Goal: Task Accomplishment & Management: Use online tool/utility

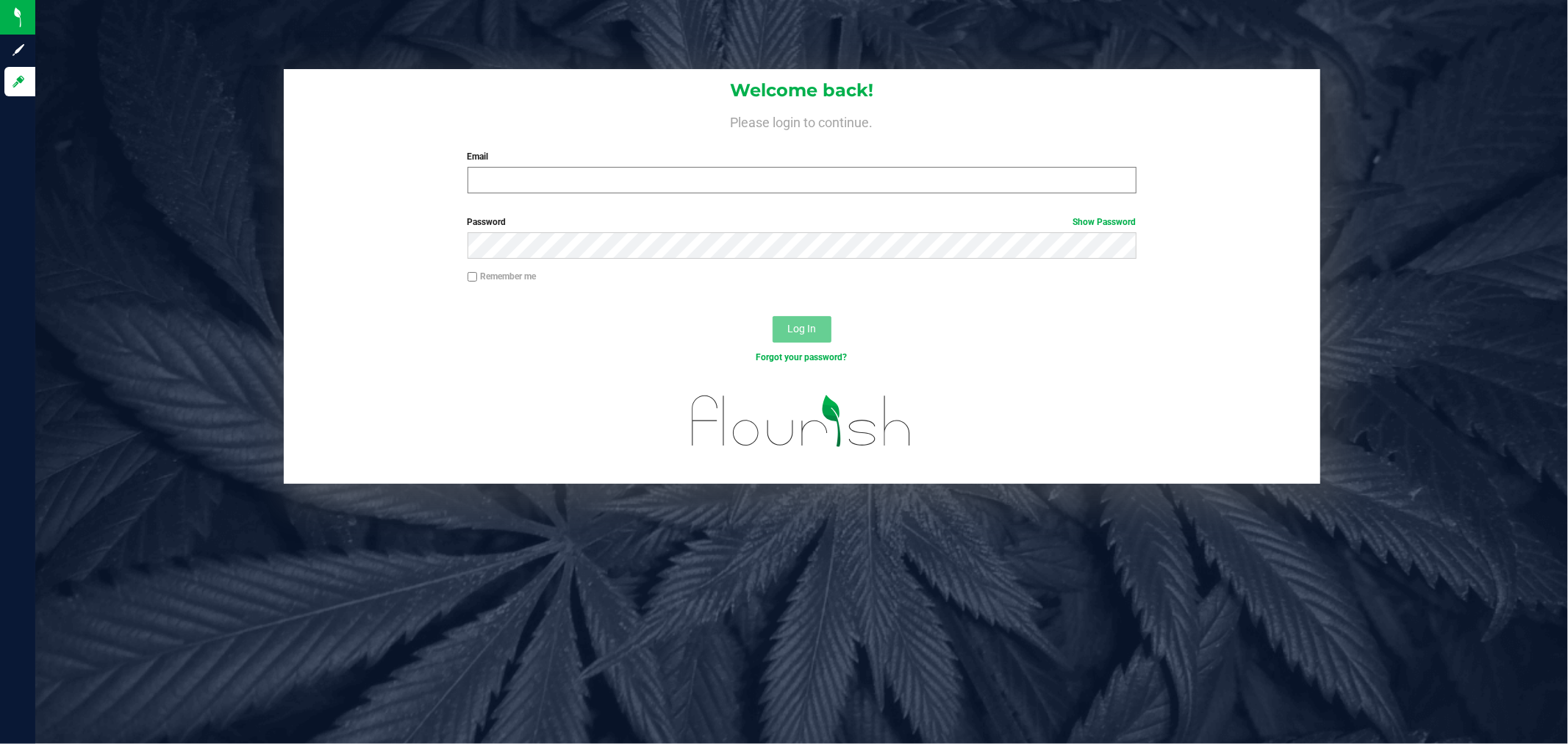
type input "[PERSON_NAME][EMAIL_ADDRESS][PERSON_NAME][DOMAIN_NAME]"
click at [773, 316] on button "Log In" at bounding box center [802, 329] width 59 height 26
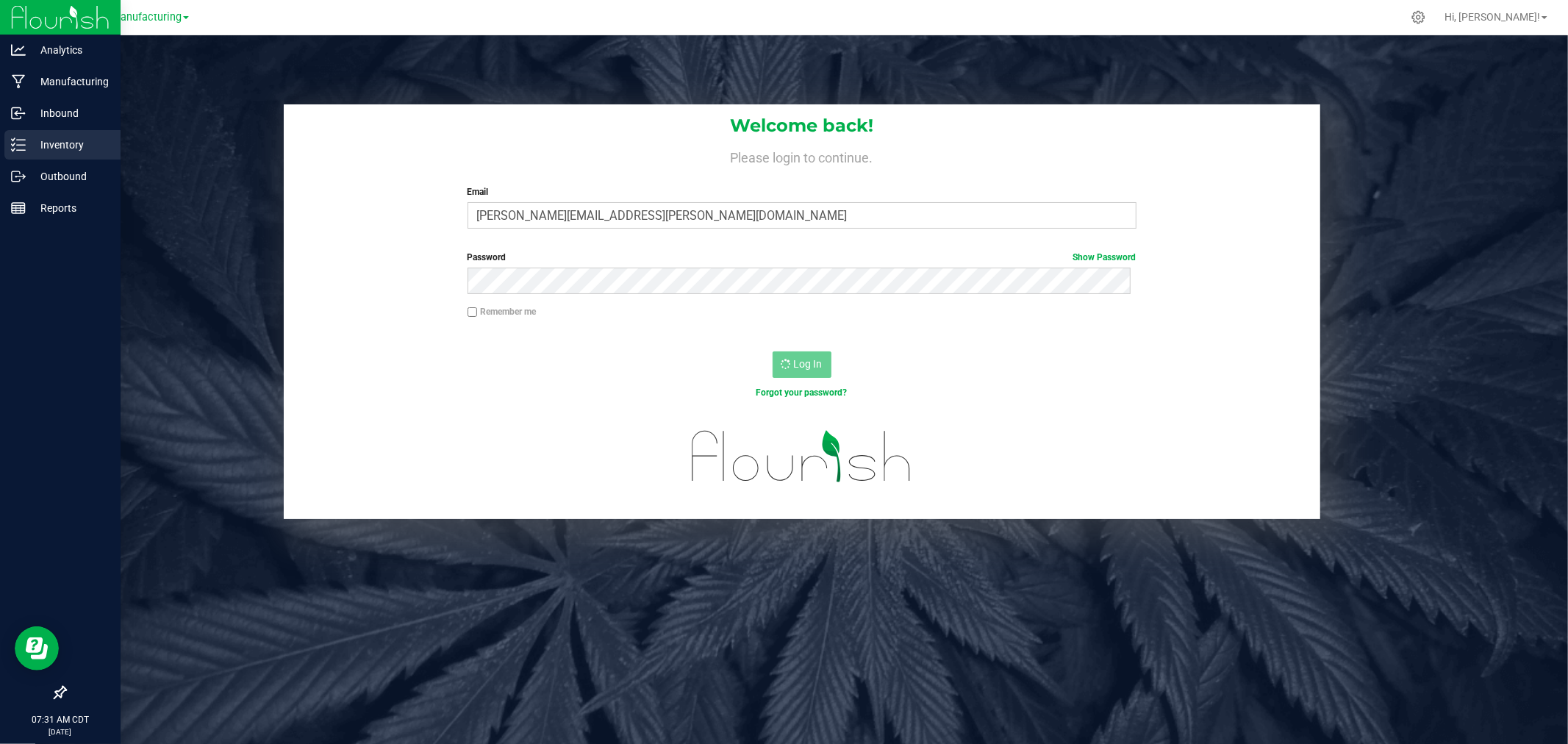
click at [17, 147] on icon at bounding box center [19, 145] width 15 height 15
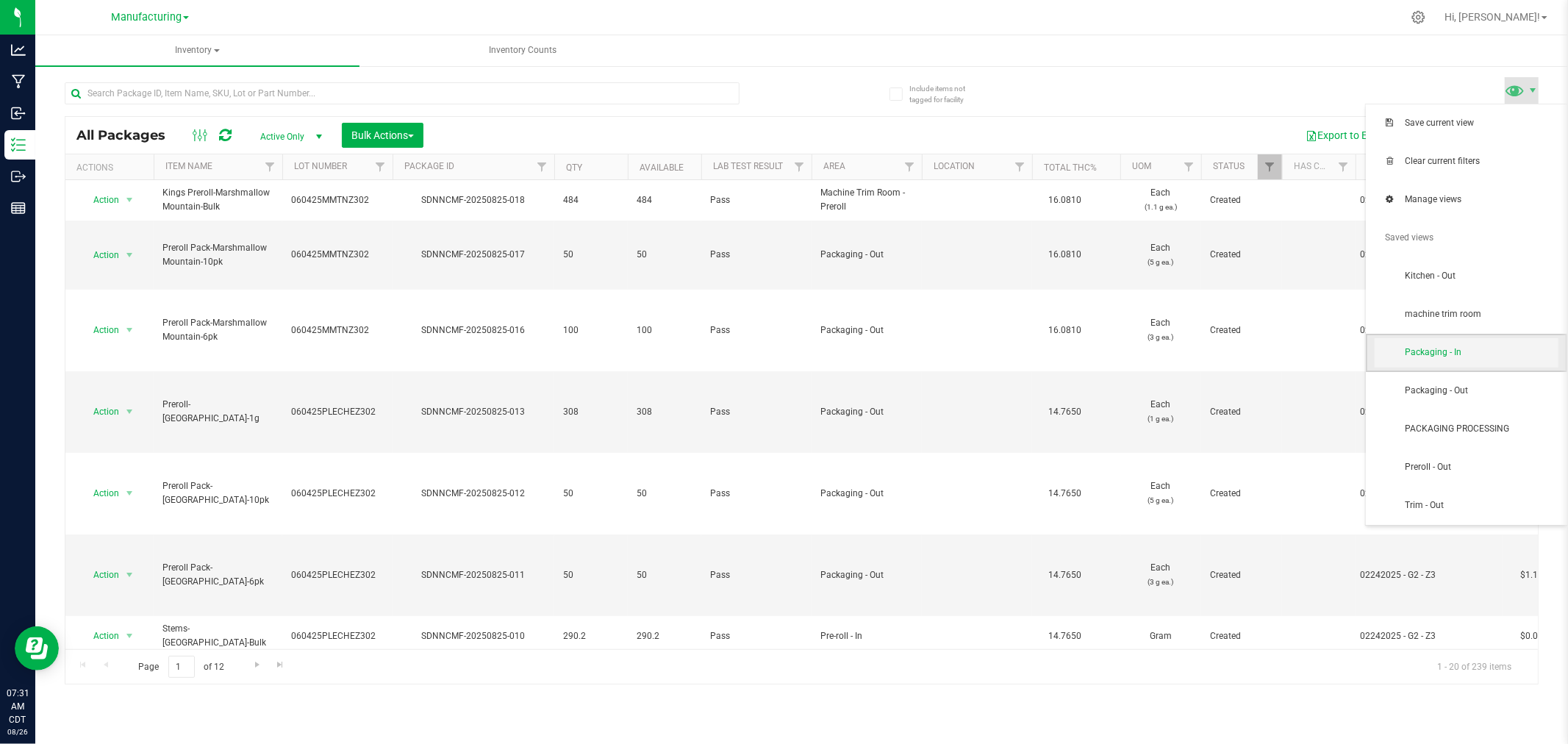
click at [1474, 351] on span "Packaging - In" at bounding box center [1481, 351] width 153 height 12
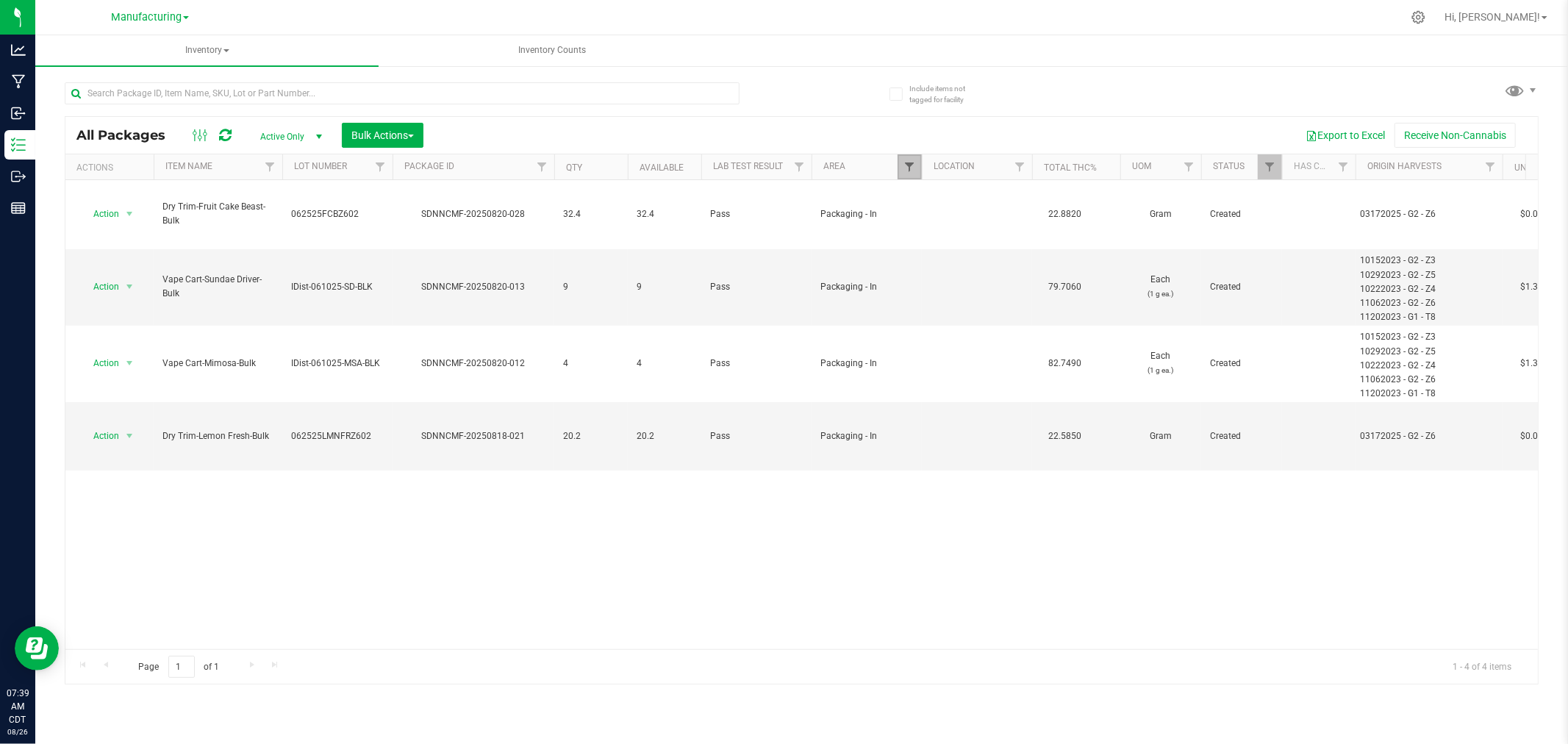
click at [908, 171] on span "Filter" at bounding box center [909, 167] width 12 height 12
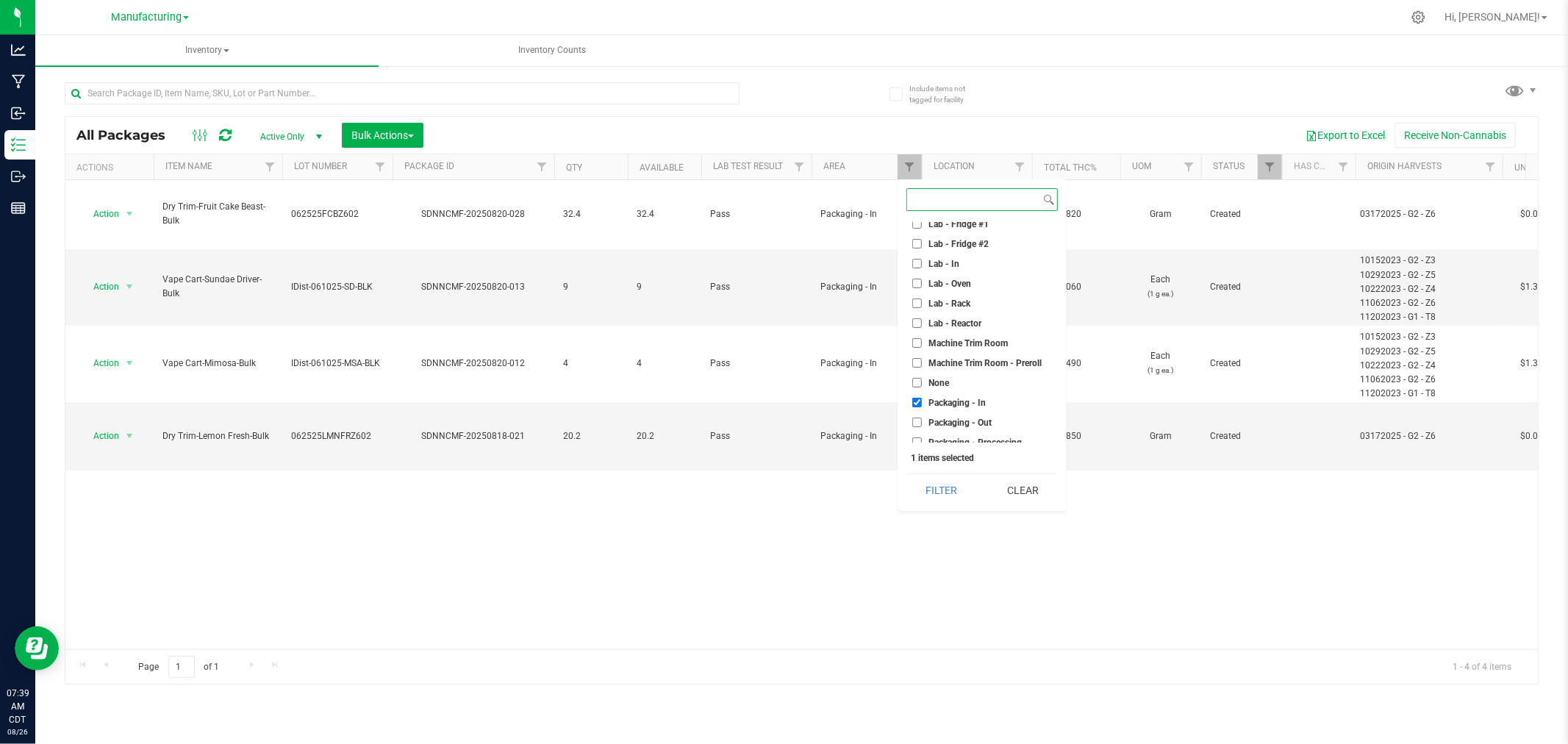
scroll to position [245, 0]
click at [920, 399] on input "Packaging - In" at bounding box center [916, 402] width 9 height 9
checkbox input "false"
click at [915, 357] on input "Machine Trim Room - Preroll" at bounding box center [916, 362] width 9 height 9
checkbox input "true"
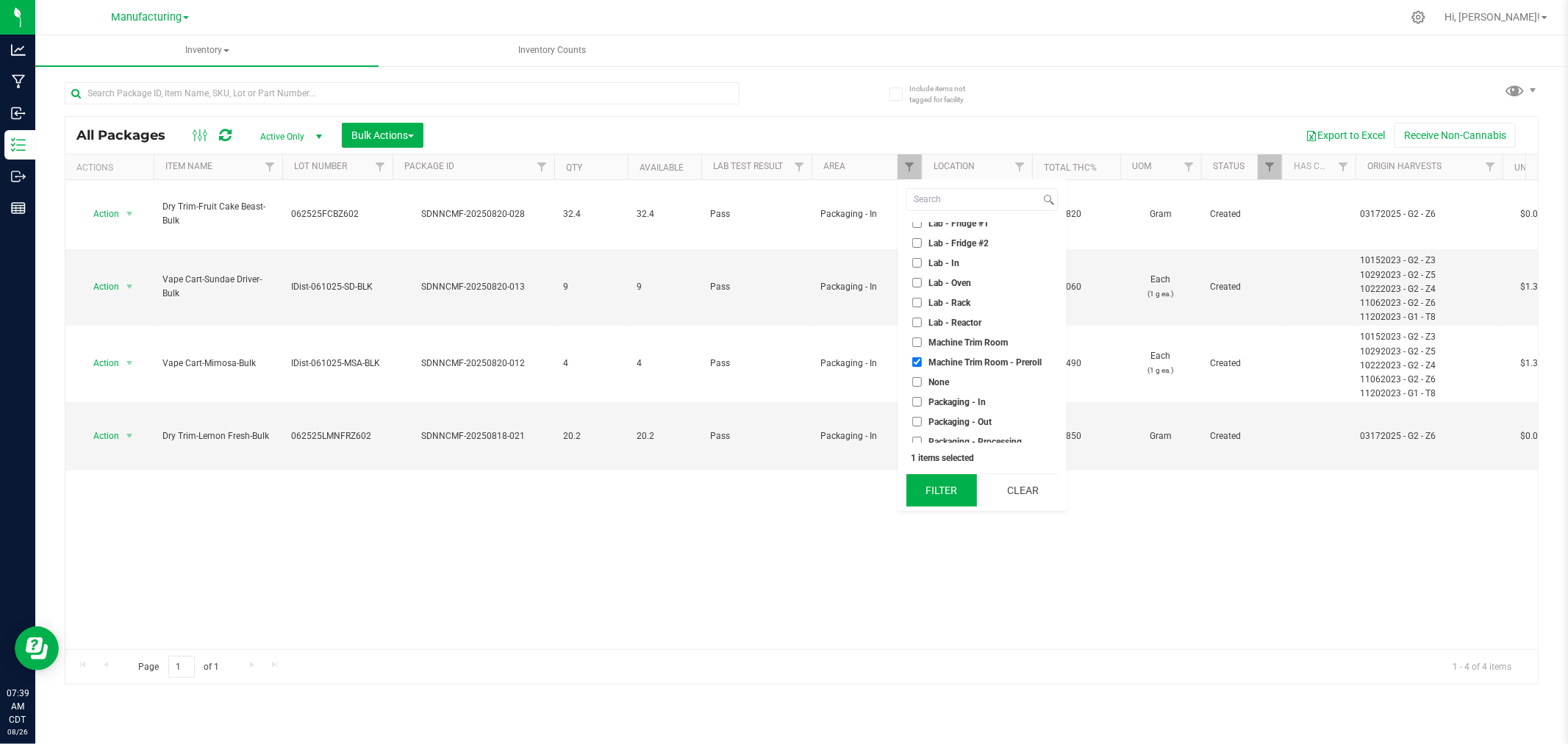
click at [934, 485] on button "Filter" at bounding box center [942, 490] width 71 height 33
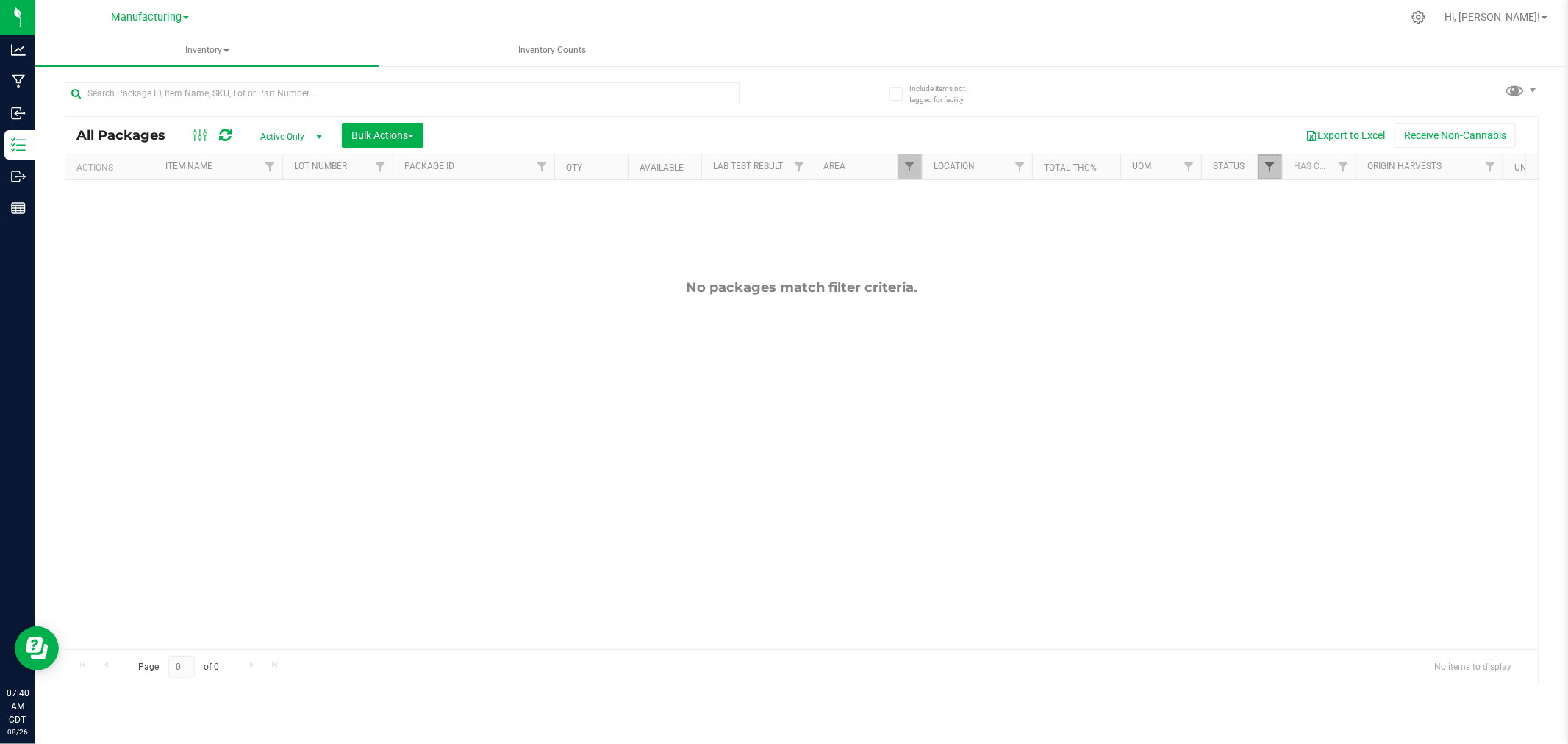
click at [1269, 161] on span "Filter" at bounding box center [1269, 167] width 12 height 12
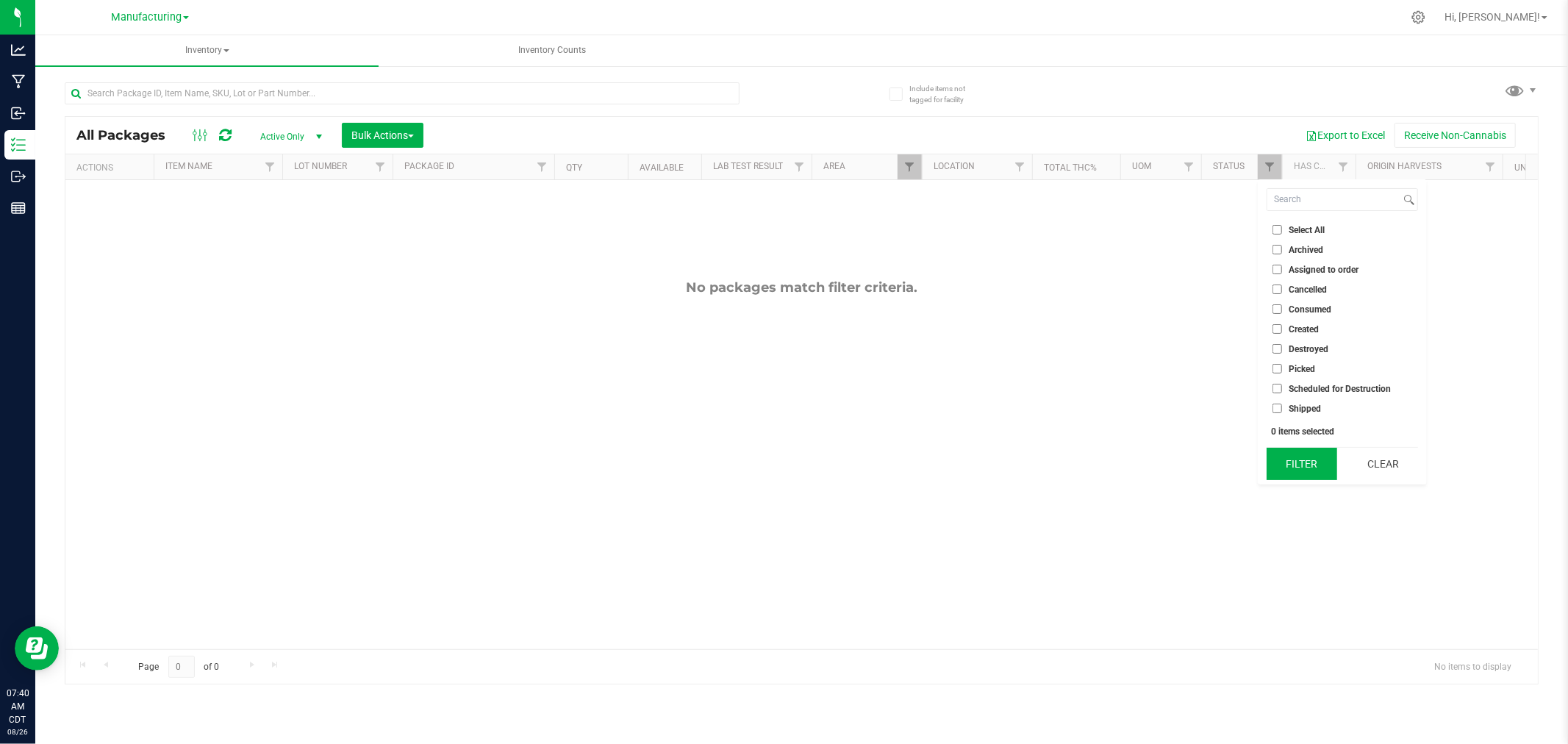
click at [1284, 471] on button "Filter" at bounding box center [1301, 463] width 71 height 33
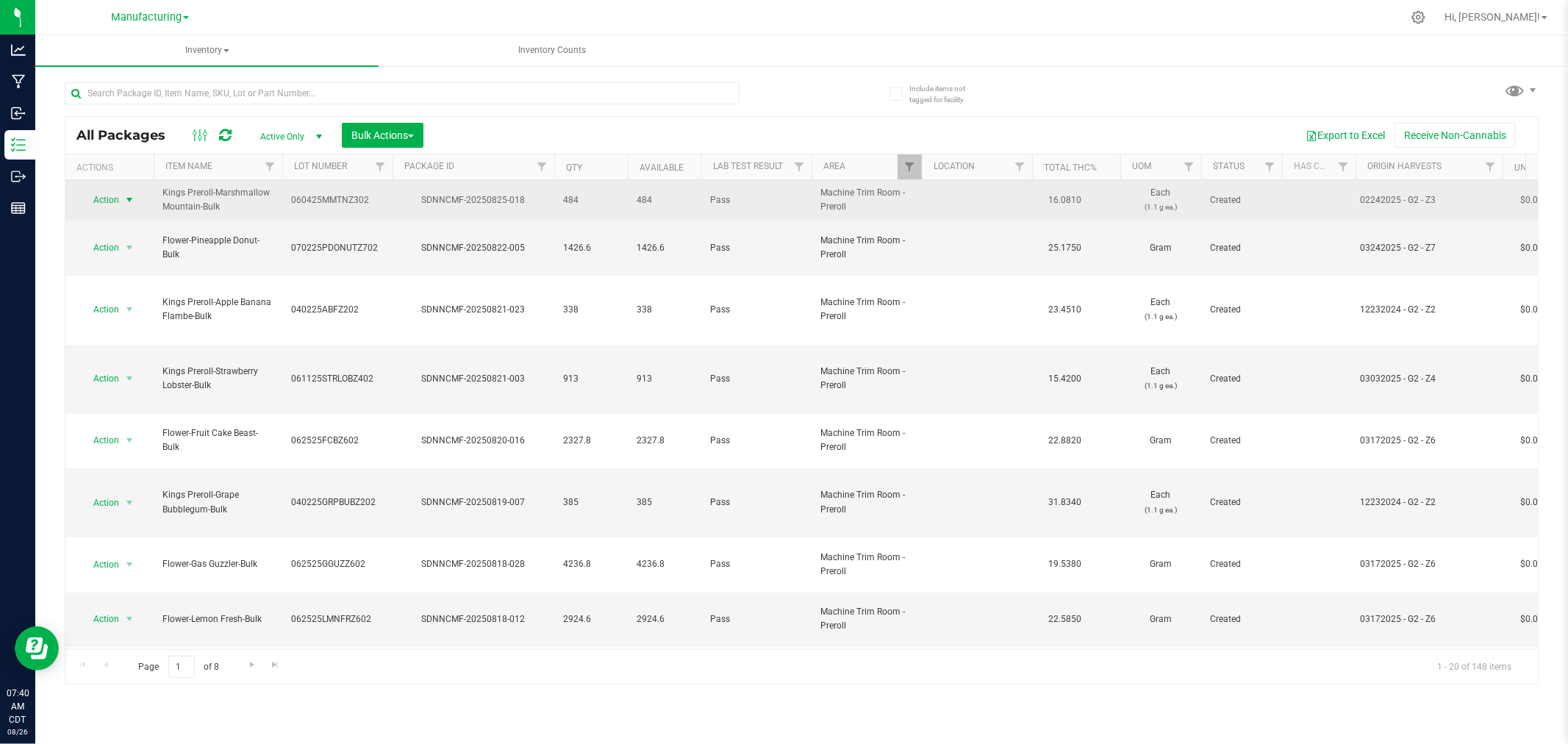
click at [128, 200] on span "select" at bounding box center [129, 200] width 12 height 12
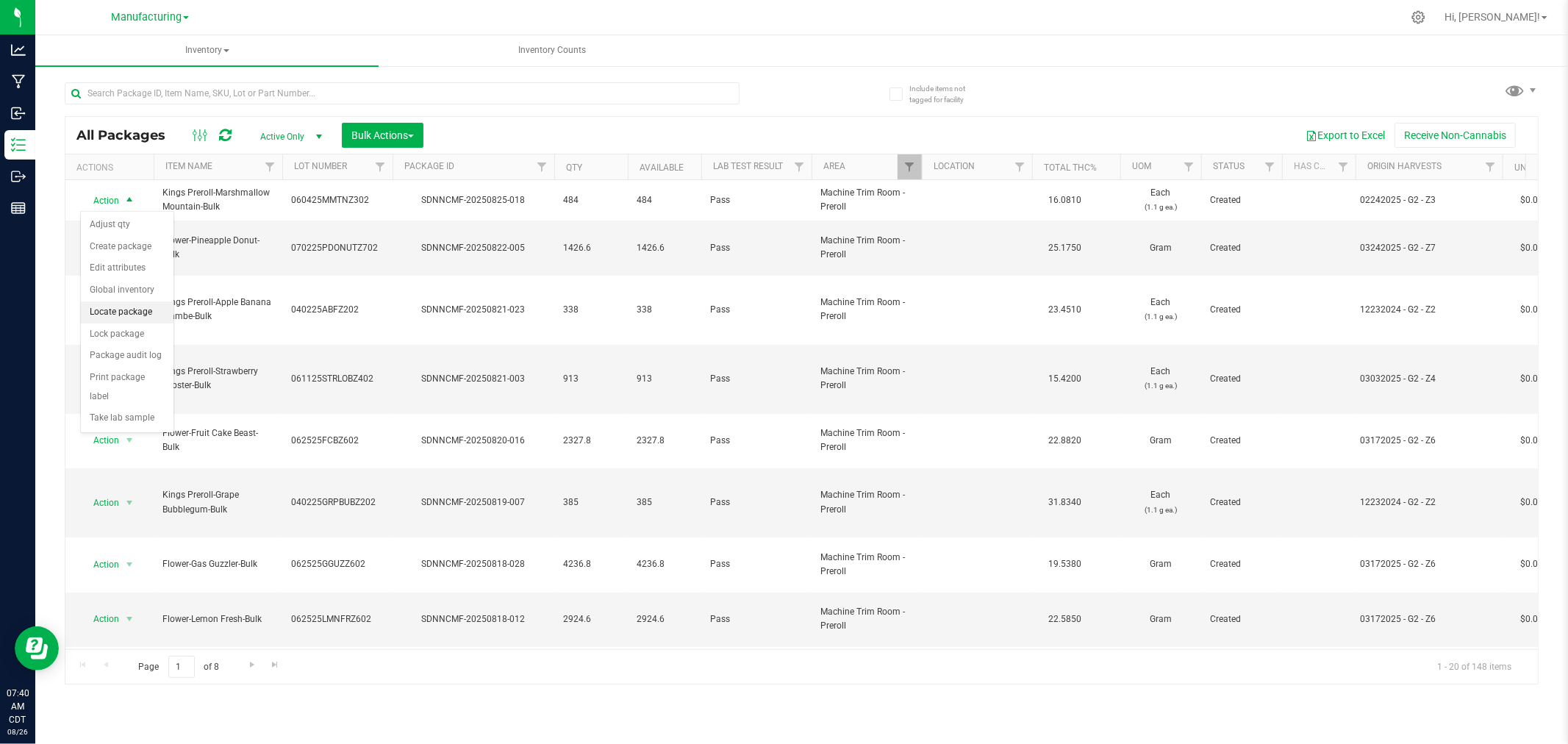
click at [127, 313] on li "Locate package" at bounding box center [127, 312] width 92 height 22
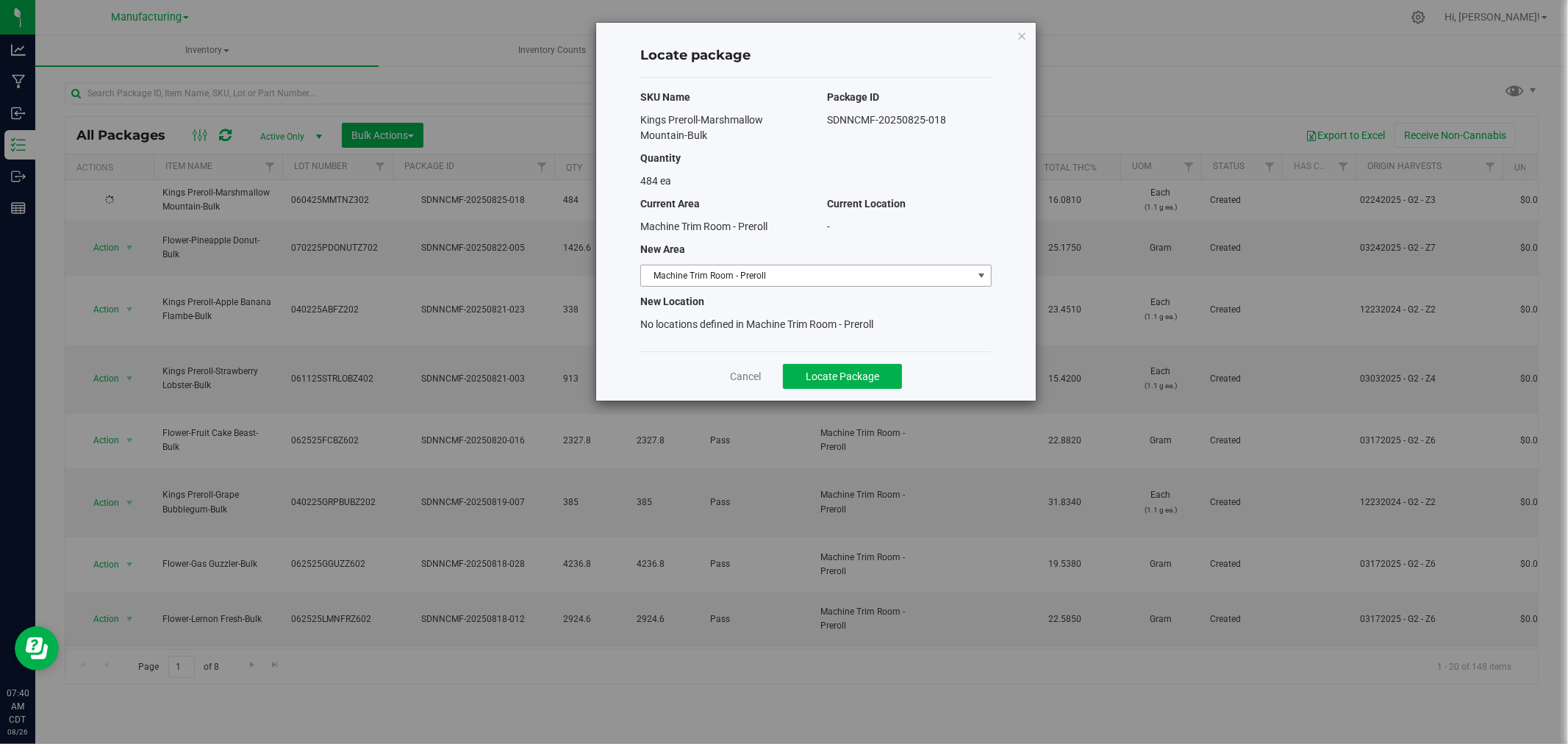
click at [874, 280] on span "Machine Trim Room - Preroll" at bounding box center [806, 276] width 332 height 21
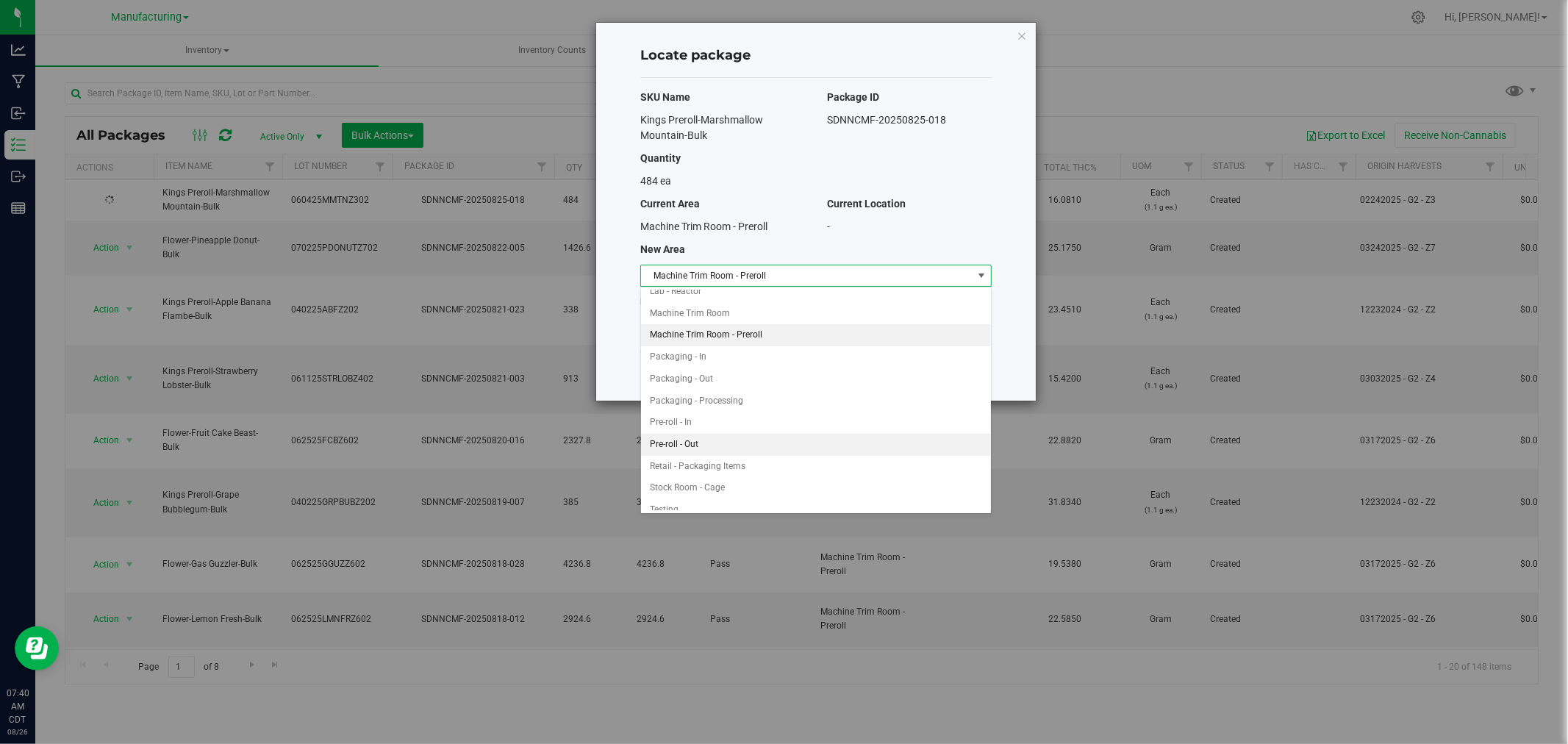
scroll to position [338, 0]
click at [718, 356] on li "Packaging - In" at bounding box center [815, 355] width 350 height 22
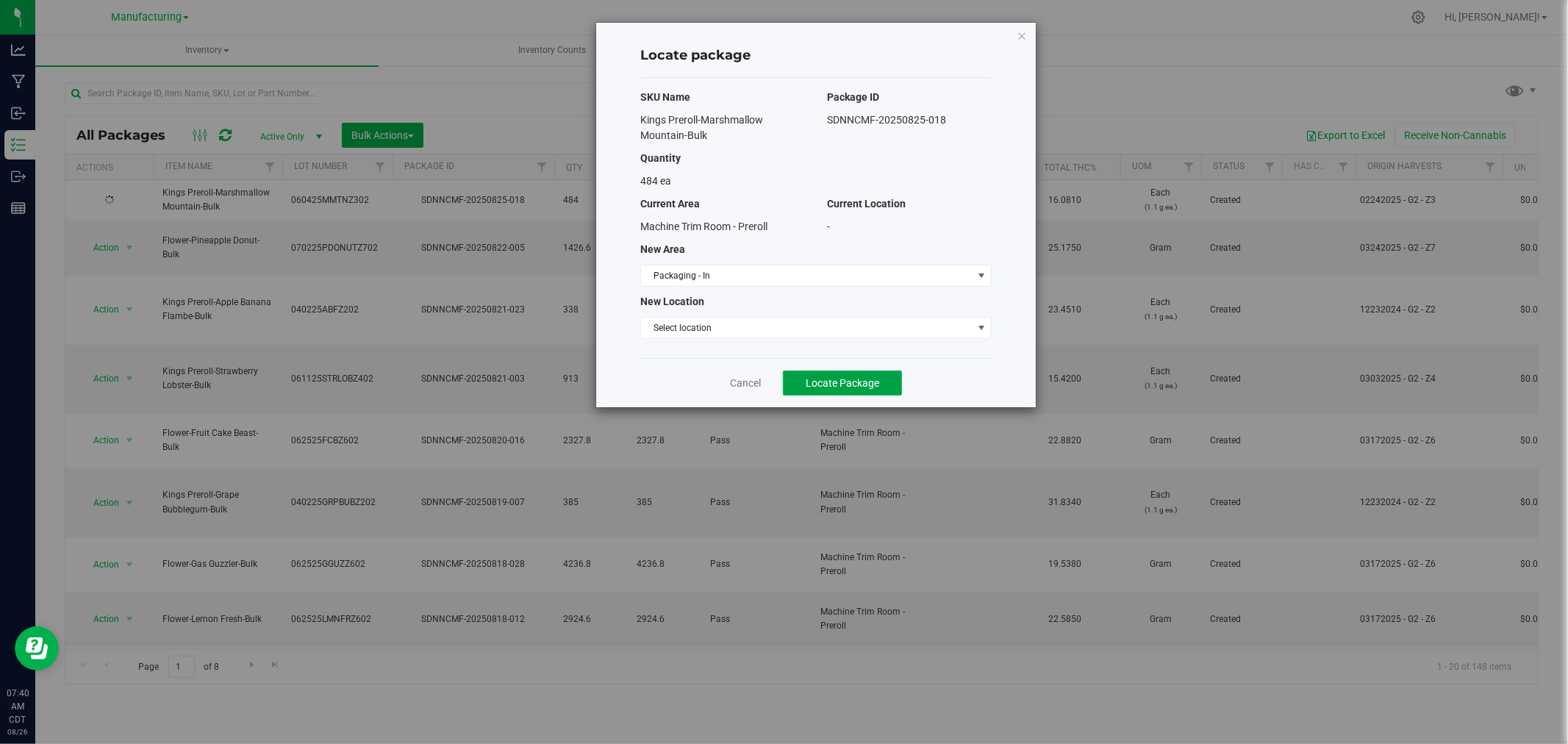
click at [818, 386] on span "Locate Package" at bounding box center [842, 382] width 74 height 12
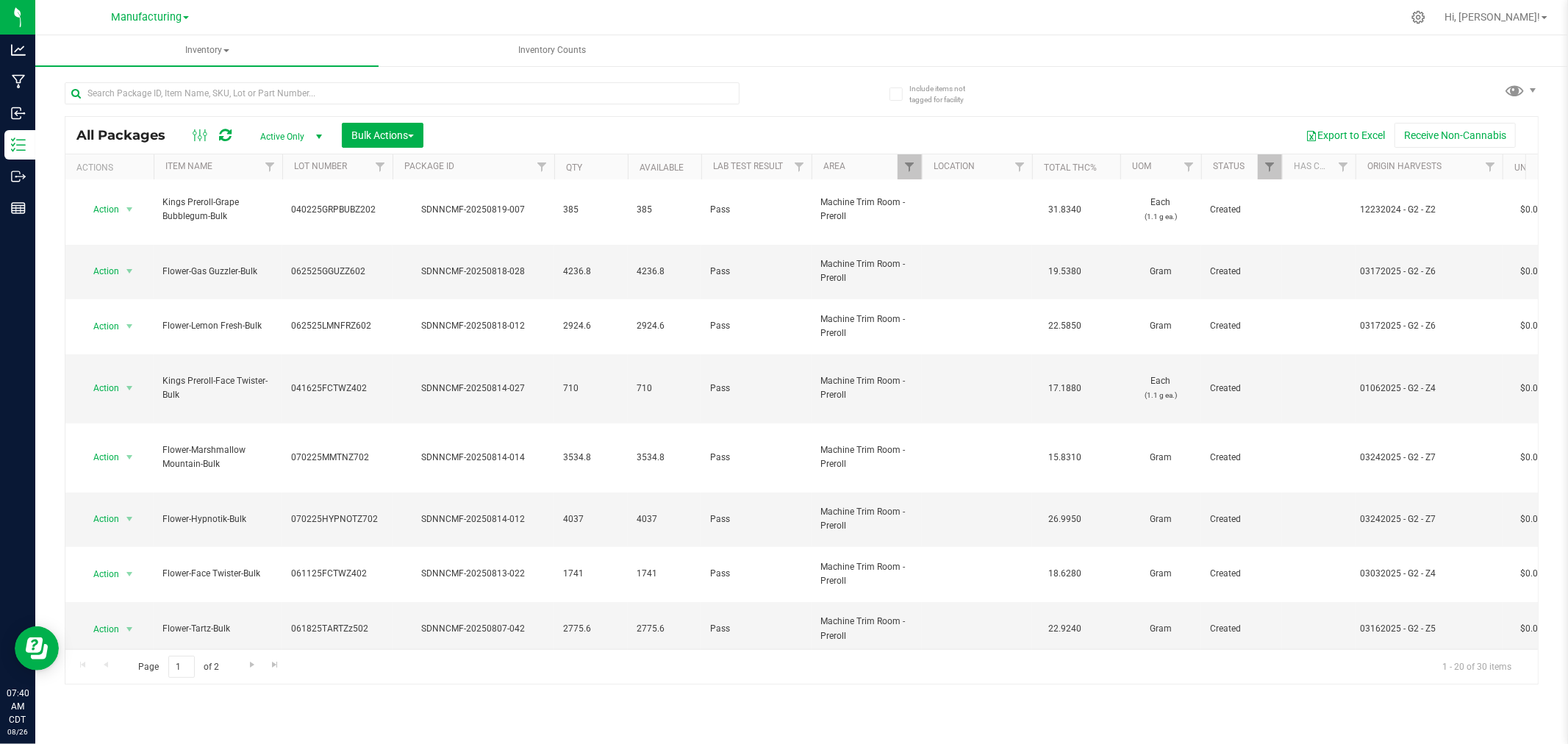
scroll to position [358, 0]
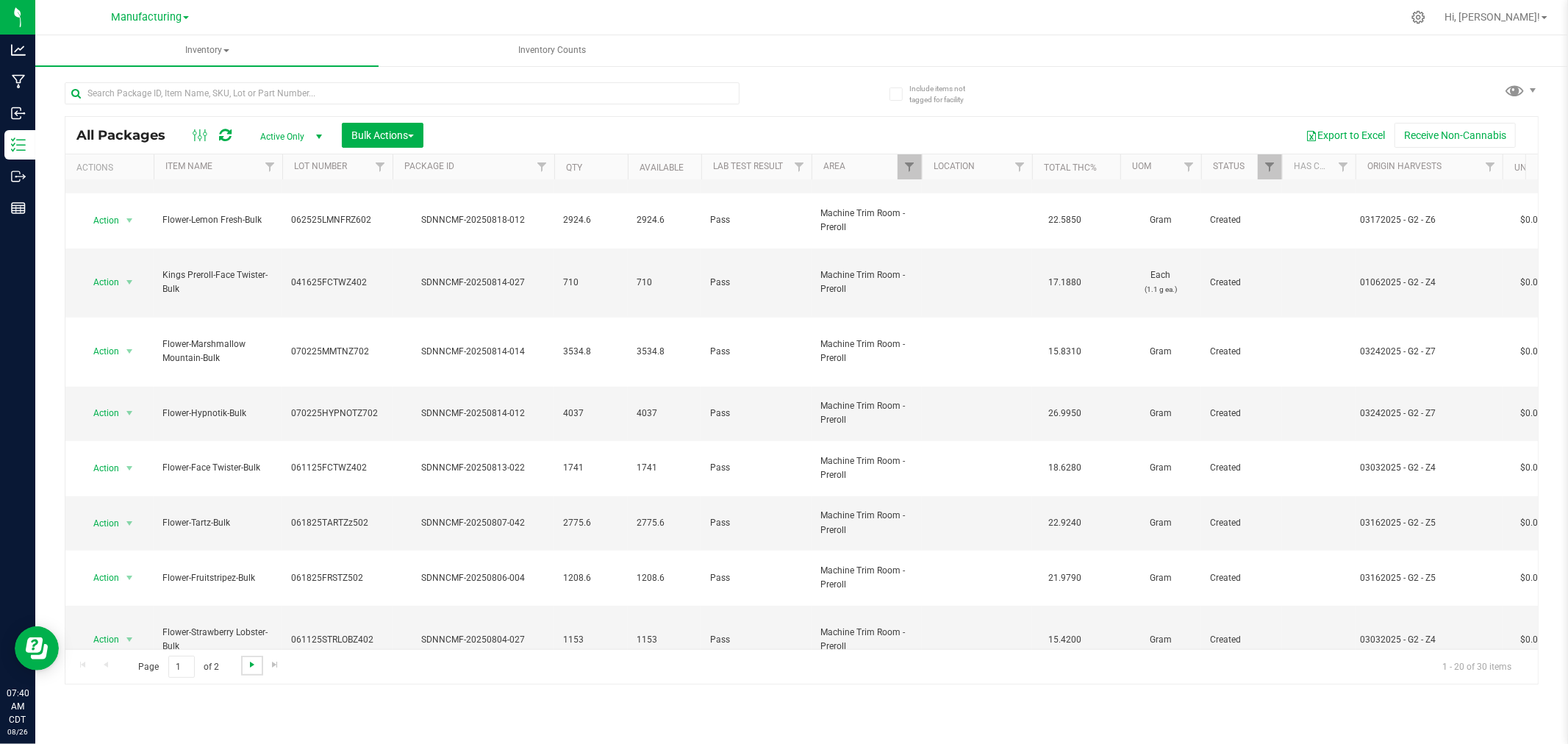
click at [248, 664] on span "Go to the next page" at bounding box center [252, 664] width 12 height 12
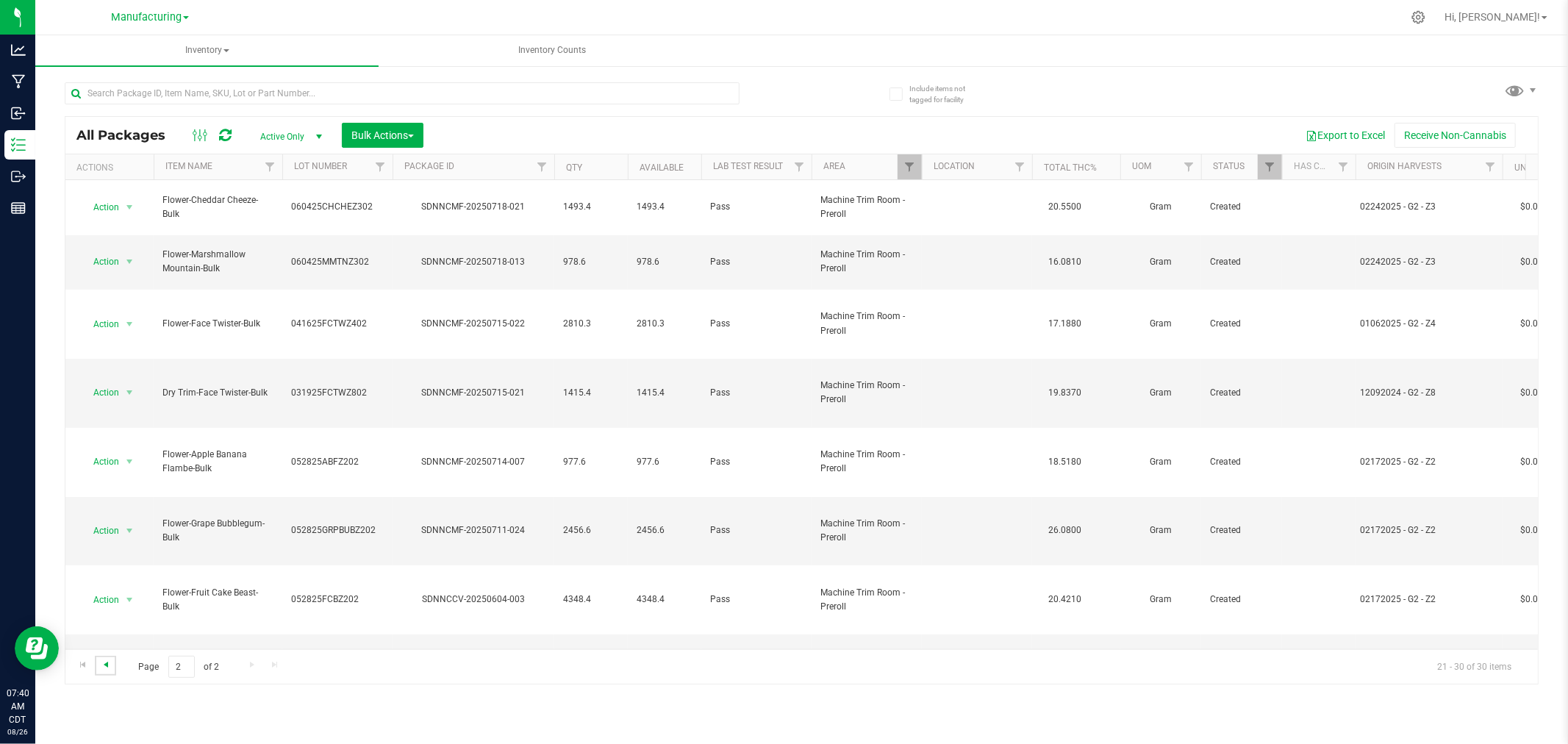
click at [106, 666] on span "Go to the previous page" at bounding box center [105, 664] width 12 height 12
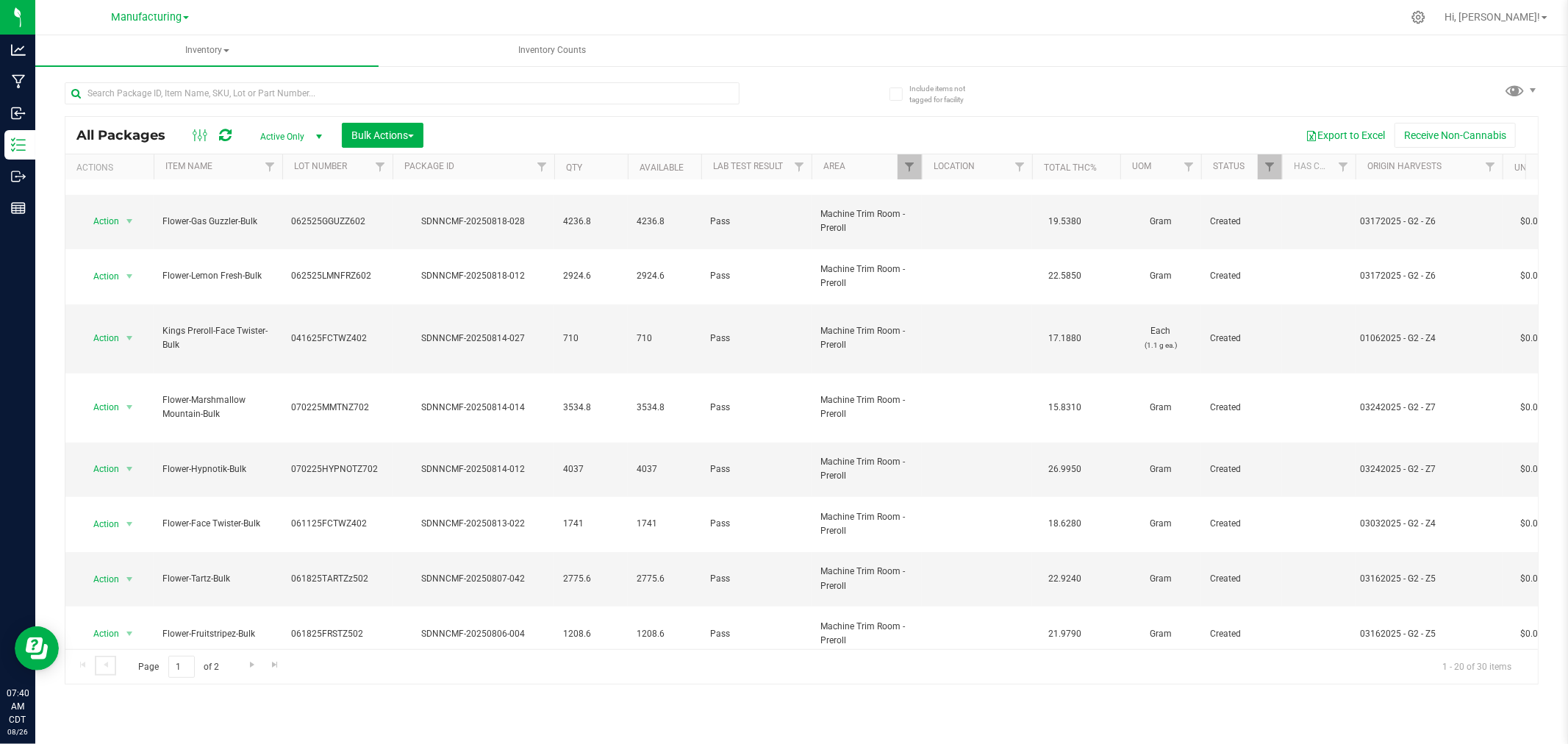
scroll to position [358, 0]
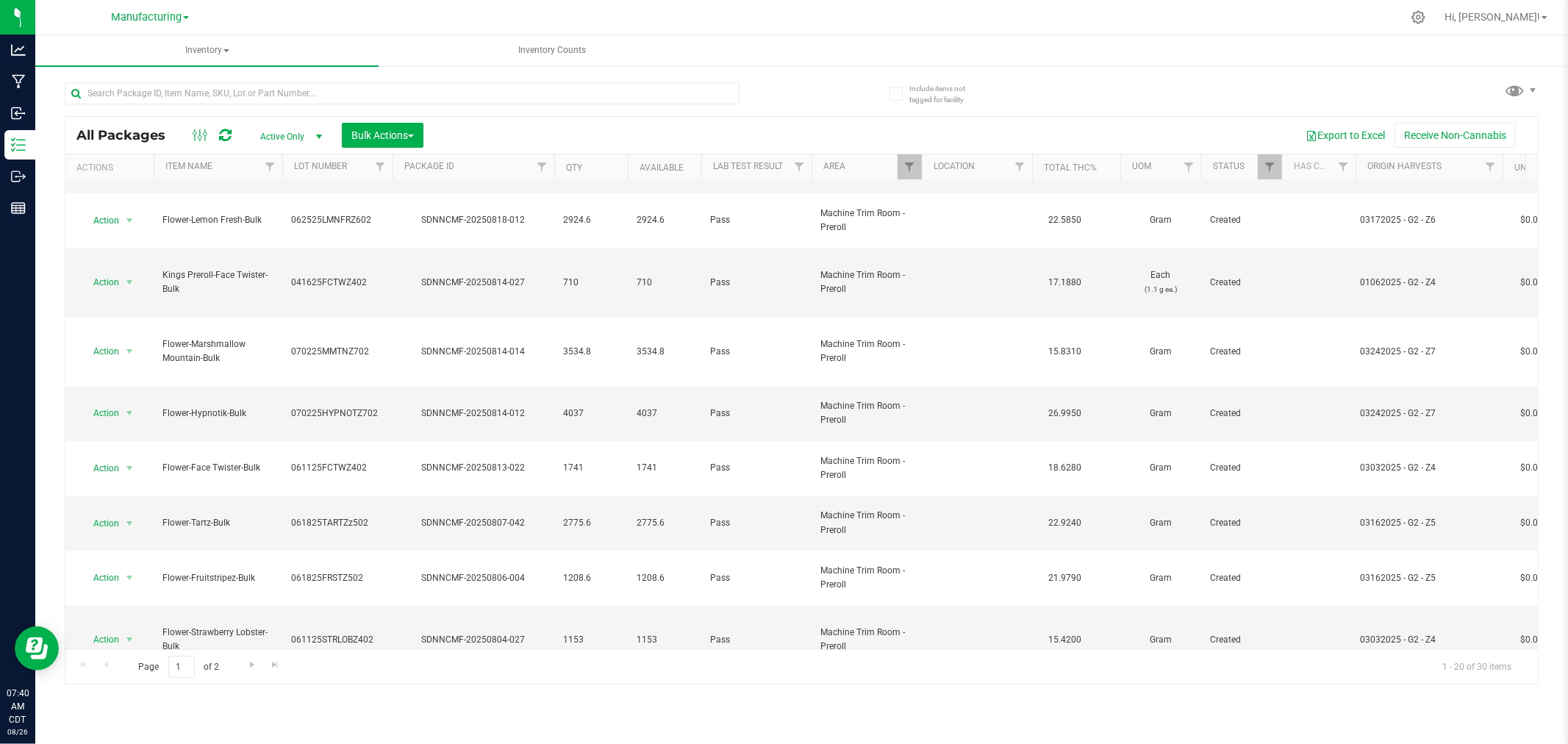
click at [143, 489] on li "Locate package" at bounding box center [127, 485] width 92 height 22
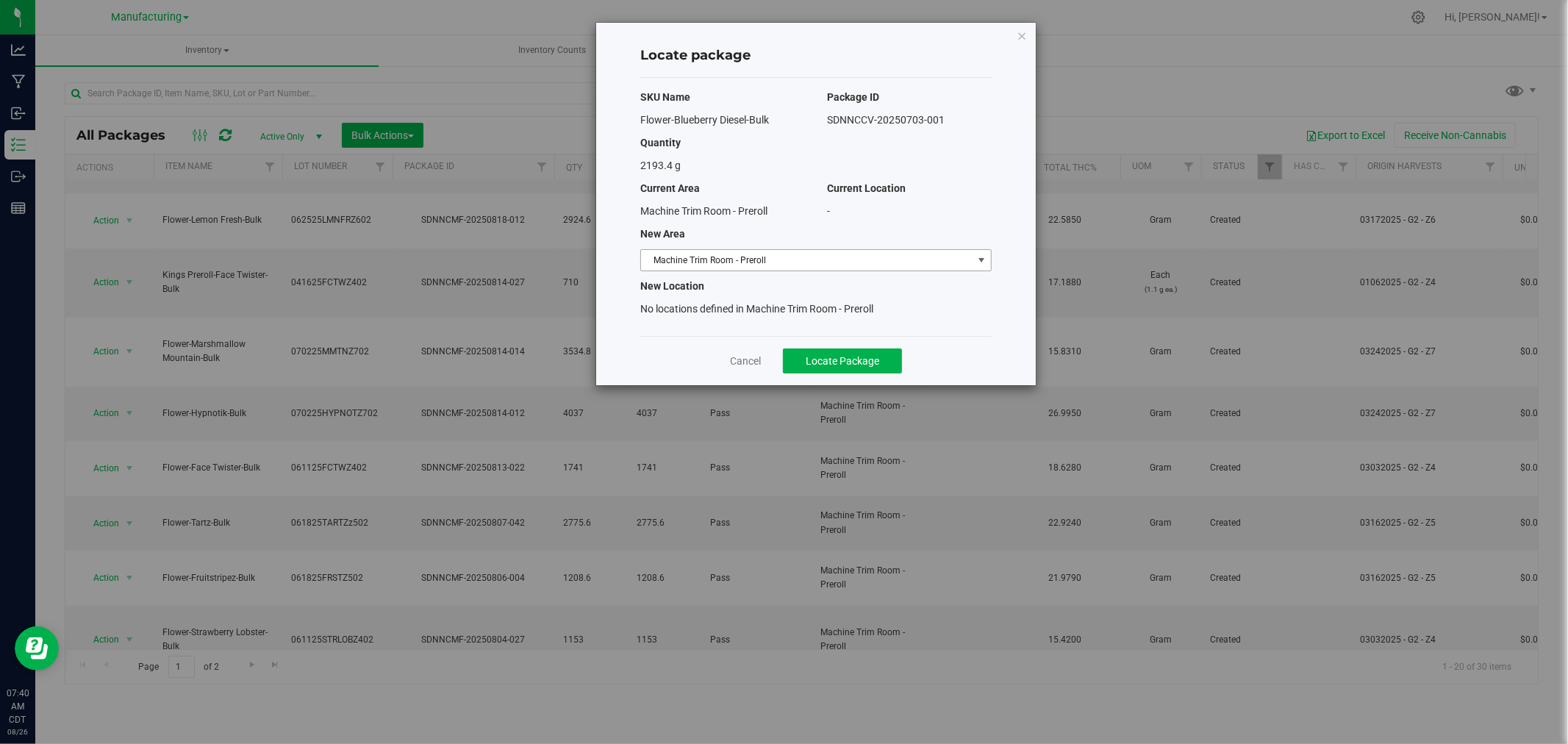
click at [838, 259] on span "Machine Trim Room - Preroll" at bounding box center [806, 260] width 332 height 21
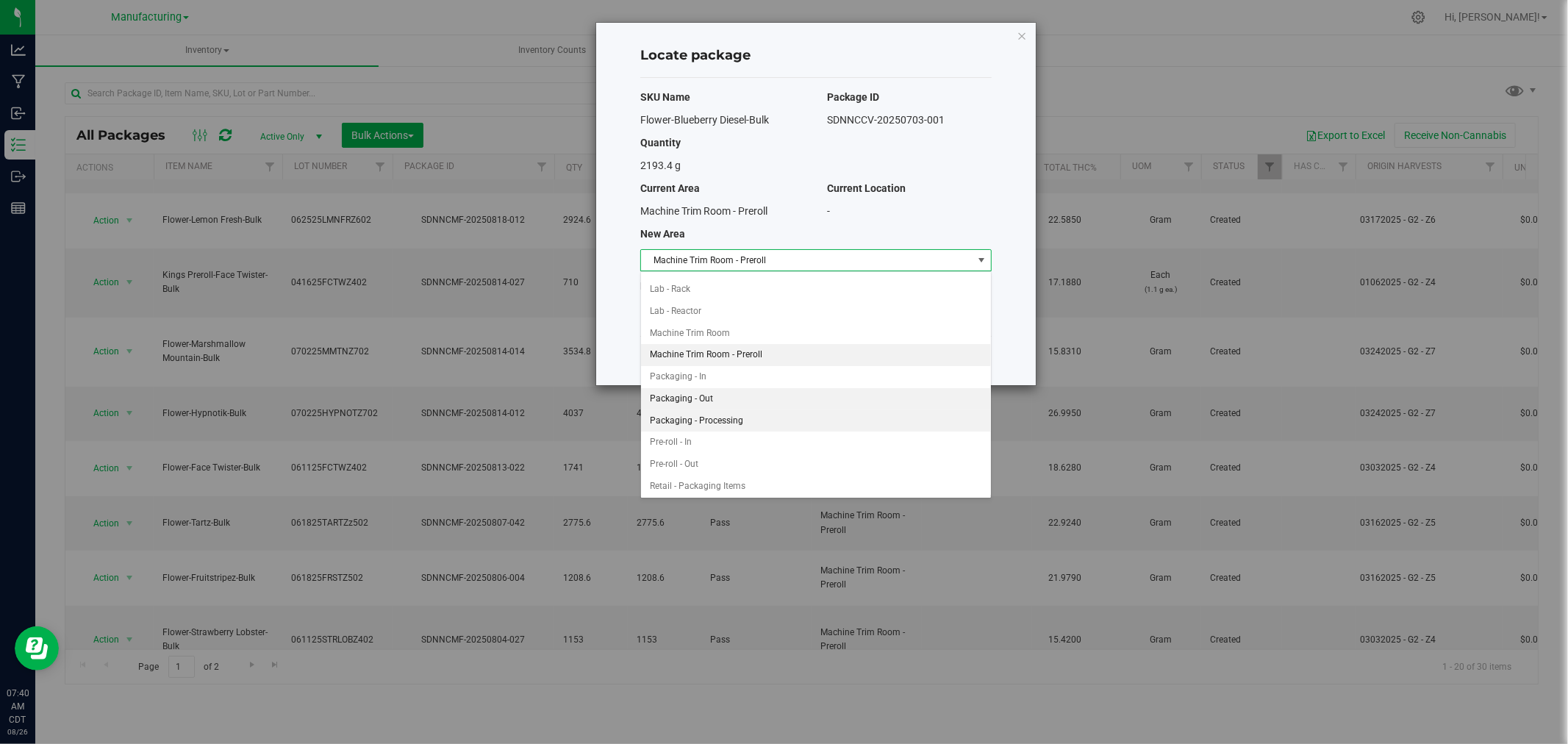
scroll to position [338, 0]
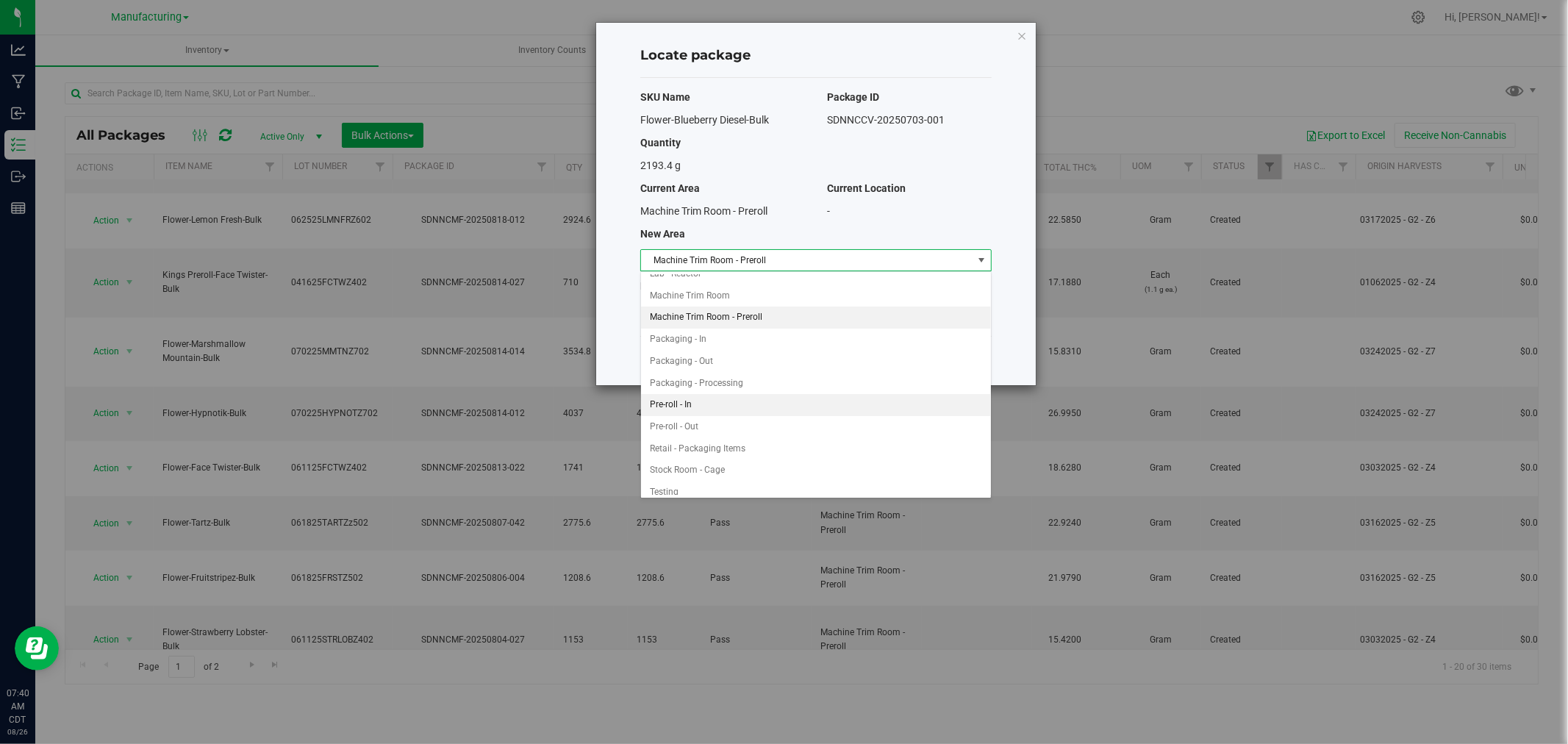
click at [700, 410] on li "Pre-roll - In" at bounding box center [815, 406] width 350 height 22
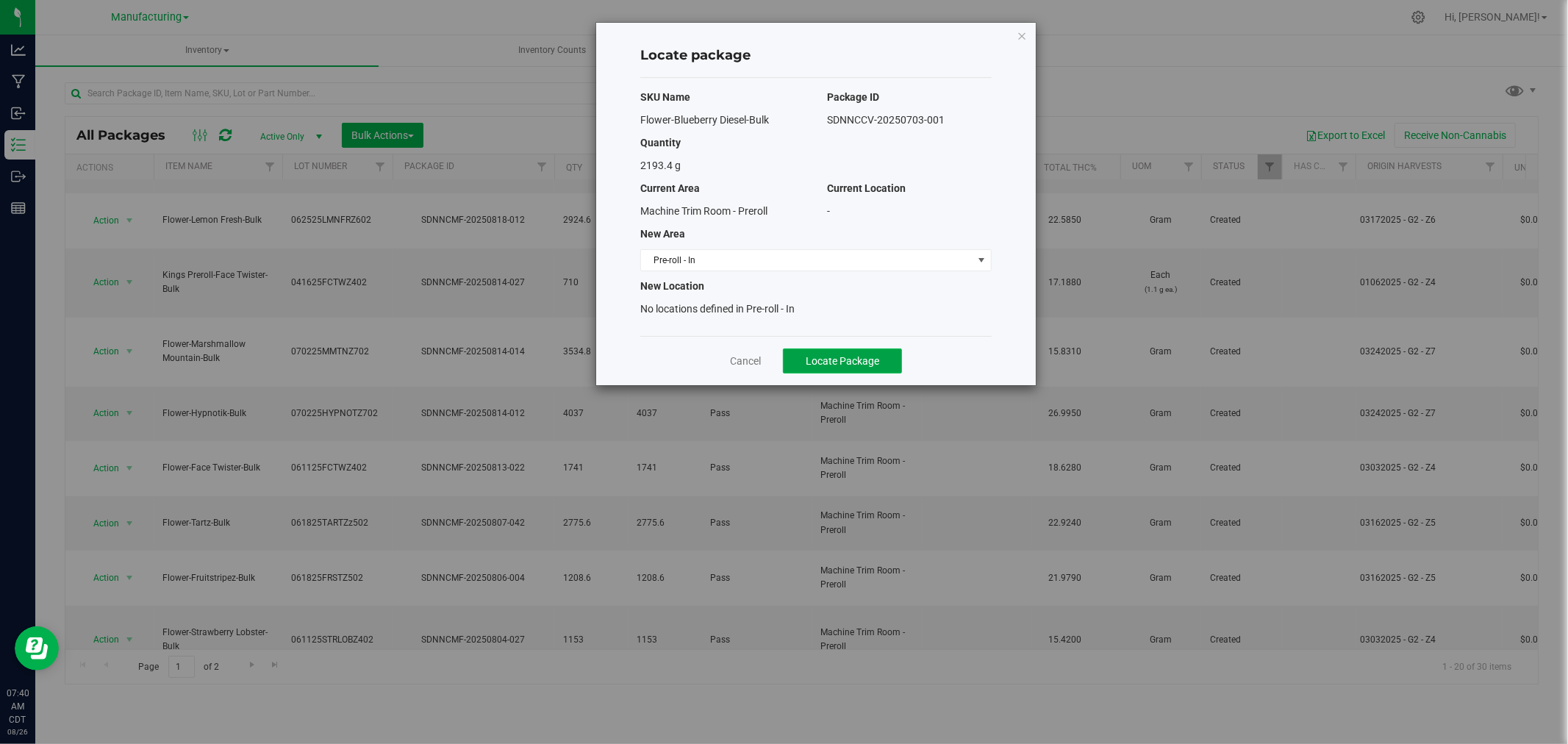
click at [800, 365] on button "Locate Package" at bounding box center [843, 361] width 119 height 25
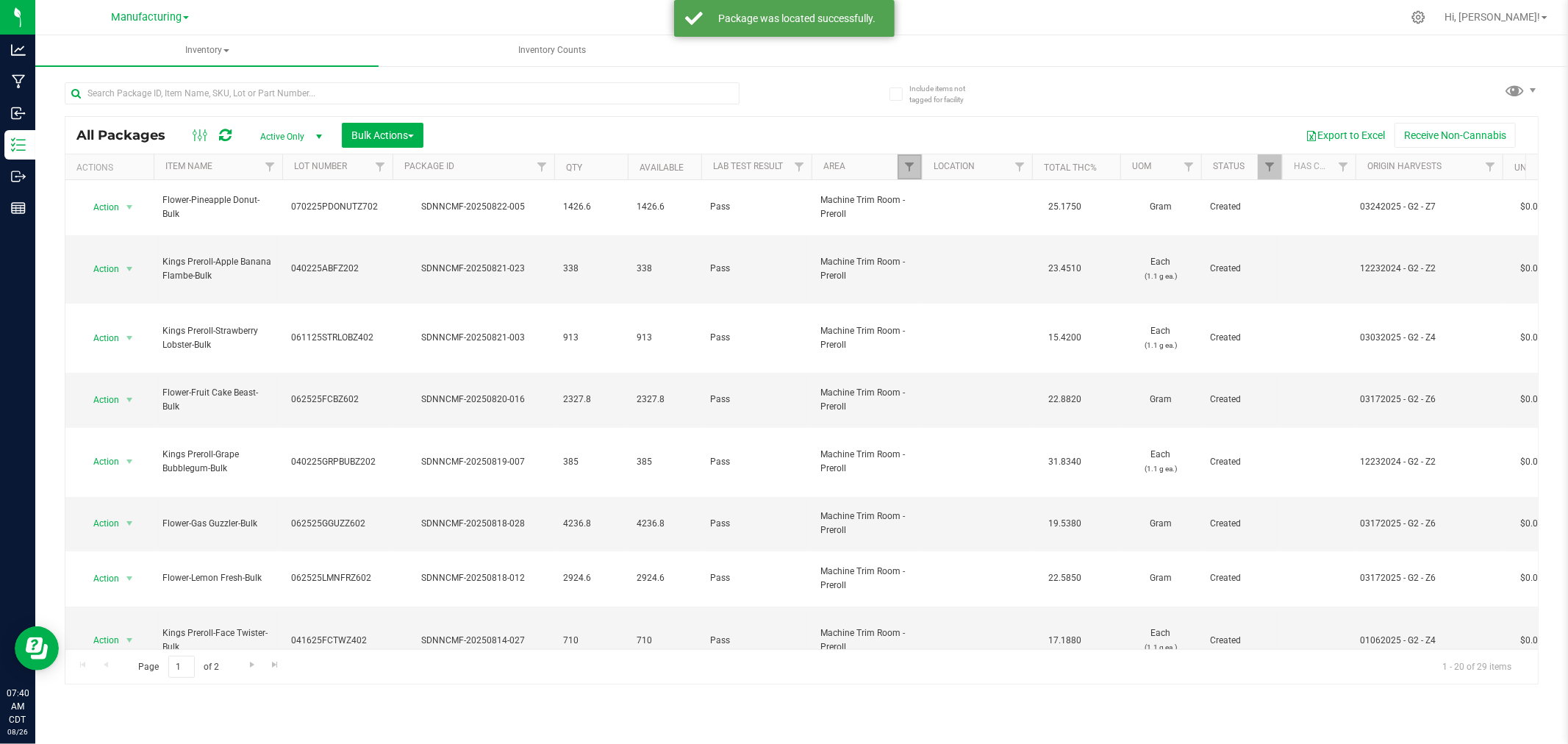
click at [904, 158] on link "Filter" at bounding box center [910, 167] width 24 height 25
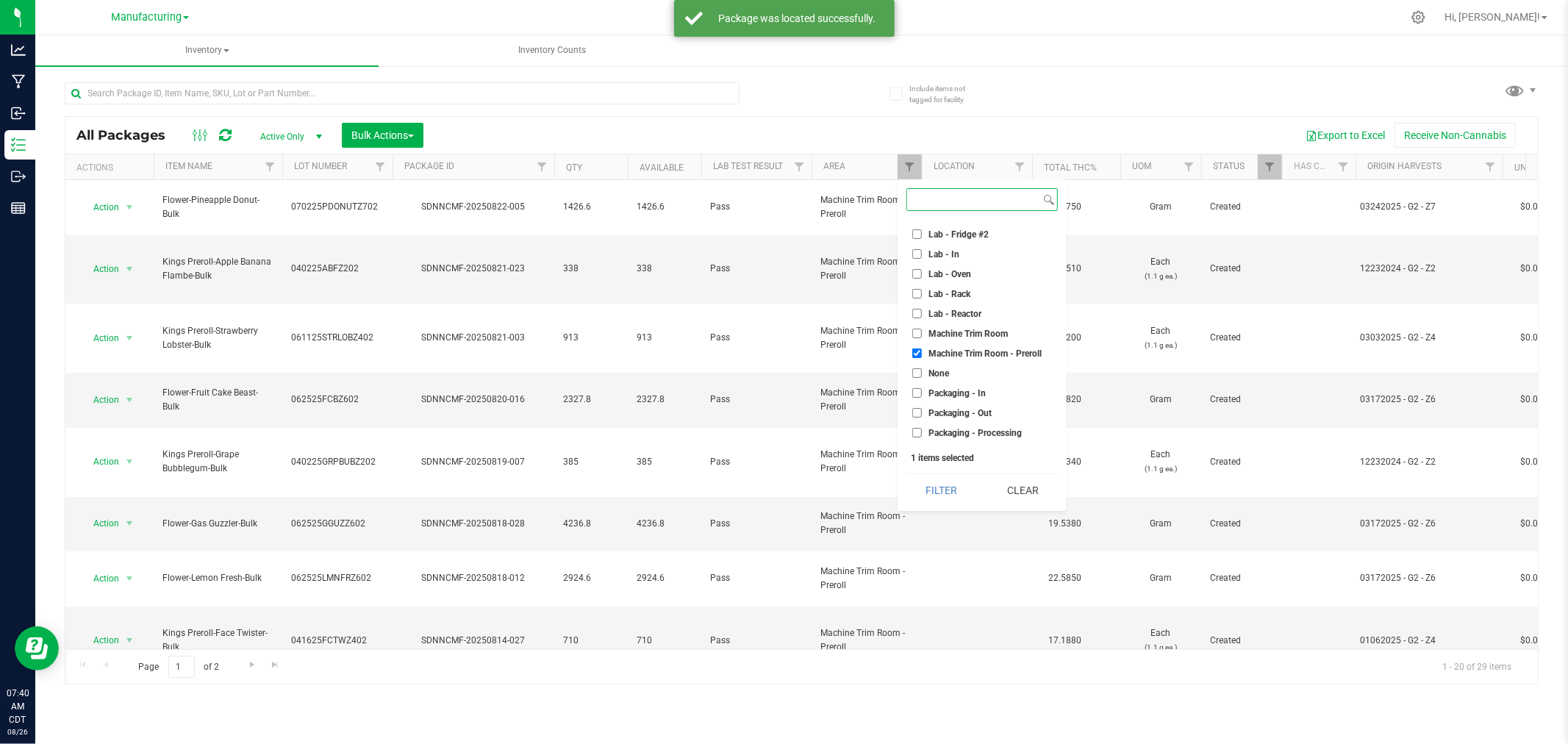
scroll to position [226, 0]
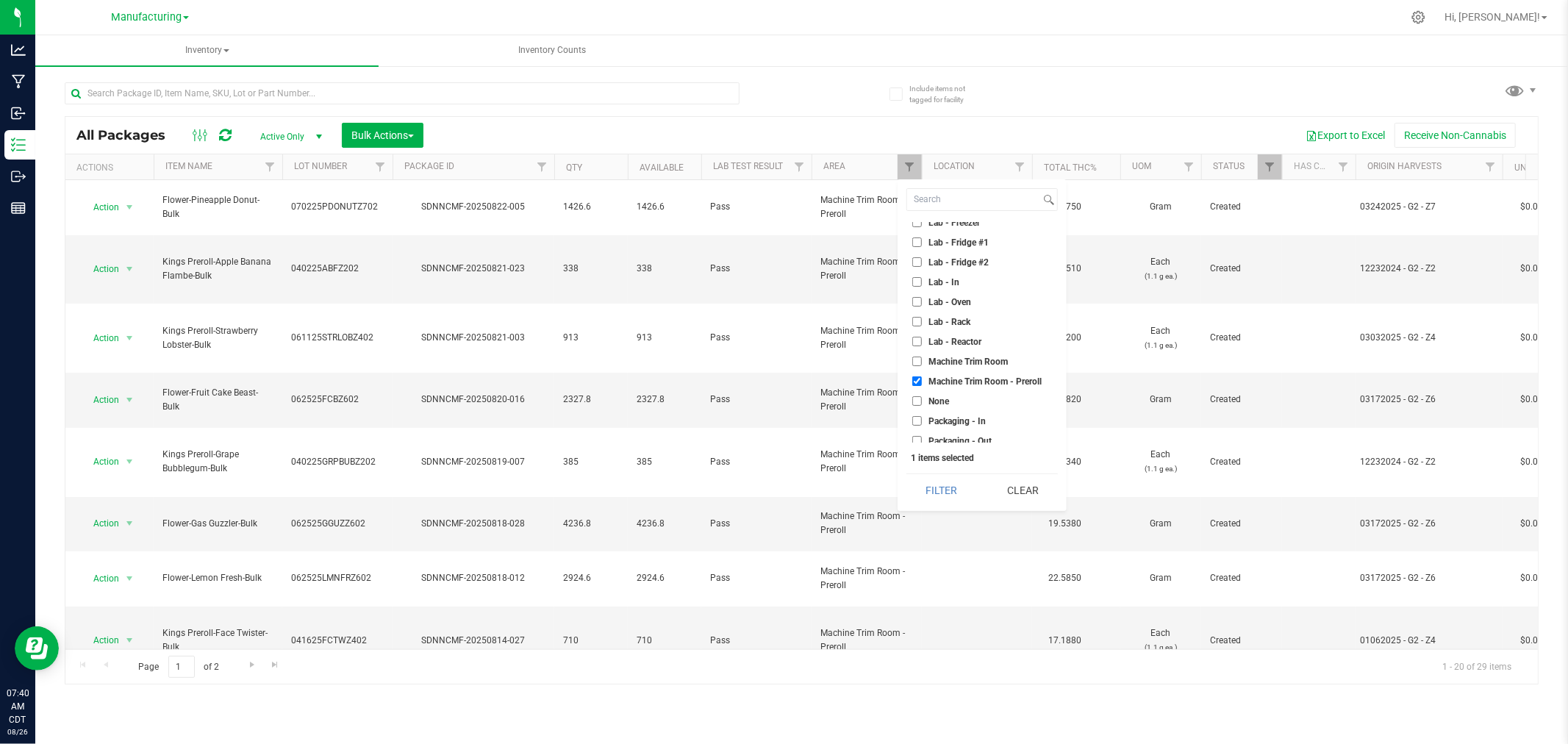
click at [916, 379] on input "Machine Trim Room - Preroll" at bounding box center [916, 381] width 9 height 9
checkbox input "false"
click at [915, 412] on input "Trim - In" at bounding box center [916, 416] width 9 height 9
checkbox input "true"
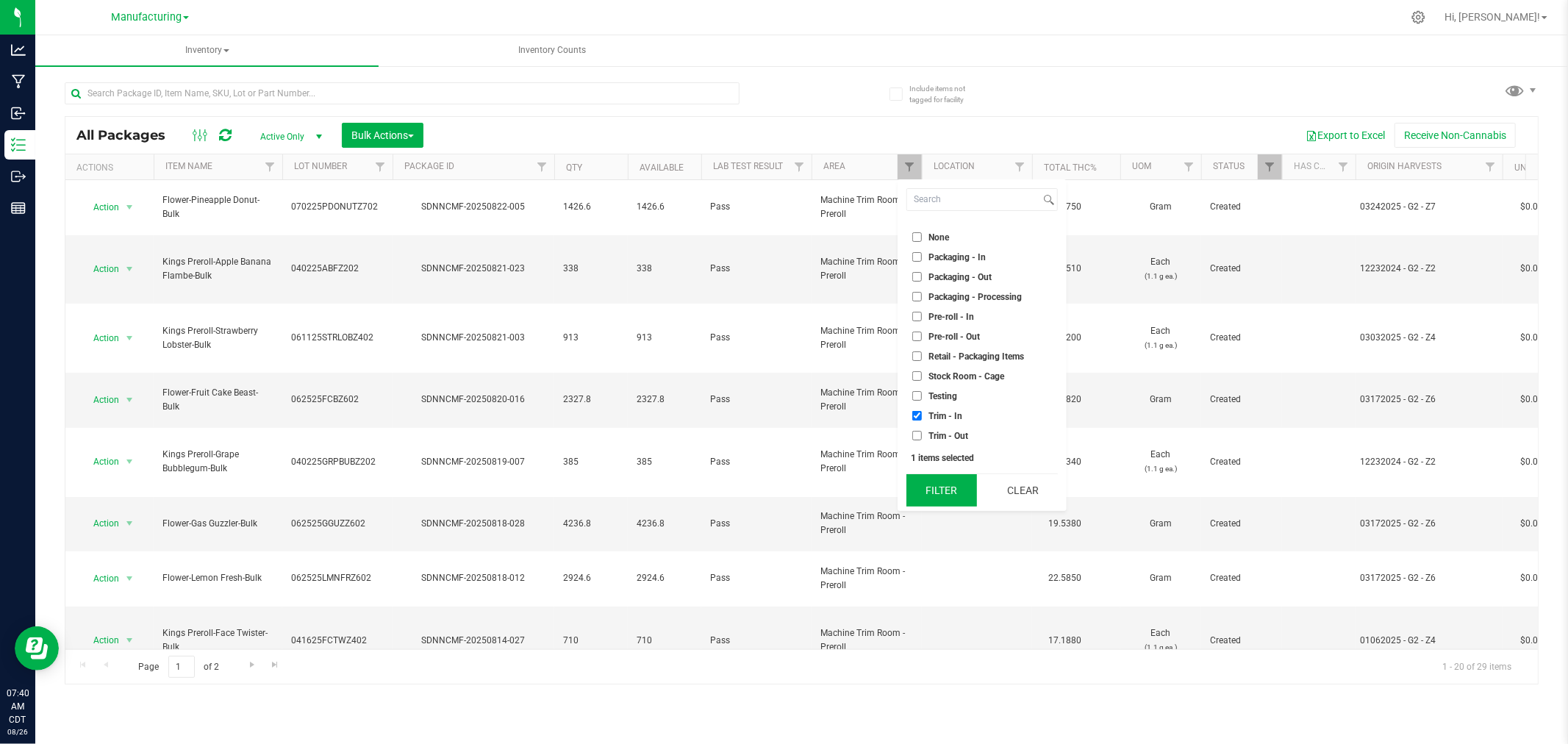
click at [943, 493] on button "Filter" at bounding box center [942, 490] width 71 height 33
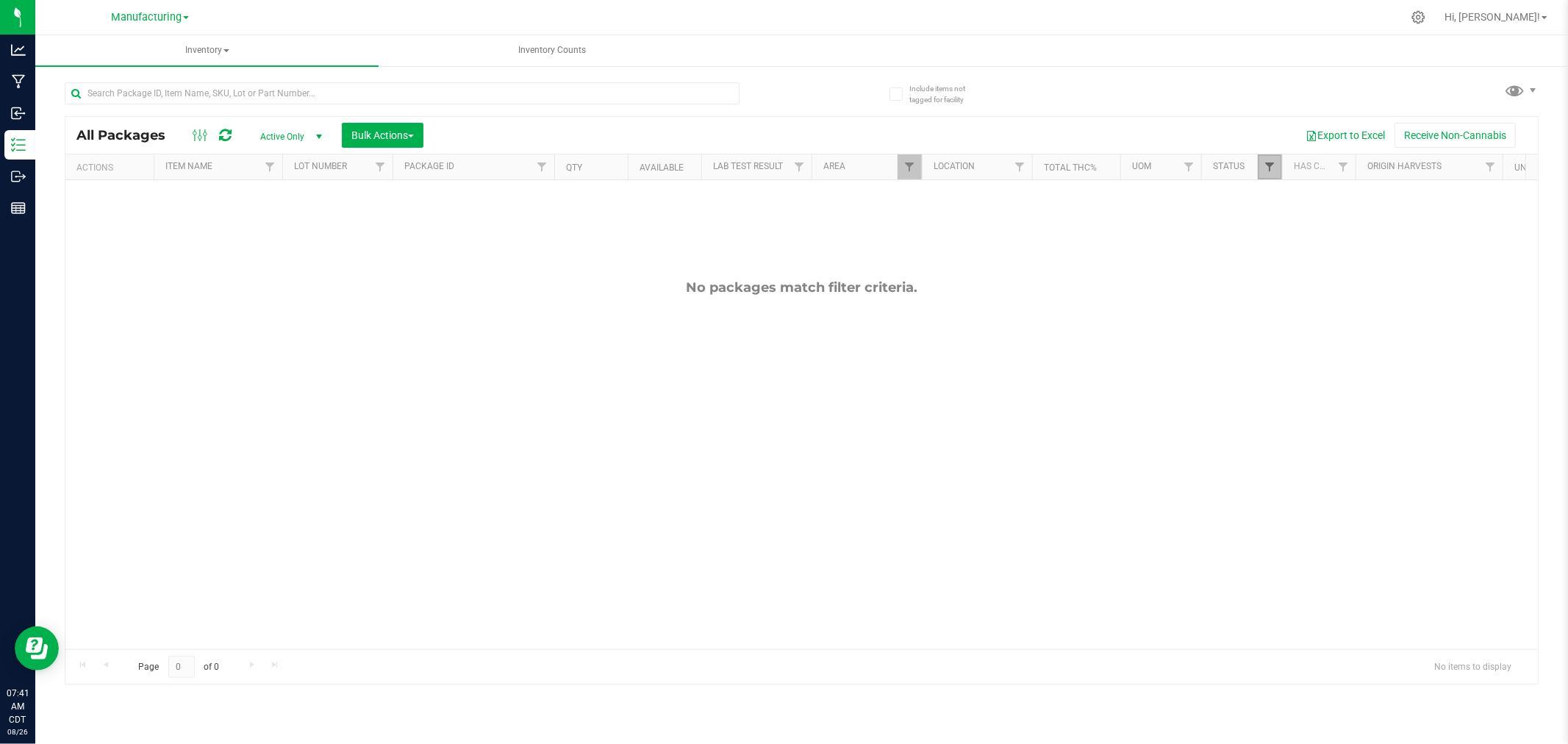
click at [1272, 166] on span "Filter" at bounding box center [1269, 167] width 12 height 12
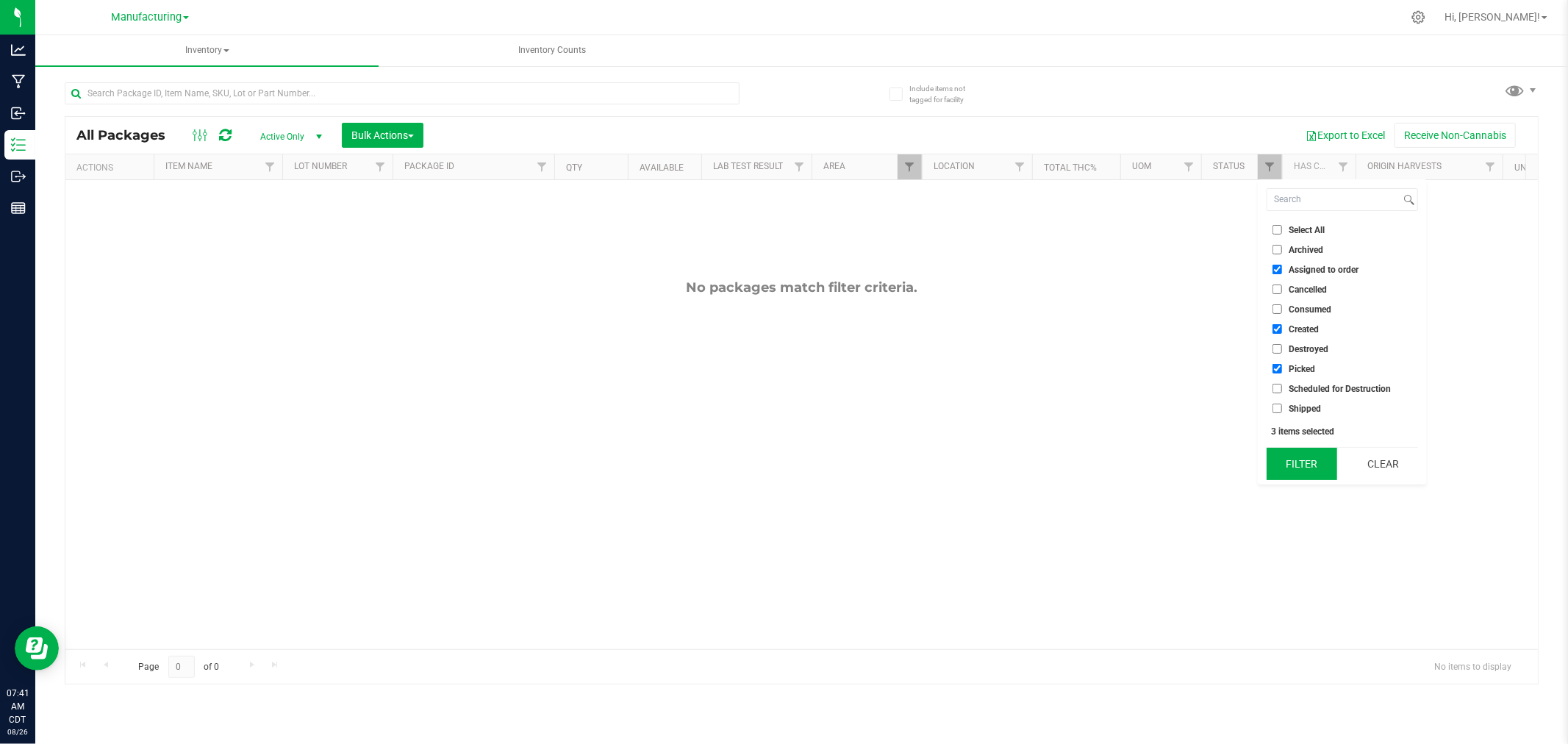
click at [1312, 467] on button "Filter" at bounding box center [1301, 463] width 71 height 33
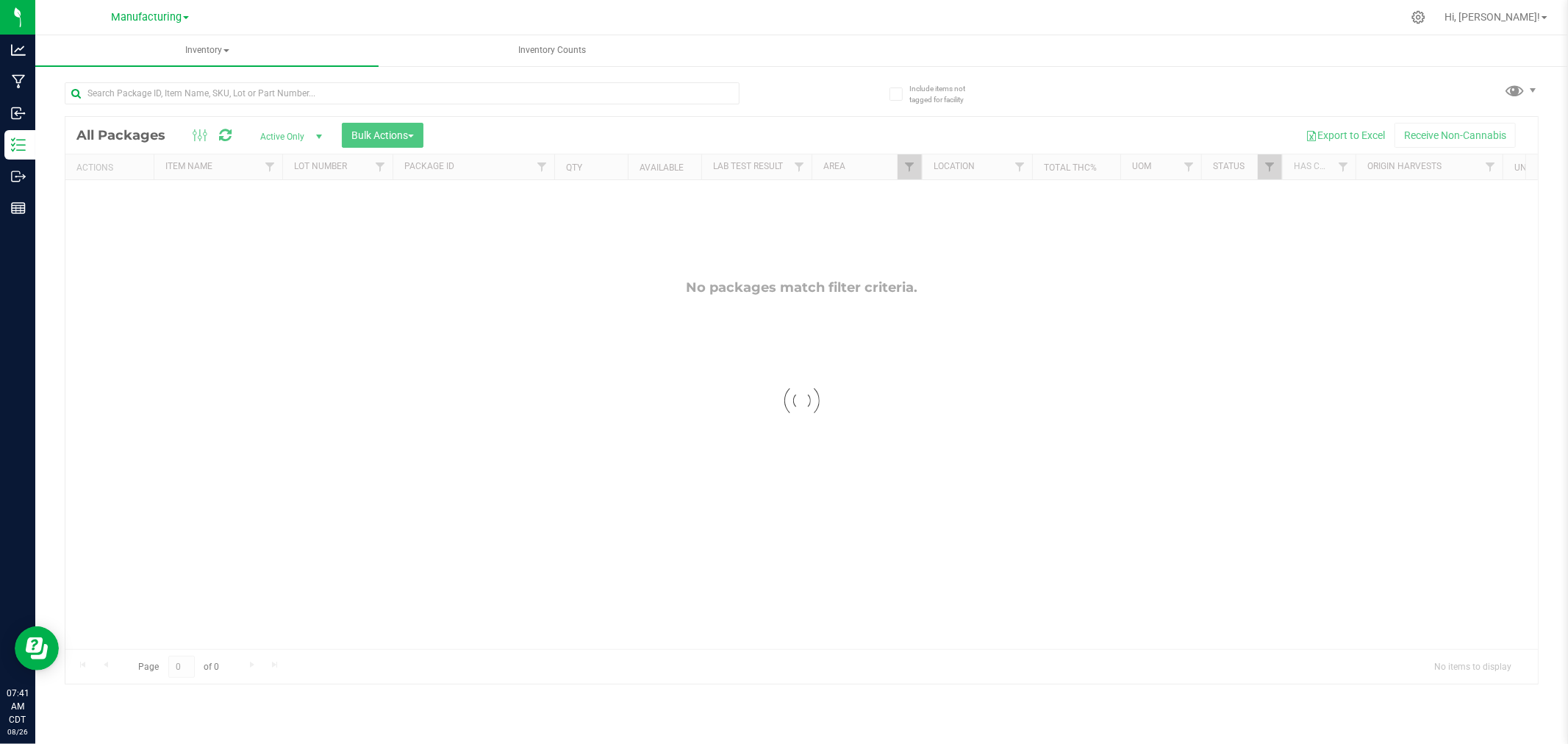
checkbox input "true"
click at [1269, 159] on link "Filter" at bounding box center [1270, 167] width 24 height 25
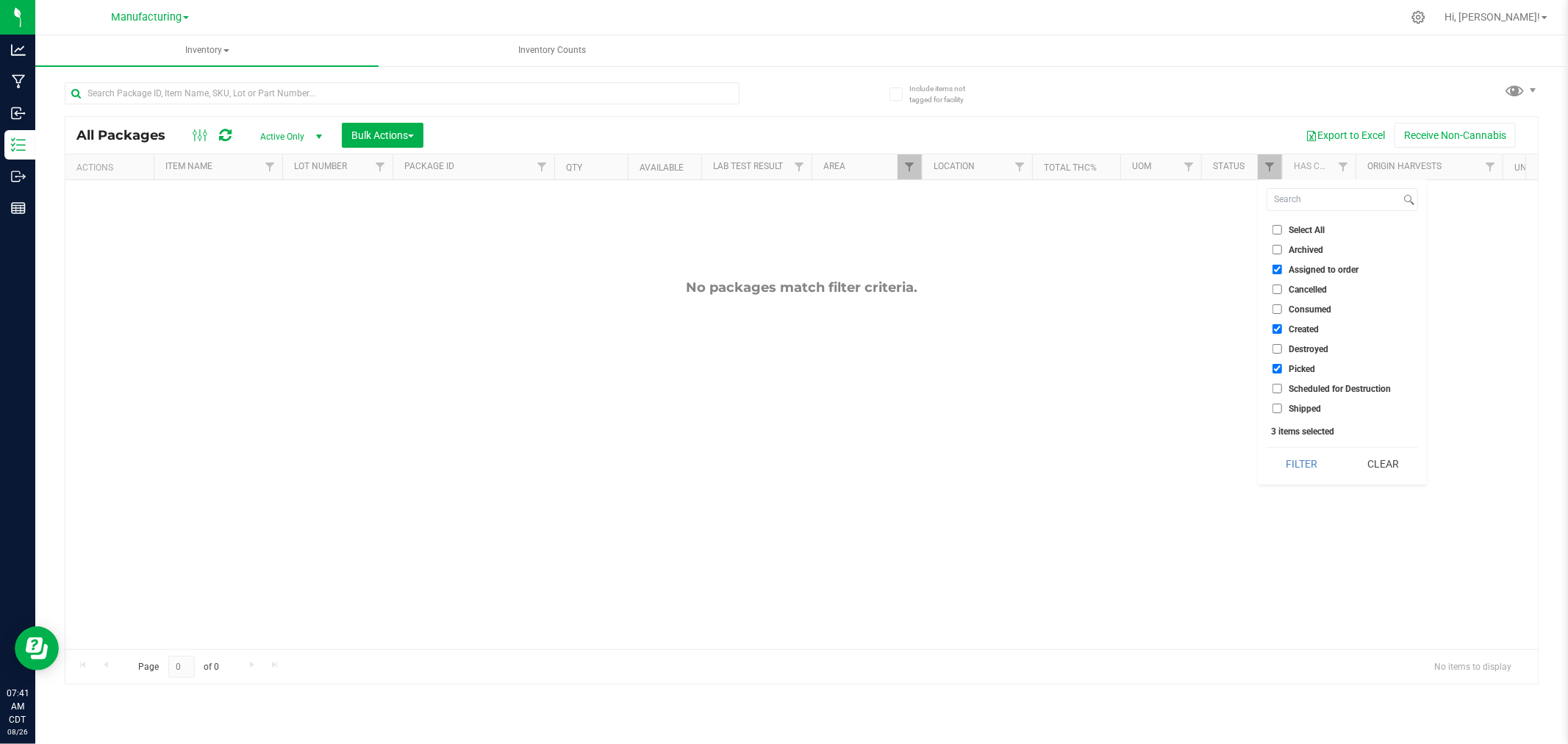
click at [1273, 258] on ul "Select All Archived Assigned to order Cancelled Consumed Created Destroyed Pick…" at bounding box center [1341, 319] width 151 height 194
click at [1275, 274] on li "Assigned to order" at bounding box center [1341, 269] width 151 height 16
click at [1272, 269] on input "Assigned to order" at bounding box center [1277, 269] width 9 height 9
checkbox input "false"
click at [1277, 324] on input "Created" at bounding box center [1277, 329] width 9 height 9
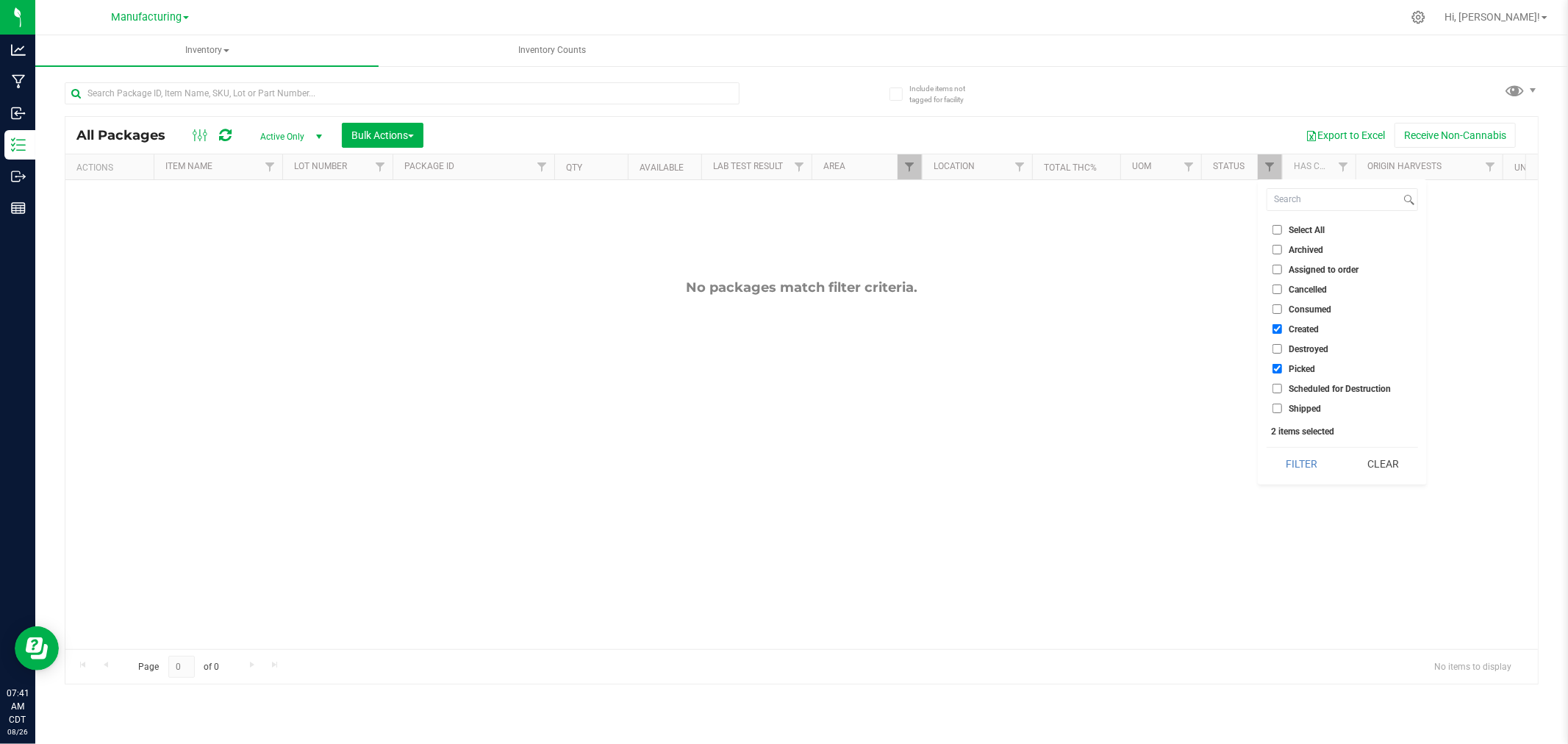
checkbox input "false"
click at [1280, 366] on input "Picked" at bounding box center [1277, 368] width 9 height 9
checkbox input "false"
click at [1272, 465] on button "Filter" at bounding box center [1301, 463] width 71 height 33
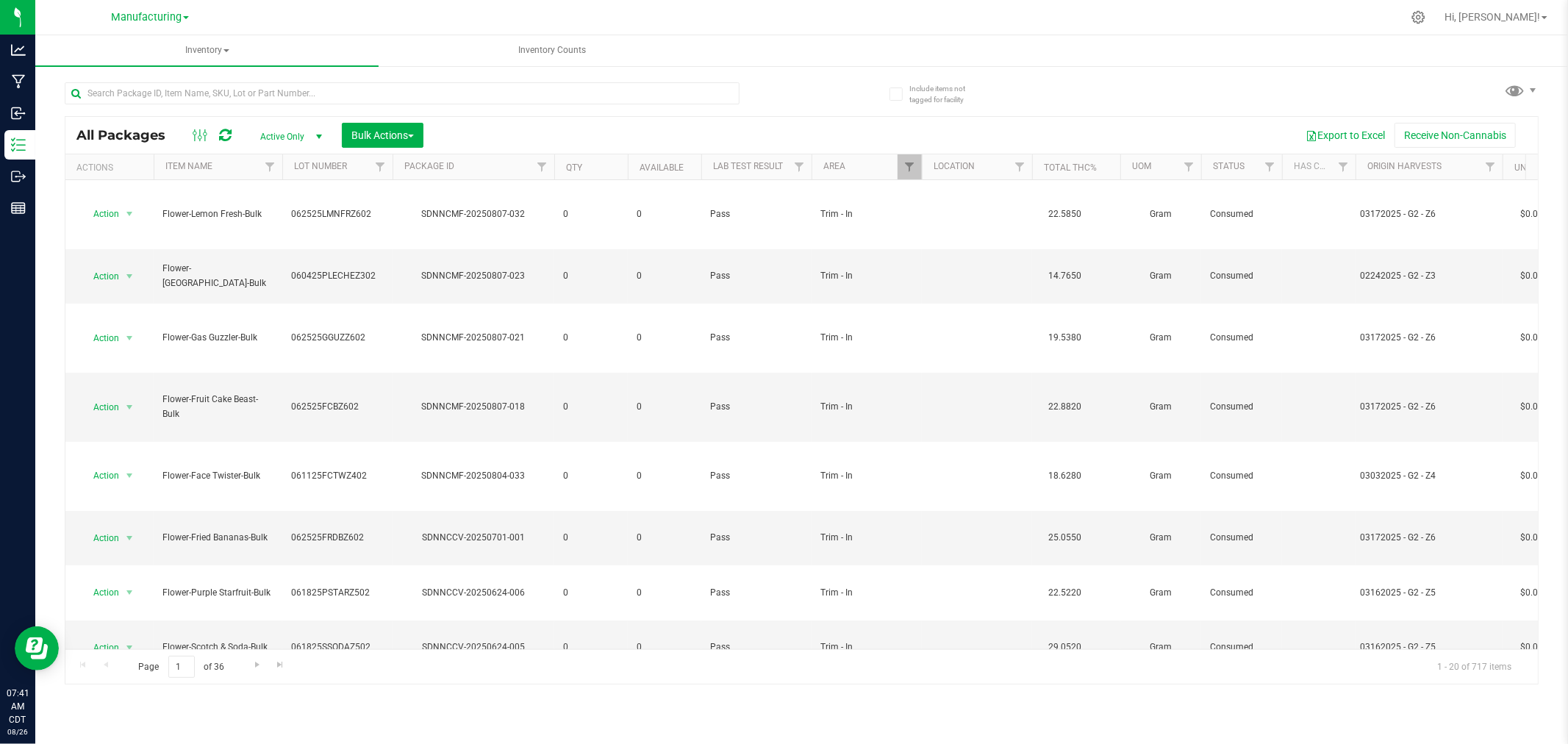
click at [320, 137] on span "select" at bounding box center [319, 136] width 12 height 12
click at [300, 218] on li "All" at bounding box center [287, 227] width 79 height 22
click at [319, 131] on span "select" at bounding box center [319, 136] width 12 height 12
click at [309, 151] on li "Active Only" at bounding box center [287, 161] width 79 height 22
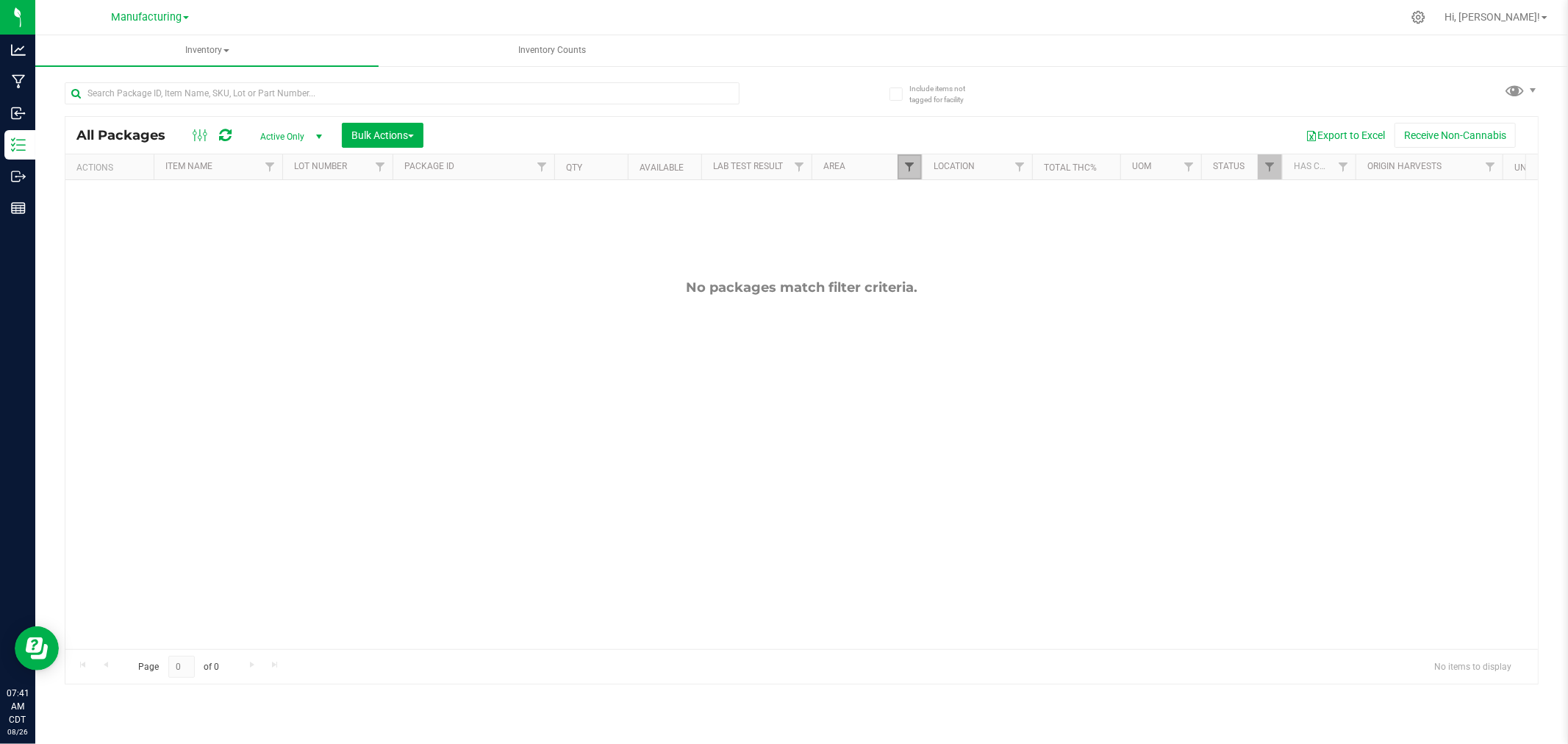
click at [905, 161] on span "Filter" at bounding box center [909, 167] width 12 height 12
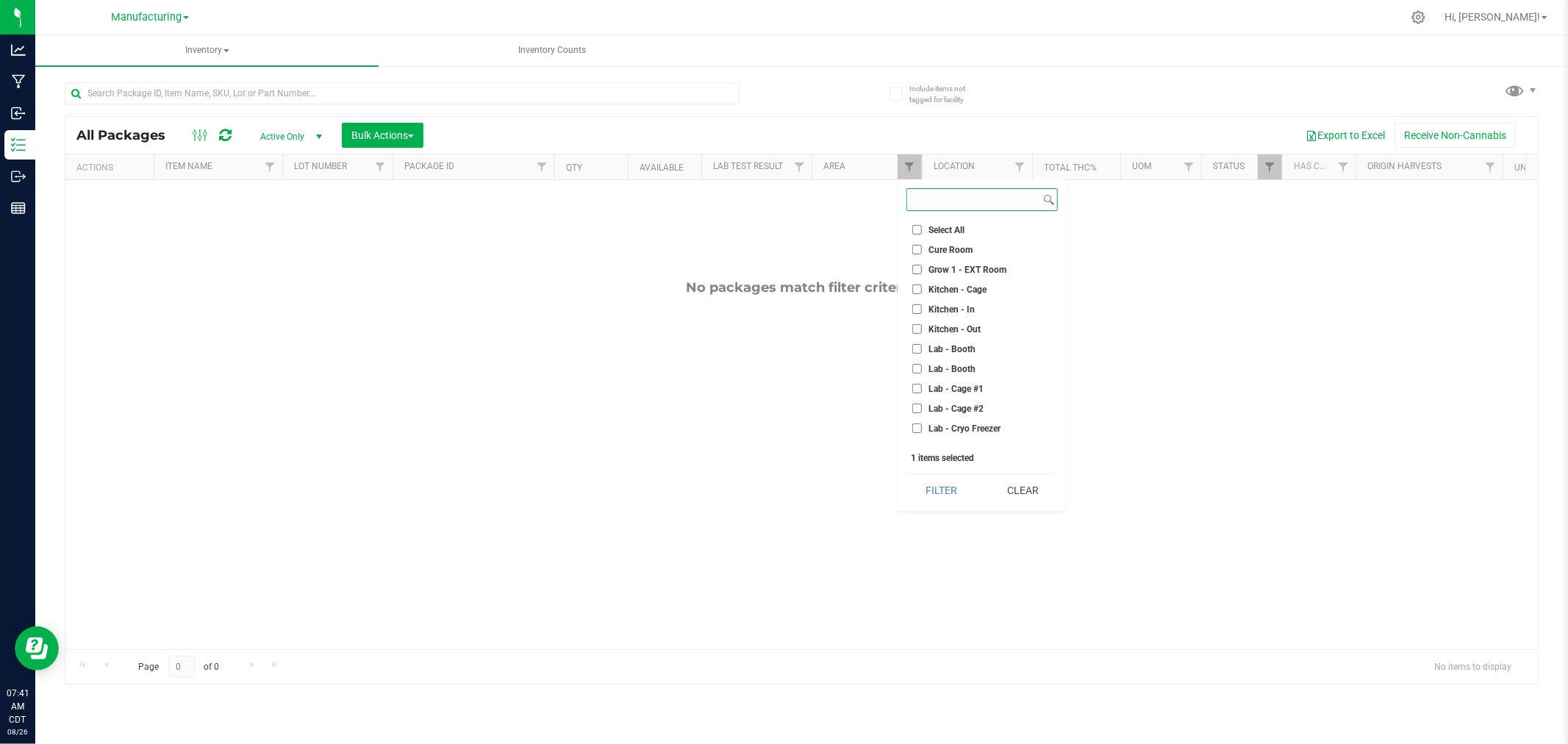
scroll to position [245, 0]
click at [914, 338] on input "Machine Trim Room" at bounding box center [916, 342] width 9 height 9
checkbox input "true"
click at [917, 411] on input "Trim - In" at bounding box center [916, 416] width 9 height 9
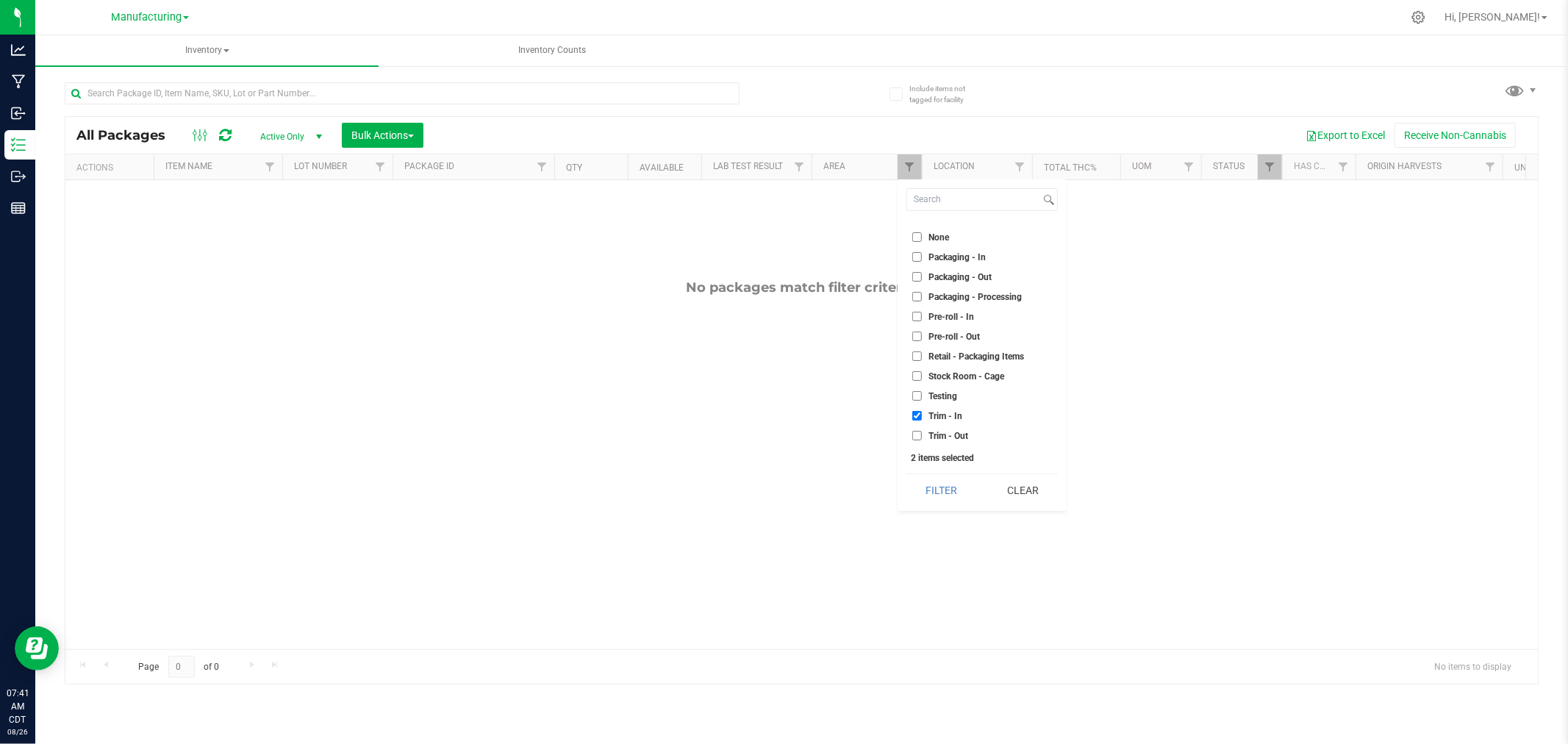
checkbox input "false"
click at [950, 486] on button "Filter" at bounding box center [942, 490] width 71 height 33
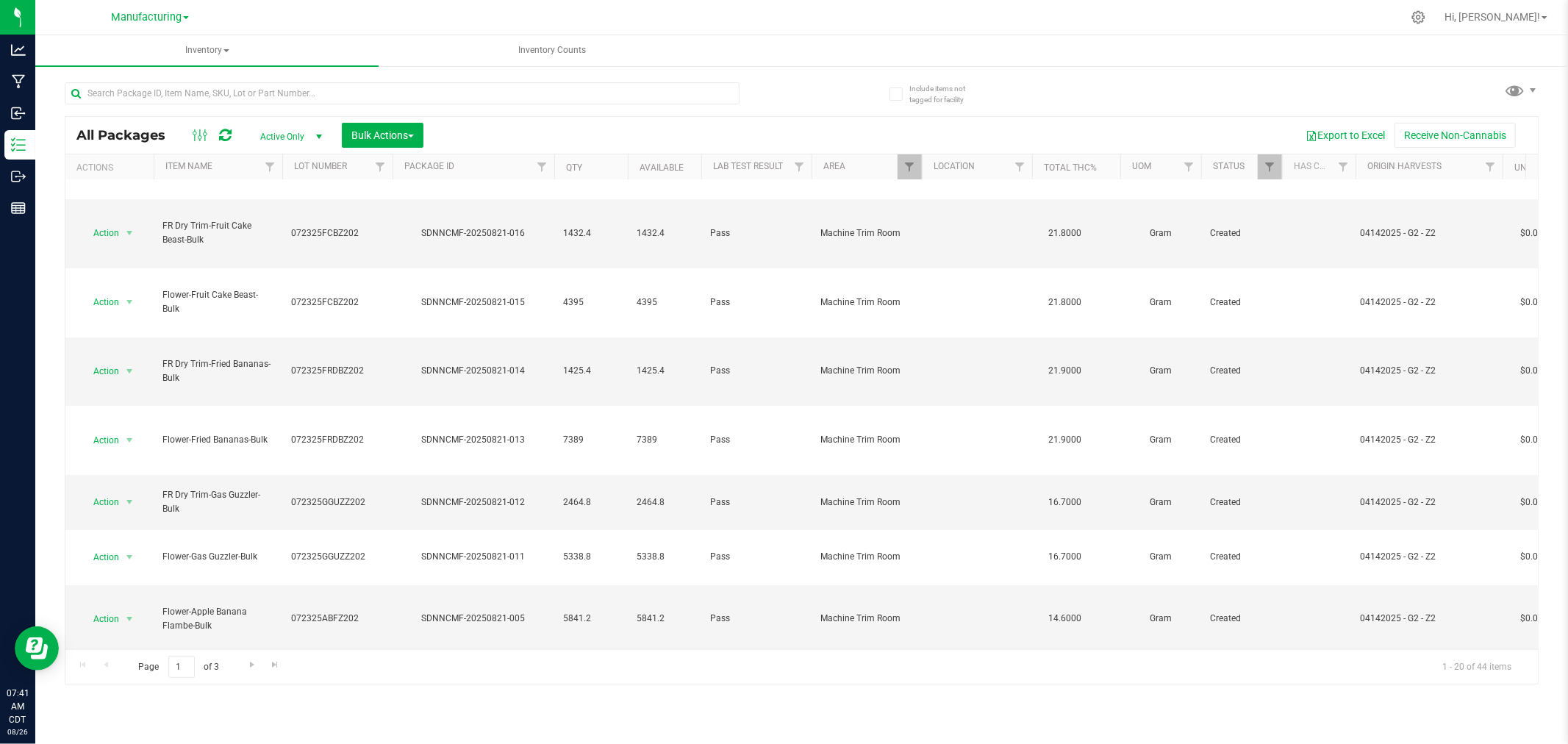
scroll to position [163, 0]
click at [145, 619] on li "Locate package" at bounding box center [127, 621] width 92 height 22
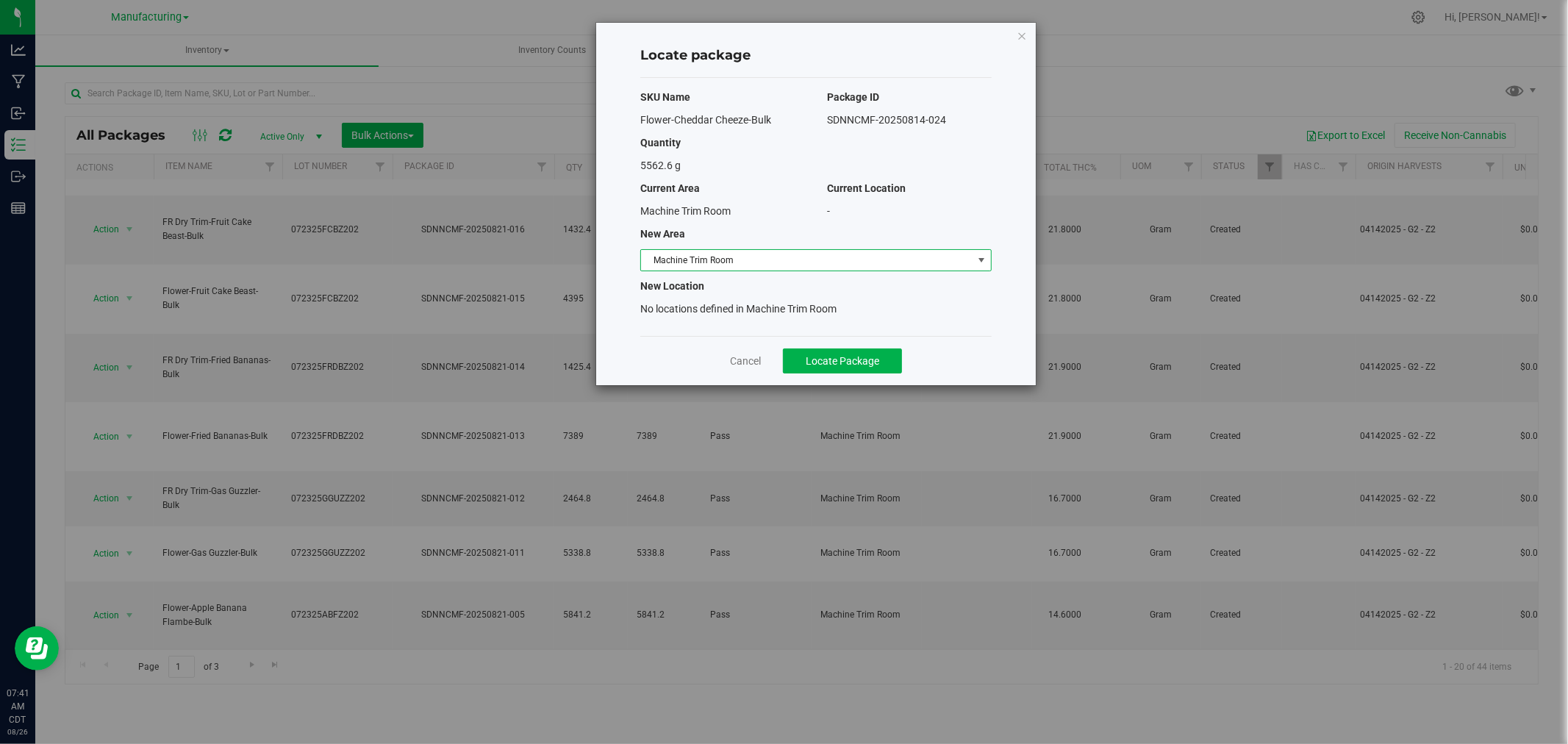
click at [883, 257] on span "Machine Trim Room" at bounding box center [806, 260] width 332 height 21
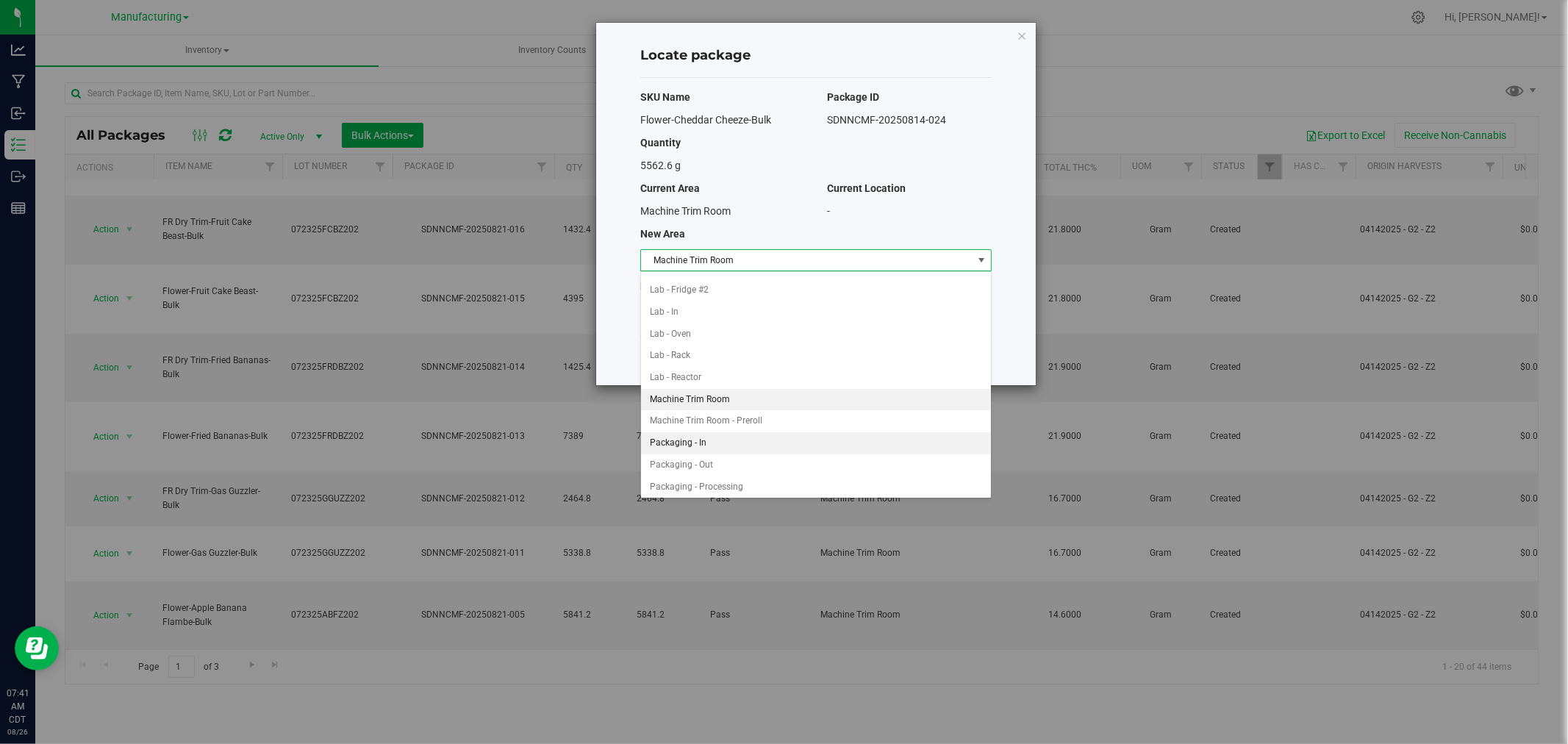
scroll to position [394, 0]
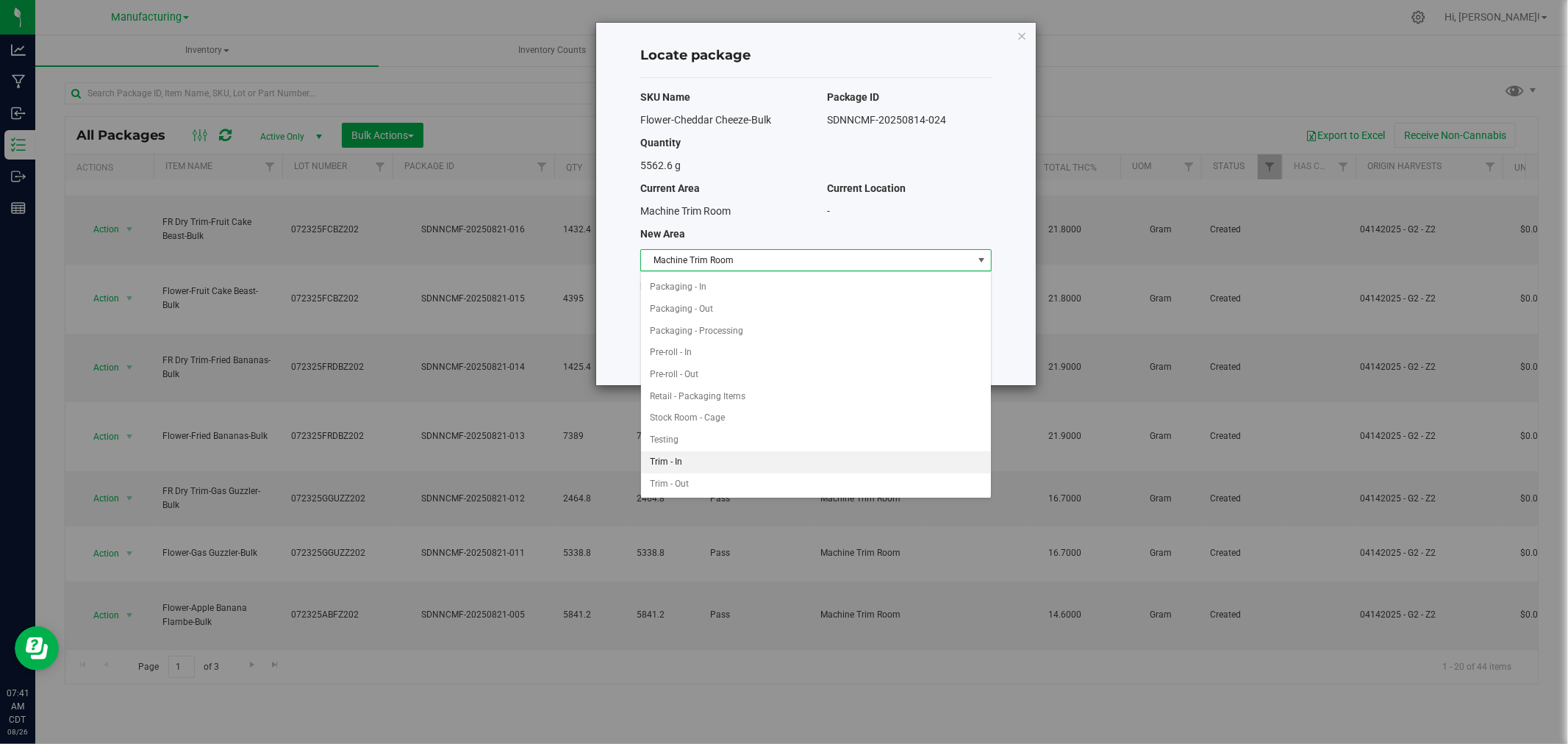
click at [686, 461] on li "Trim - In" at bounding box center [815, 462] width 350 height 22
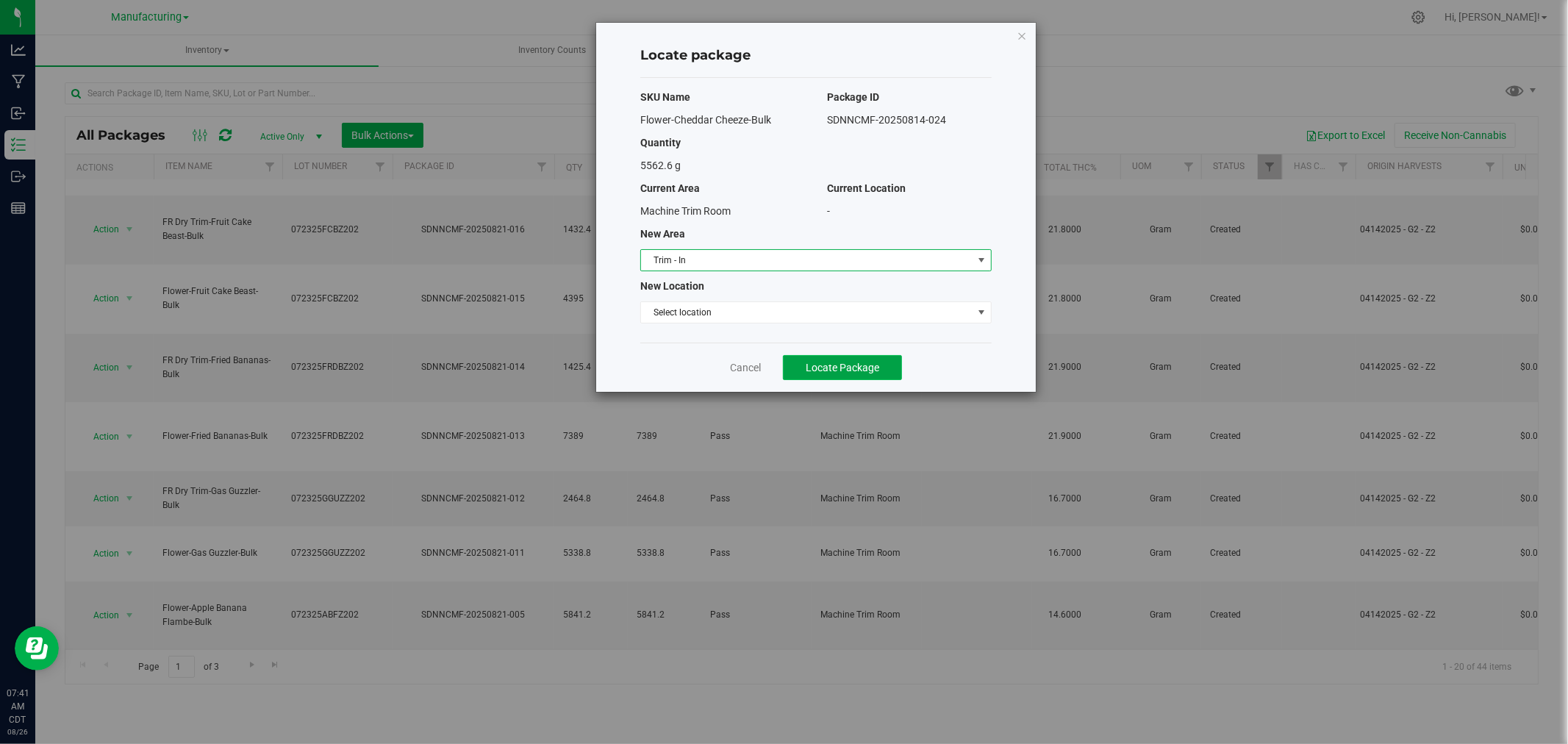
click at [850, 368] on span "Locate Package" at bounding box center [842, 367] width 74 height 12
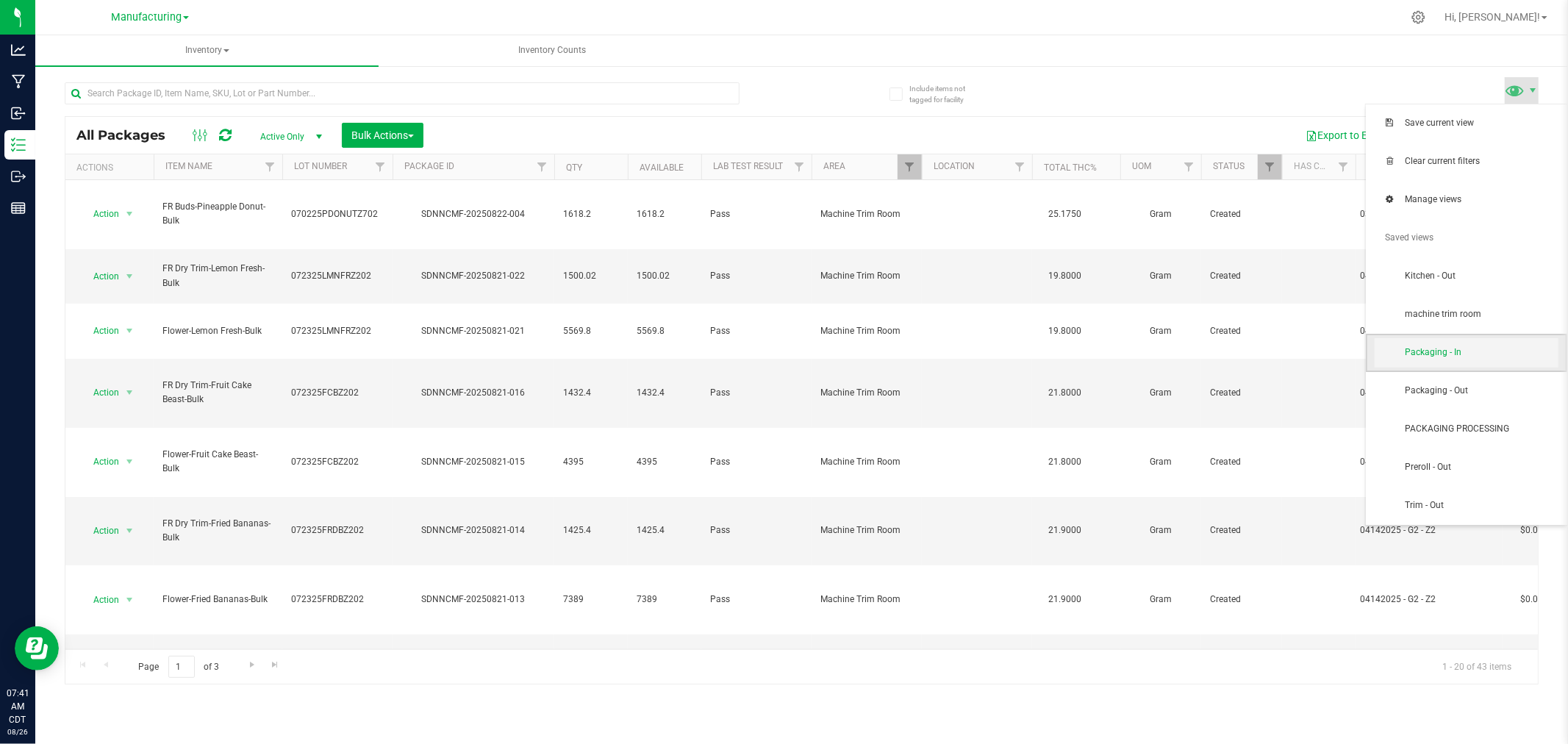
click at [1444, 363] on span "Packaging - In" at bounding box center [1465, 353] width 184 height 30
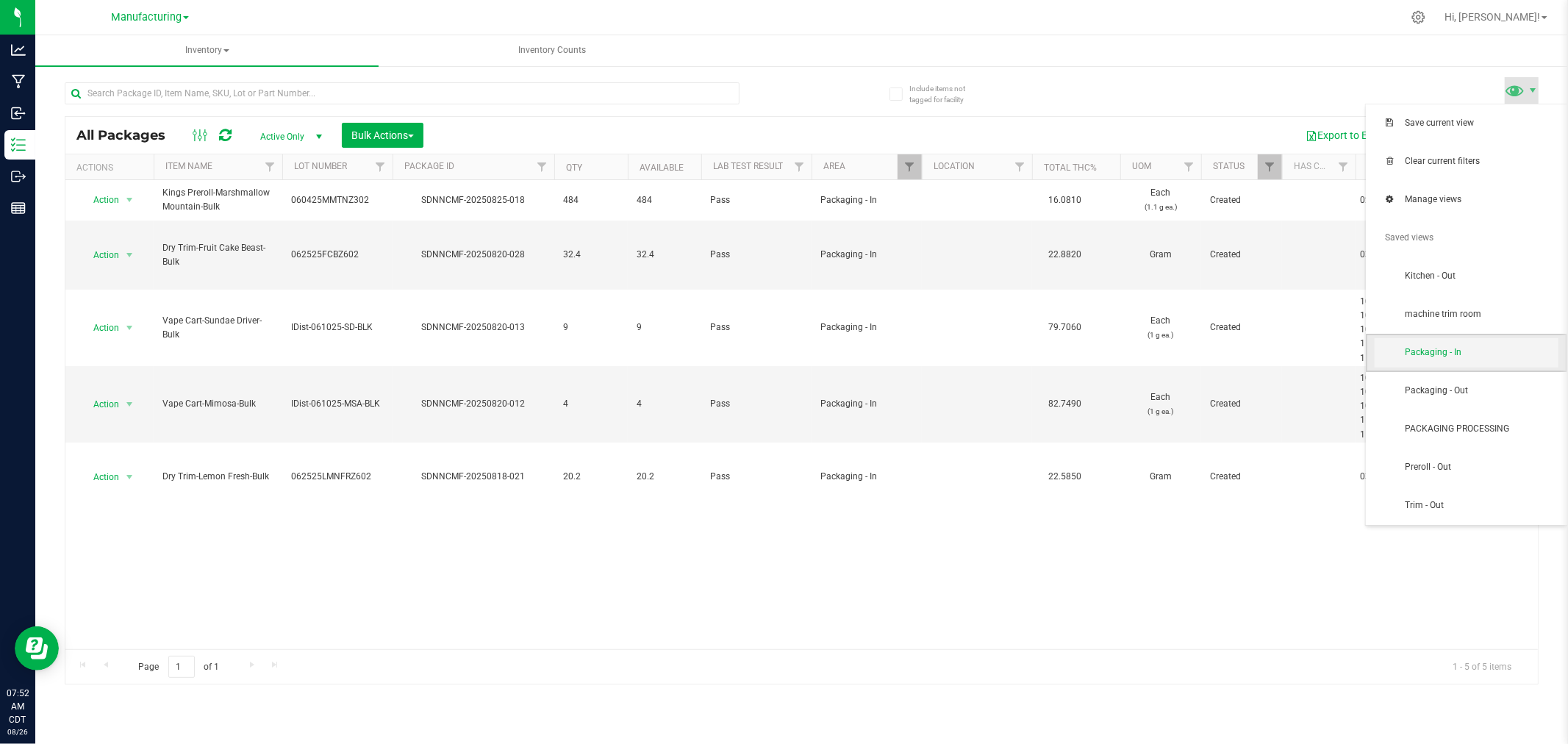
click at [1471, 342] on span "Packaging - In" at bounding box center [1465, 353] width 184 height 30
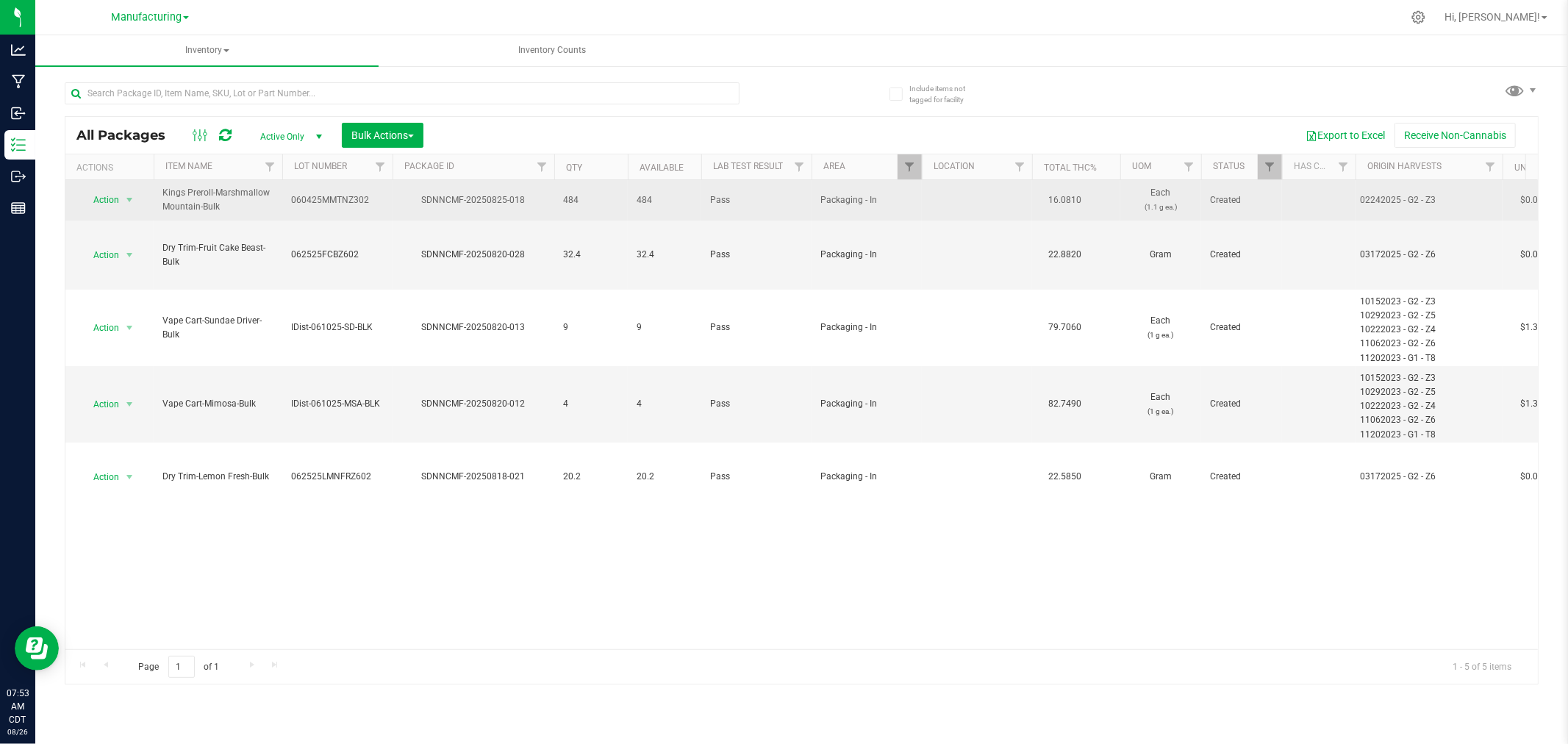
click at [912, 180] on td "Packaging - In" at bounding box center [866, 200] width 110 height 40
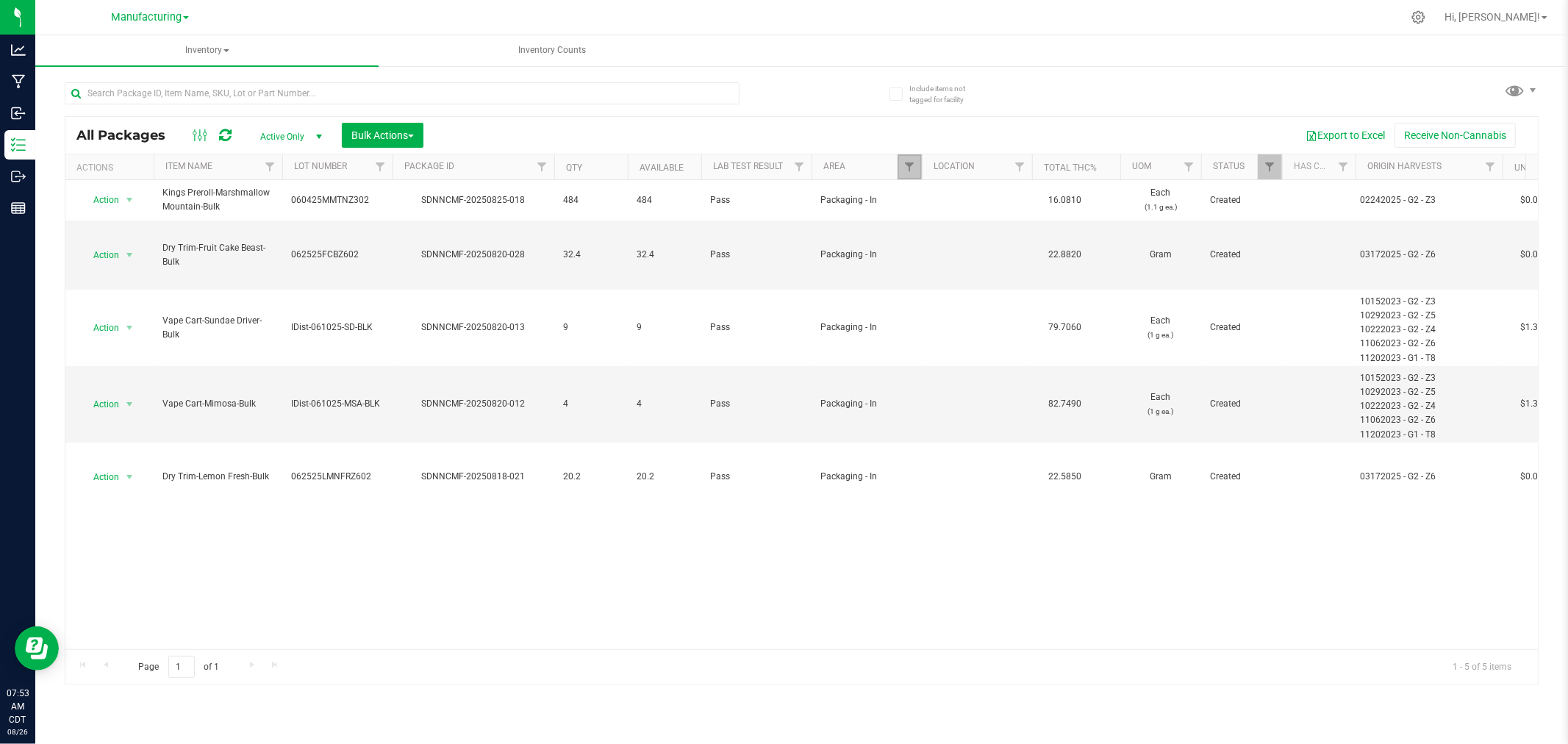
click at [912, 173] on link "Filter" at bounding box center [910, 167] width 24 height 25
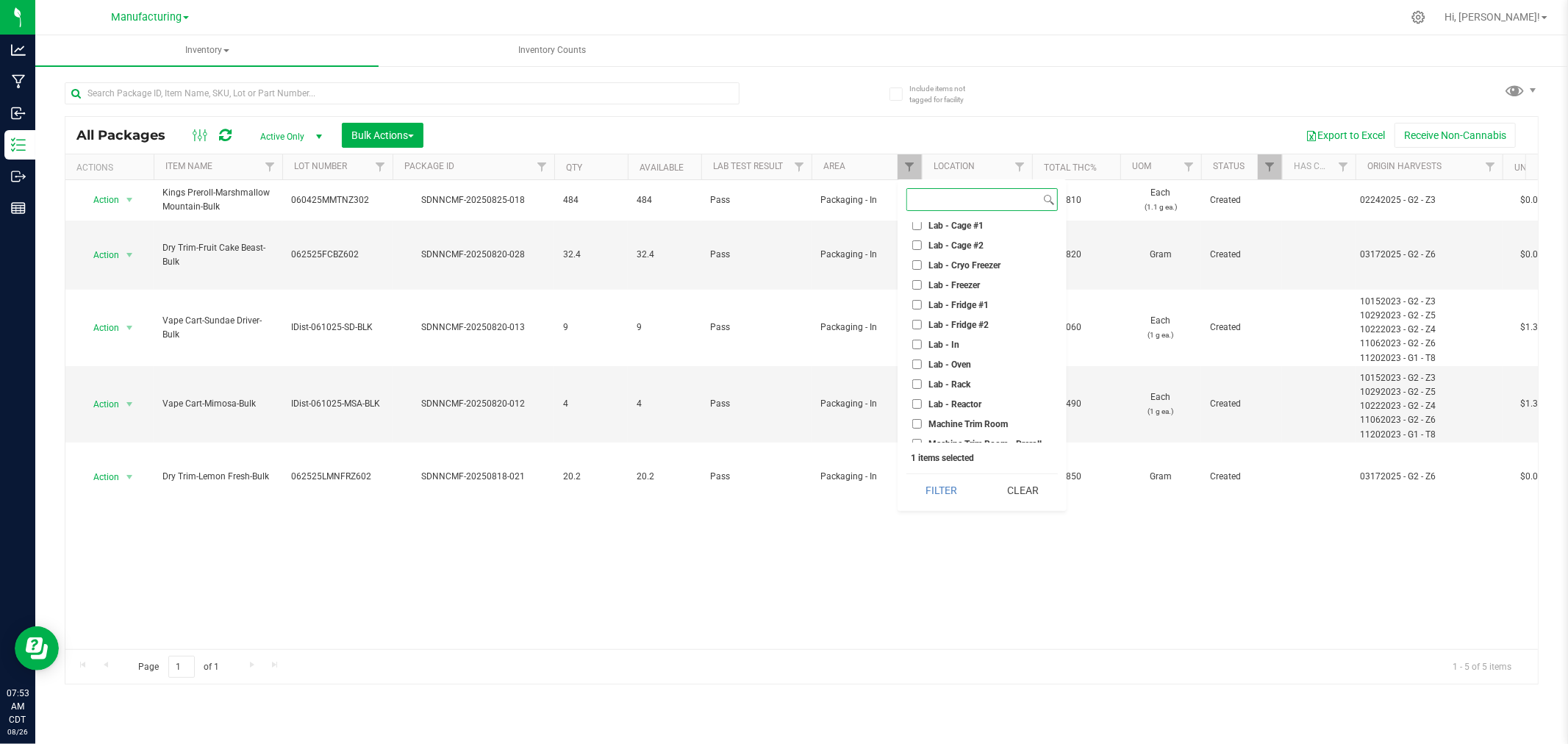
scroll to position [245, 0]
click at [914, 405] on input "Packaging - In" at bounding box center [916, 402] width 9 height 9
checkbox input "false"
click at [915, 360] on input "Machine Trim Room - Preroll" at bounding box center [916, 362] width 9 height 9
checkbox input "true"
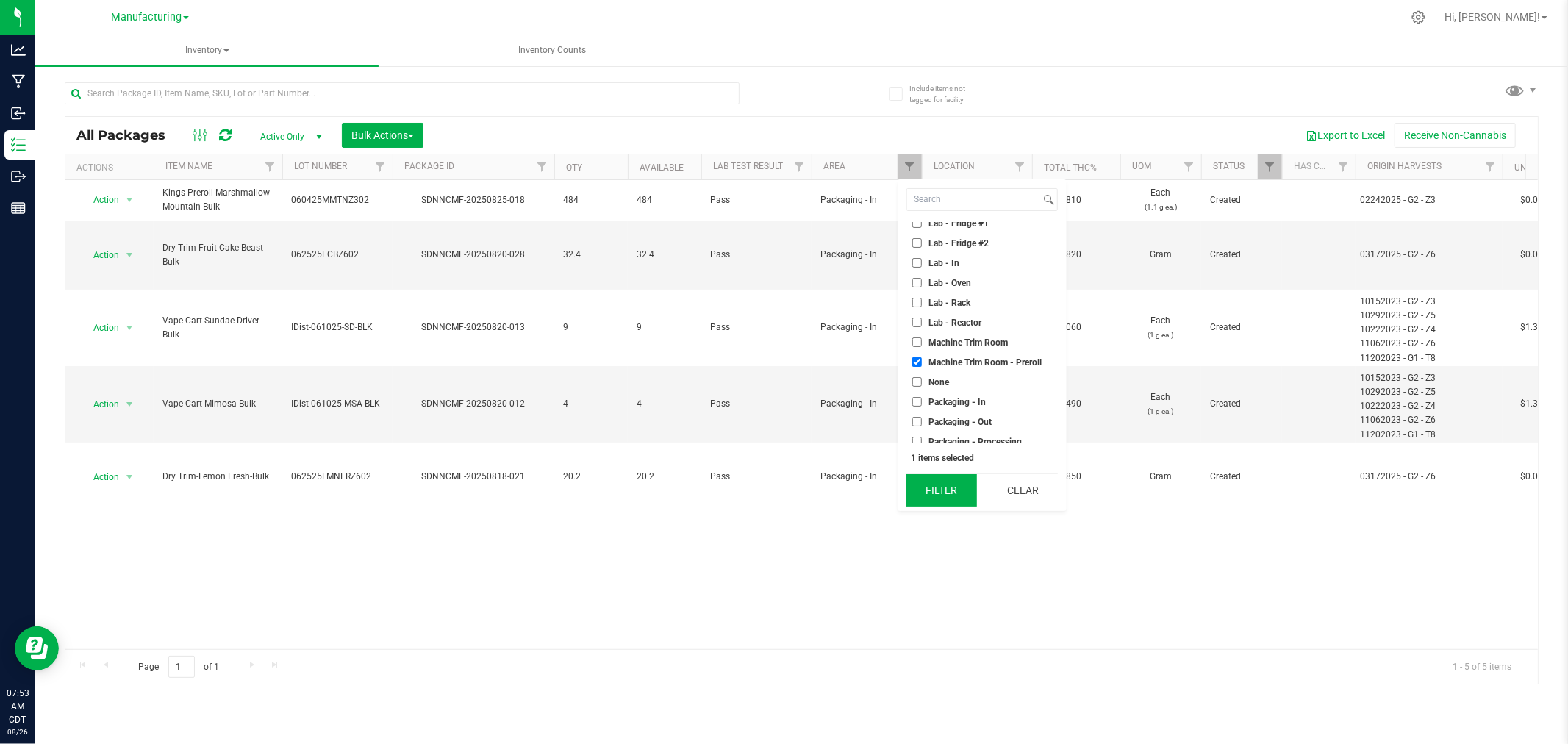
click at [936, 484] on button "Filter" at bounding box center [942, 490] width 71 height 33
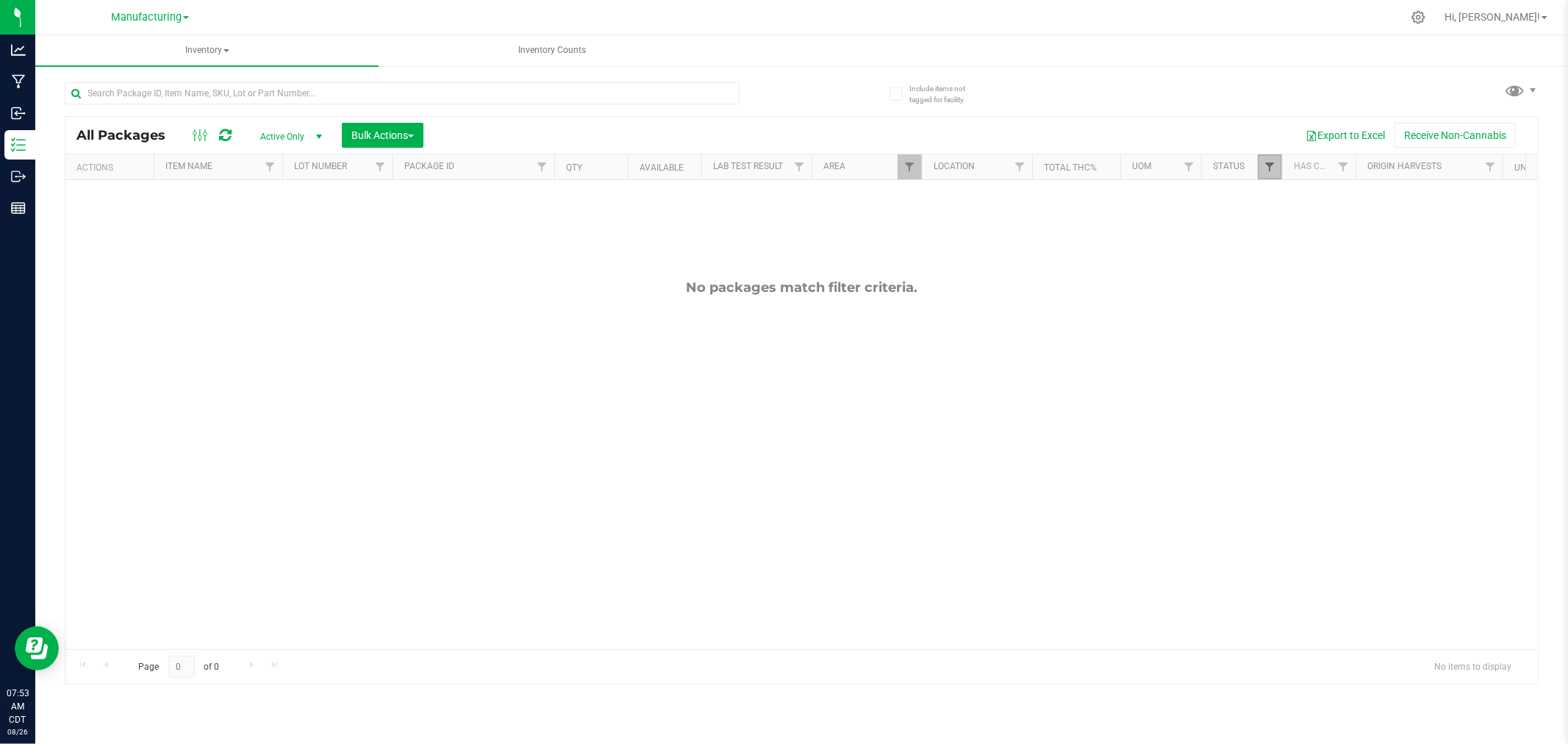
click at [1270, 171] on span "Filter" at bounding box center [1269, 167] width 12 height 12
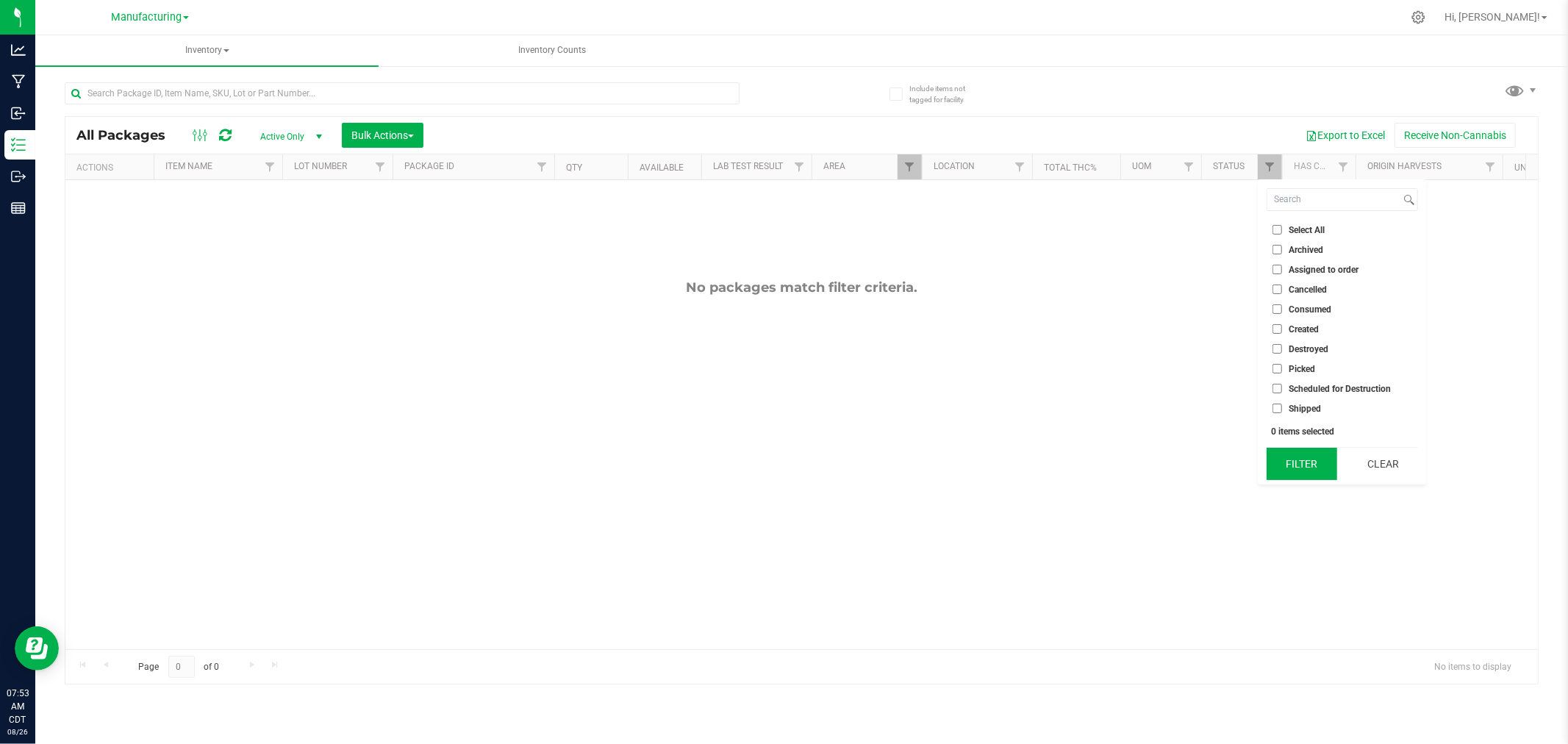
click at [1315, 469] on button "Filter" at bounding box center [1301, 463] width 71 height 33
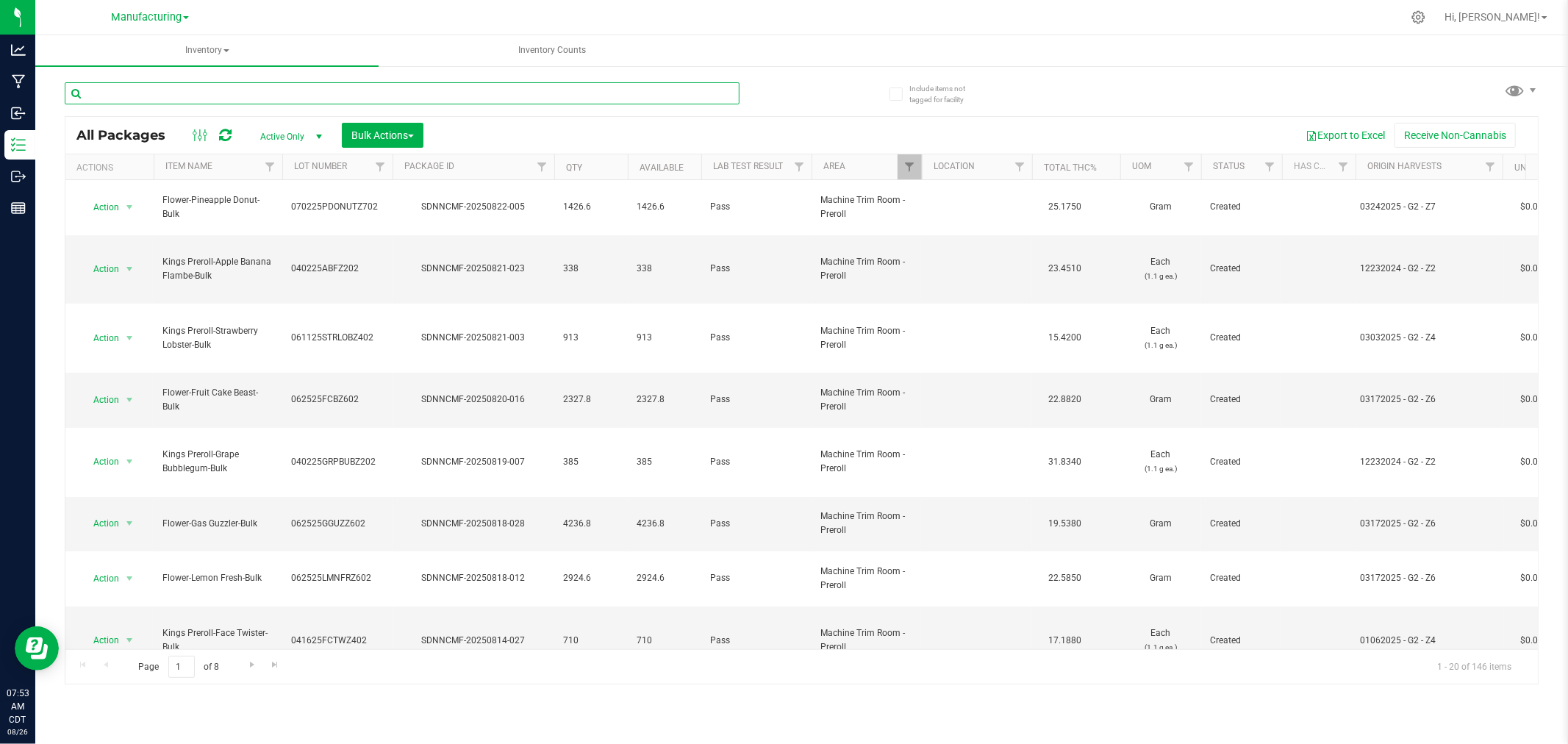
click at [109, 91] on input "text" at bounding box center [402, 93] width 675 height 22
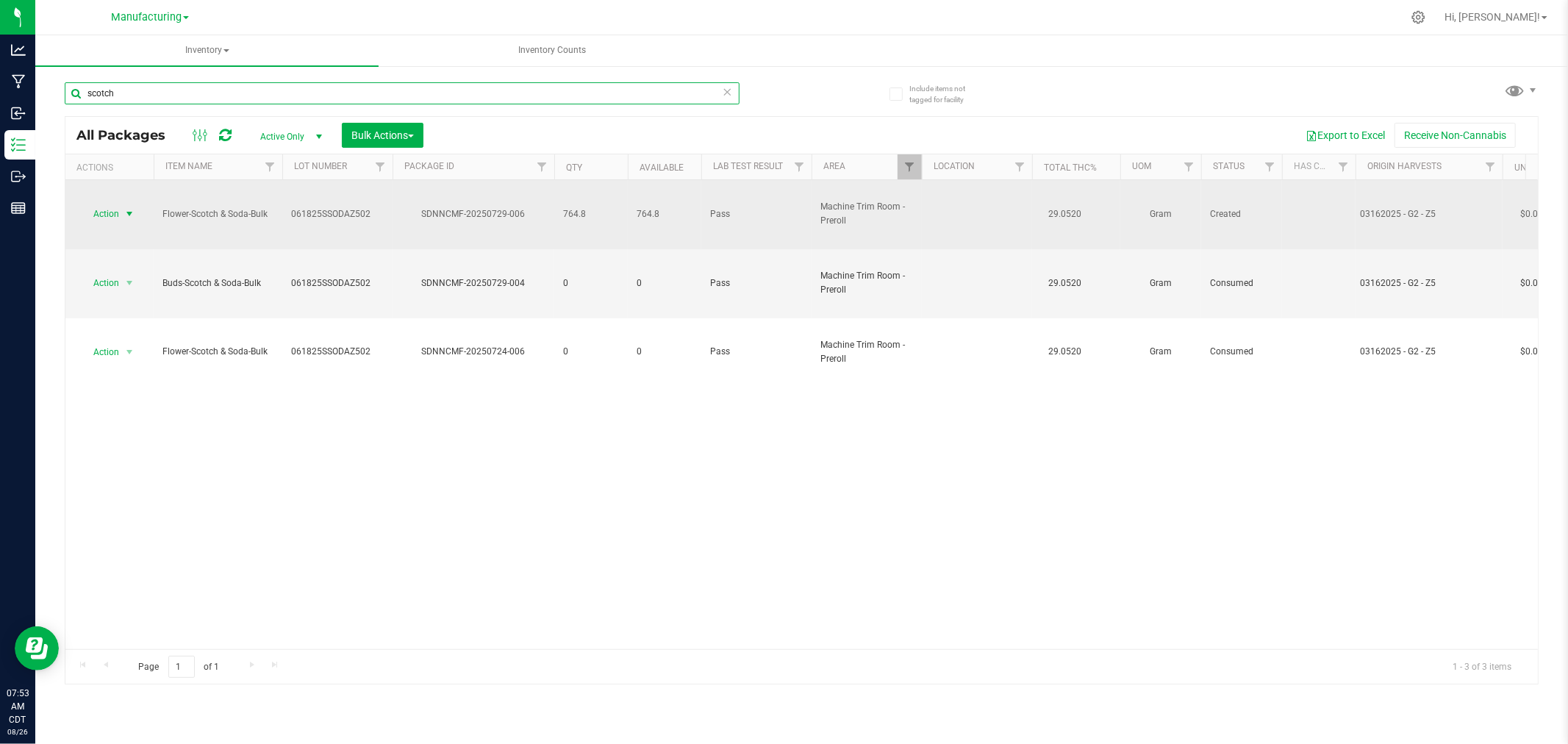
type input "scotch"
click at [130, 208] on span "select" at bounding box center [129, 214] width 12 height 12
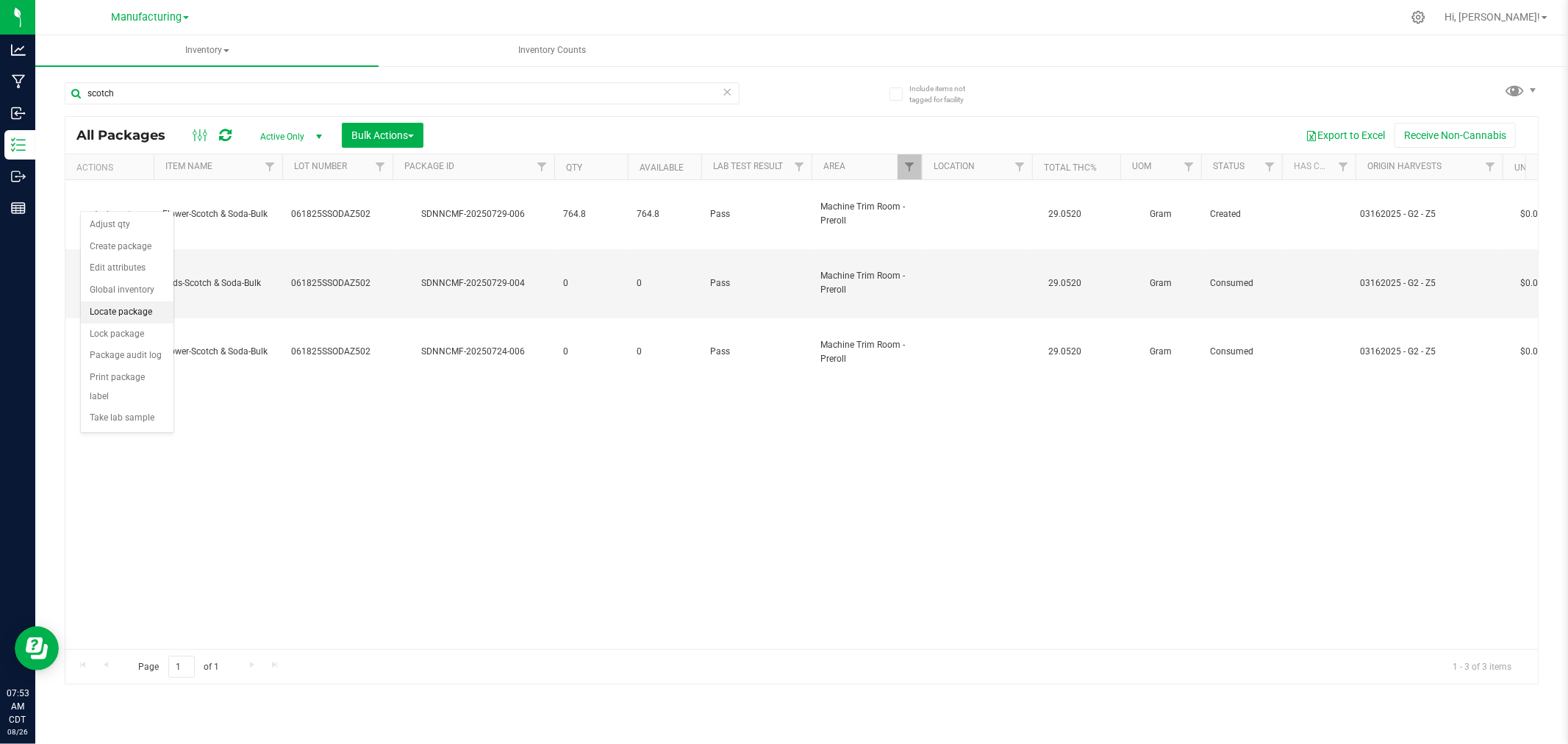
click at [136, 310] on li "Locate package" at bounding box center [127, 312] width 92 height 22
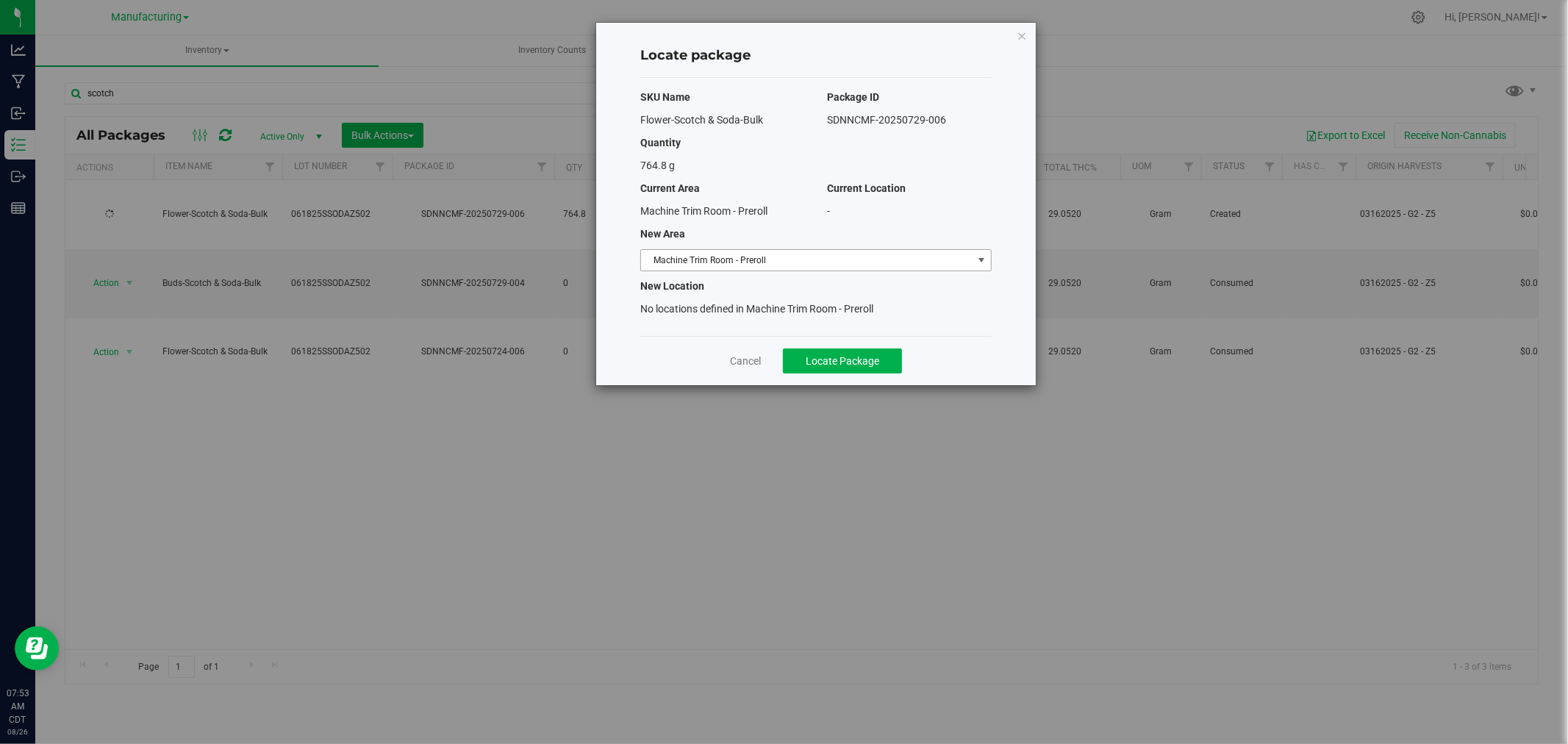
click at [931, 266] on span "Machine Trim Room - Preroll" at bounding box center [806, 260] width 332 height 21
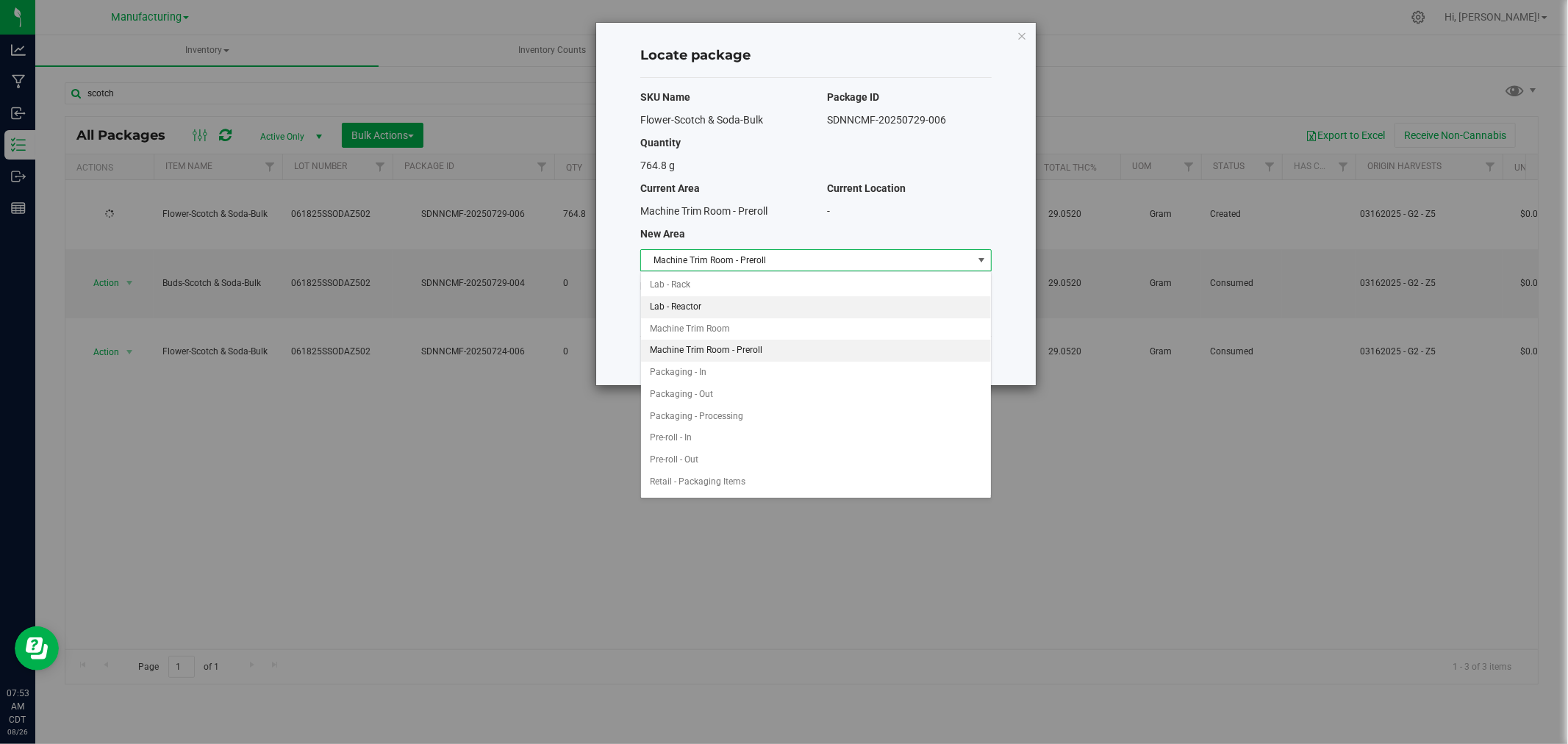
scroll to position [394, 0]
click at [703, 349] on li "Pre-roll - In" at bounding box center [815, 353] width 350 height 22
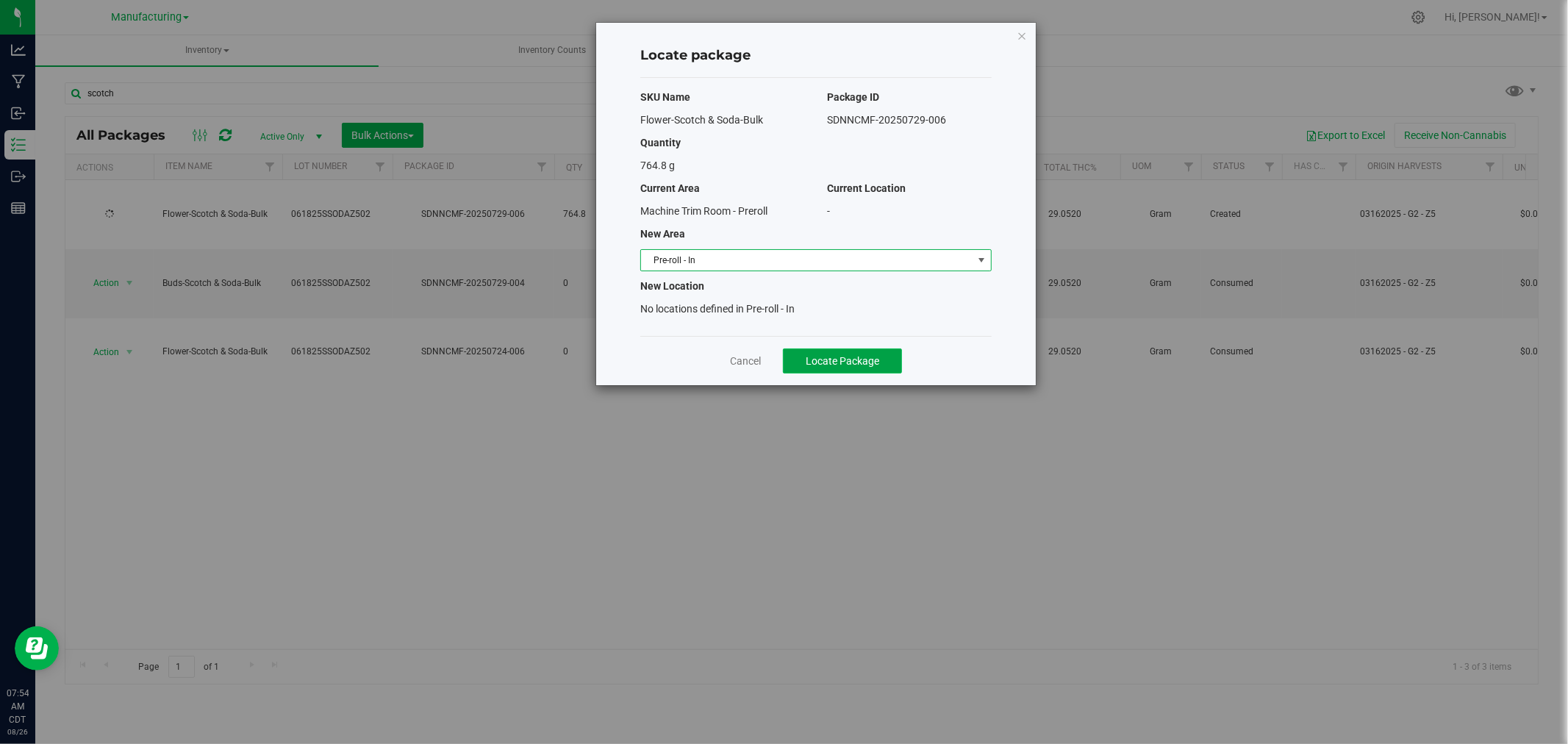
click at [866, 364] on span "Locate Package" at bounding box center [842, 361] width 74 height 12
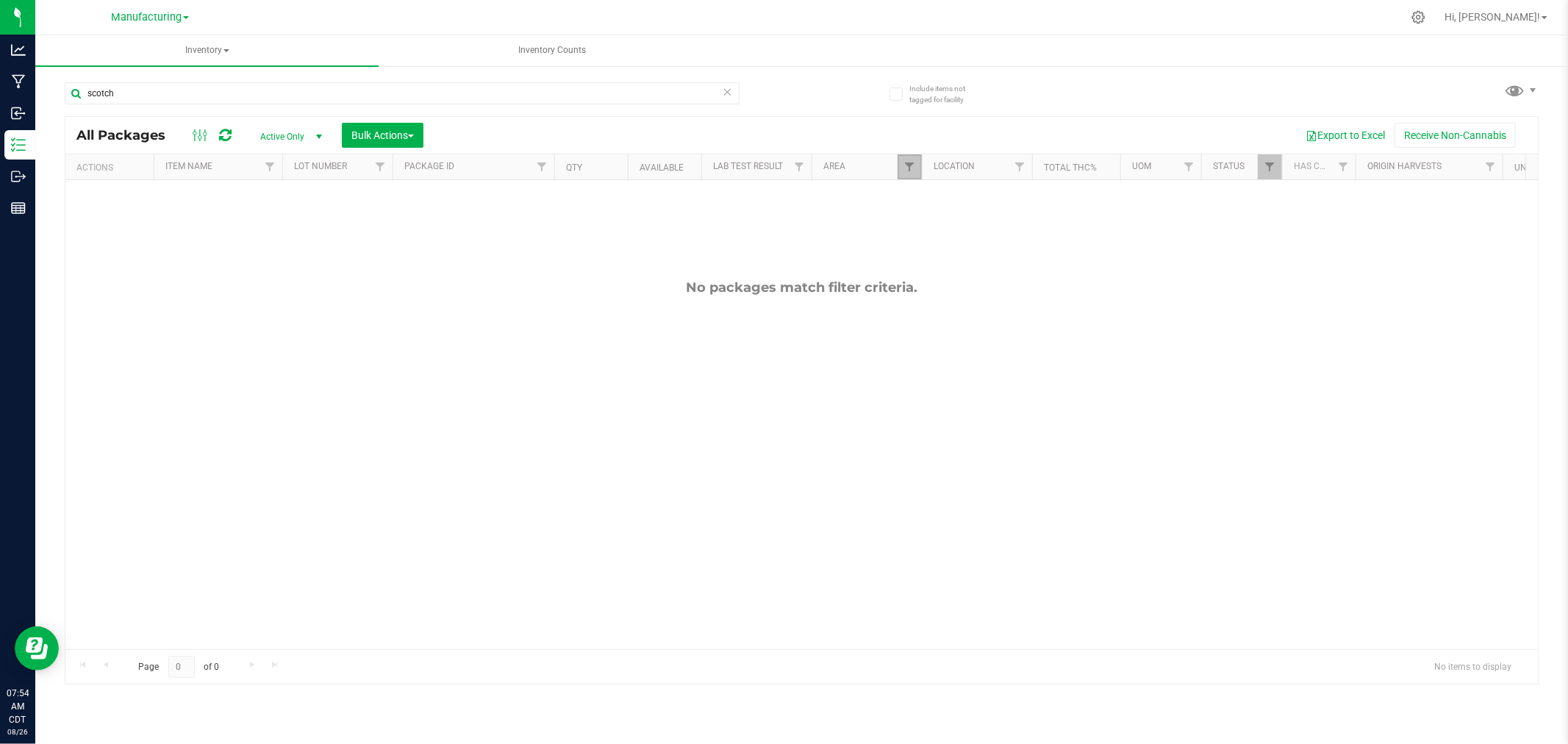
click at [915, 172] on link "Filter" at bounding box center [910, 167] width 24 height 25
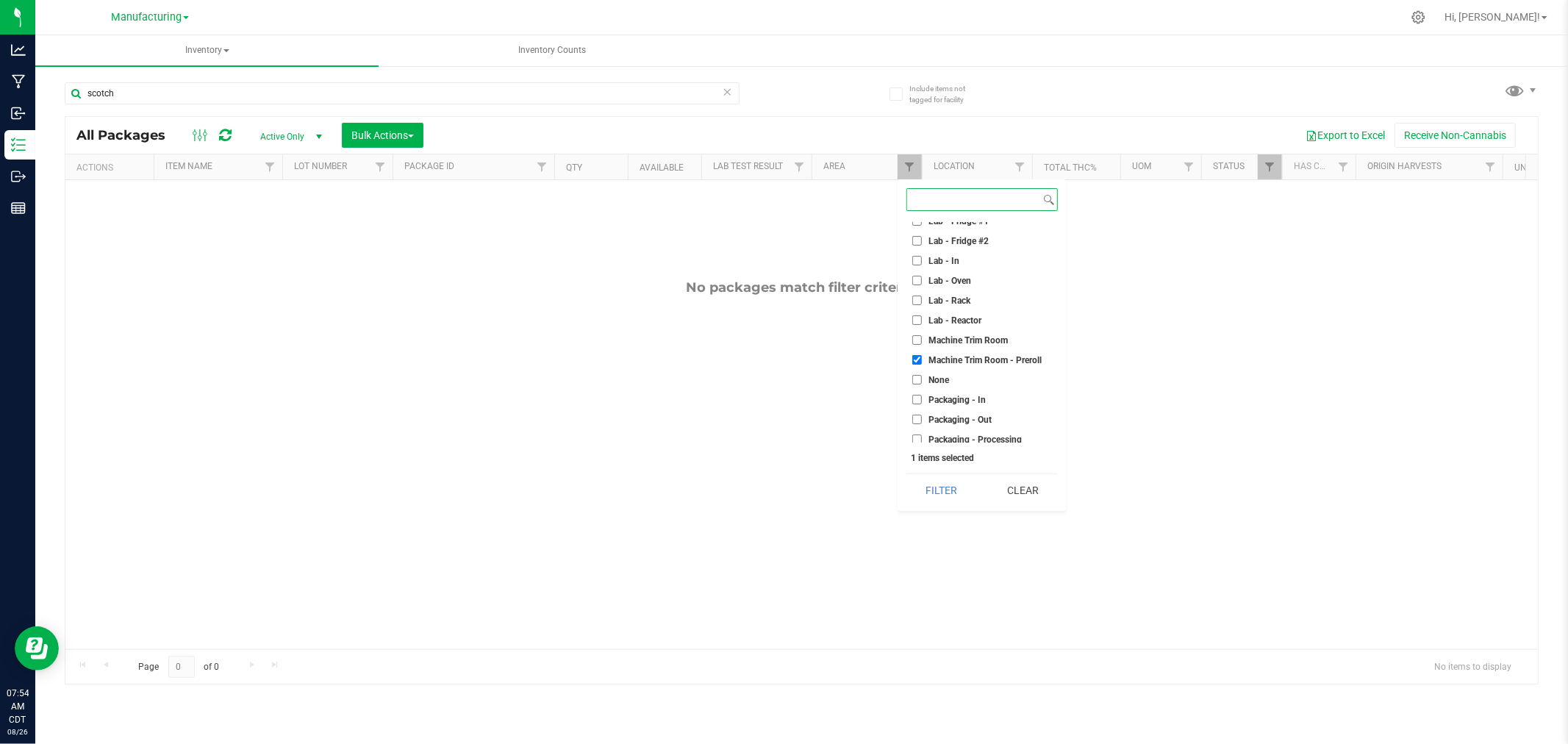
scroll to position [326, 0]
click at [946, 486] on button "Filter" at bounding box center [942, 490] width 71 height 33
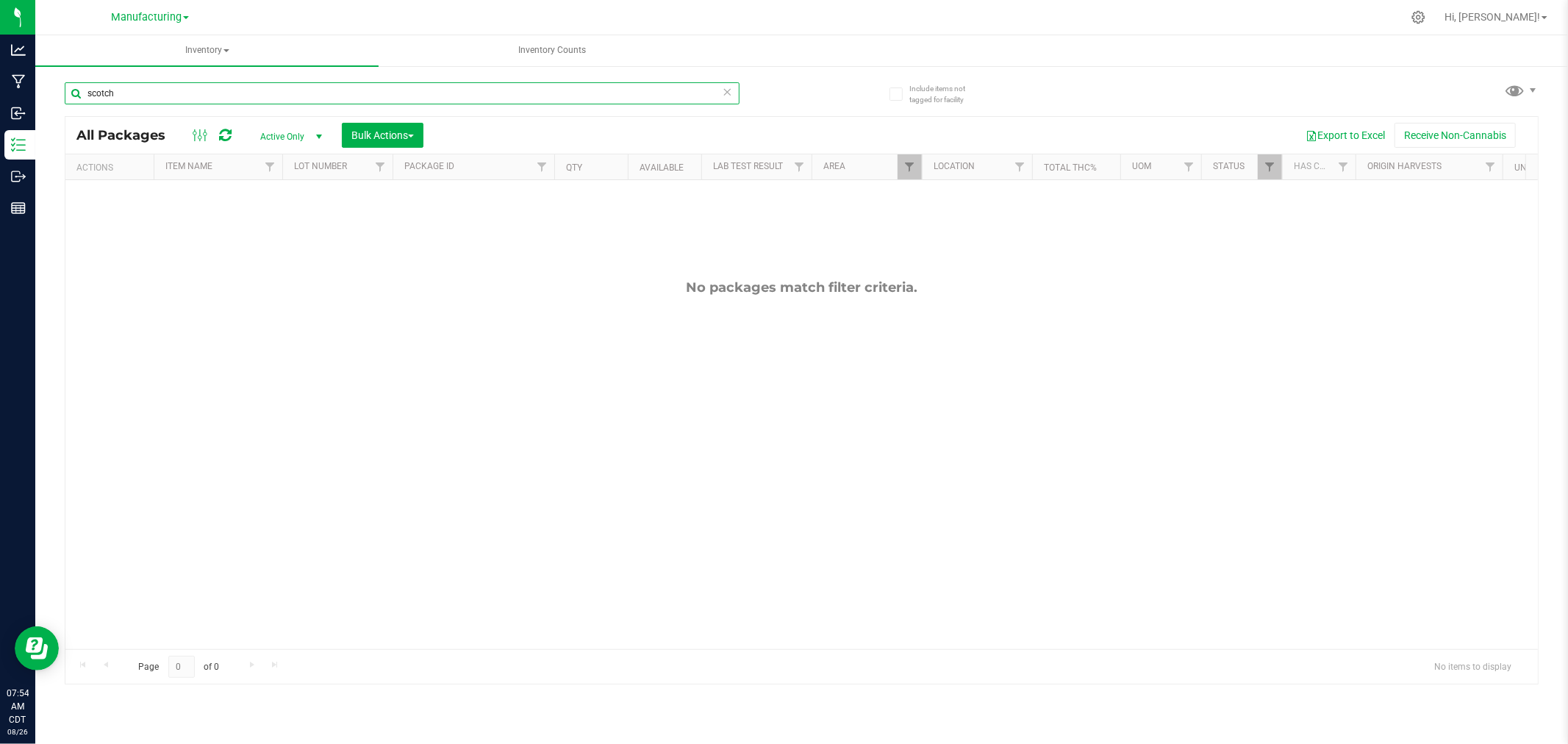
click at [143, 89] on input "scotch" at bounding box center [402, 93] width 675 height 22
type input "s"
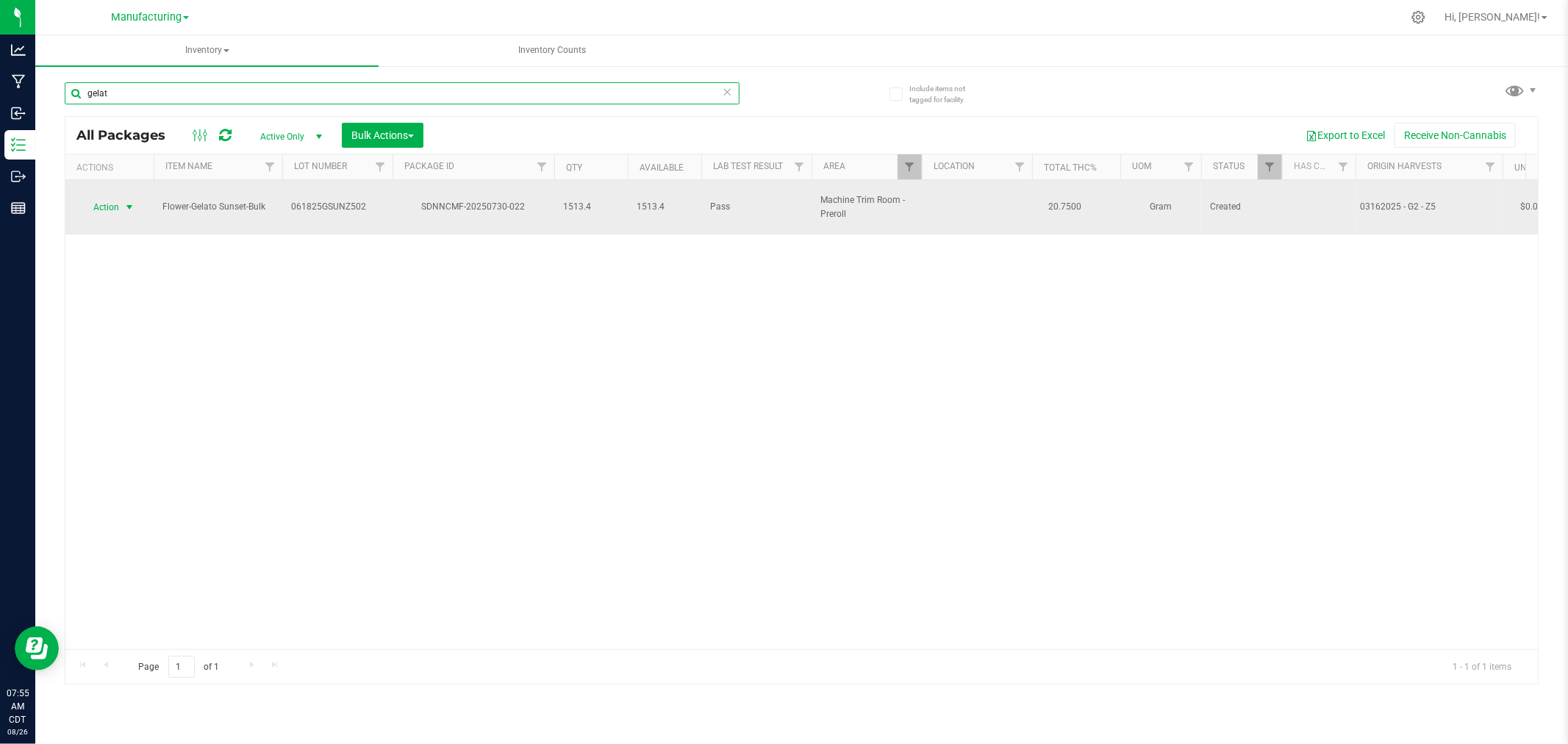
type input "gelat"
click at [127, 201] on span "select" at bounding box center [129, 207] width 12 height 12
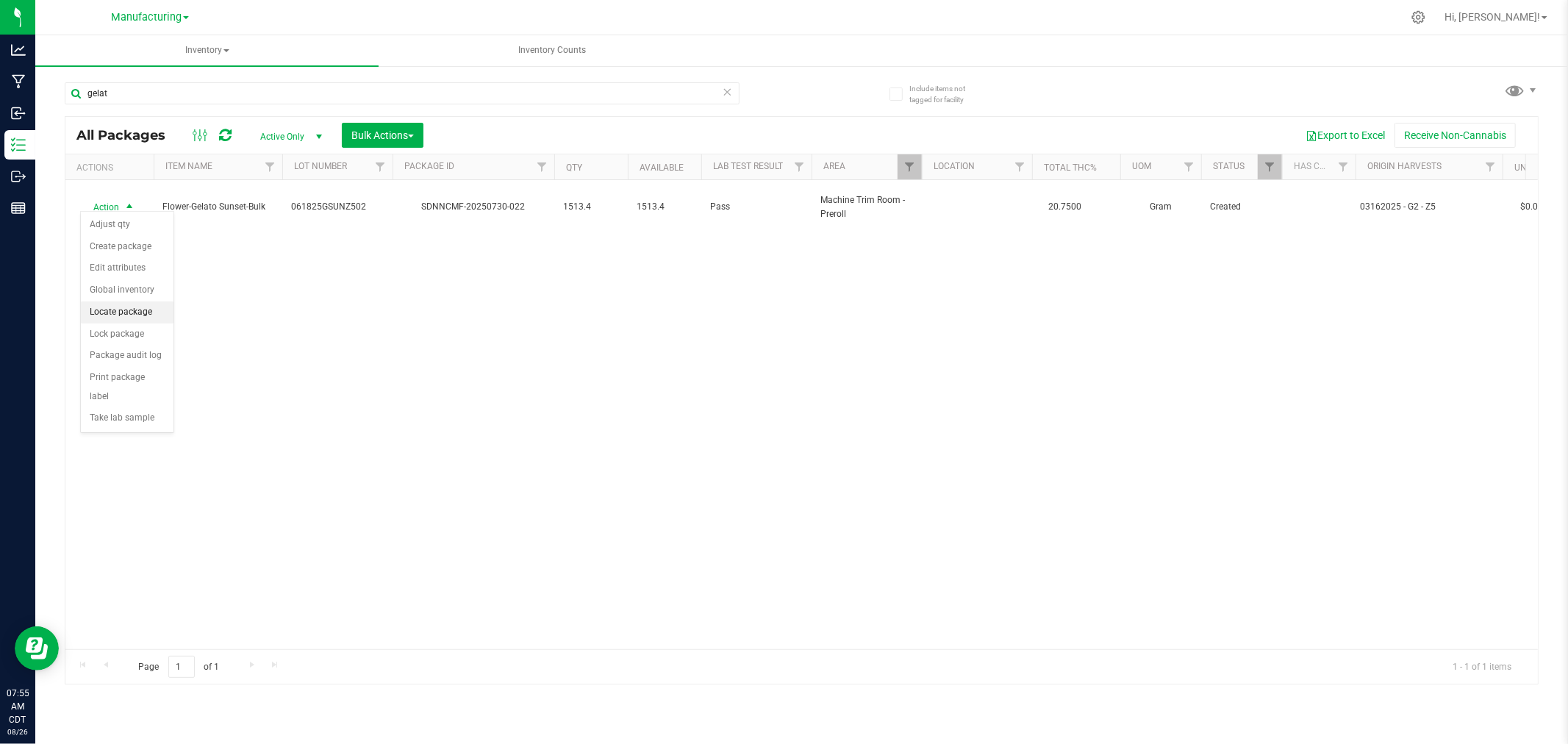
click at [147, 314] on li "Locate package" at bounding box center [127, 312] width 92 height 22
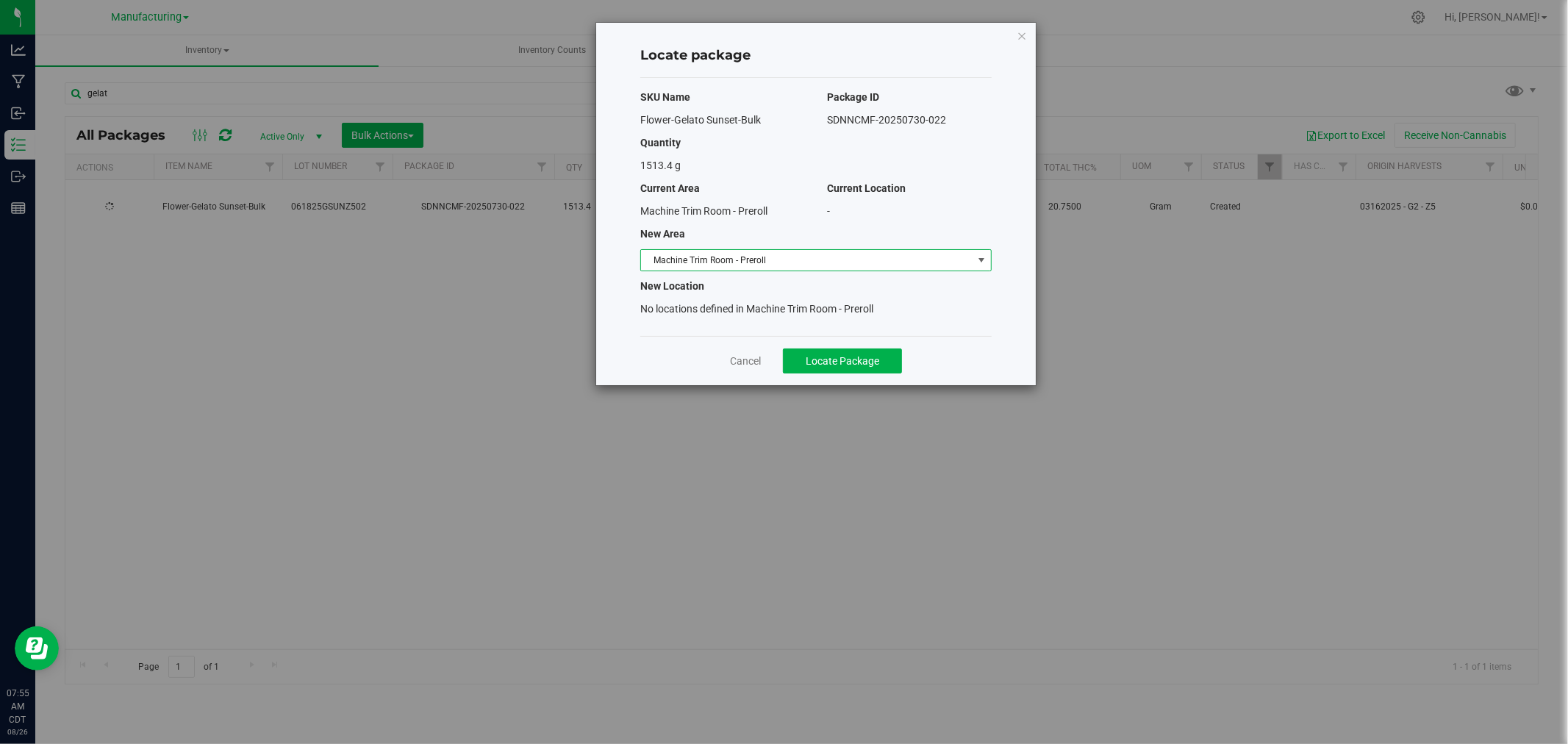
click at [908, 259] on span "Machine Trim Room - Preroll" at bounding box center [806, 260] width 332 height 21
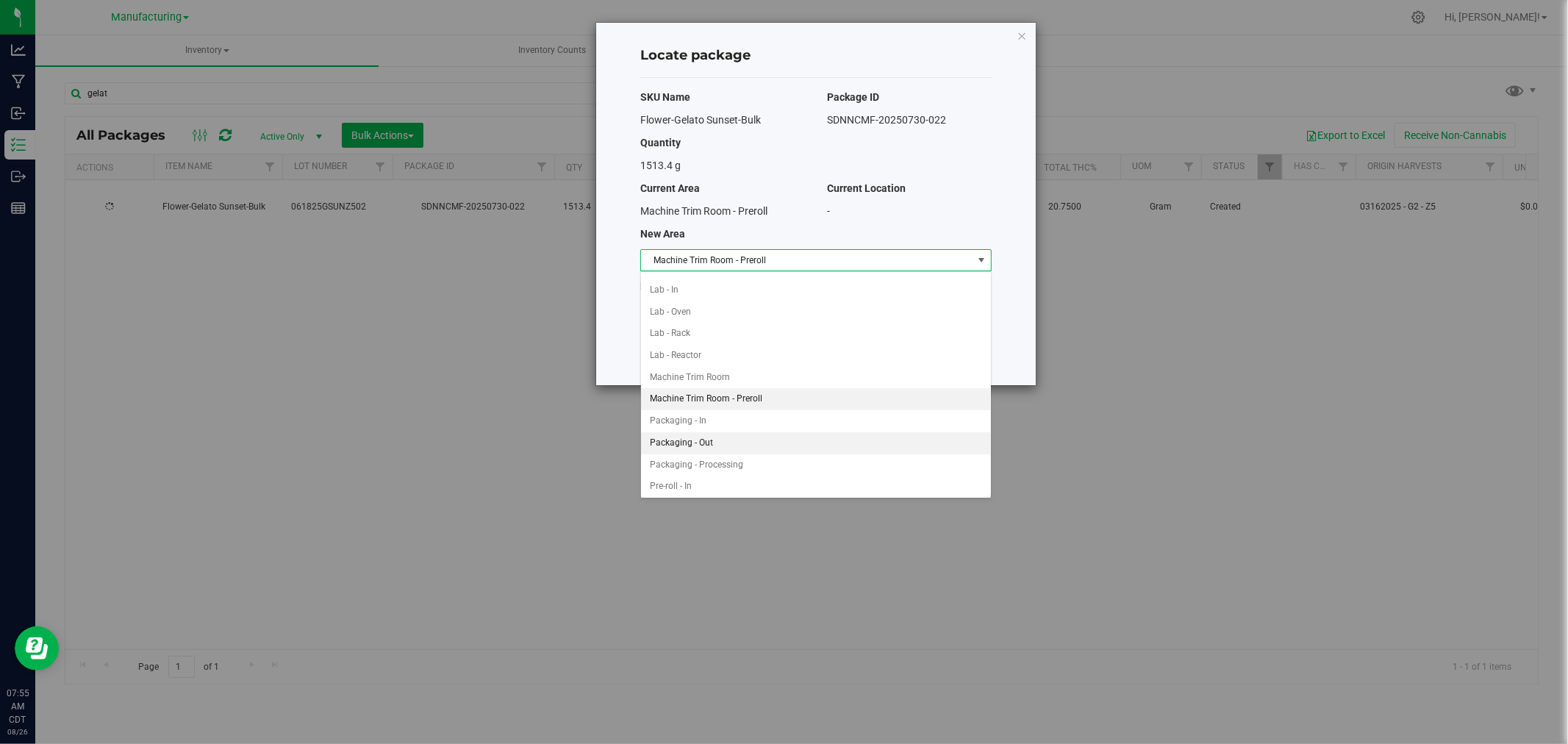
scroll to position [338, 0]
click at [714, 412] on li "Pre-roll - In" at bounding box center [815, 406] width 350 height 22
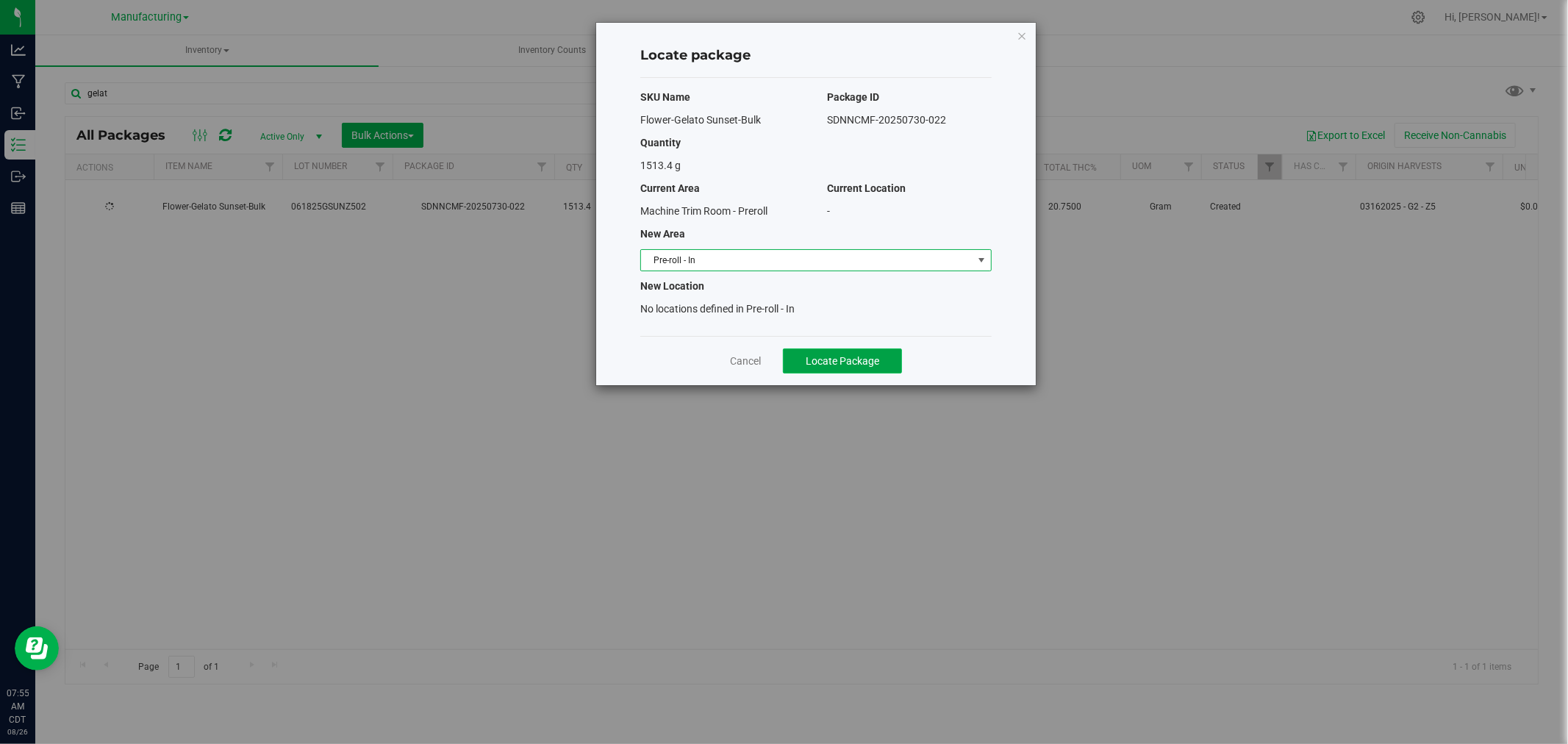
drag, startPoint x: 853, startPoint y: 357, endPoint x: 839, endPoint y: 371, distance: 19.8
click at [854, 356] on span "Locate Package" at bounding box center [842, 361] width 74 height 12
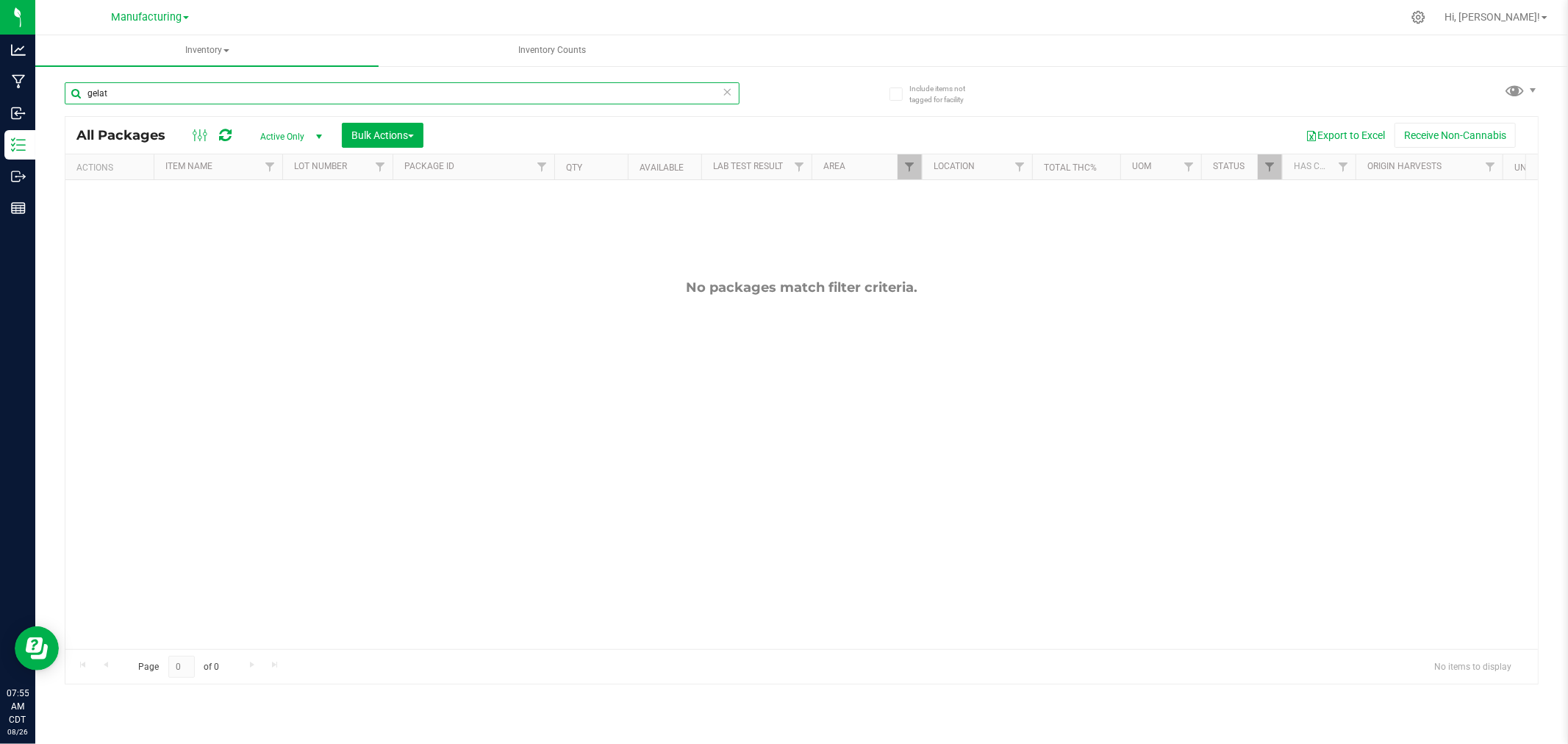
click at [145, 95] on input "gelat" at bounding box center [402, 93] width 675 height 22
type input "g"
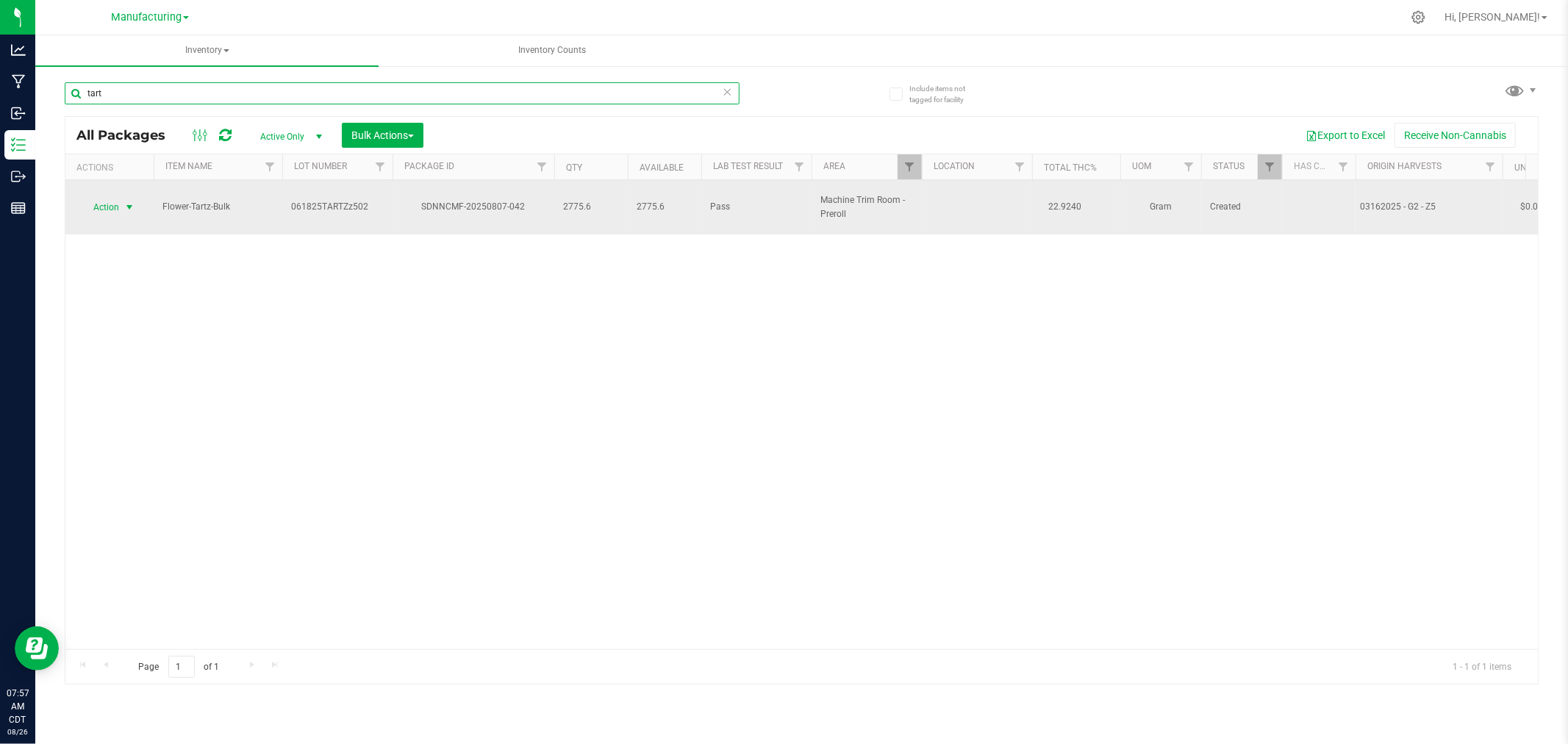
type input "tart"
click at [131, 201] on span "select" at bounding box center [129, 207] width 12 height 12
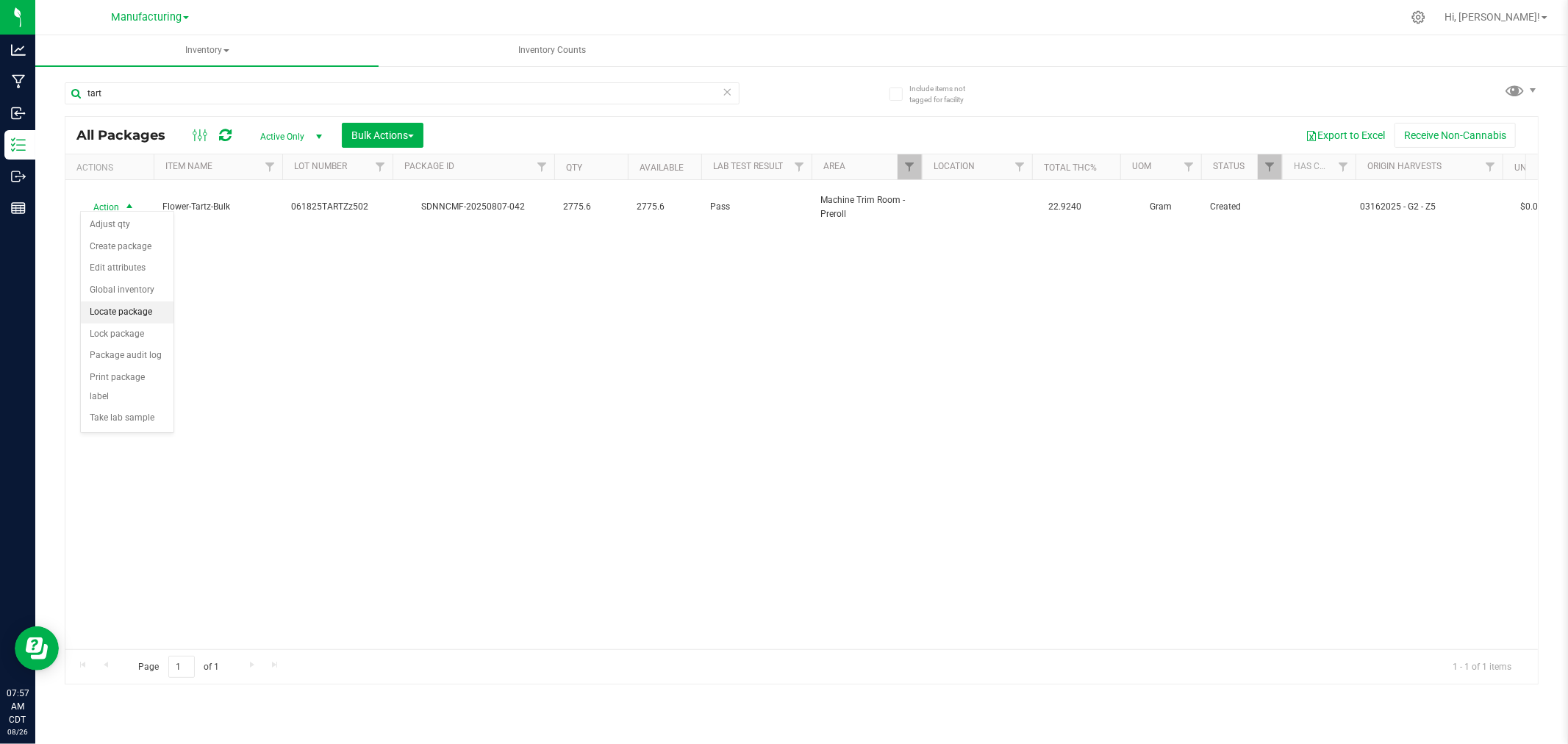
click at [131, 310] on li "Locate package" at bounding box center [127, 312] width 92 height 22
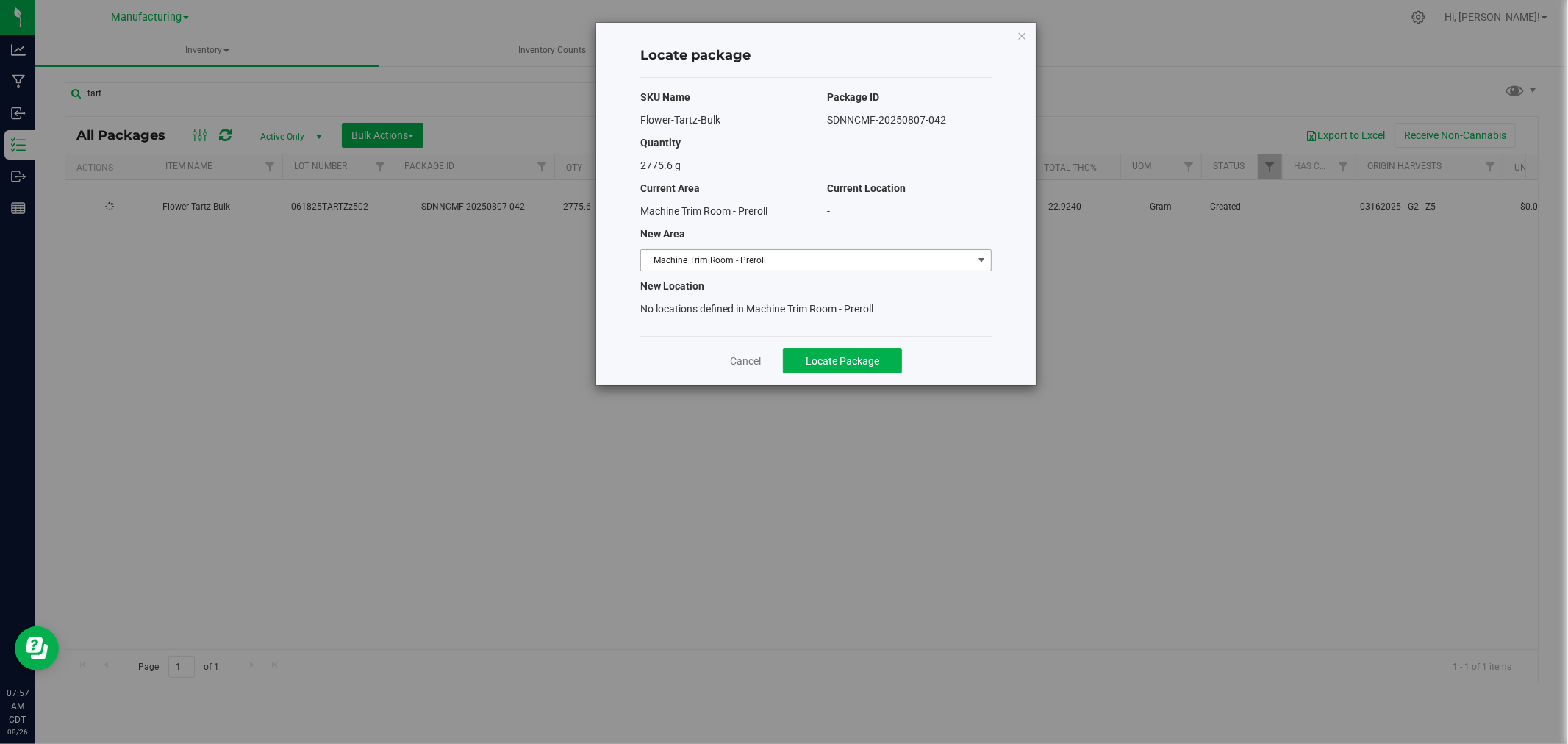
click at [928, 259] on span "Machine Trim Room - Preroll" at bounding box center [806, 260] width 332 height 21
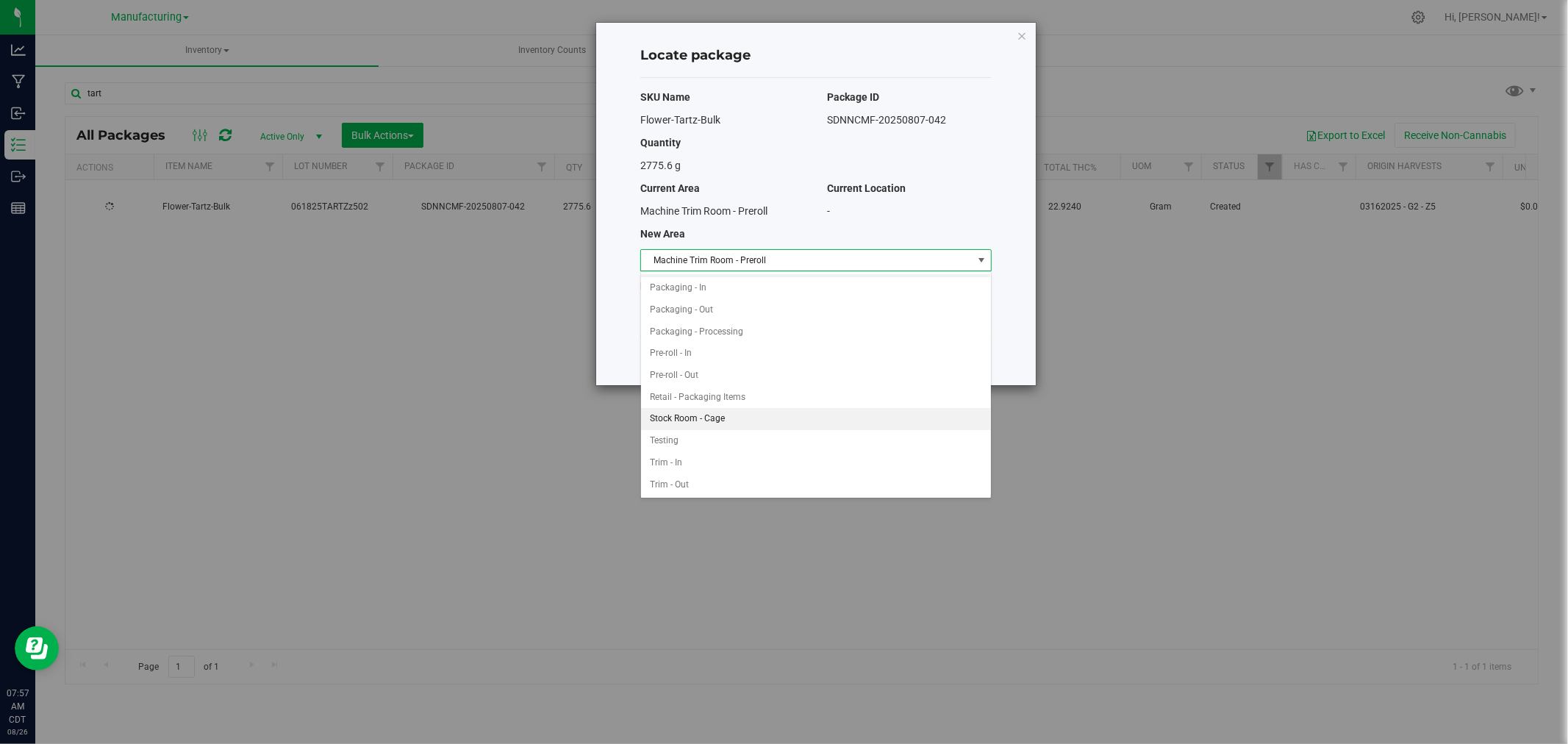
scroll to position [394, 0]
click at [683, 352] on li "Pre-roll - In" at bounding box center [815, 353] width 350 height 22
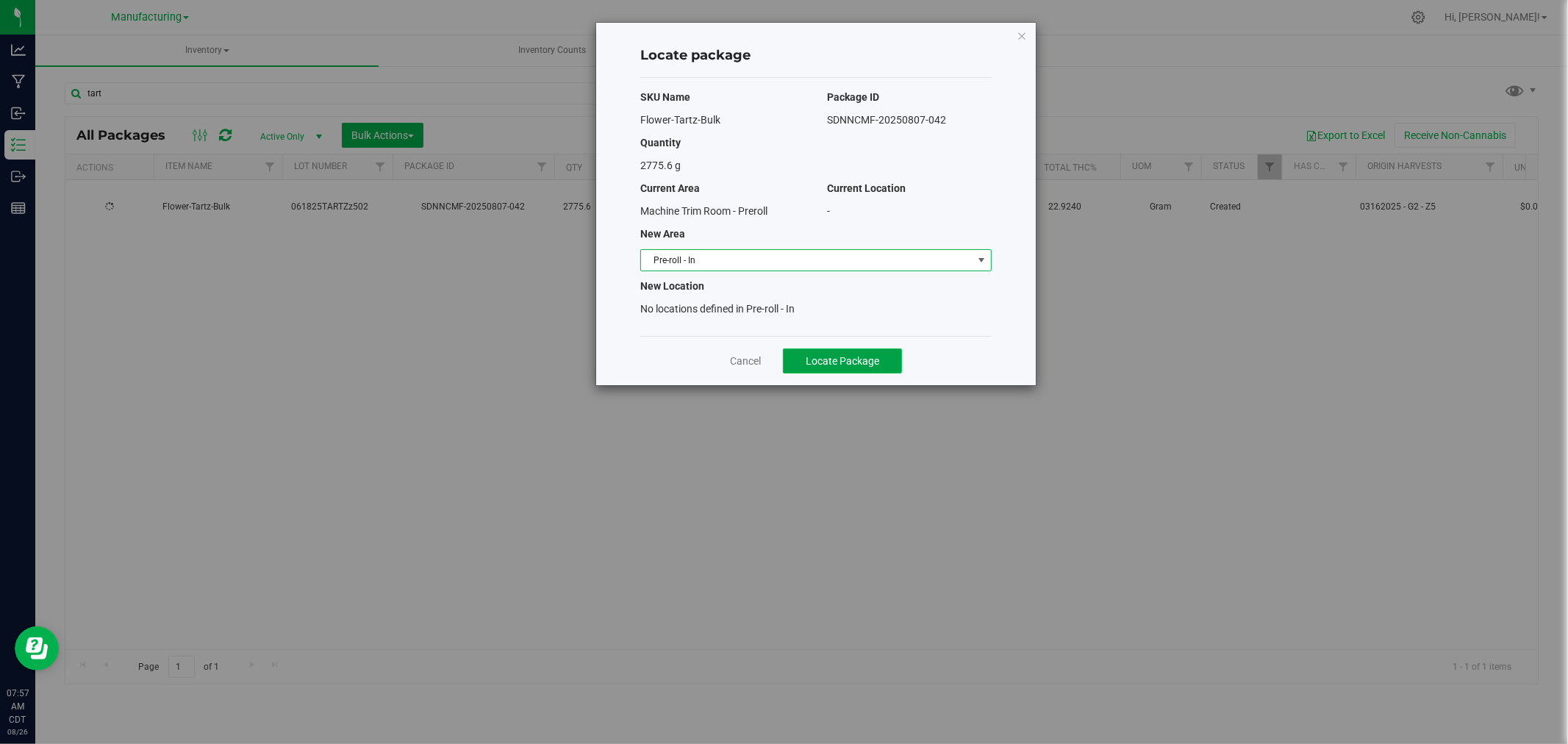
click at [839, 358] on span "Locate Package" at bounding box center [842, 361] width 74 height 12
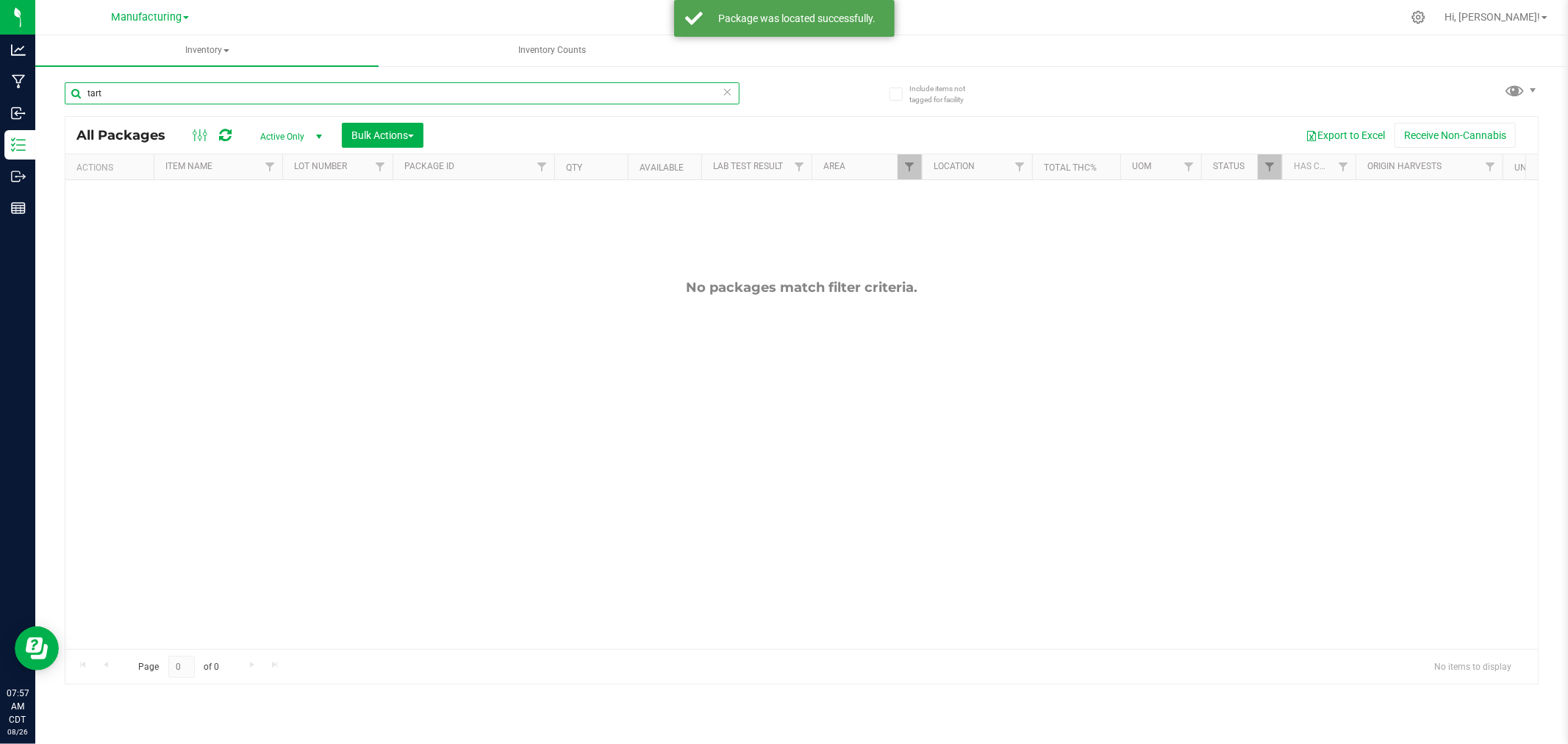
click at [127, 94] on input "tart" at bounding box center [402, 93] width 675 height 22
type input "t"
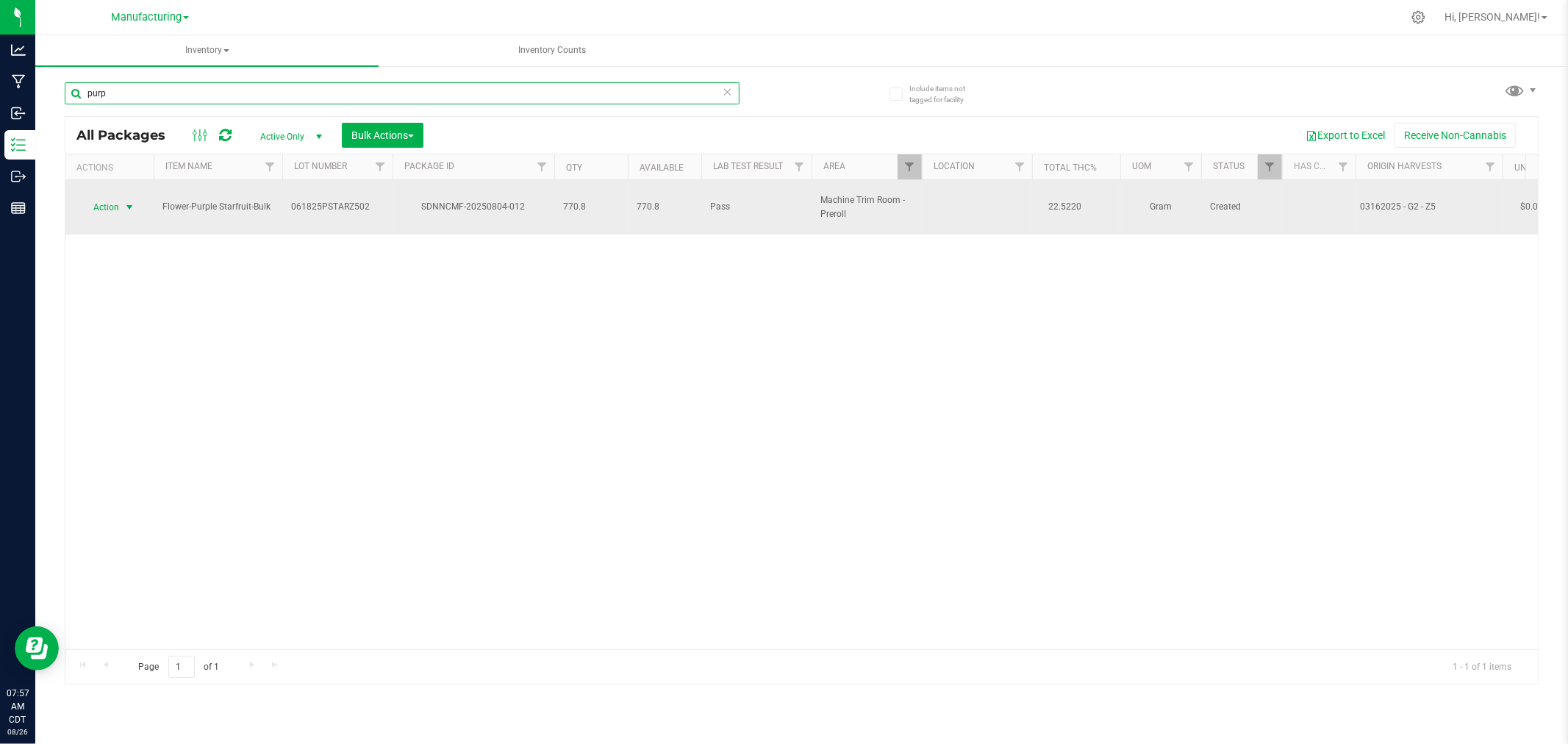
type input "purp"
click at [127, 201] on span "select" at bounding box center [129, 207] width 12 height 12
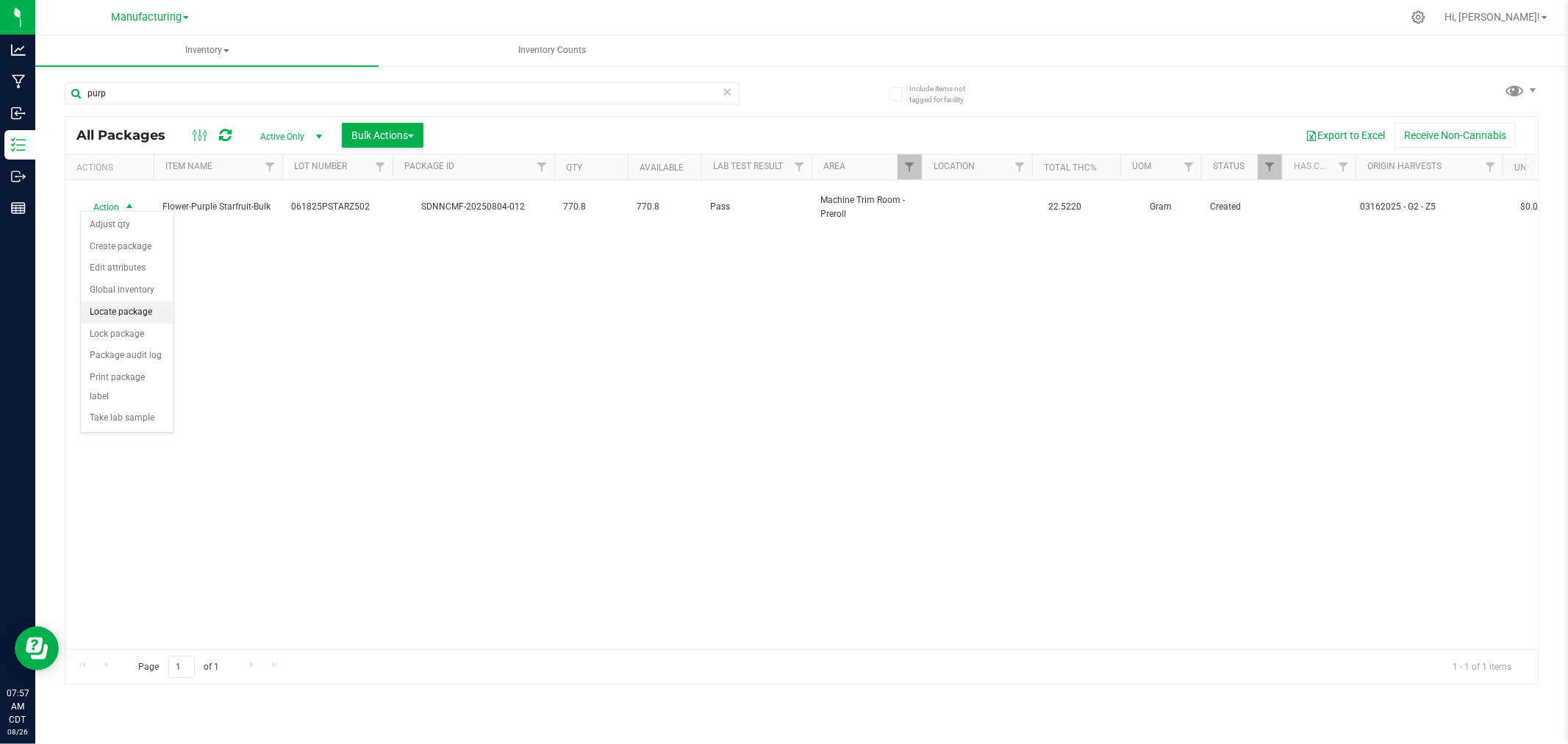
click at [117, 312] on li "Locate package" at bounding box center [127, 312] width 92 height 22
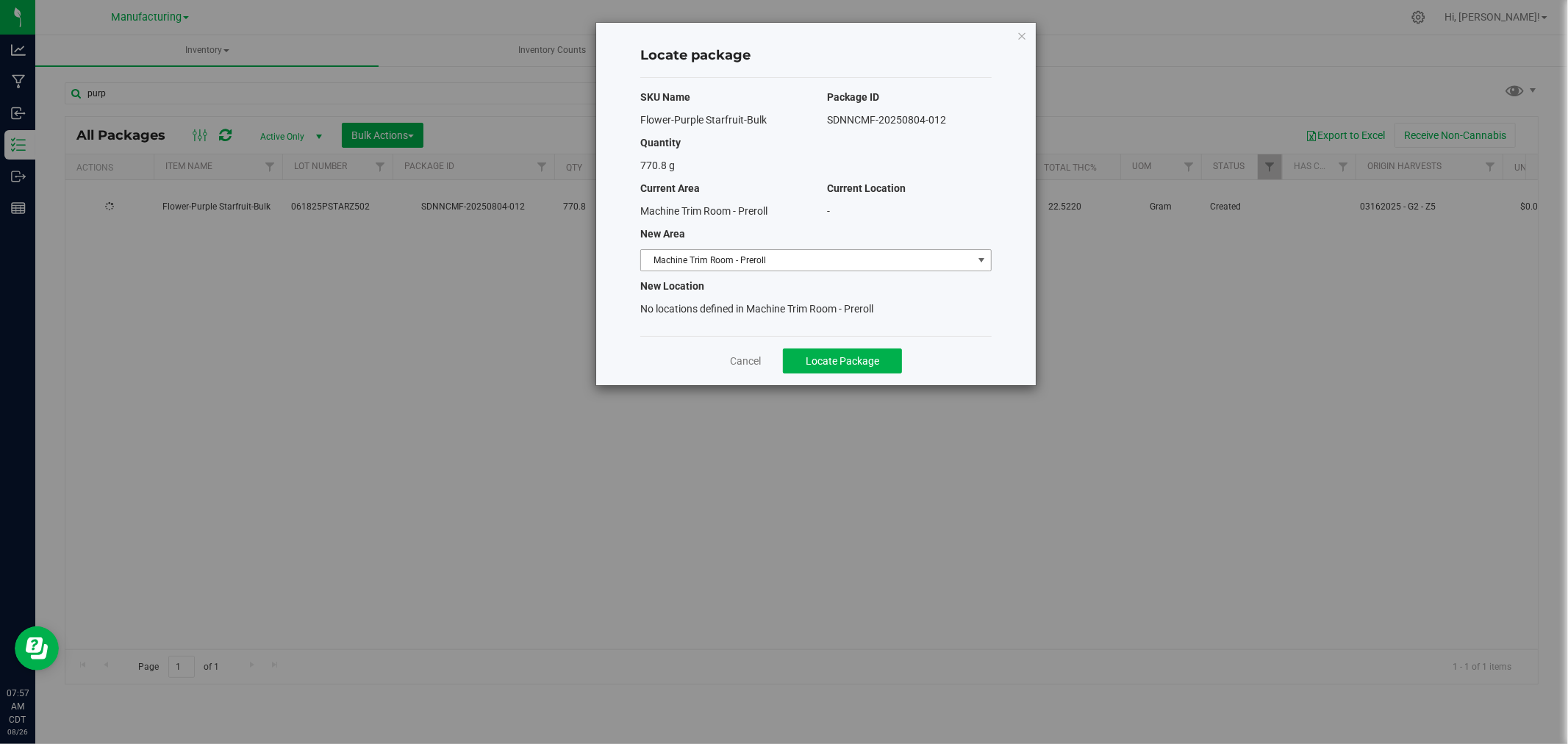
drag, startPoint x: 950, startPoint y: 255, endPoint x: 928, endPoint y: 266, distance: 24.6
click at [946, 255] on span "Machine Trim Room - Preroll" at bounding box center [806, 260] width 332 height 21
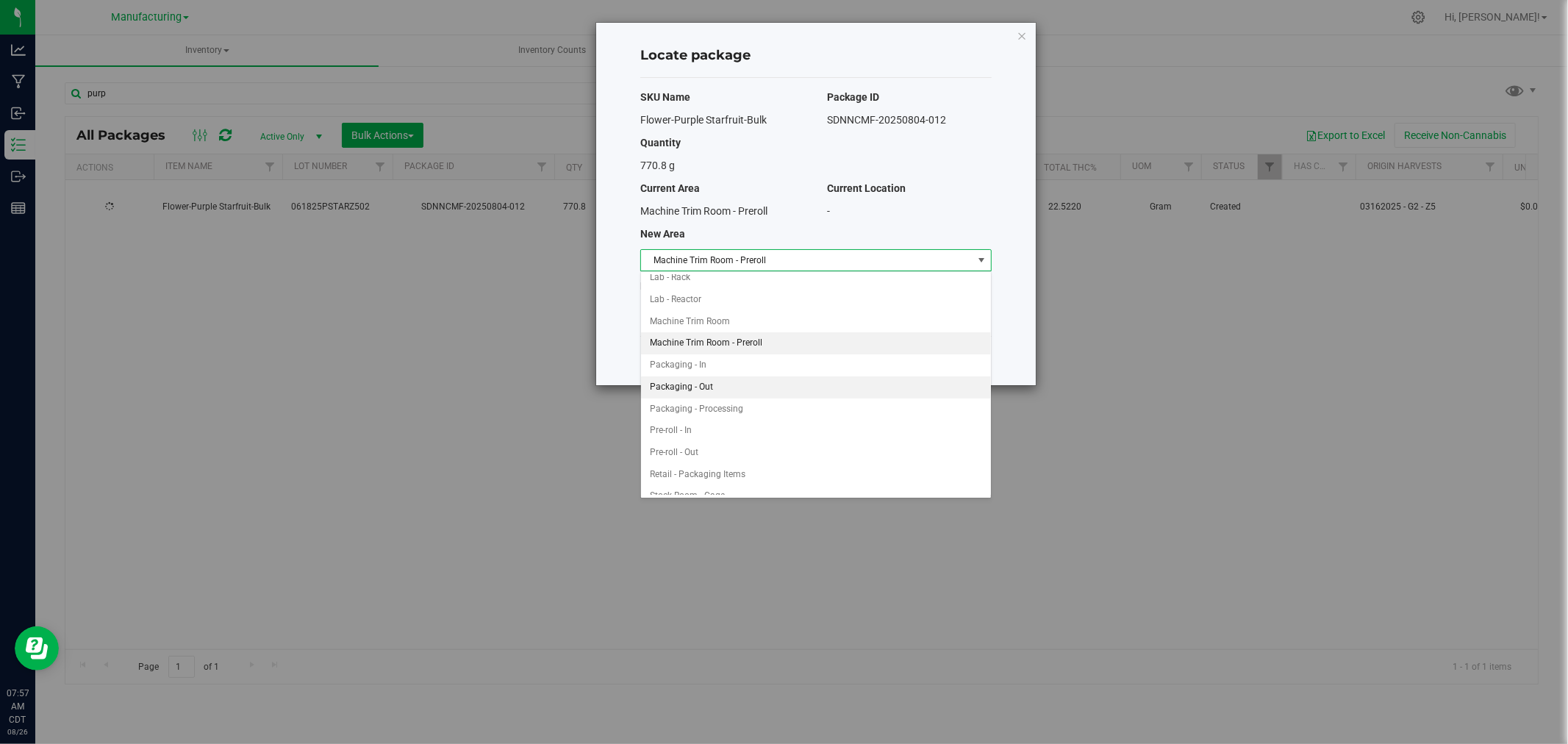
scroll to position [338, 0]
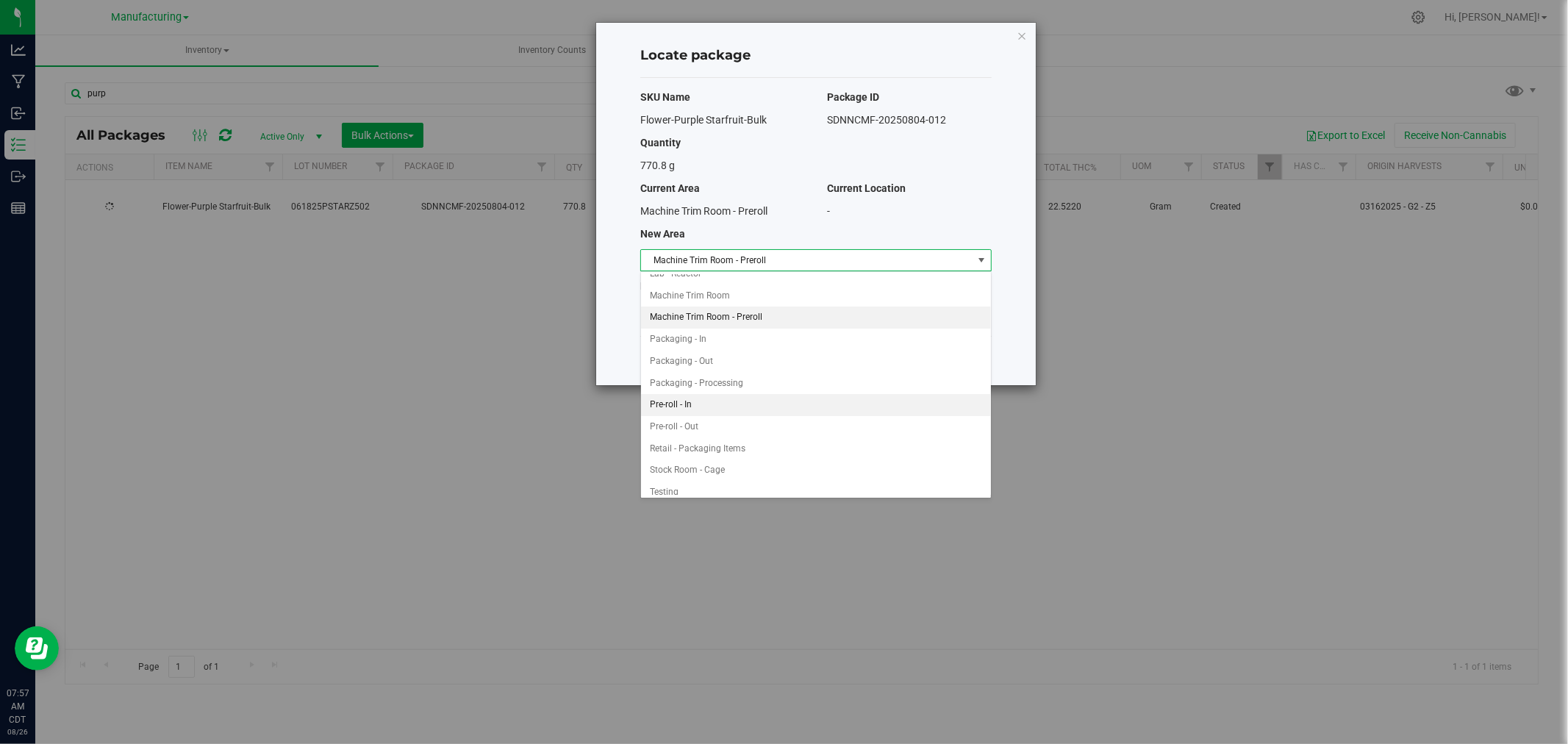
click at [686, 408] on li "Pre-roll - In" at bounding box center [815, 406] width 350 height 22
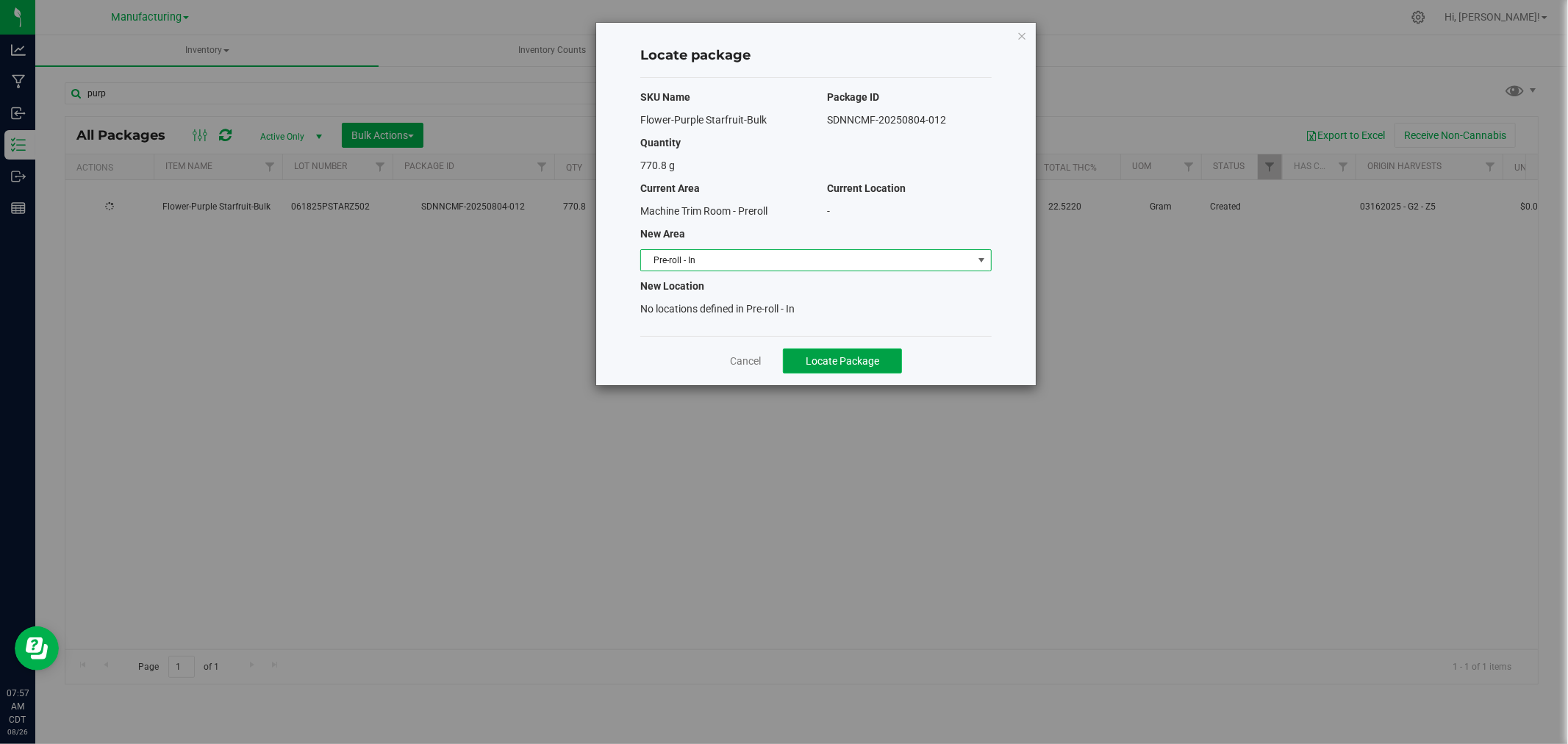
click at [846, 349] on button "Locate Package" at bounding box center [843, 361] width 119 height 25
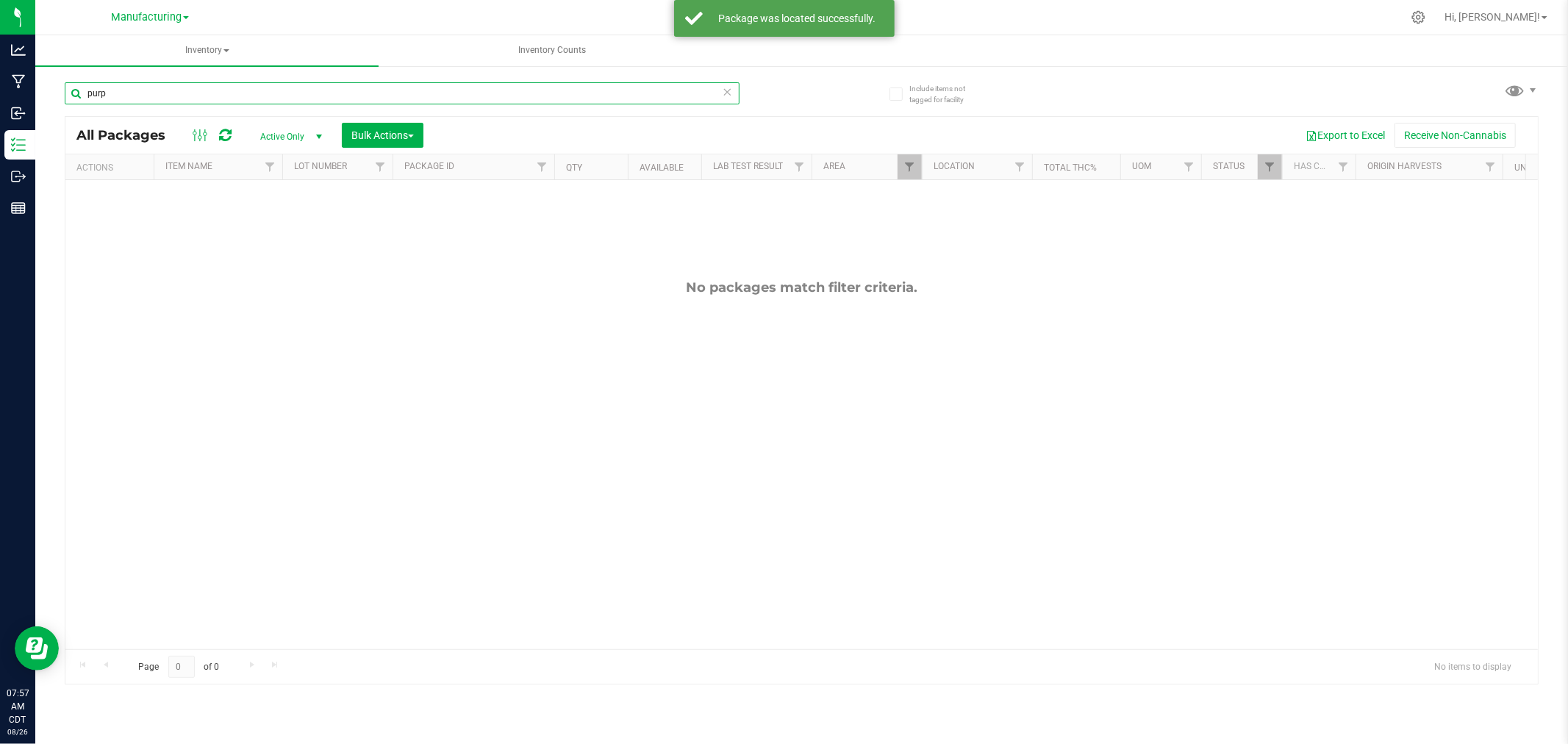
click at [133, 93] on input "purp" at bounding box center [402, 93] width 675 height 22
type input "p"
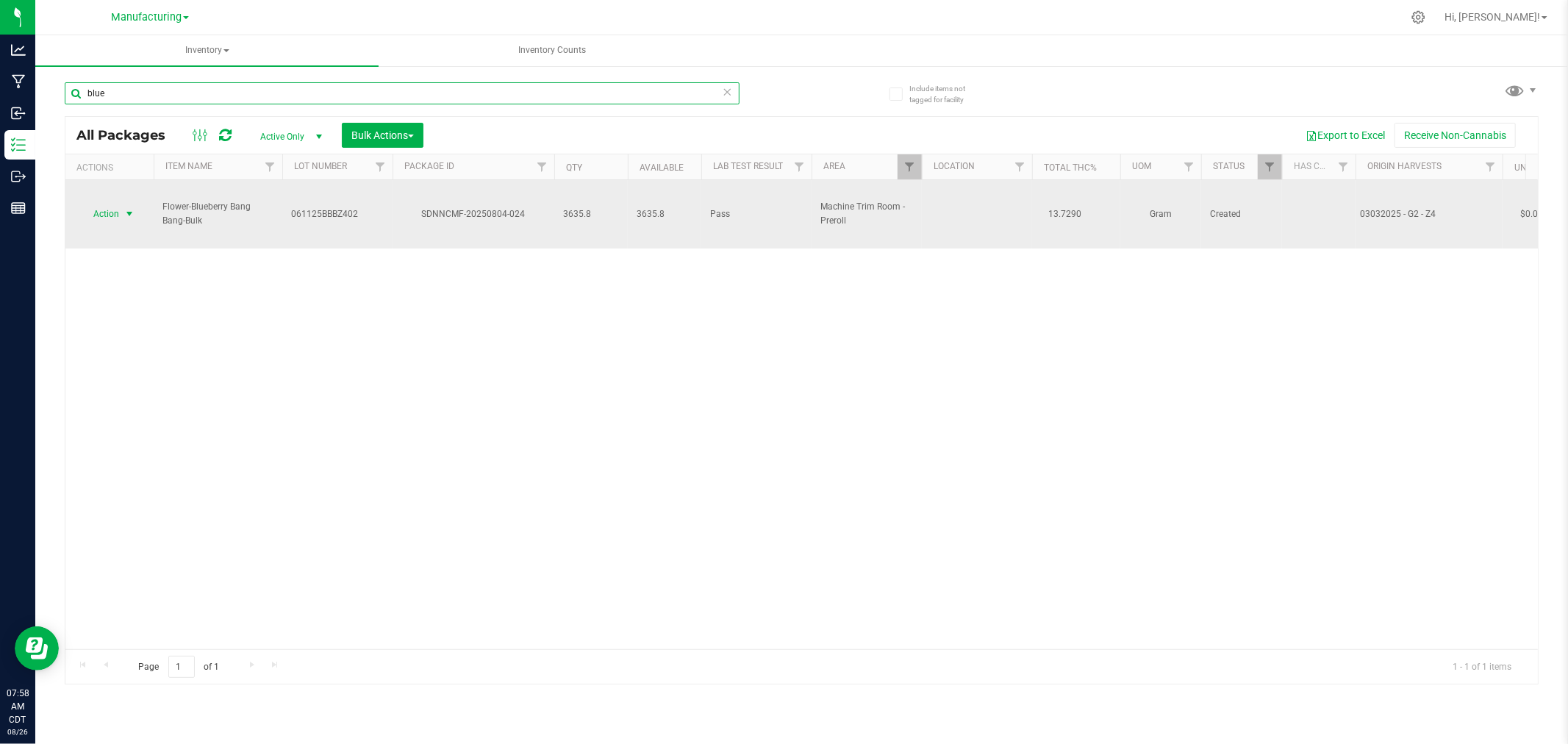
type input "blue"
click at [131, 208] on span "select" at bounding box center [129, 214] width 12 height 12
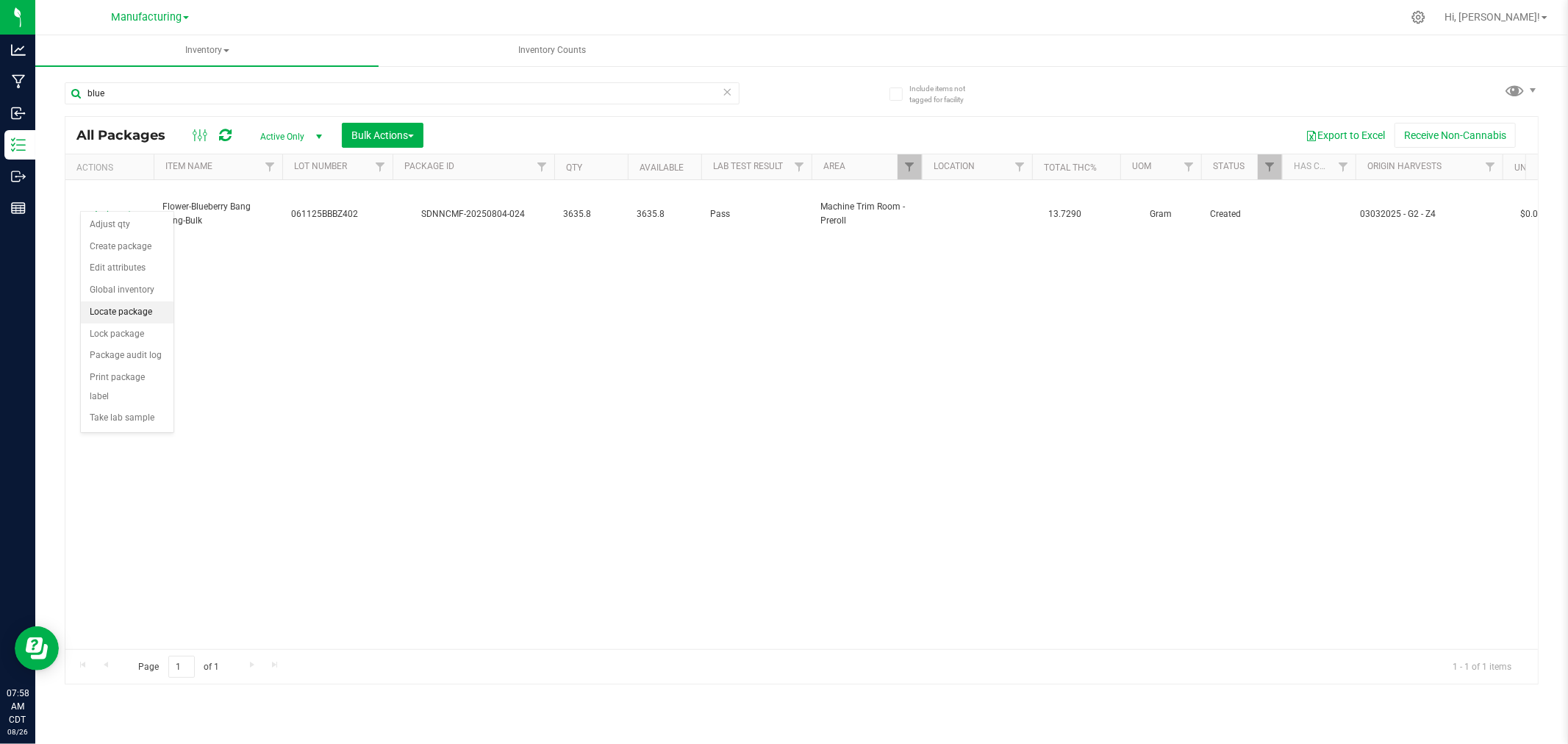
click at [144, 314] on li "Locate package" at bounding box center [127, 312] width 92 height 22
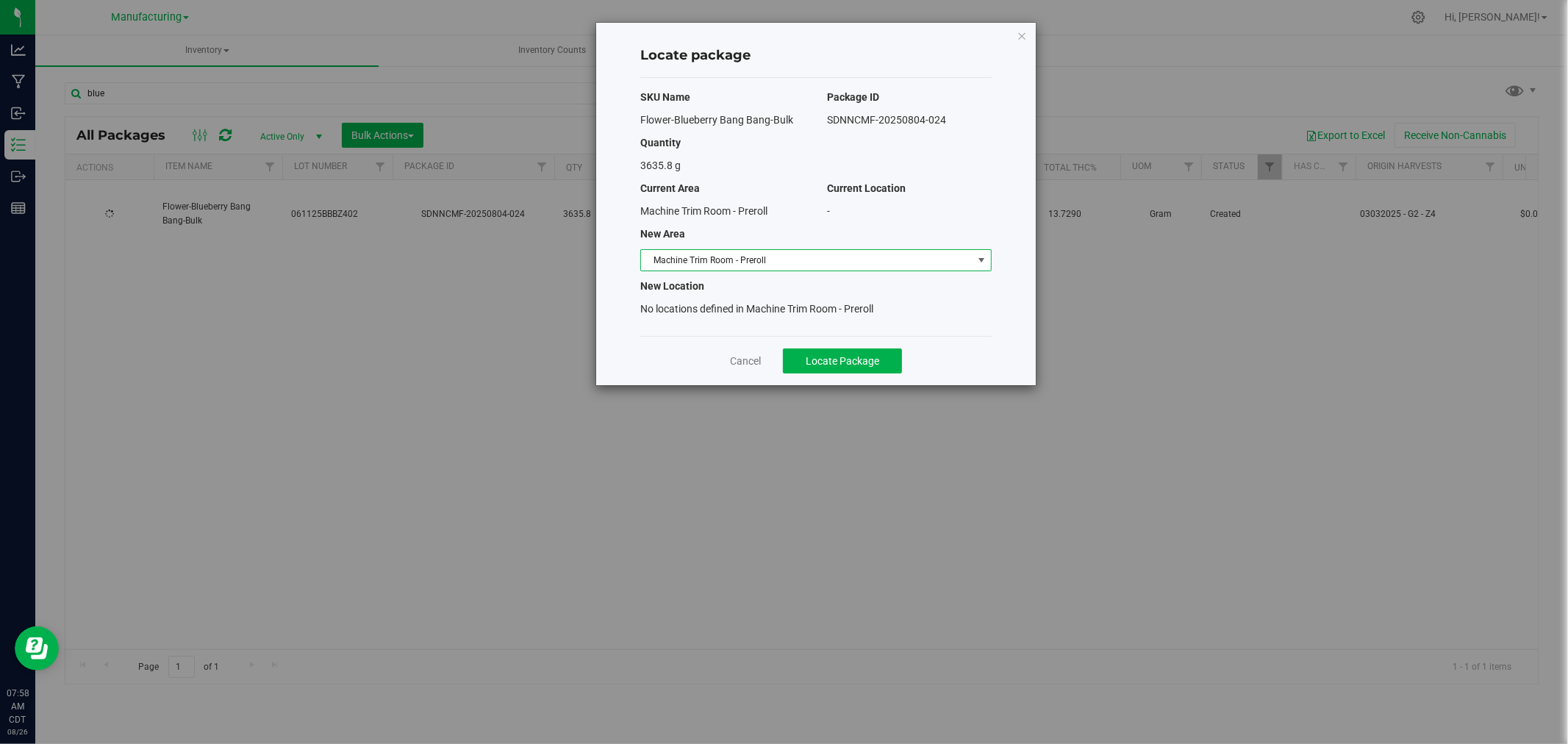
click at [799, 263] on span "Machine Trim Room - Preroll" at bounding box center [806, 260] width 332 height 21
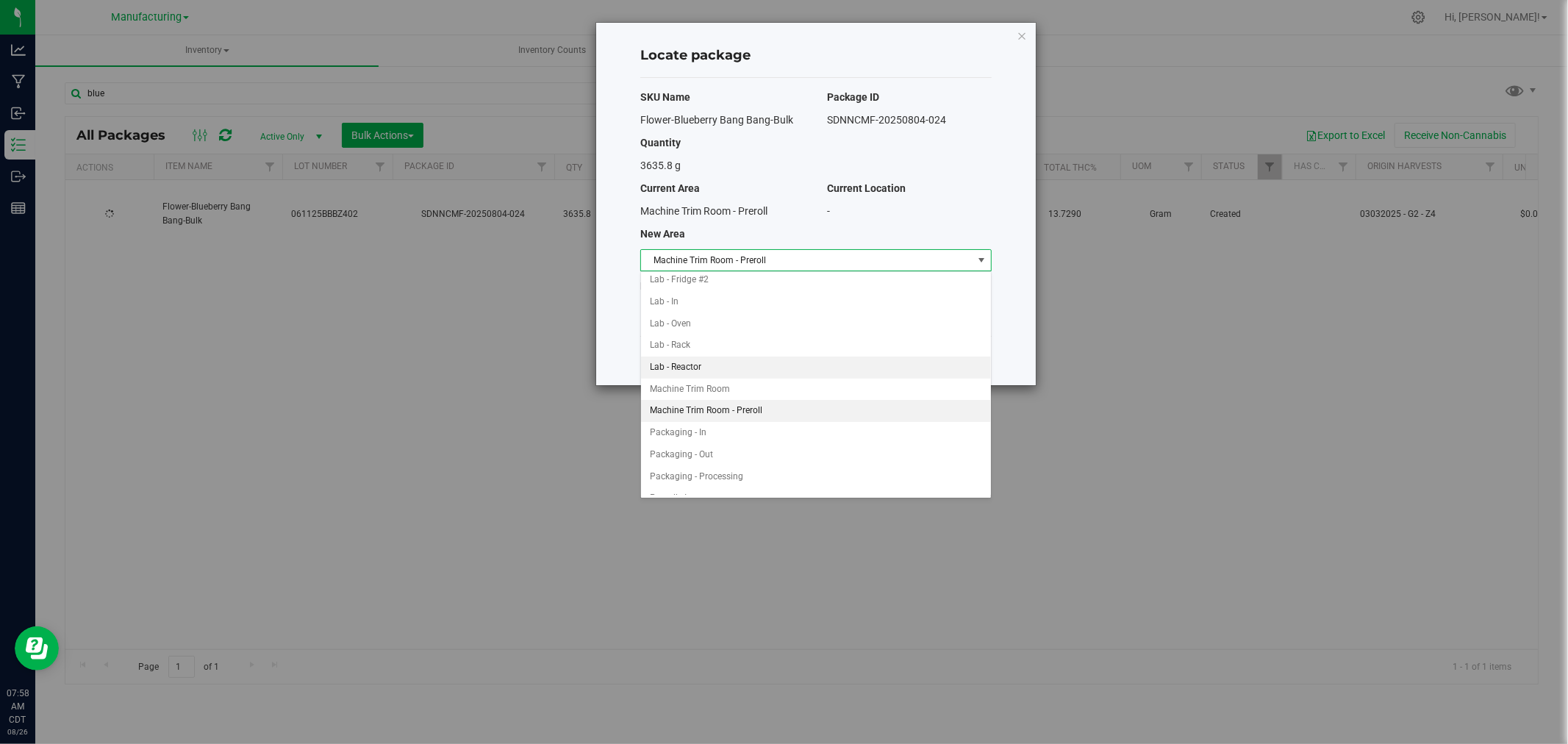
scroll to position [338, 0]
click at [736, 411] on li "Pre-roll - In" at bounding box center [815, 406] width 350 height 22
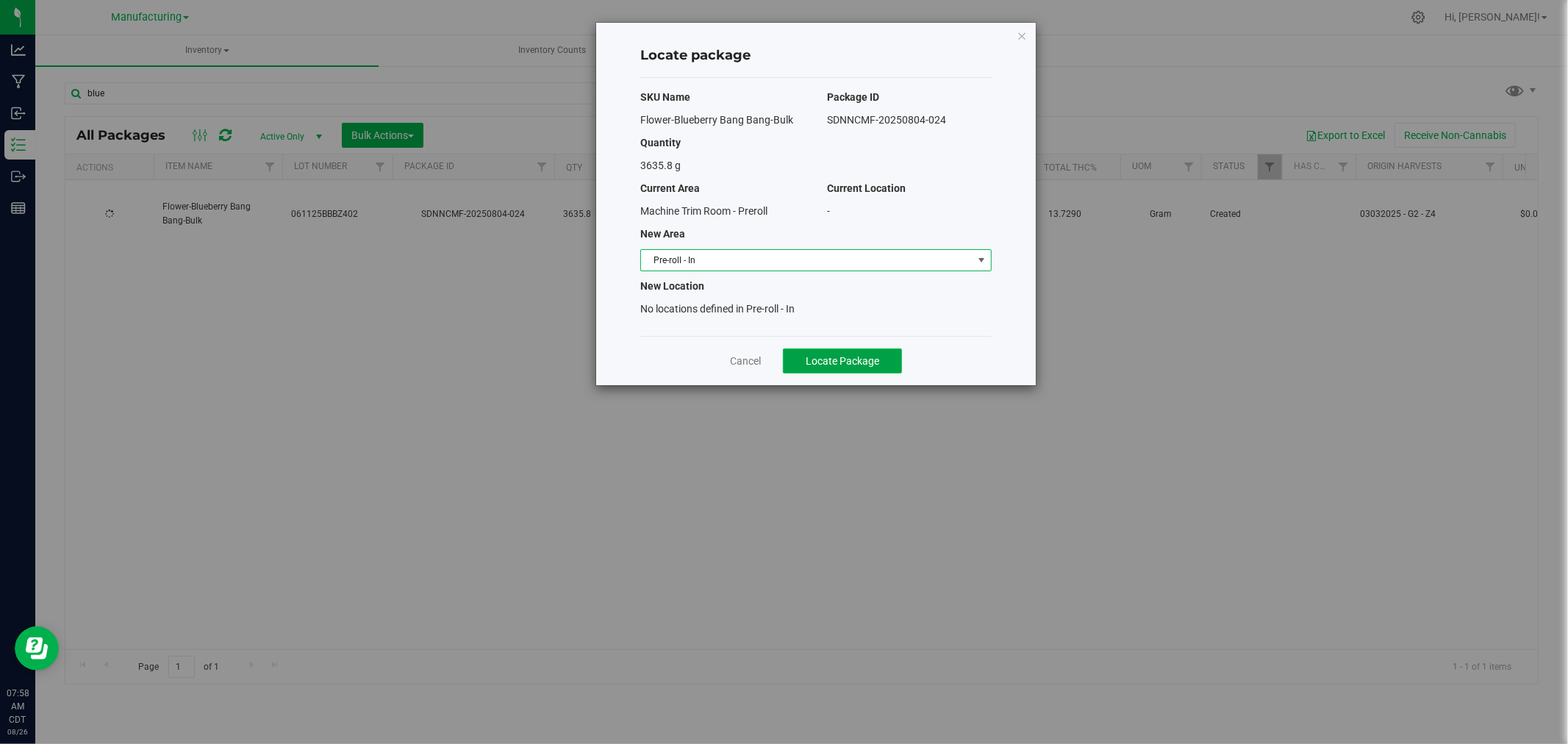
click at [834, 356] on span "Locate Package" at bounding box center [842, 361] width 74 height 12
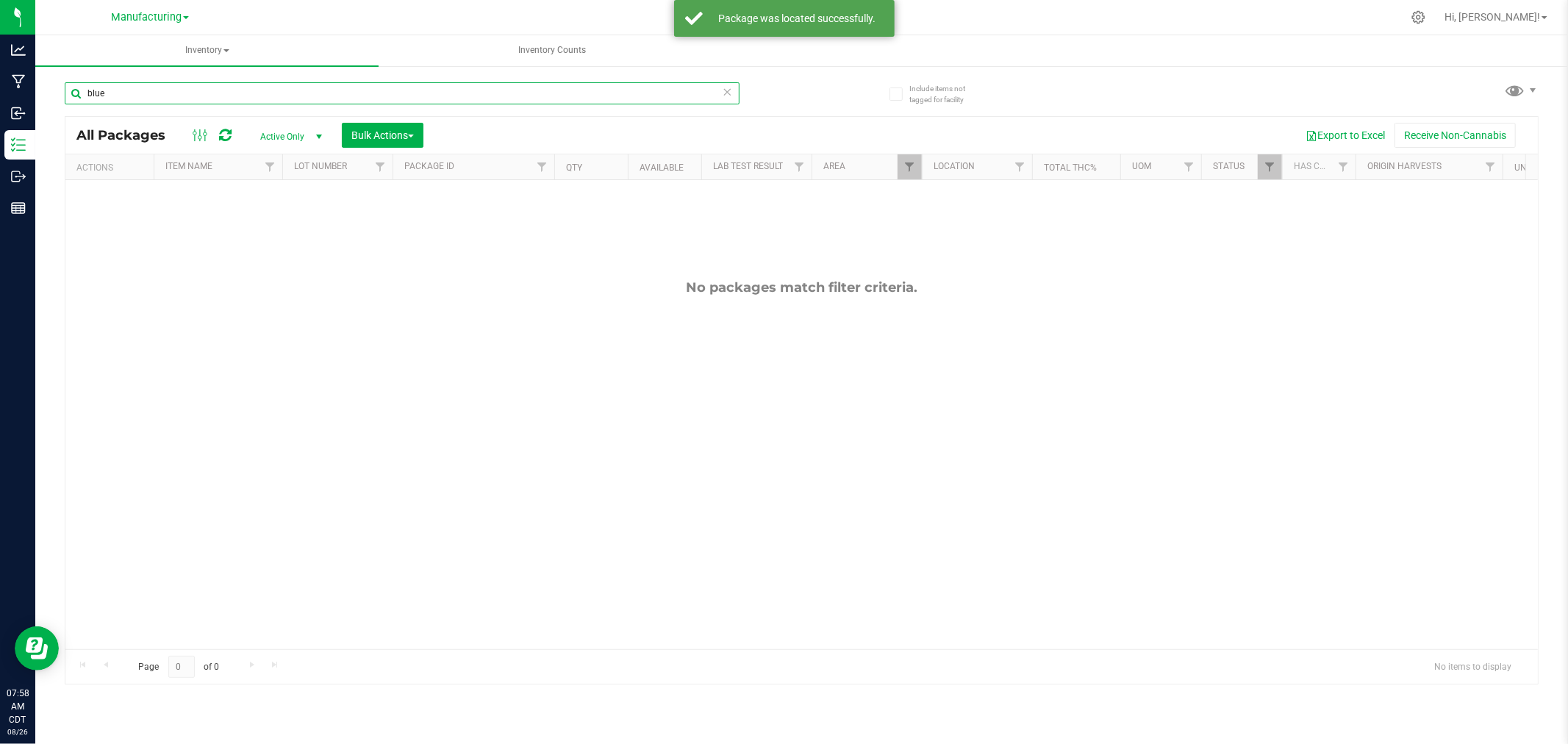
click at [143, 99] on input "blue" at bounding box center [402, 93] width 675 height 22
type input "b"
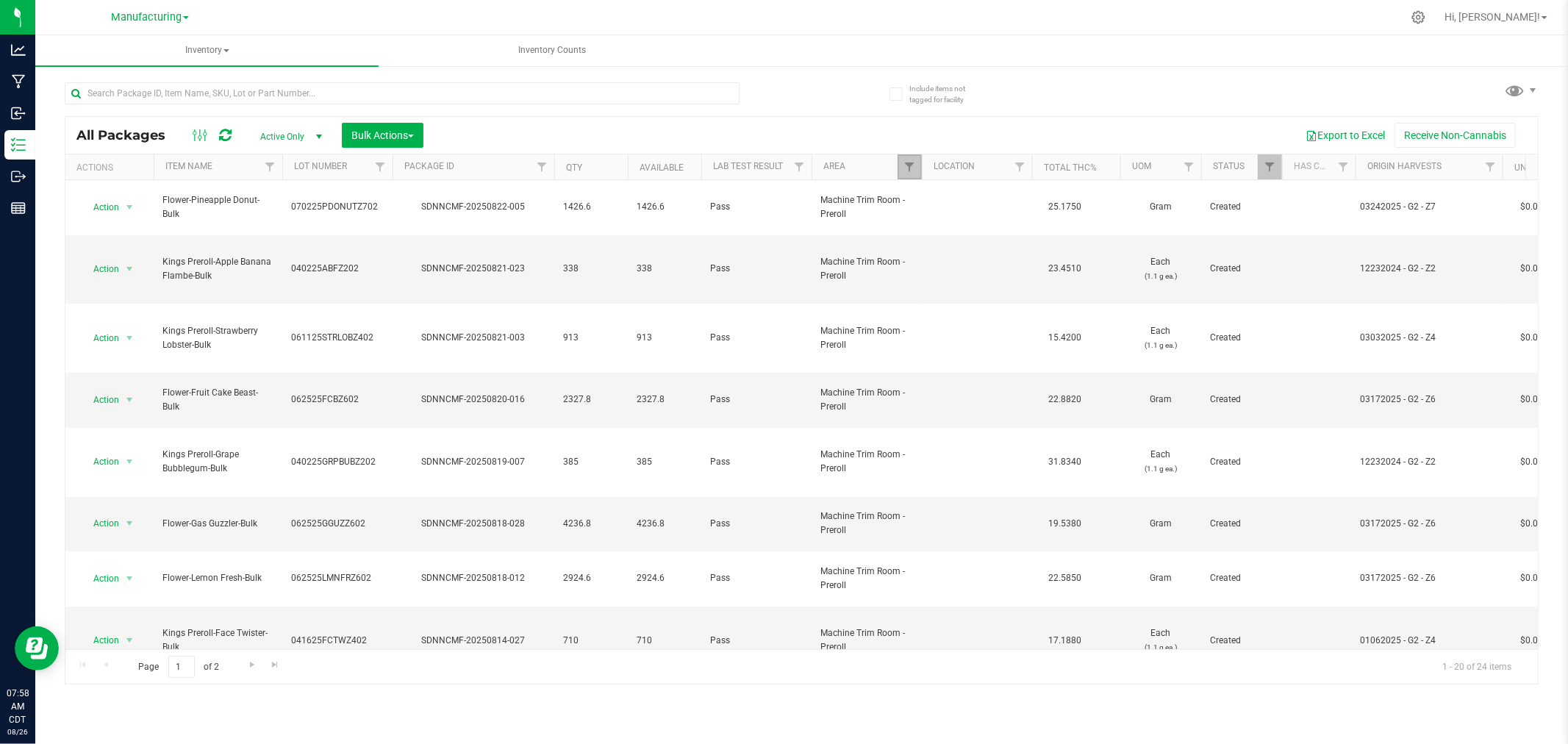
click at [908, 175] on link "Filter" at bounding box center [910, 167] width 24 height 25
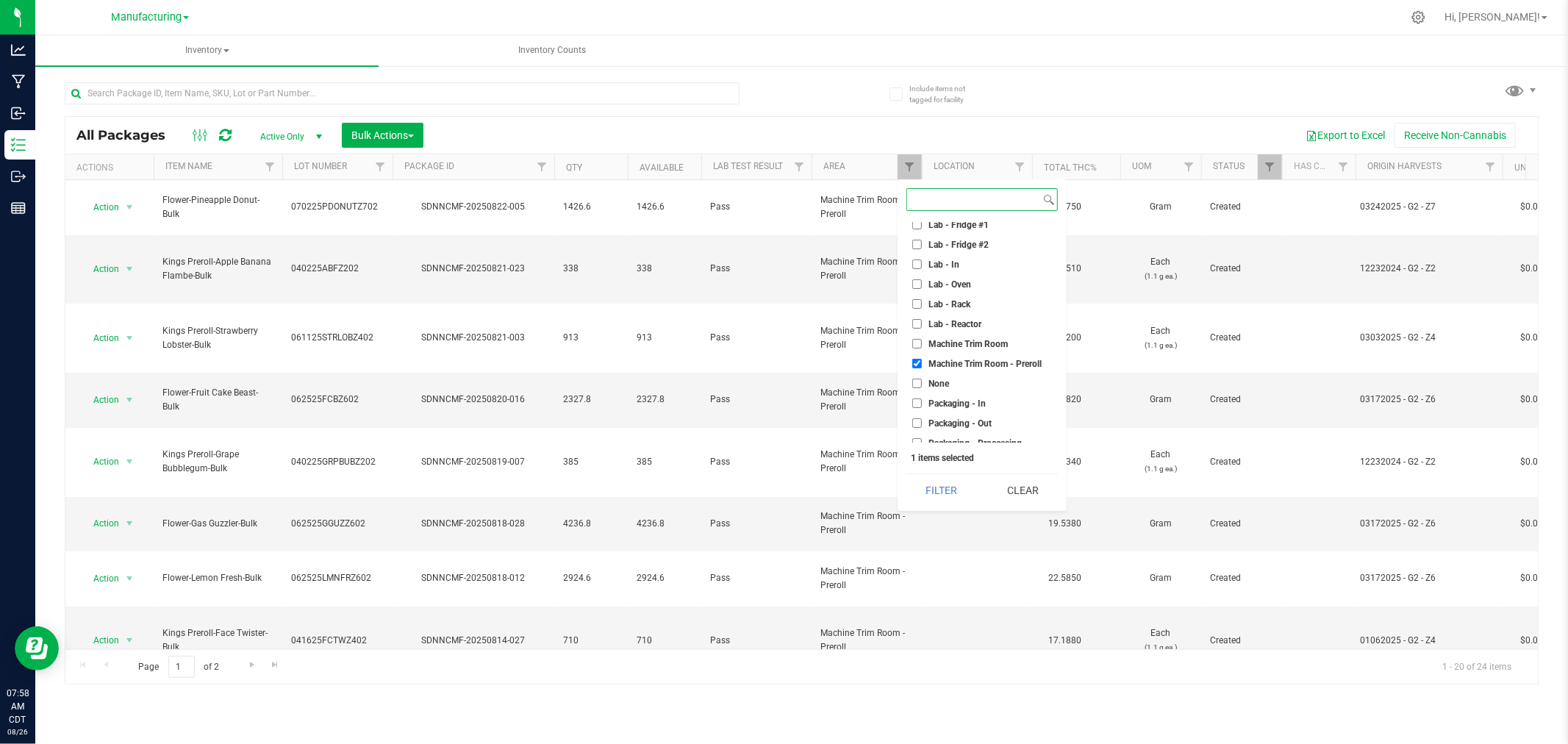
scroll to position [245, 0]
click at [917, 357] on input "Machine Trim Room - Preroll" at bounding box center [916, 362] width 9 height 9
checkbox input "false"
click at [915, 316] on input "Pre-roll - In" at bounding box center [916, 316] width 9 height 9
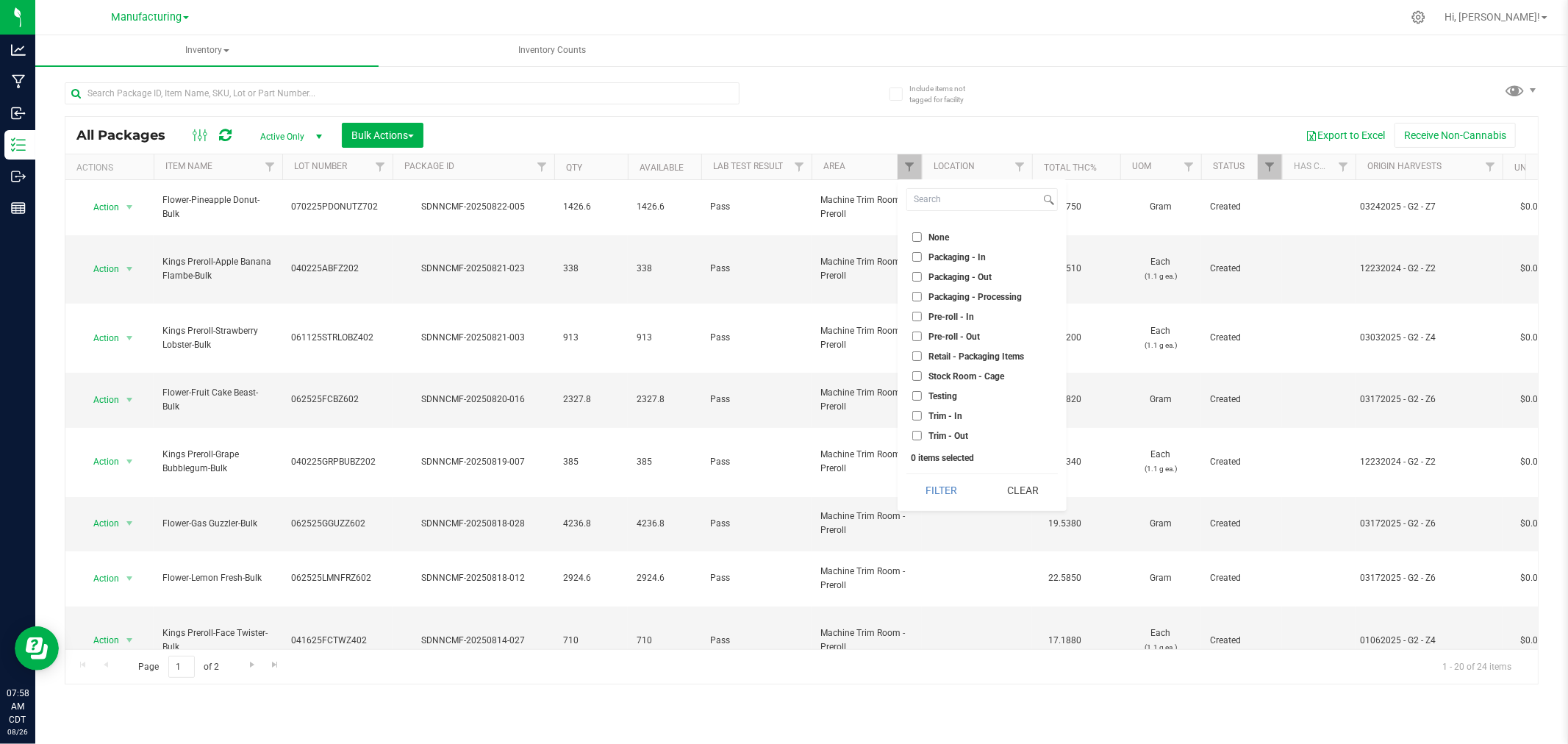
checkbox input "true"
click at [960, 486] on button "Filter" at bounding box center [942, 490] width 71 height 33
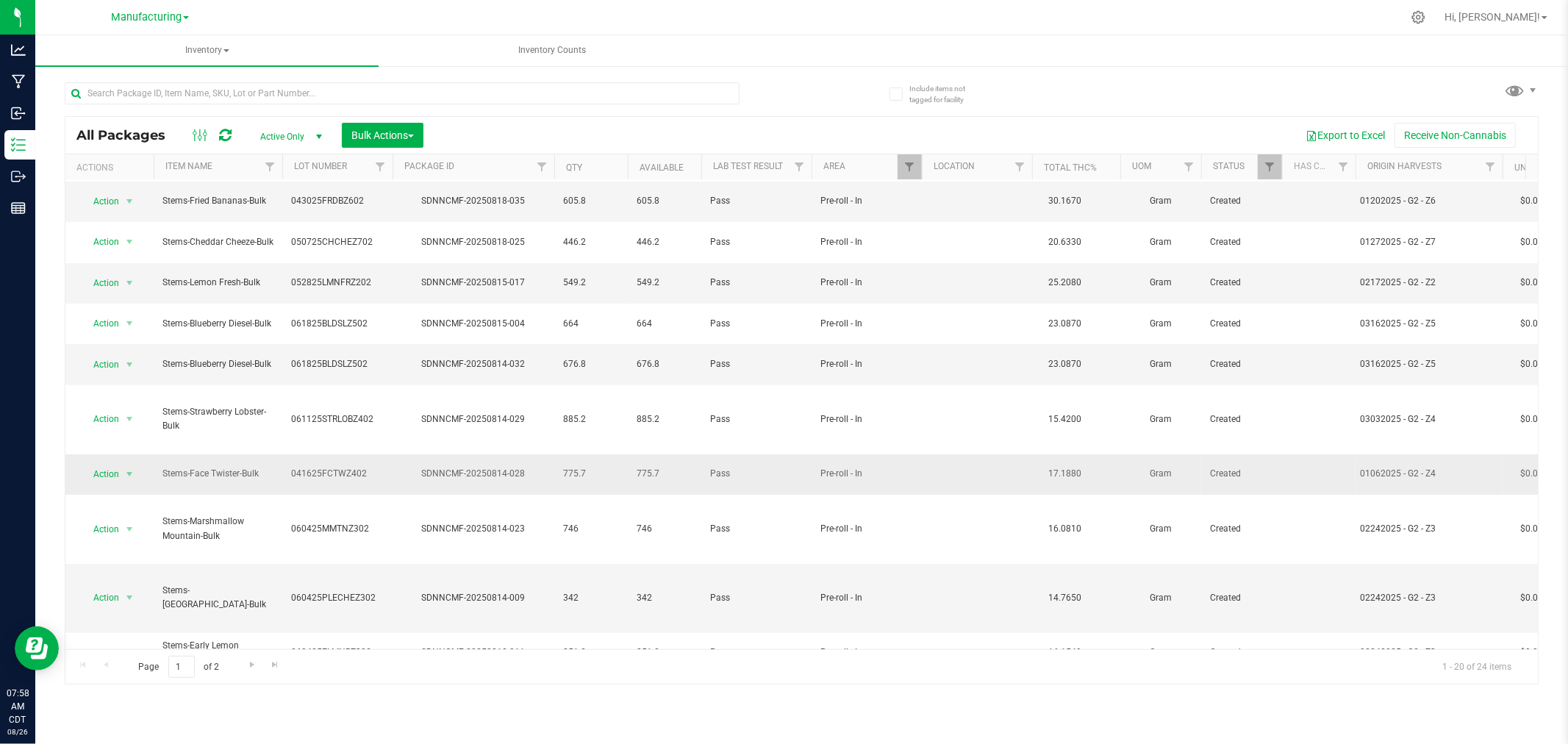
scroll to position [296, 0]
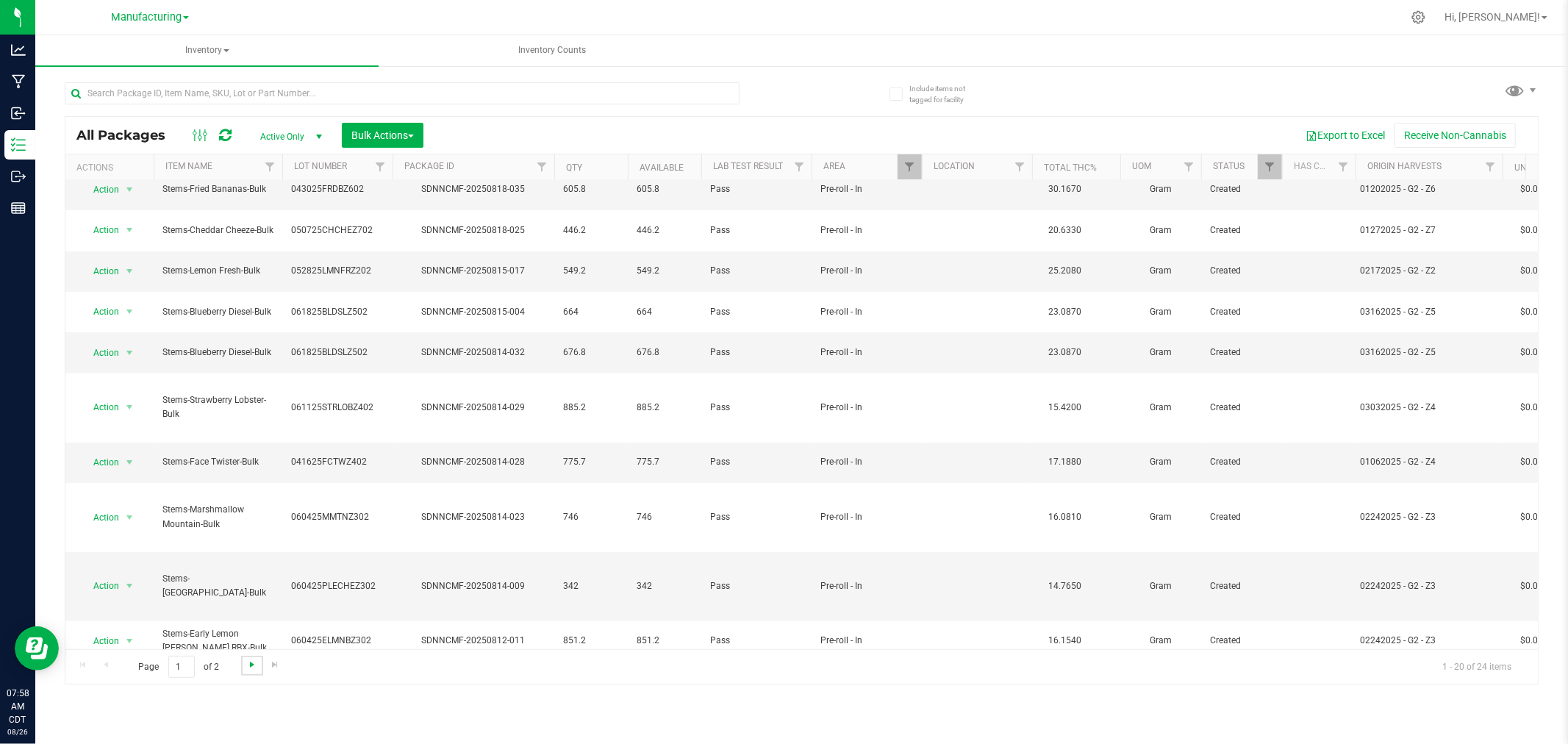
click at [251, 666] on span "Go to the next page" at bounding box center [252, 664] width 12 height 12
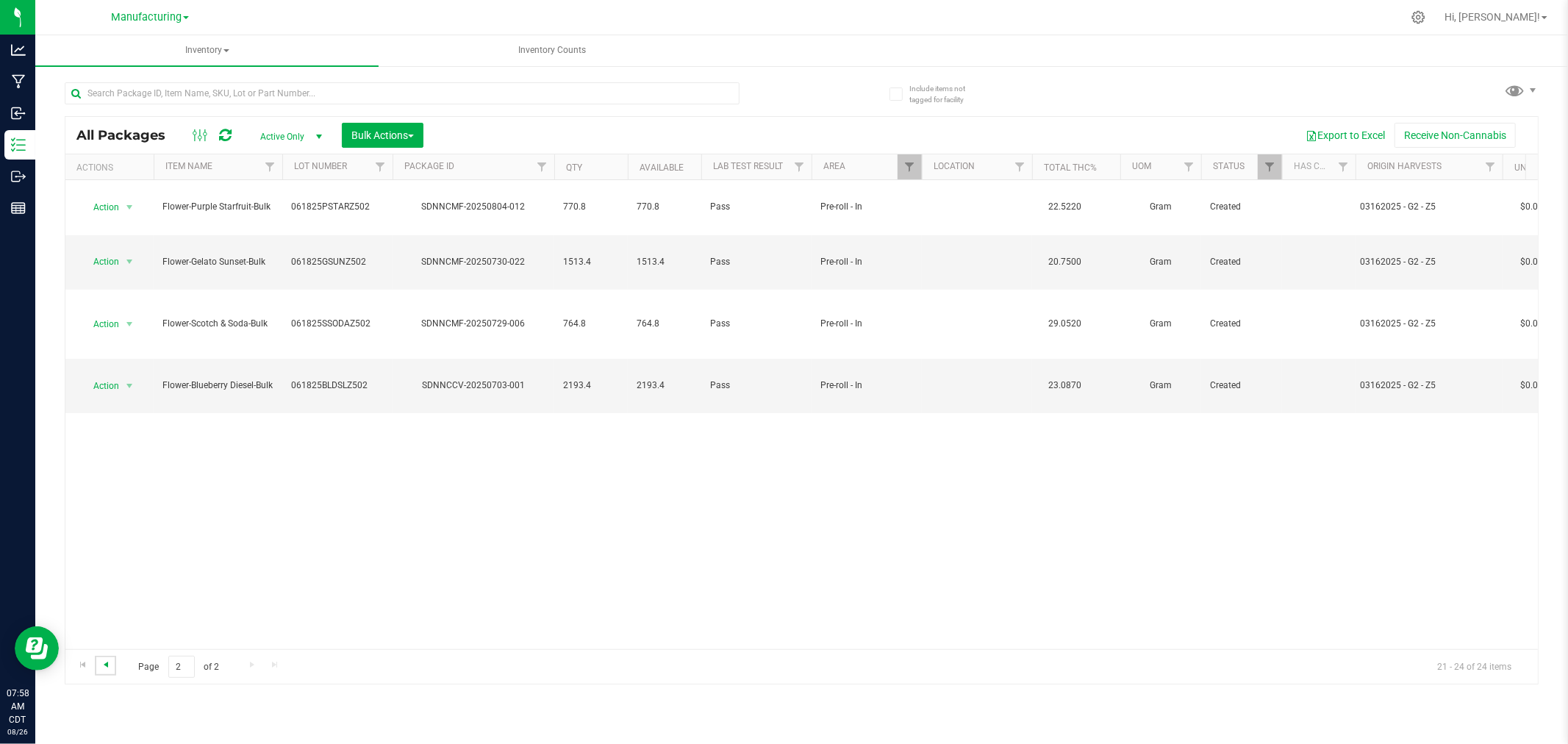
click at [106, 664] on span "Go to the previous page" at bounding box center [105, 664] width 12 height 12
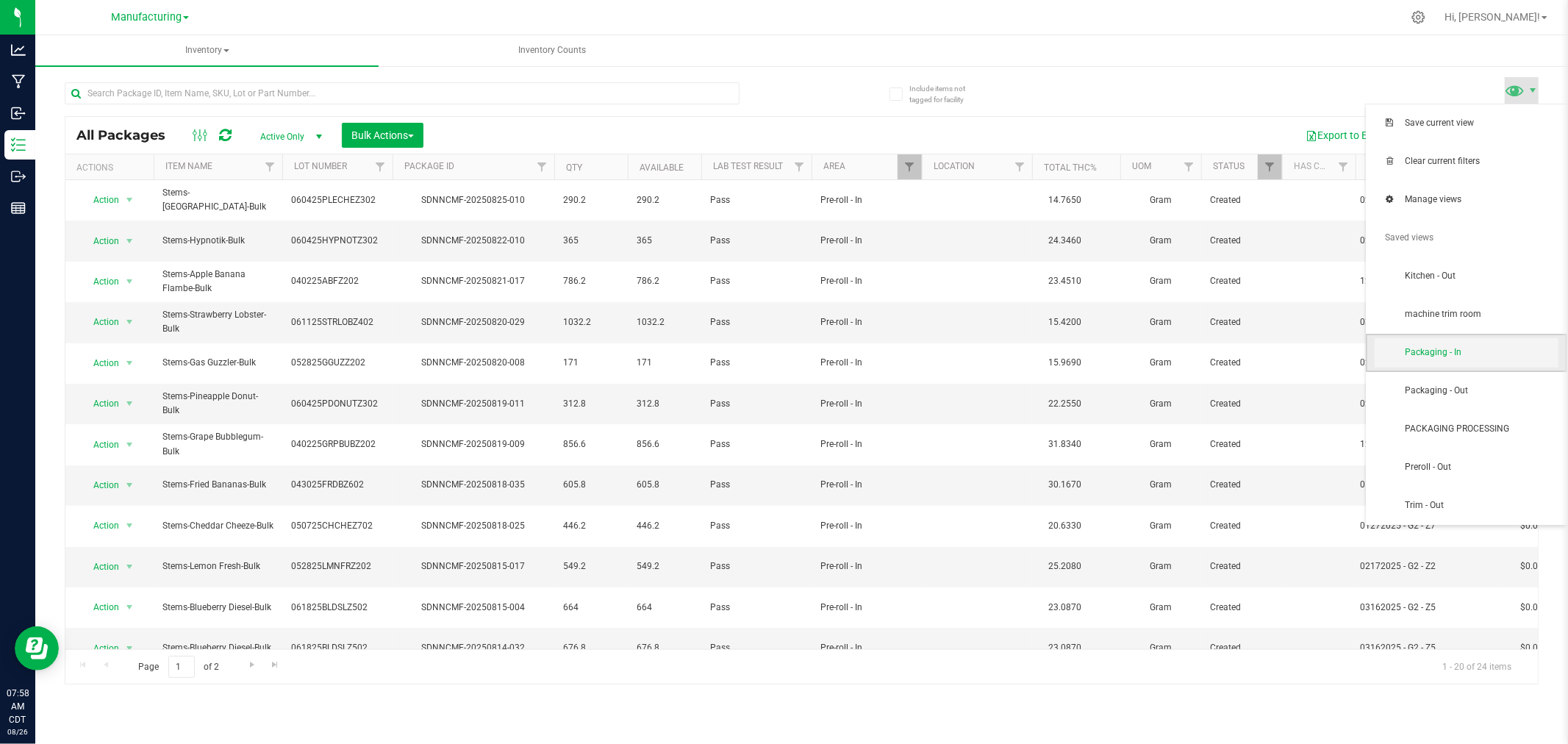
click at [1464, 348] on span "Packaging - In" at bounding box center [1481, 351] width 153 height 12
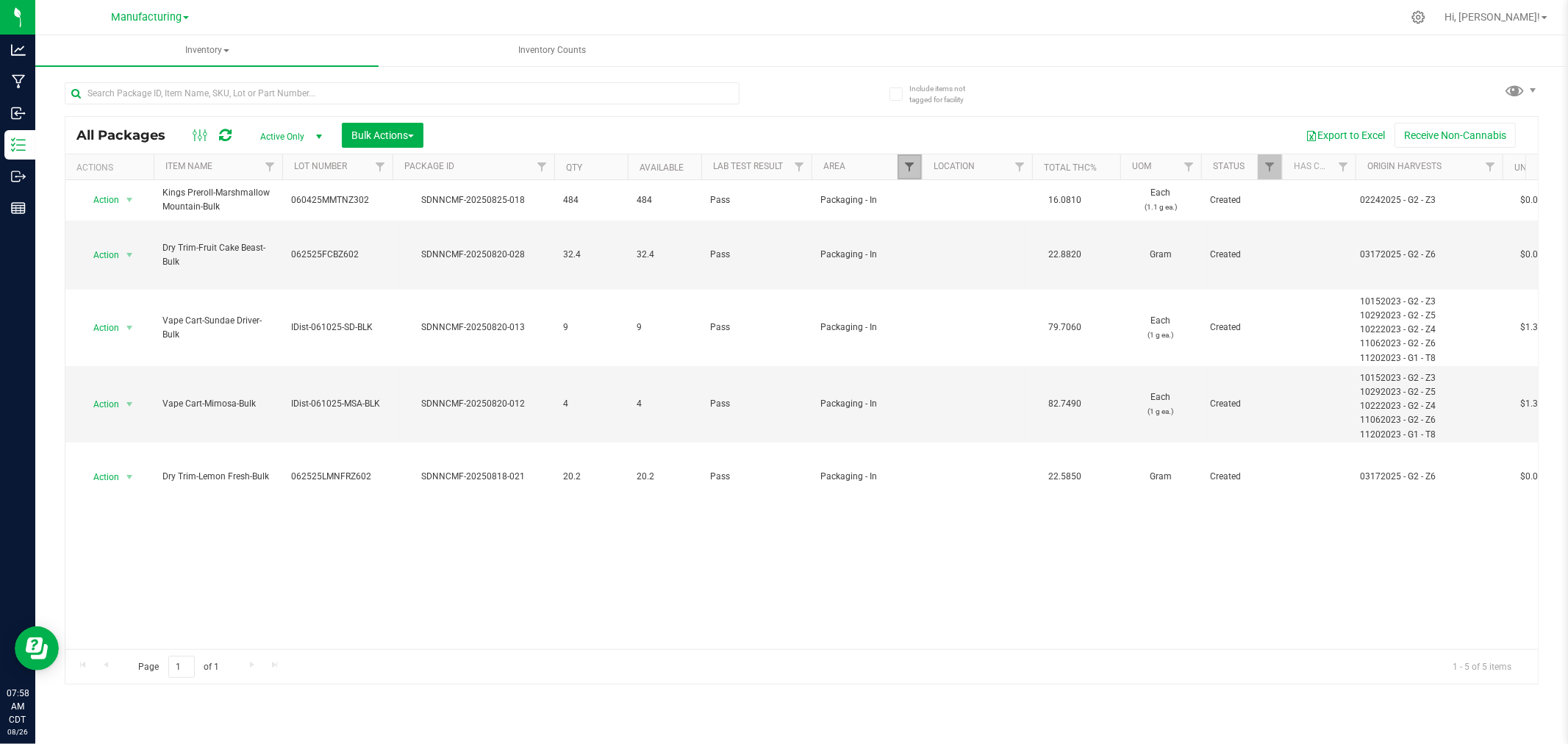
click at [909, 172] on span "Filter" at bounding box center [909, 167] width 12 height 12
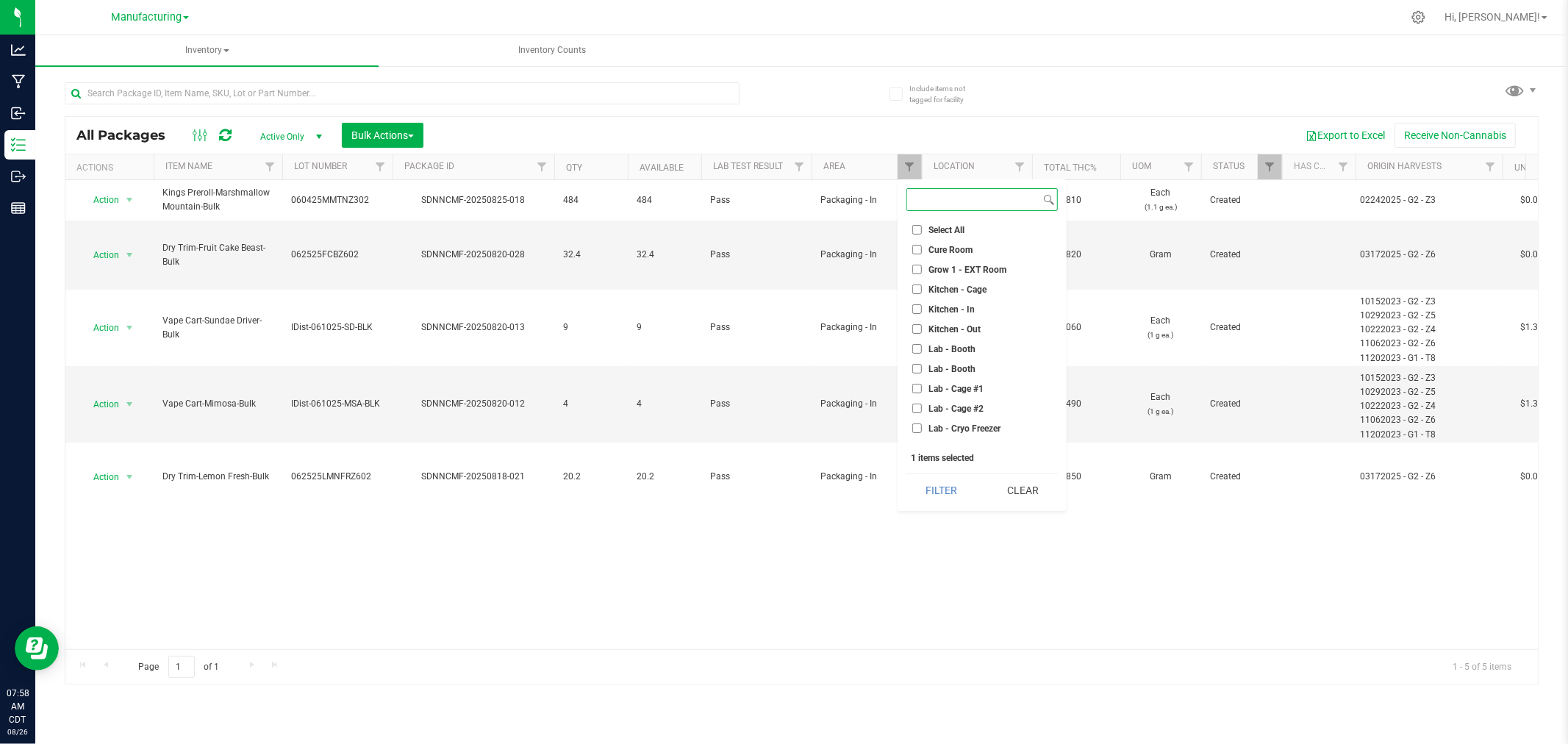
scroll to position [245, 0]
click at [915, 361] on input "Machine Trim Room - Preroll" at bounding box center [916, 362] width 9 height 9
checkbox input "true"
click at [915, 401] on input "Packaging - In" at bounding box center [916, 402] width 9 height 9
checkbox input "false"
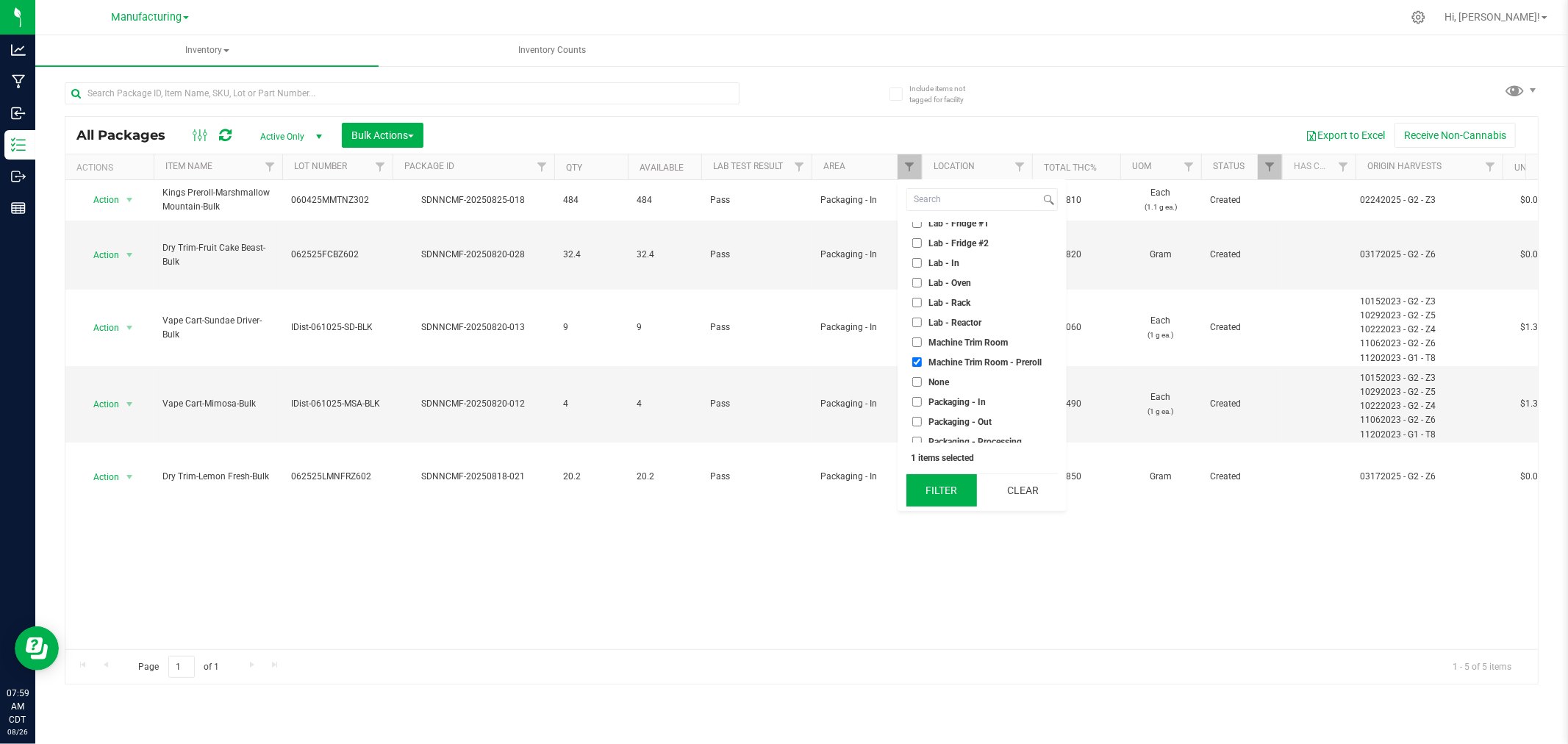
click at [935, 488] on button "Filter" at bounding box center [942, 490] width 71 height 33
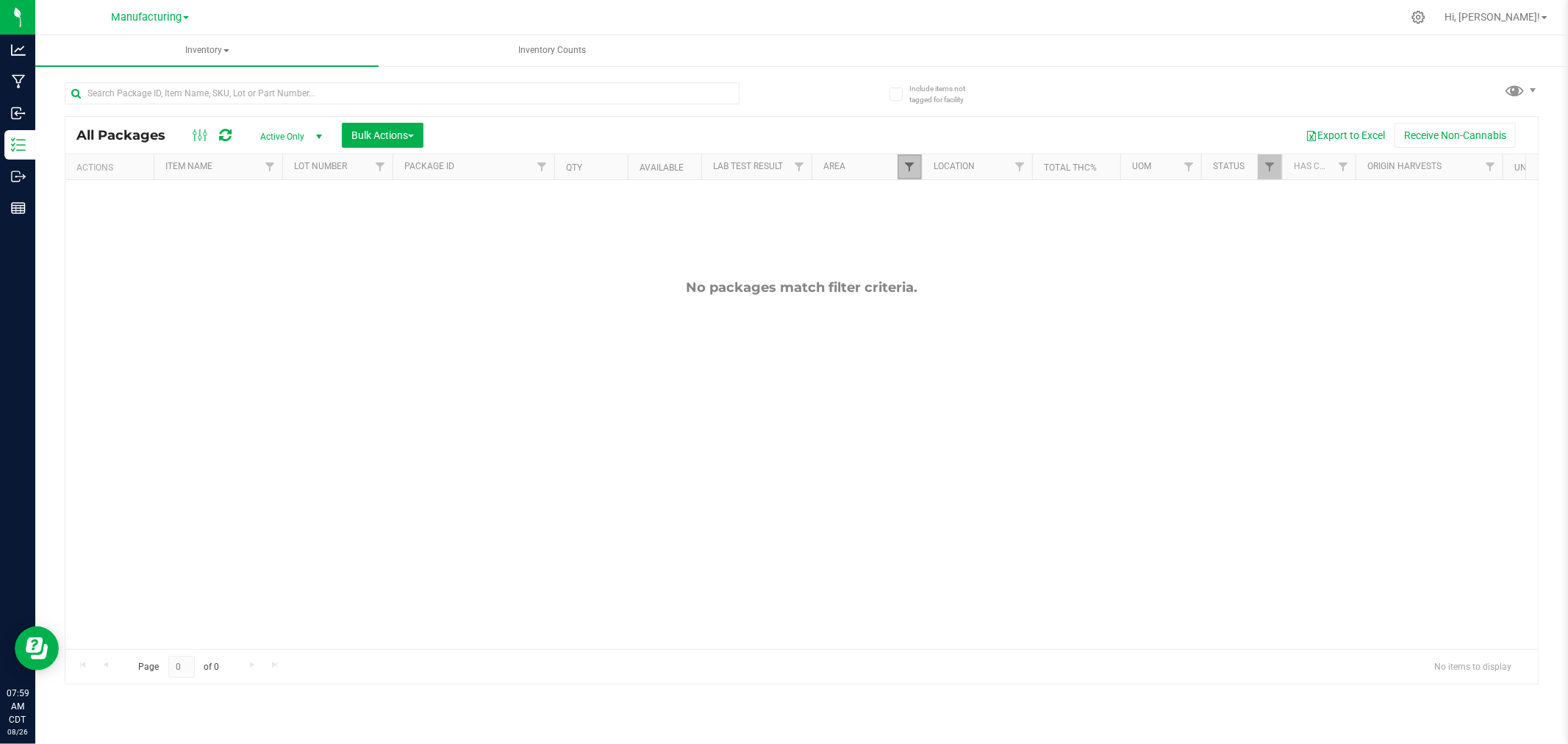
click at [908, 165] on span "Filter" at bounding box center [909, 167] width 12 height 12
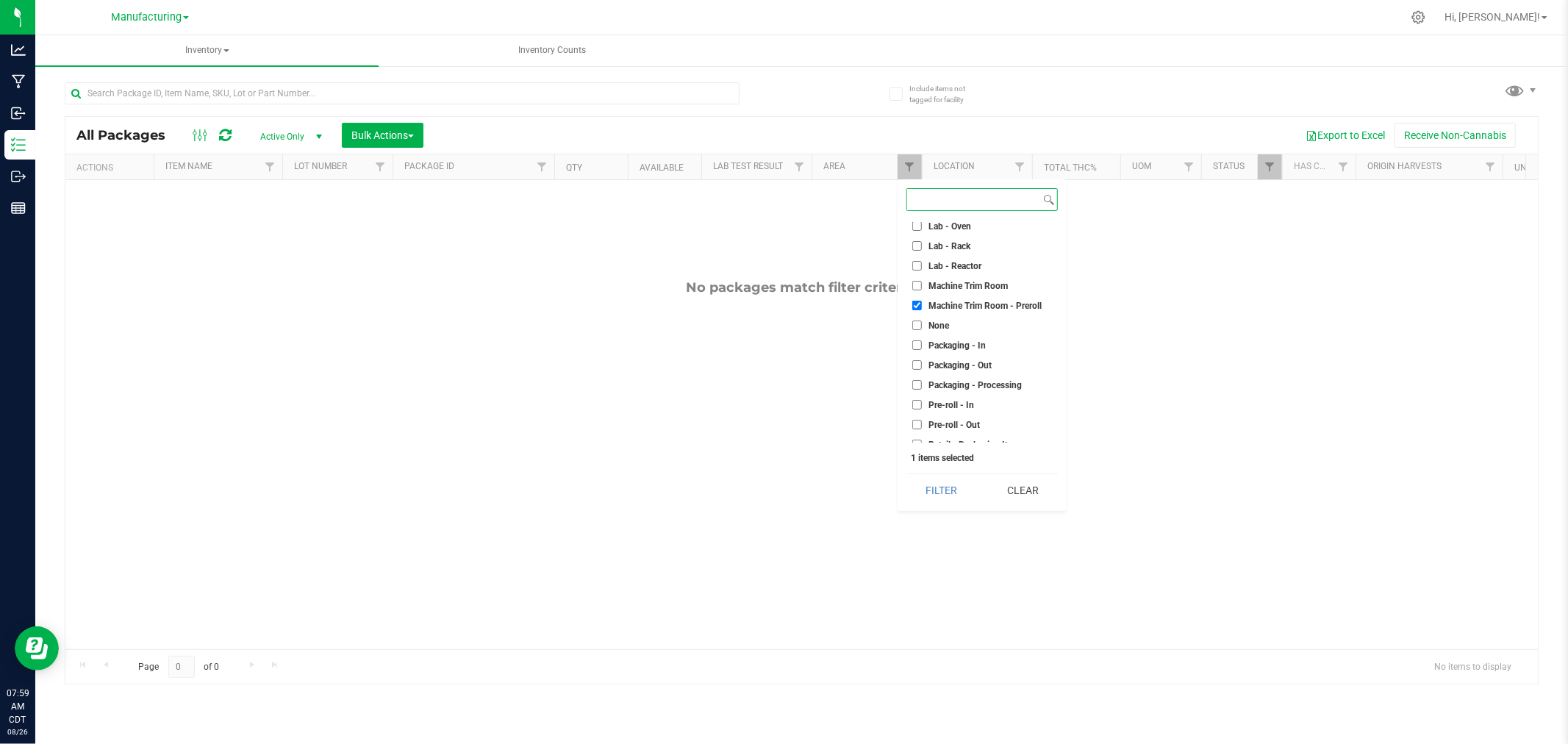
scroll to position [326, 0]
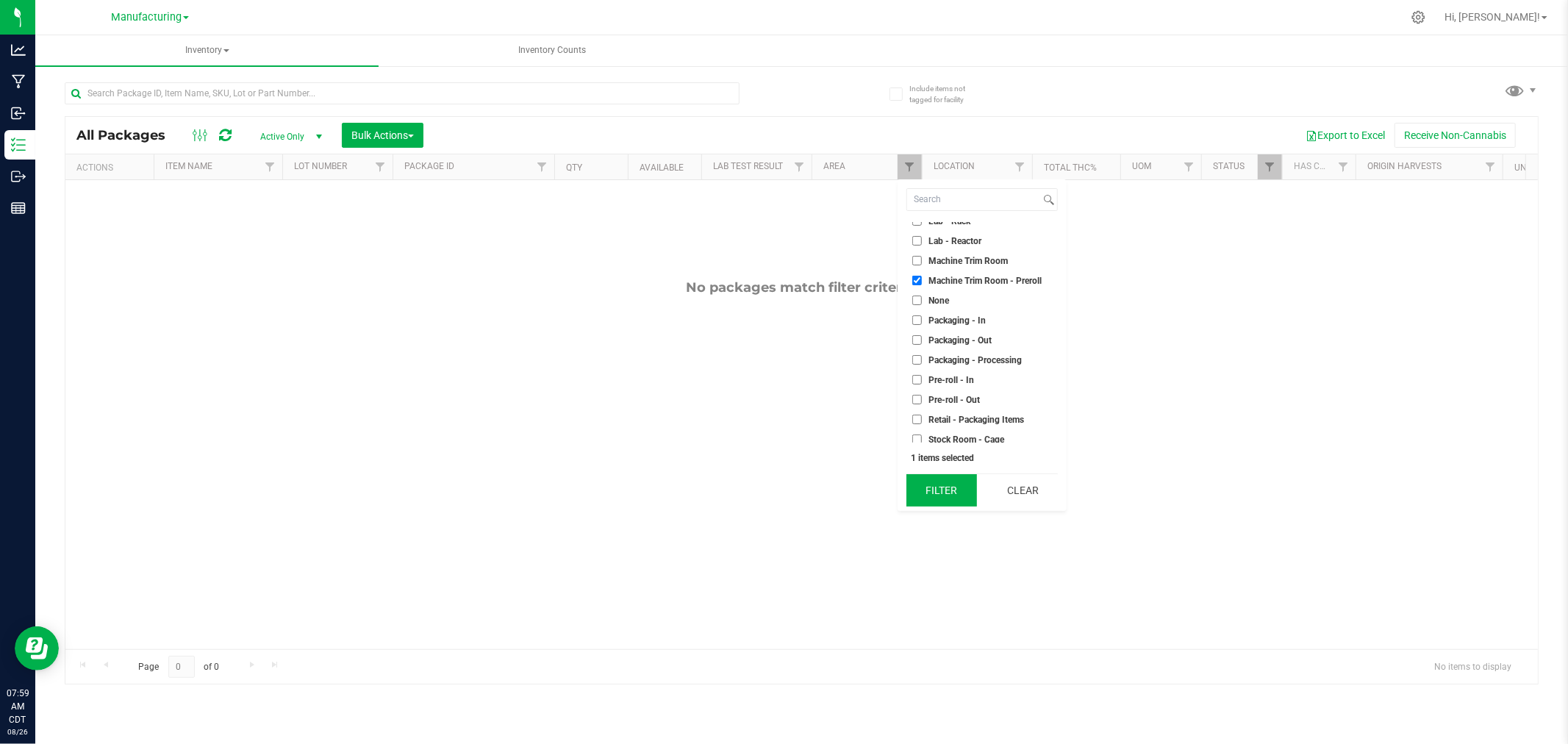
click at [951, 478] on button "Filter" at bounding box center [942, 490] width 71 height 33
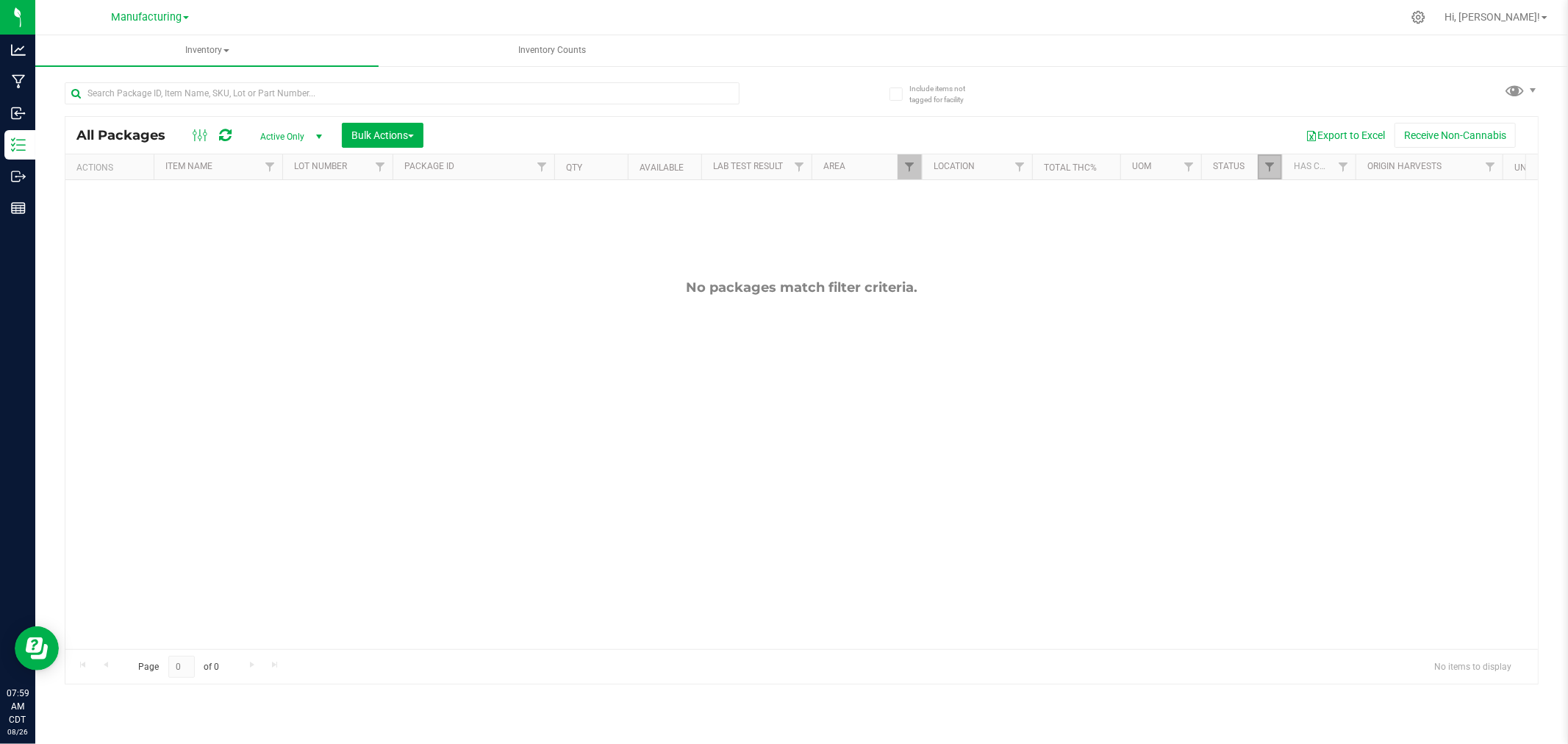
click at [1269, 174] on link "Filter" at bounding box center [1270, 167] width 24 height 25
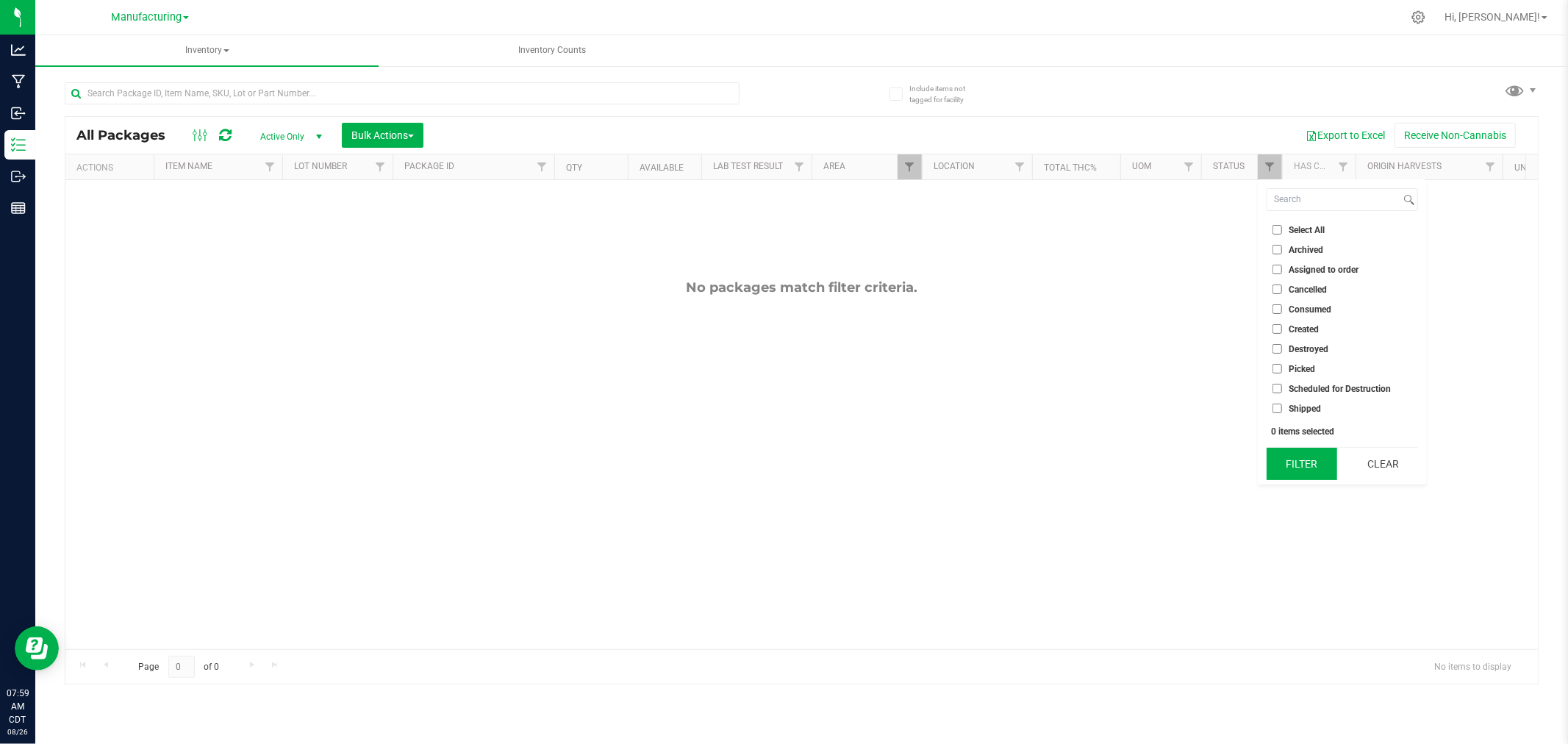
click at [1304, 468] on button "Filter" at bounding box center [1301, 463] width 71 height 33
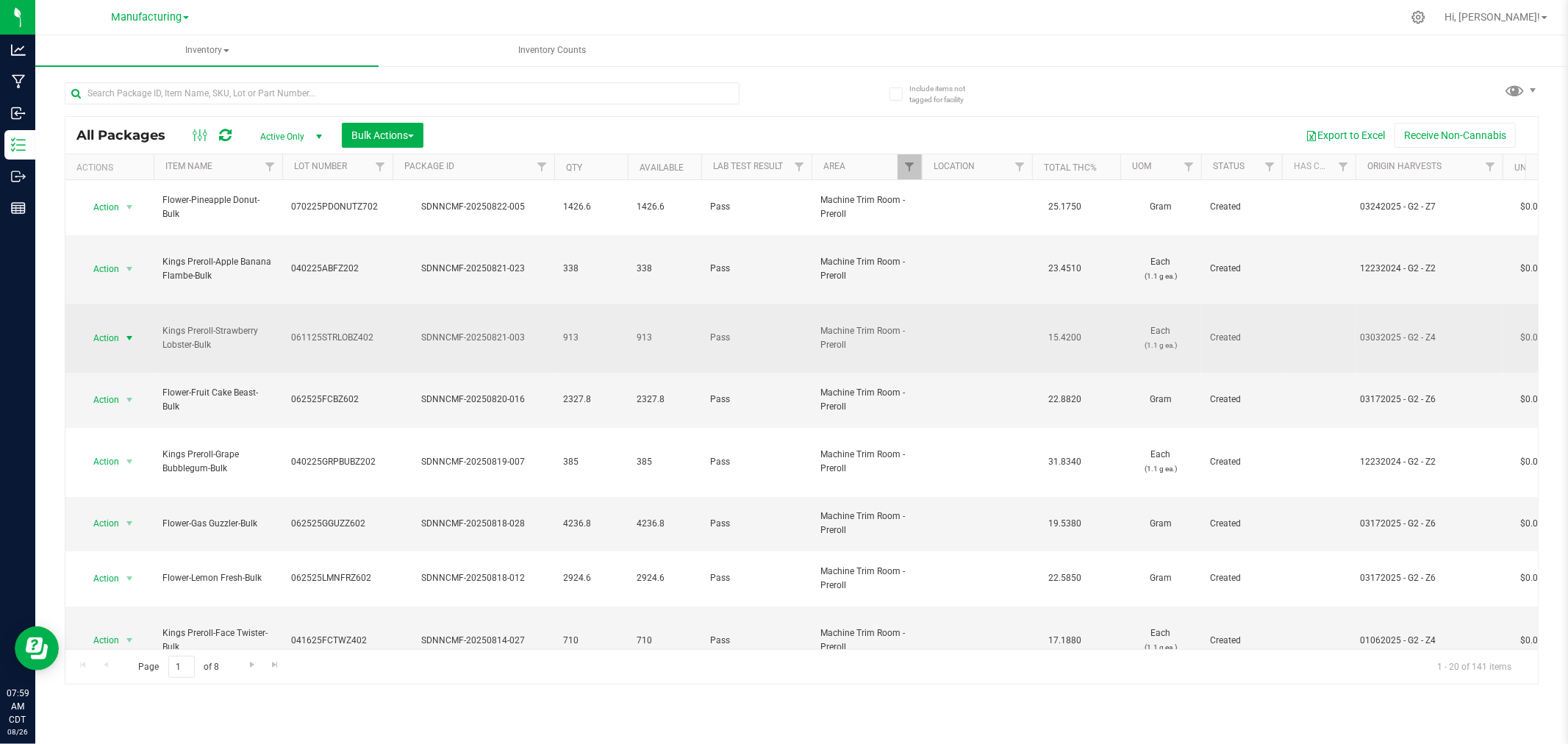
click at [123, 332] on span "select" at bounding box center [129, 338] width 12 height 12
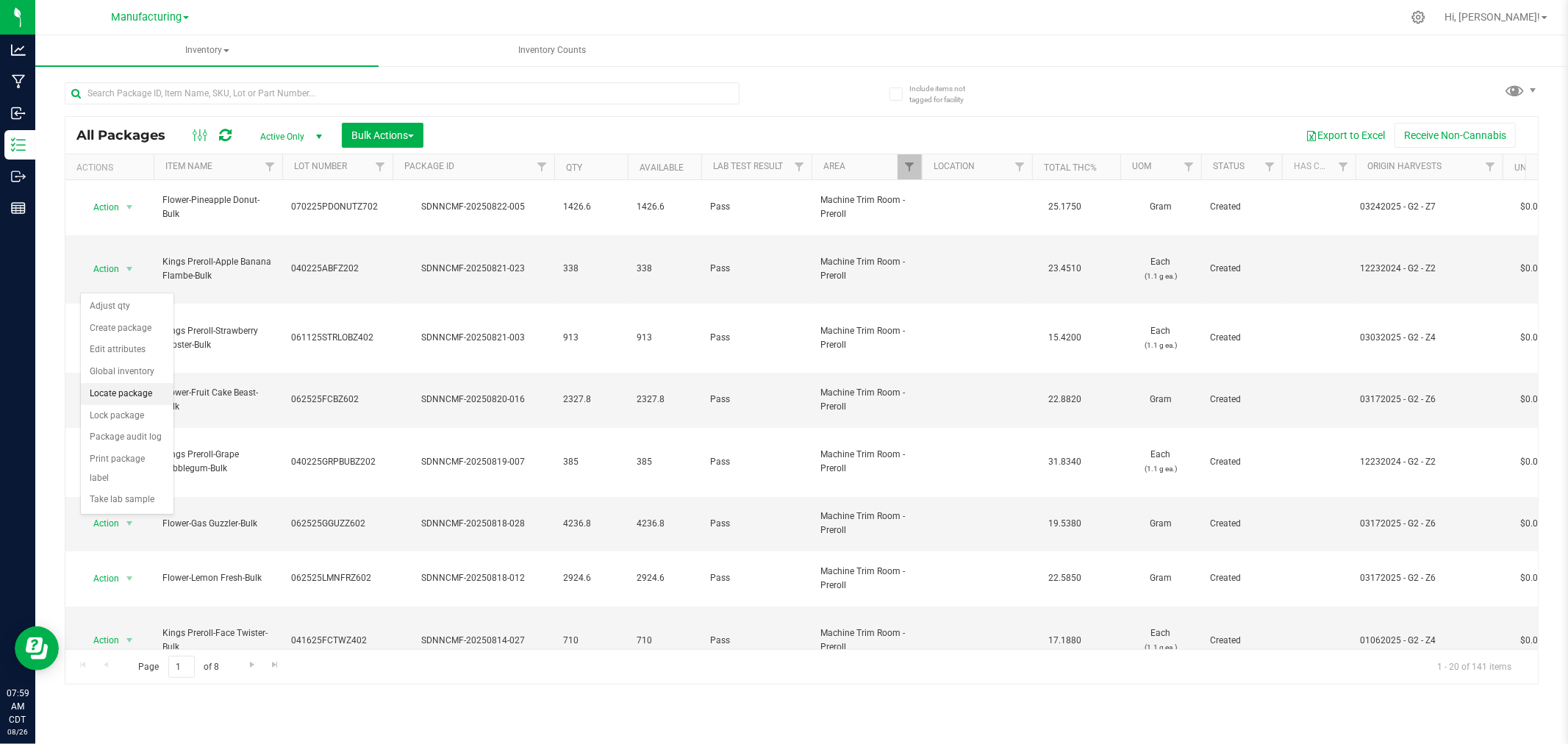
click at [116, 395] on li "Locate package" at bounding box center [127, 394] width 92 height 22
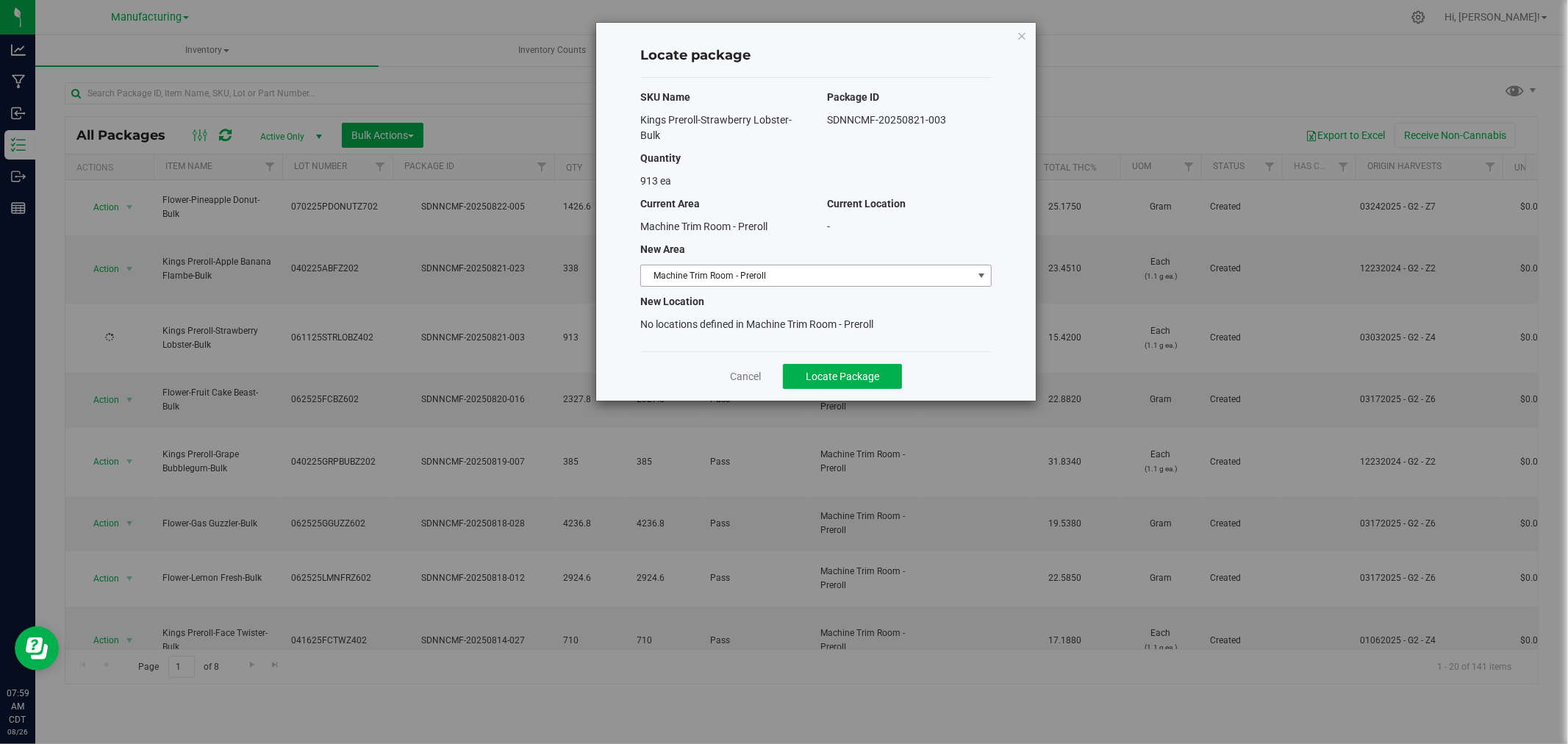
click at [810, 272] on span "Machine Trim Room - Preroll" at bounding box center [806, 276] width 332 height 21
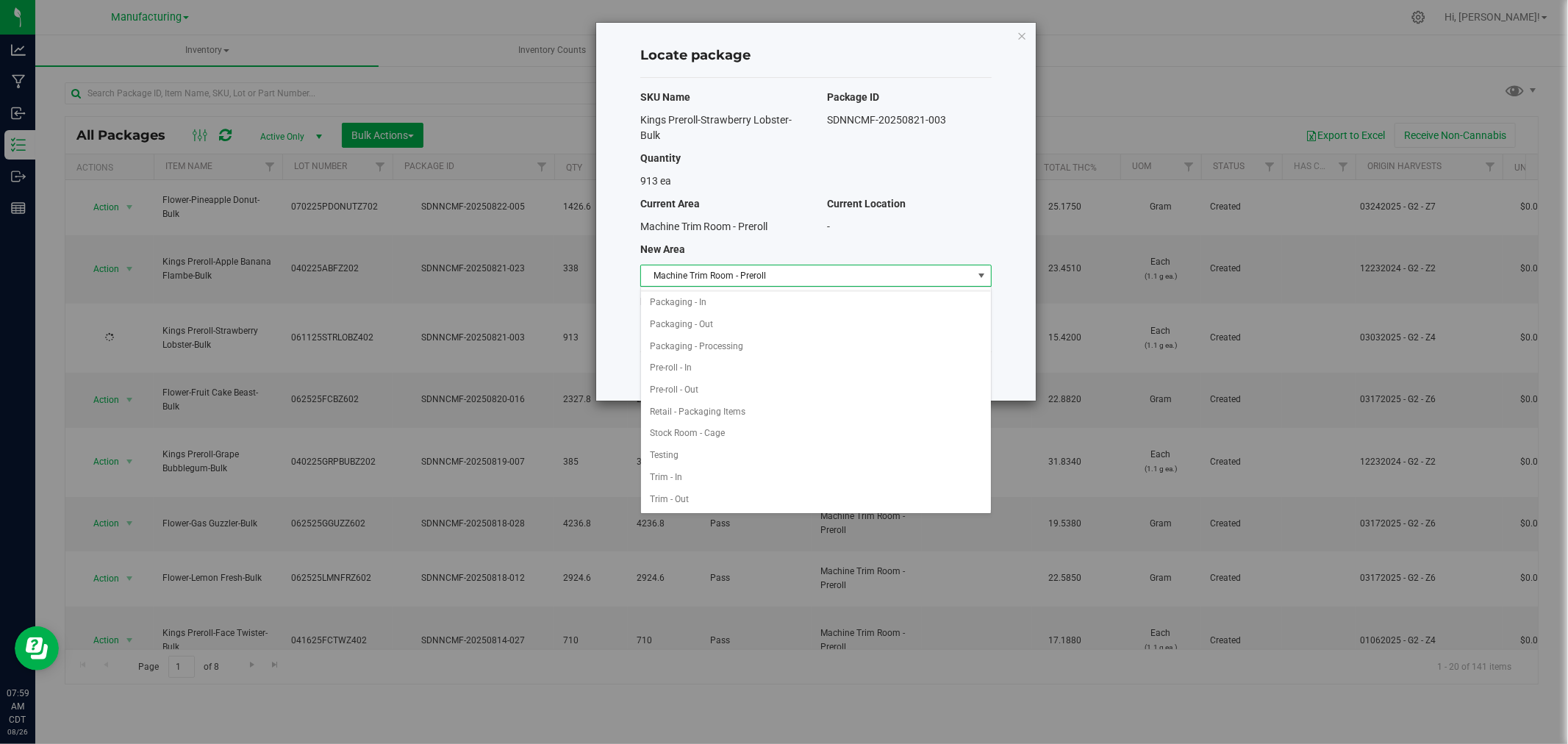
scroll to position [394, 0]
click at [707, 300] on li "Packaging - In" at bounding box center [815, 303] width 350 height 22
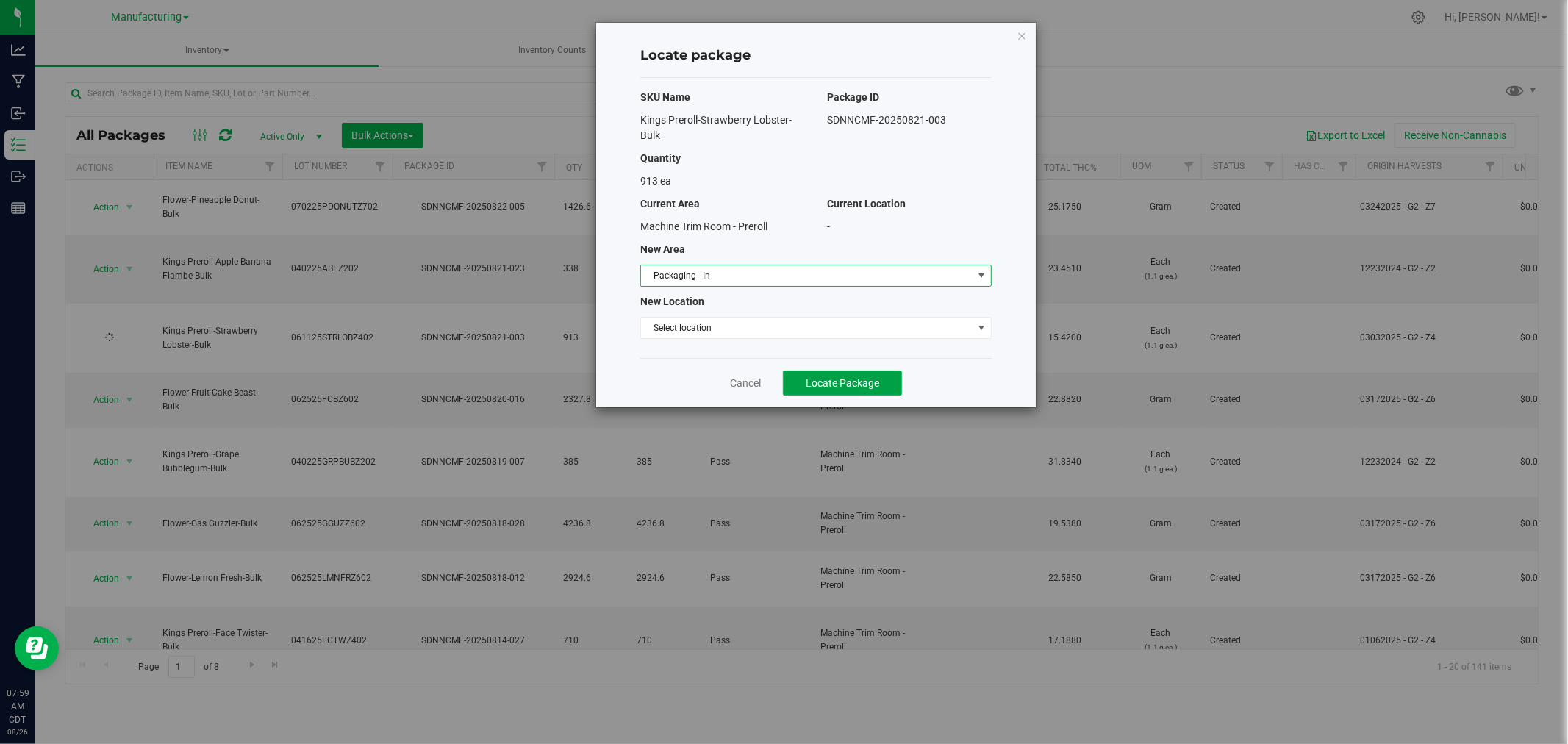
click at [817, 380] on span "Locate Package" at bounding box center [842, 382] width 74 height 12
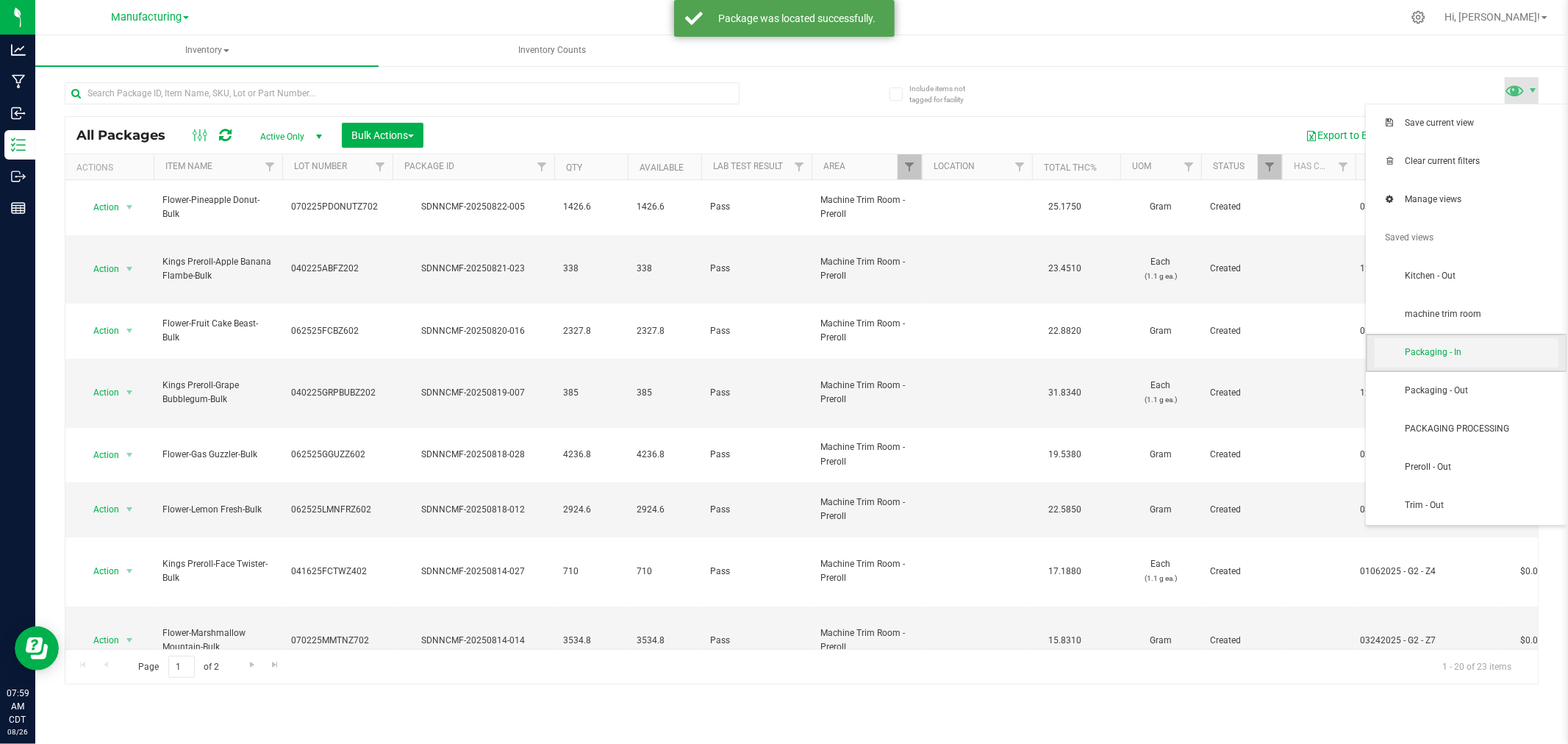
click at [1518, 365] on span "Packaging - In" at bounding box center [1465, 353] width 184 height 30
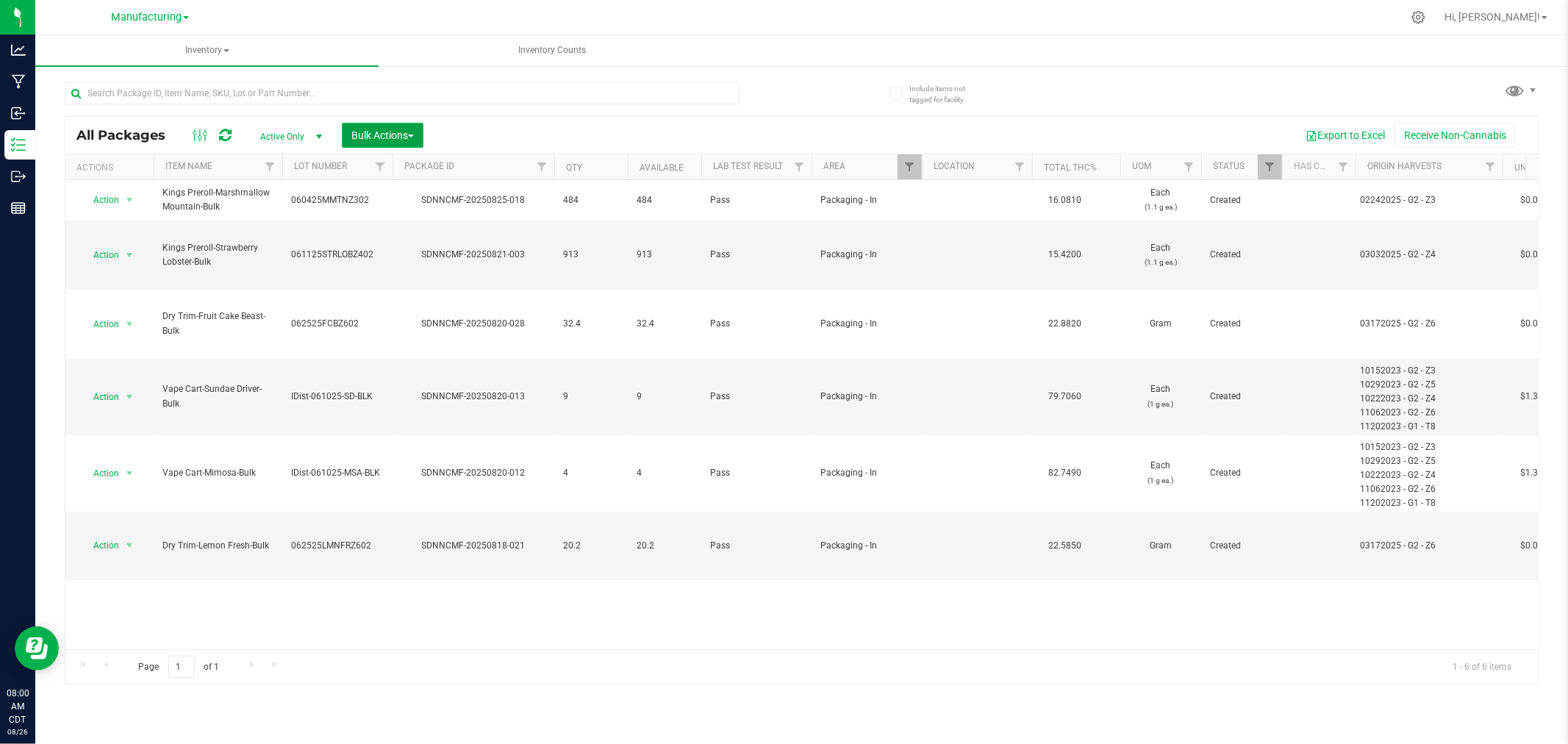
click at [354, 133] on span "Bulk Actions" at bounding box center [382, 135] width 62 height 12
click at [449, 174] on div "Add to manufacturing run" at bounding box center [416, 170] width 131 height 23
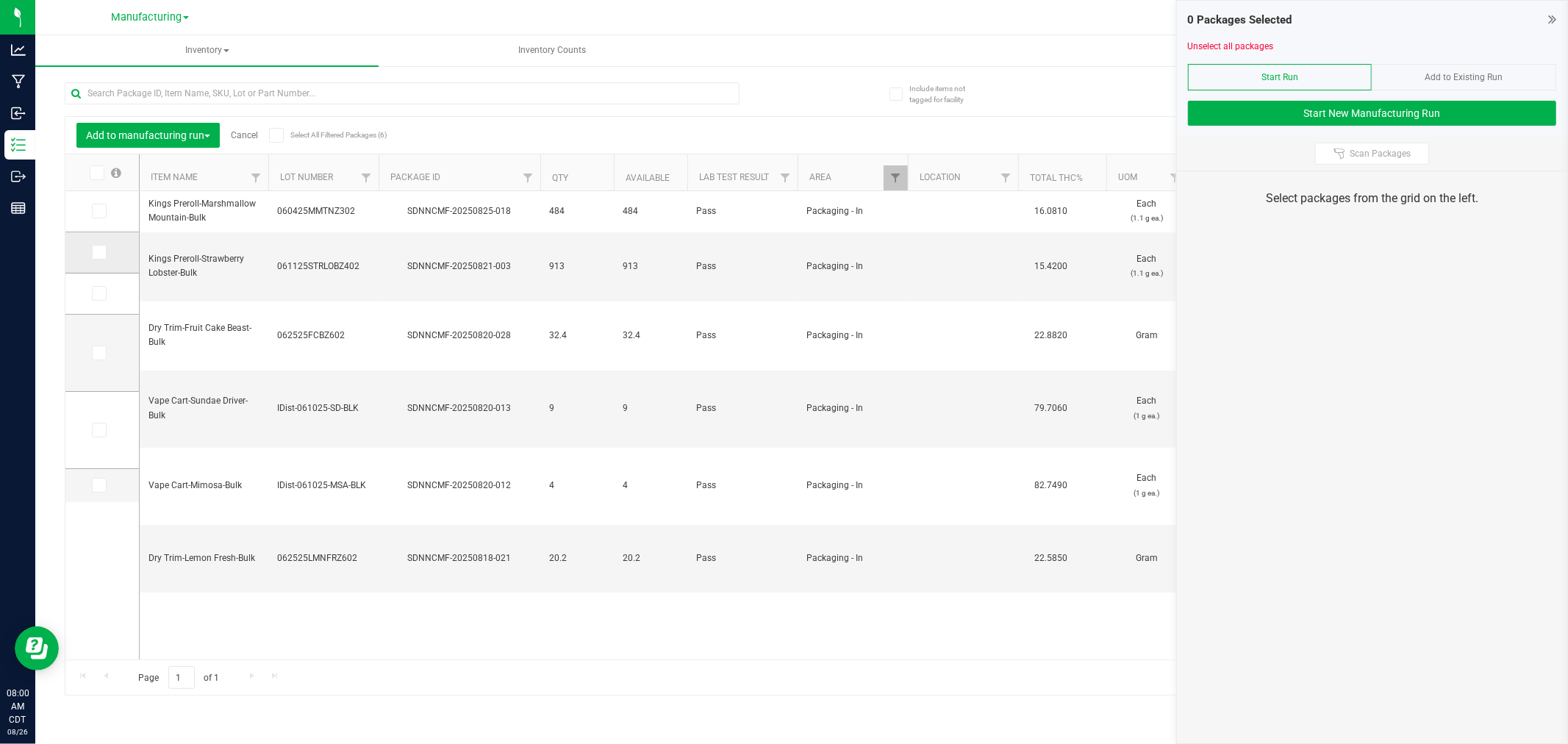
click at [99, 258] on span at bounding box center [100, 253] width 15 height 15
click at [0, 0] on input "checkbox" at bounding box center [0, 0] width 0 height 0
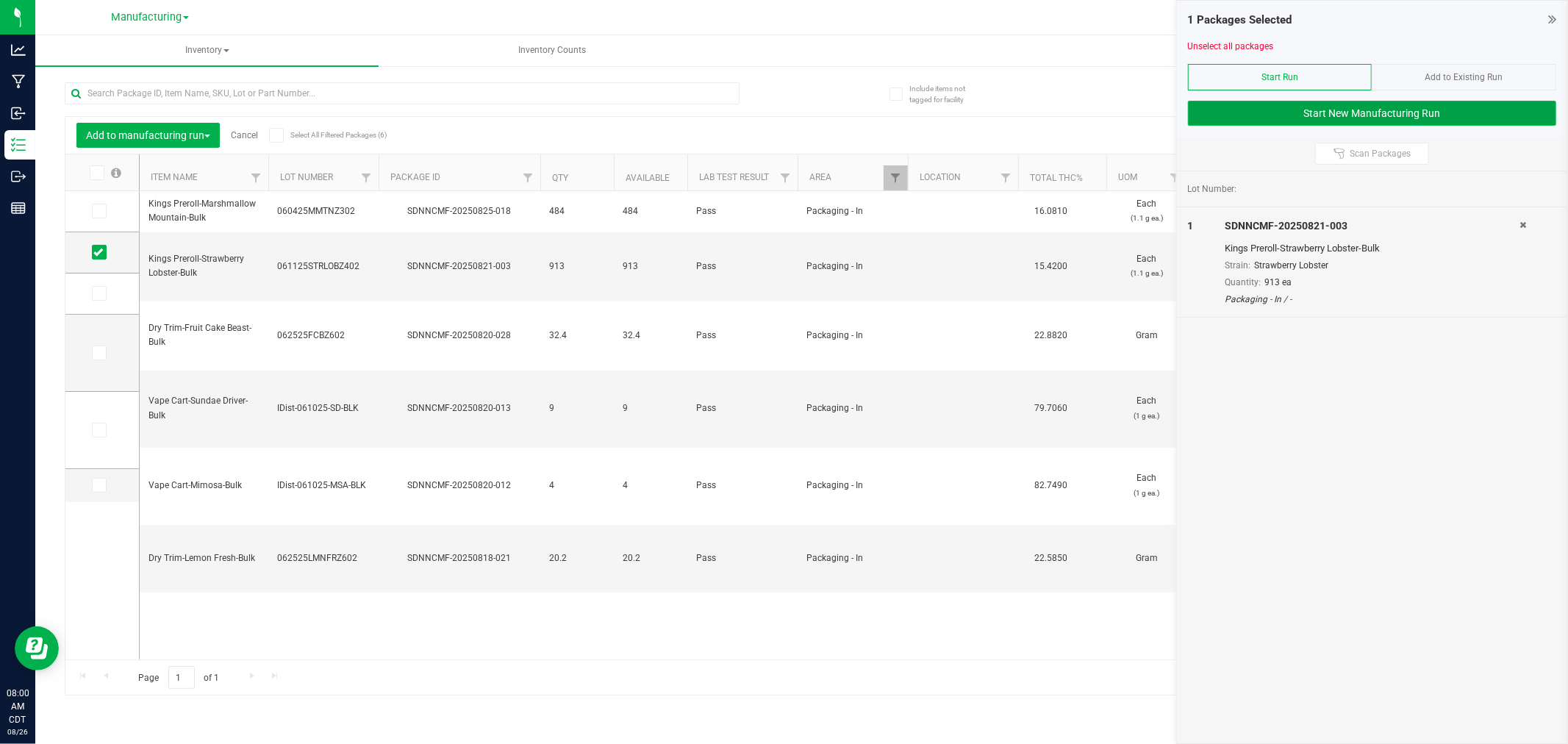
click at [1396, 106] on button "Start New Manufacturing Run" at bounding box center [1371, 113] width 368 height 25
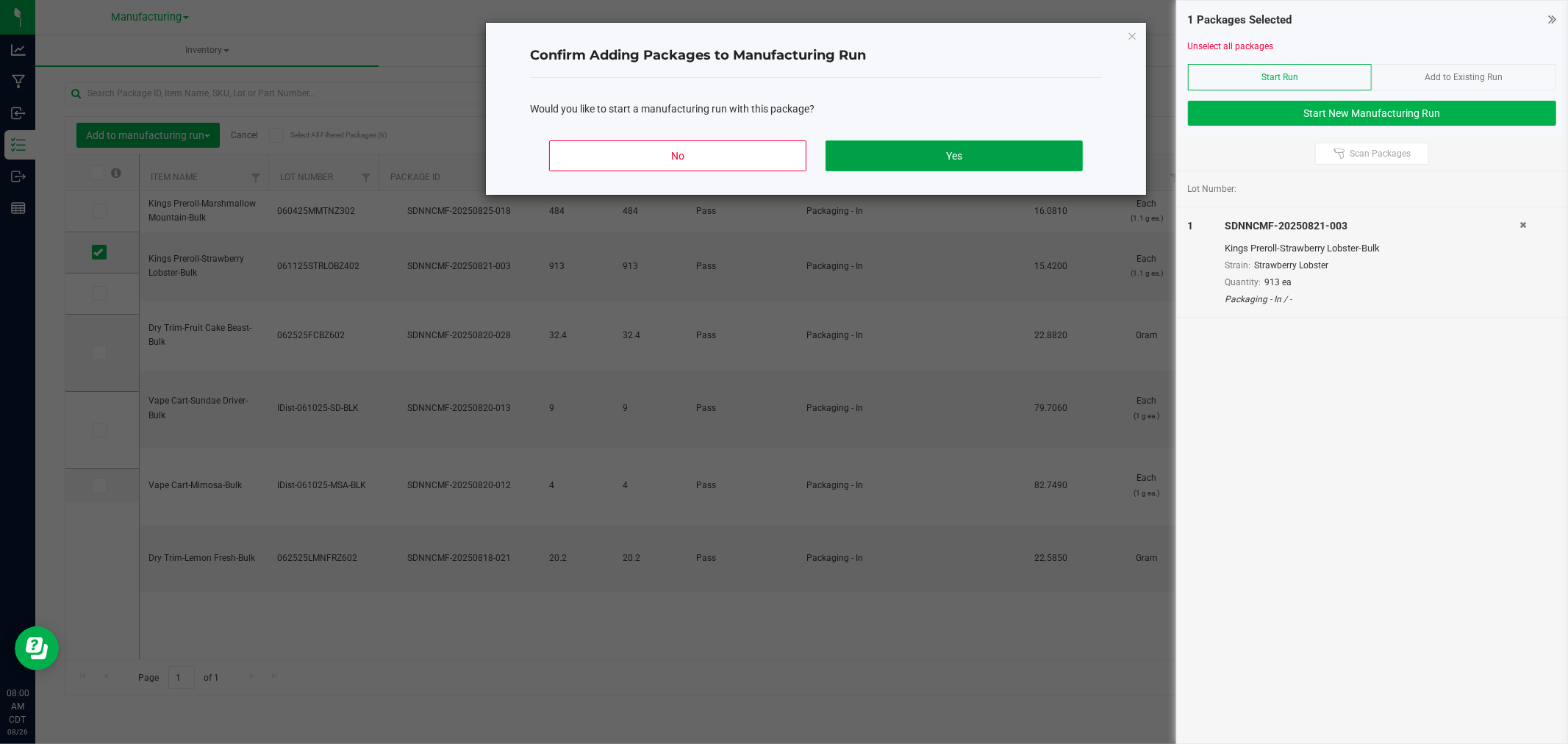
click at [987, 155] on button "Yes" at bounding box center [954, 156] width 257 height 31
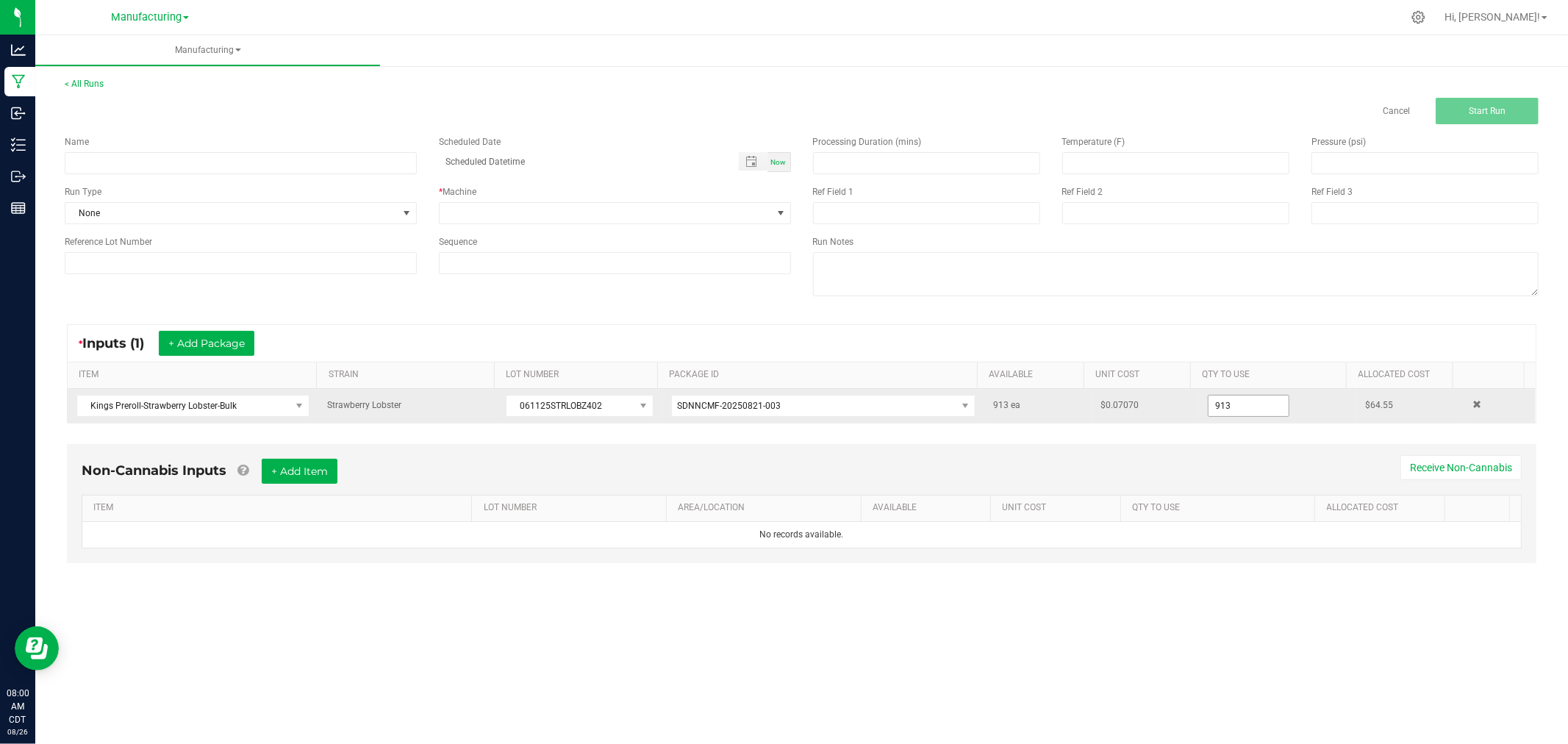
click at [1237, 406] on input "913" at bounding box center [1248, 406] width 80 height 21
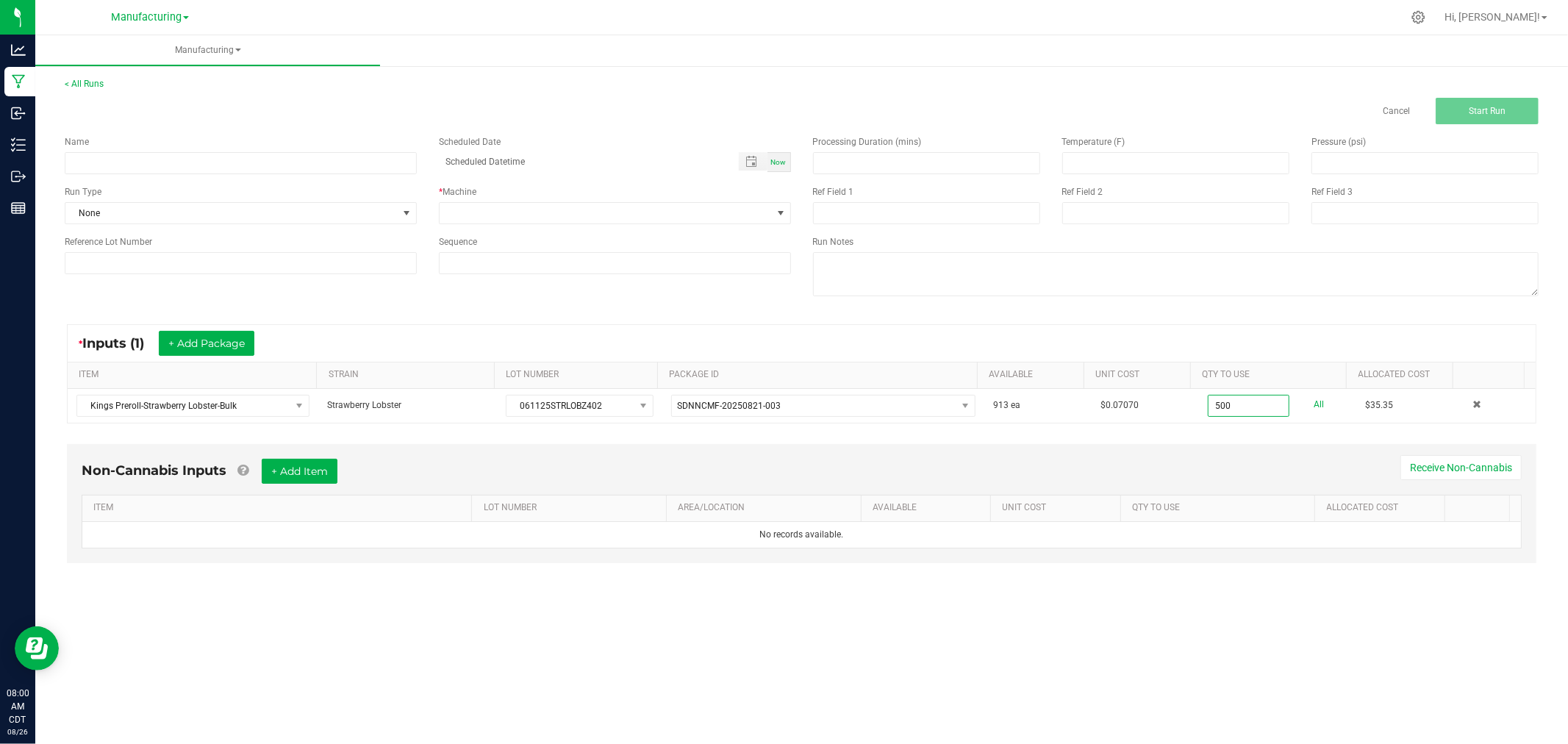
type input "500 ea"
click at [1101, 328] on div "* Inputs (1) + Add Package" at bounding box center [802, 342] width 1467 height 36
click at [158, 152] on input at bounding box center [241, 163] width 352 height 22
click at [159, 162] on input "082625-strawberry lob ster king singles" at bounding box center [241, 163] width 352 height 22
click at [163, 162] on input "082625-strawberry lob ster king singles" at bounding box center [241, 163] width 352 height 22
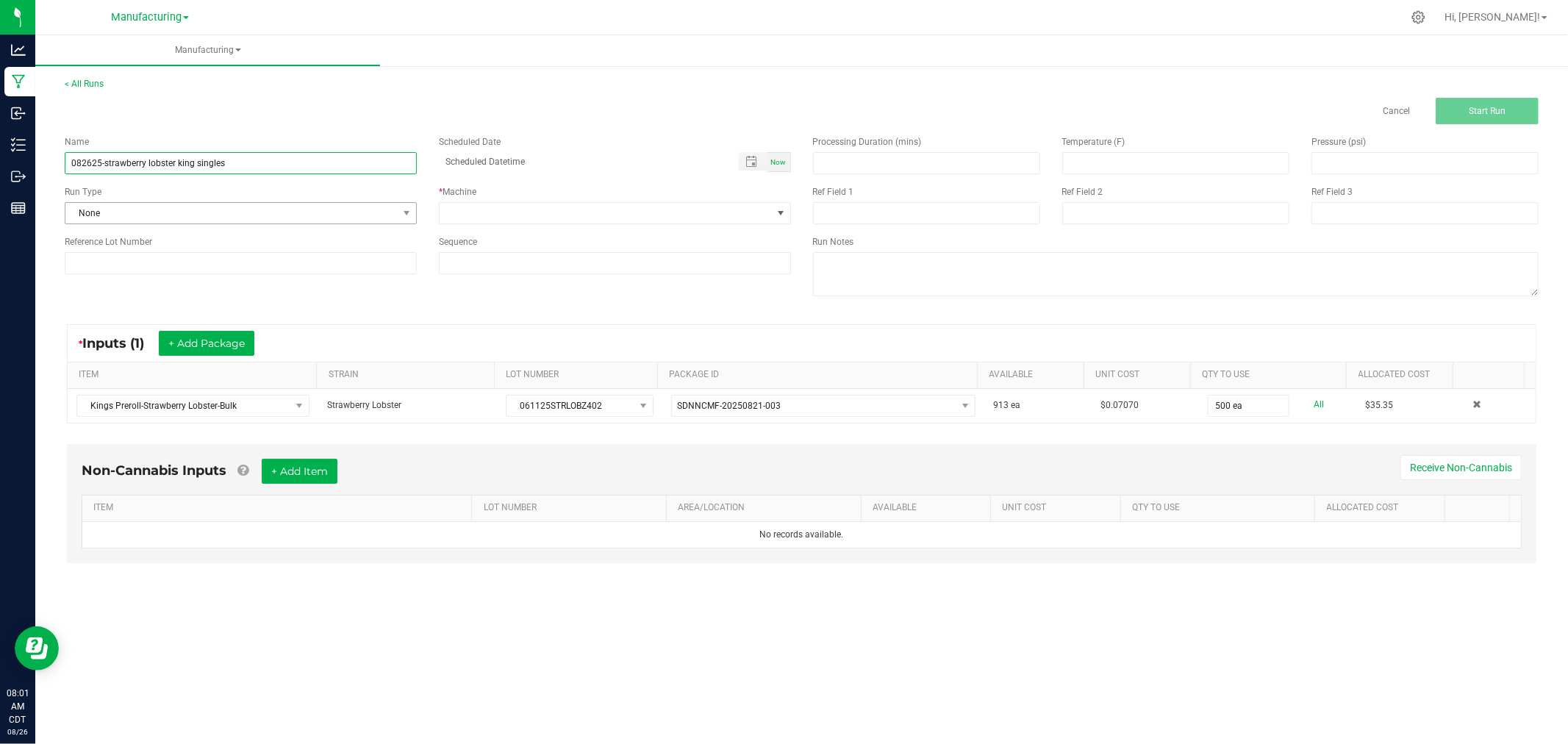
type input "082625-strawberry lobster king singles"
click at [395, 211] on span "None" at bounding box center [231, 214] width 332 height 21
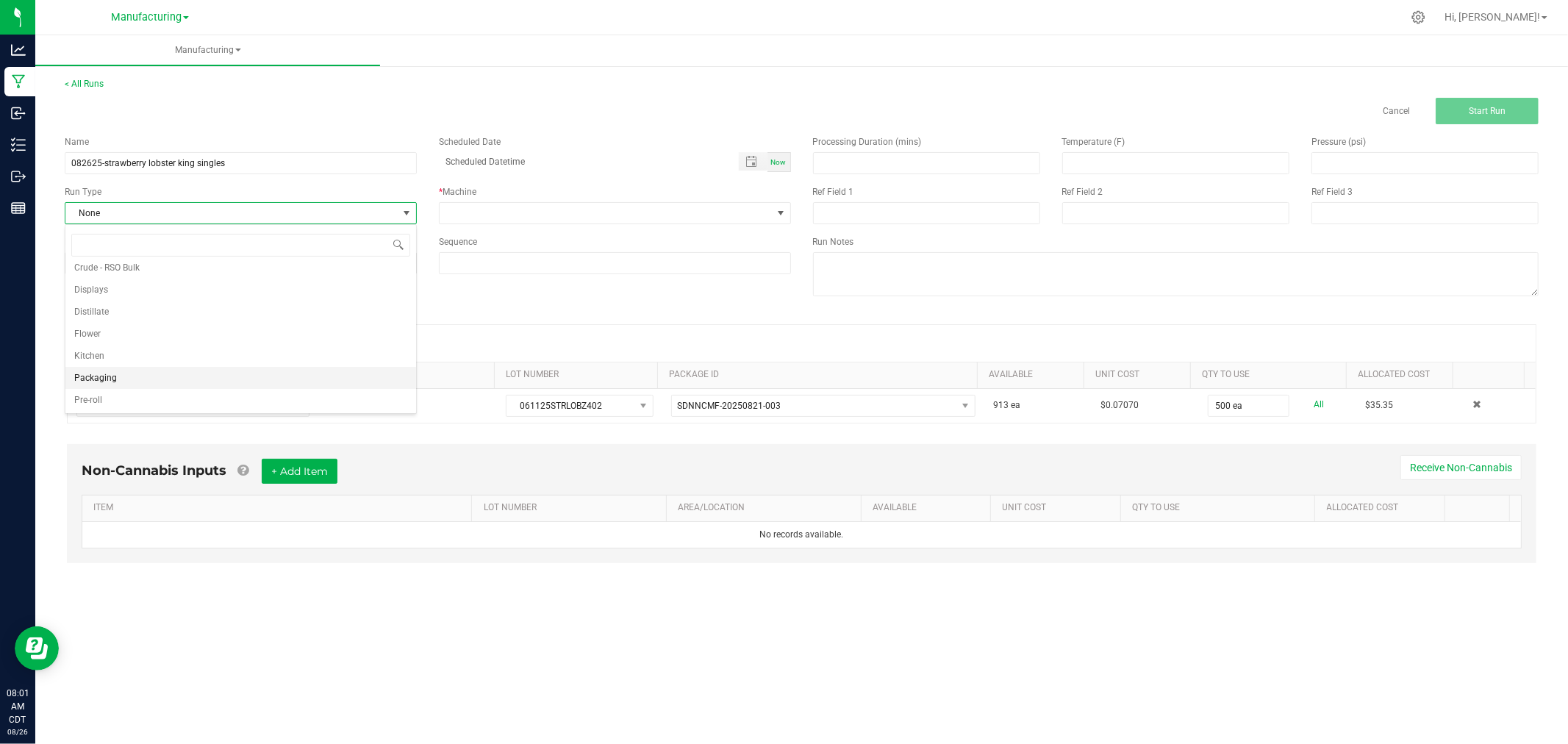
click at [252, 384] on li "Packaging" at bounding box center [241, 378] width 351 height 22
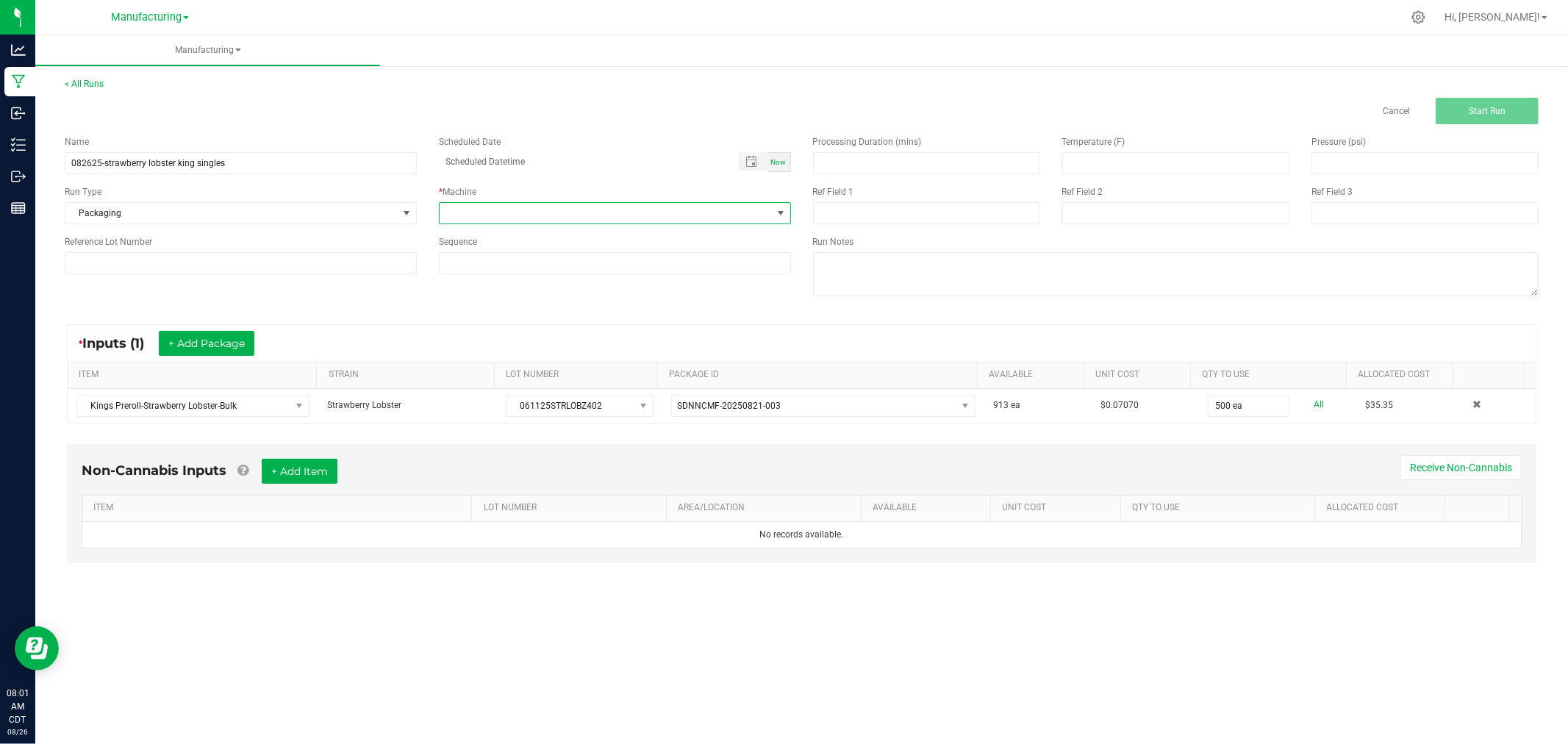
click at [477, 214] on span at bounding box center [605, 214] width 332 height 21
click at [489, 344] on li "Packaging" at bounding box center [614, 344] width 351 height 25
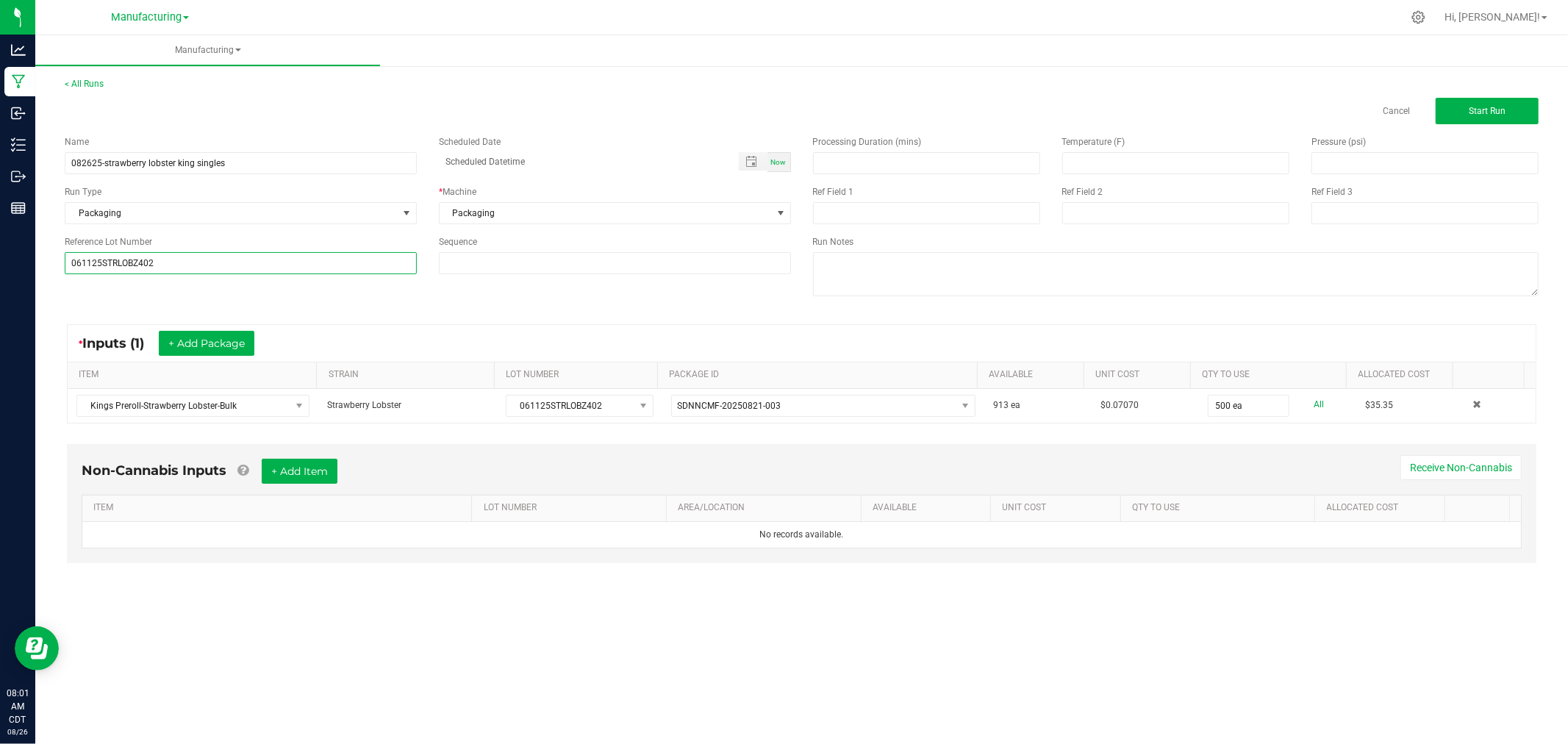
type input "061125STRLOBZ402"
drag, startPoint x: 110, startPoint y: 297, endPoint x: 144, endPoint y: 302, distance: 34.4
click at [115, 297] on div "Name 082625-strawberry lobster king singles Scheduled Date Now Run Type Packagi…" at bounding box center [802, 217] width 1495 height 186
click at [1463, 107] on button "Start Run" at bounding box center [1487, 111] width 103 height 26
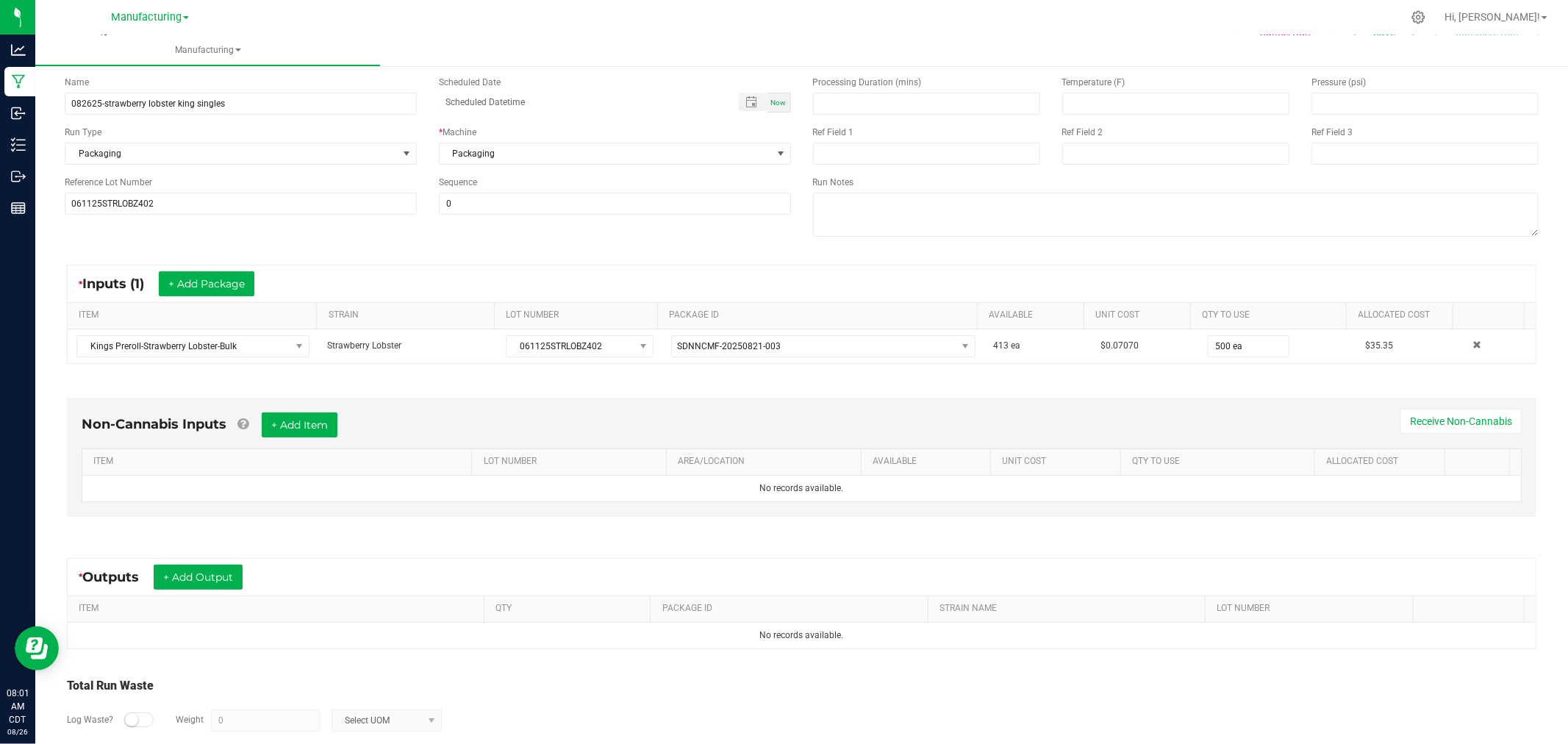
scroll to position [153, 0]
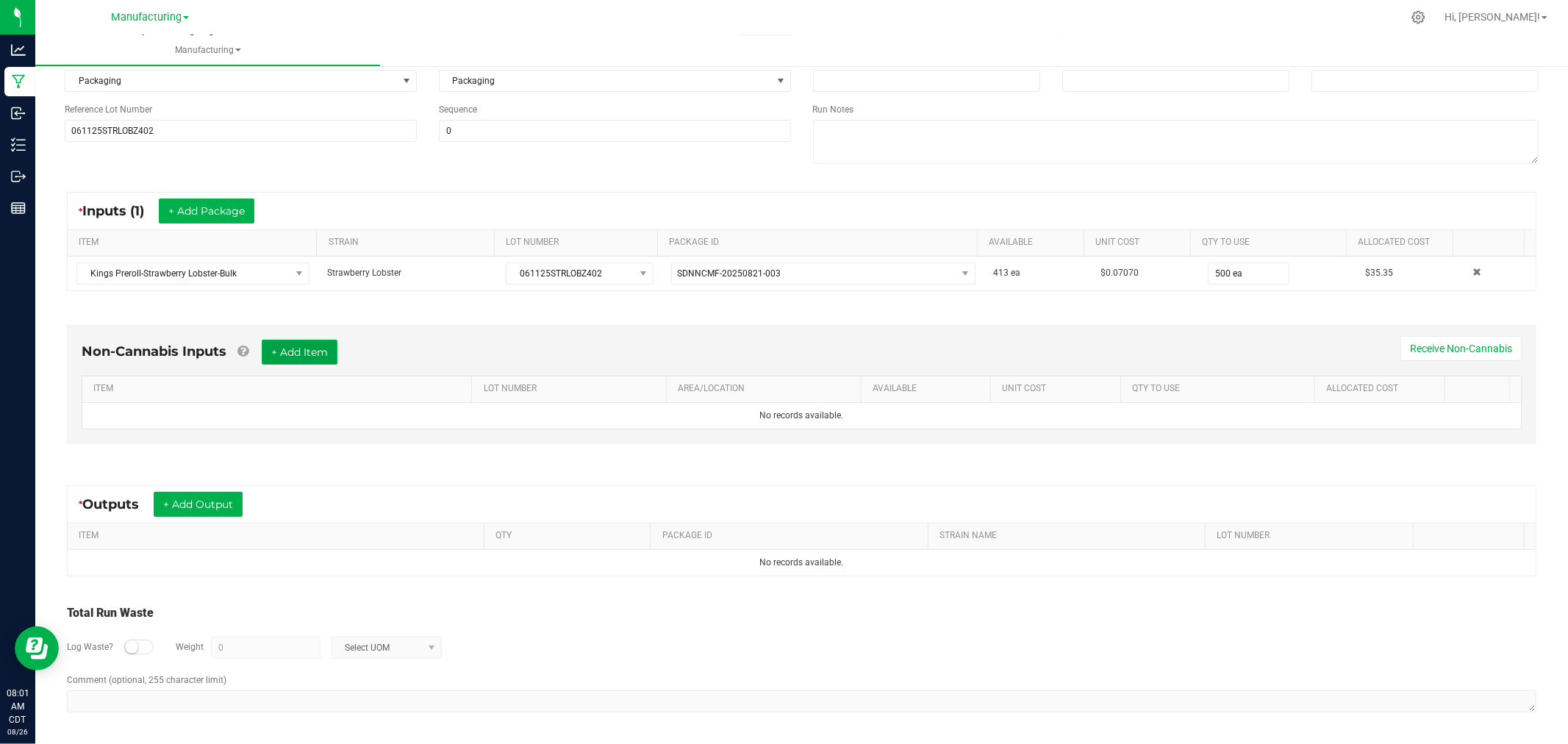
click at [318, 343] on button "+ Add Item" at bounding box center [299, 351] width 76 height 25
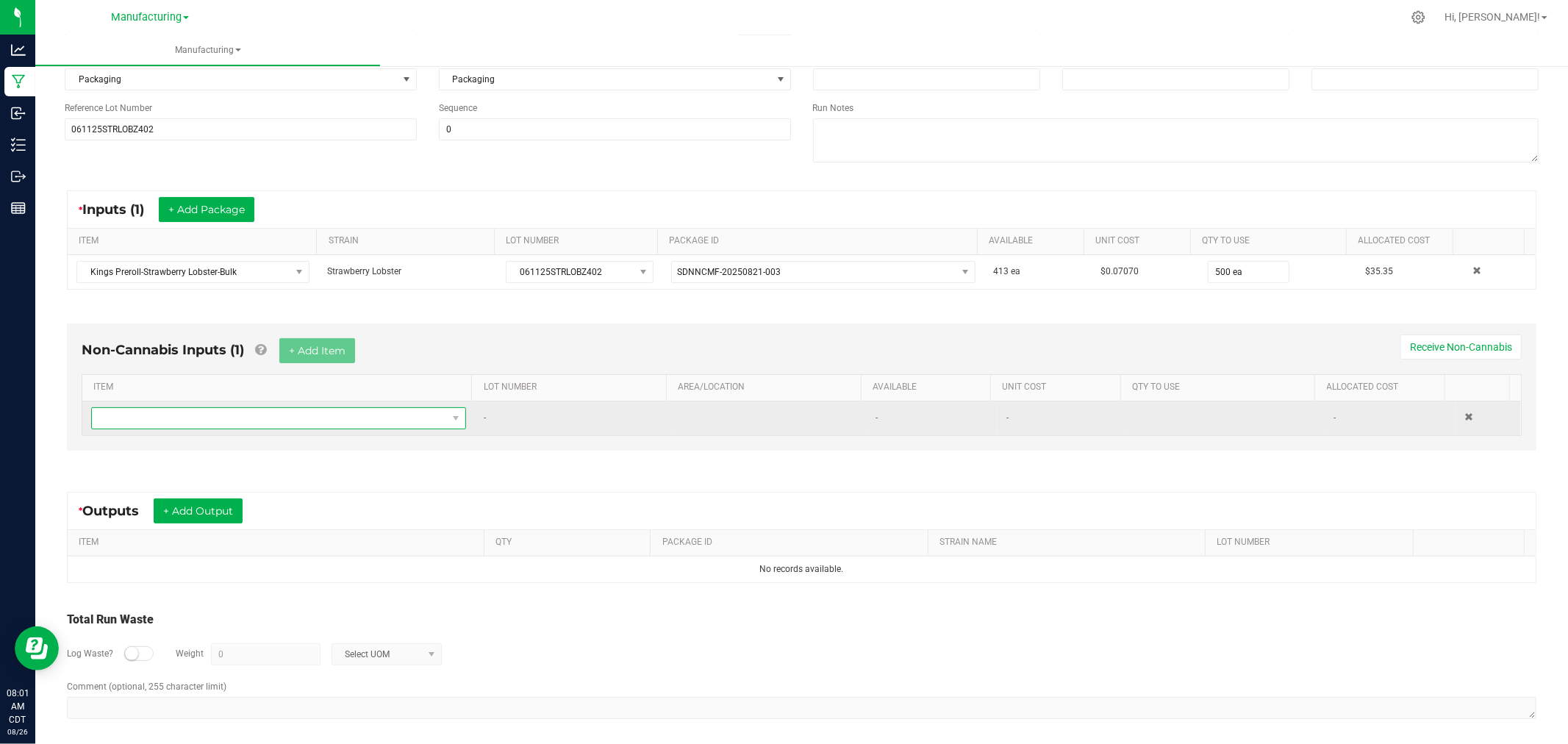
click at [327, 426] on span "NO DATA FOUND" at bounding box center [269, 419] width 355 height 21
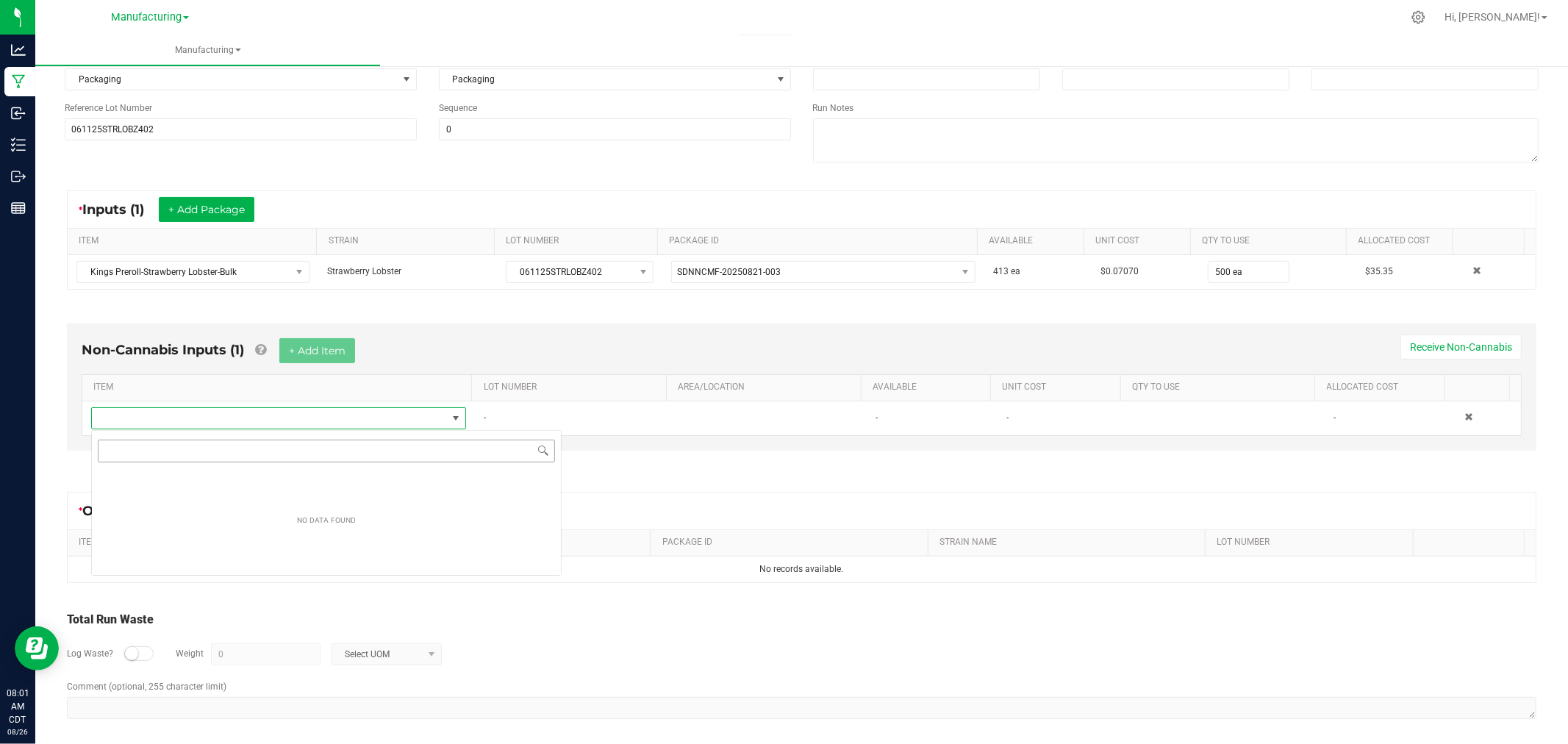
scroll to position [22, 367]
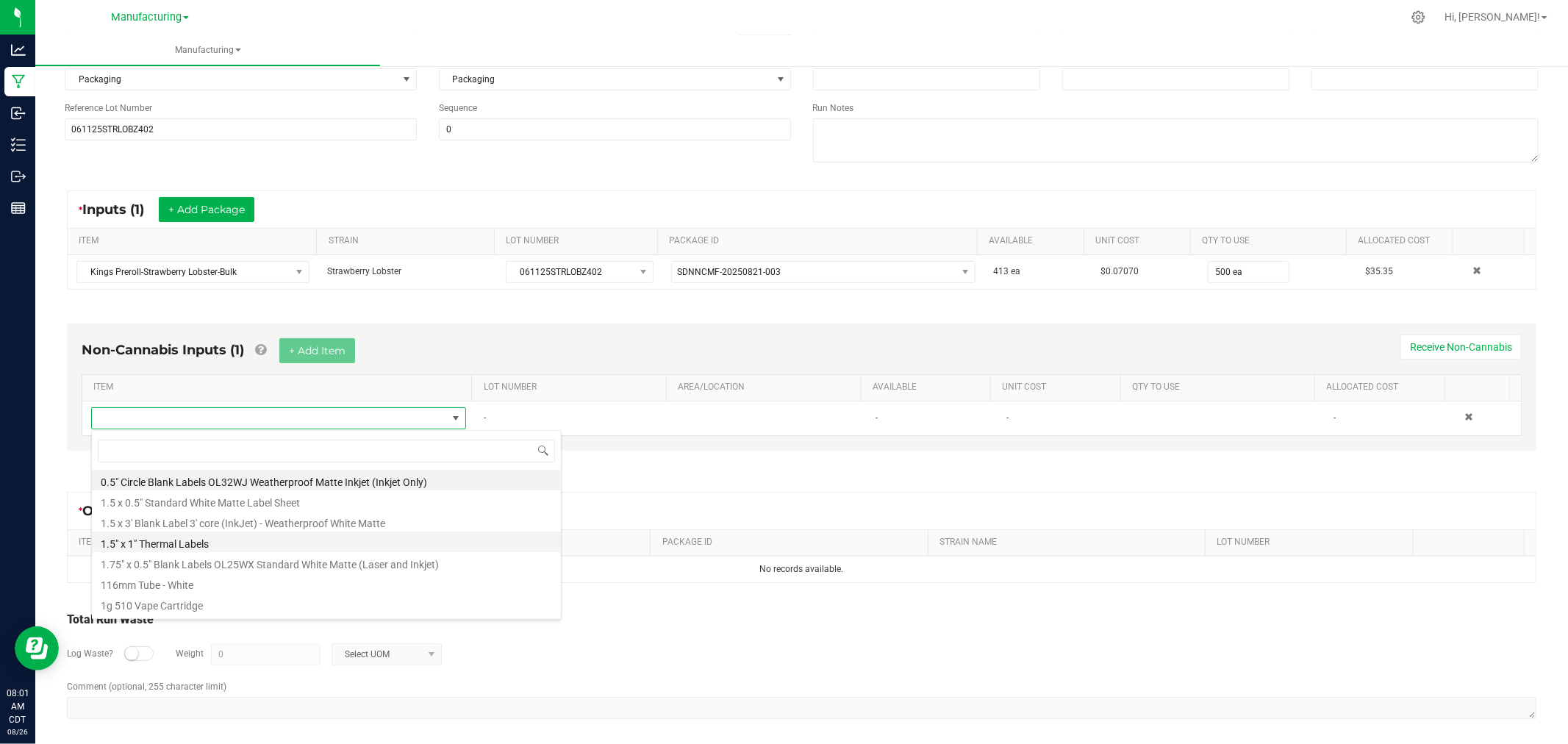
click at [213, 540] on li "1.5" x 1" Thermal Labels" at bounding box center [326, 542] width 469 height 21
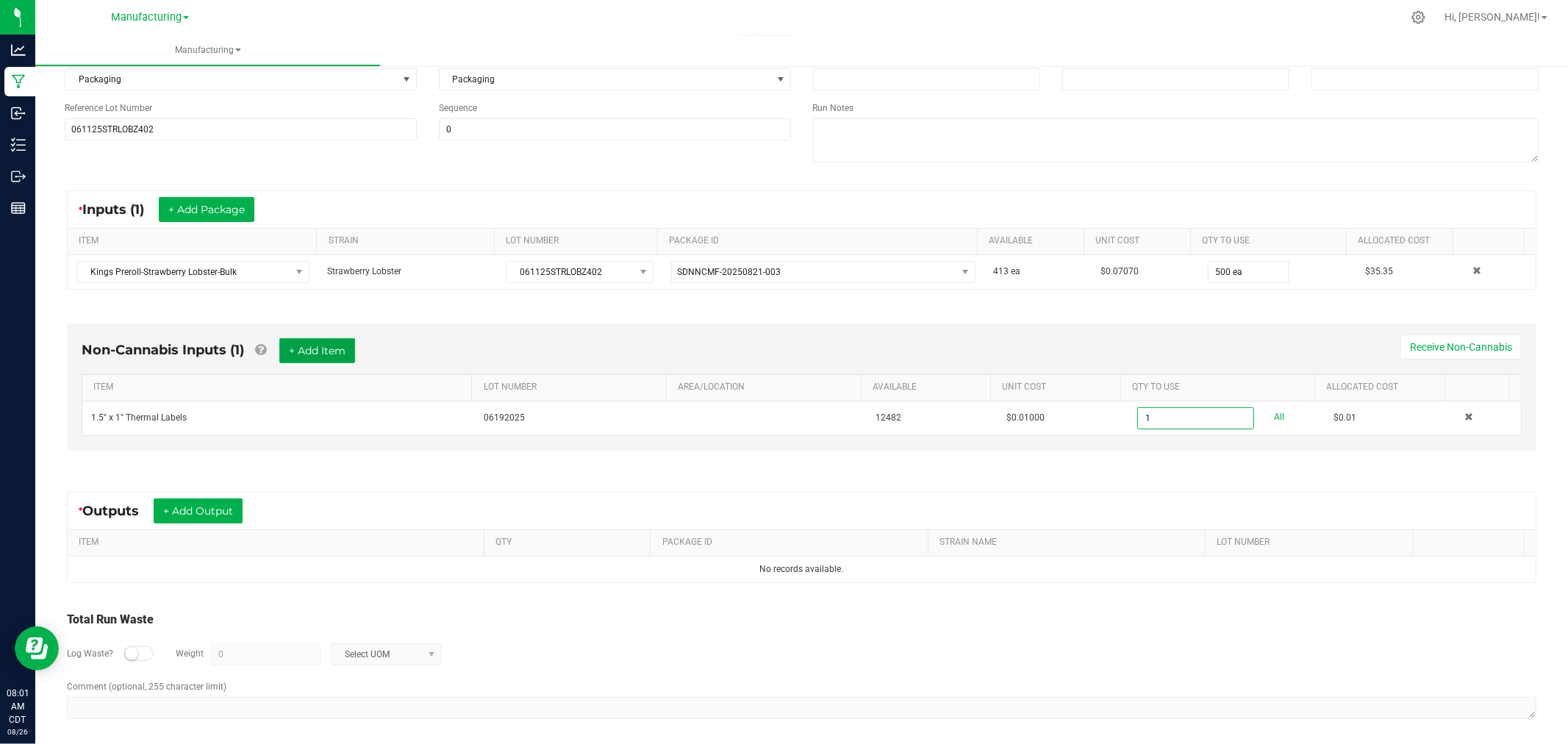
type input "1 ea"
click at [325, 353] on button "+ Add Item" at bounding box center [317, 351] width 76 height 25
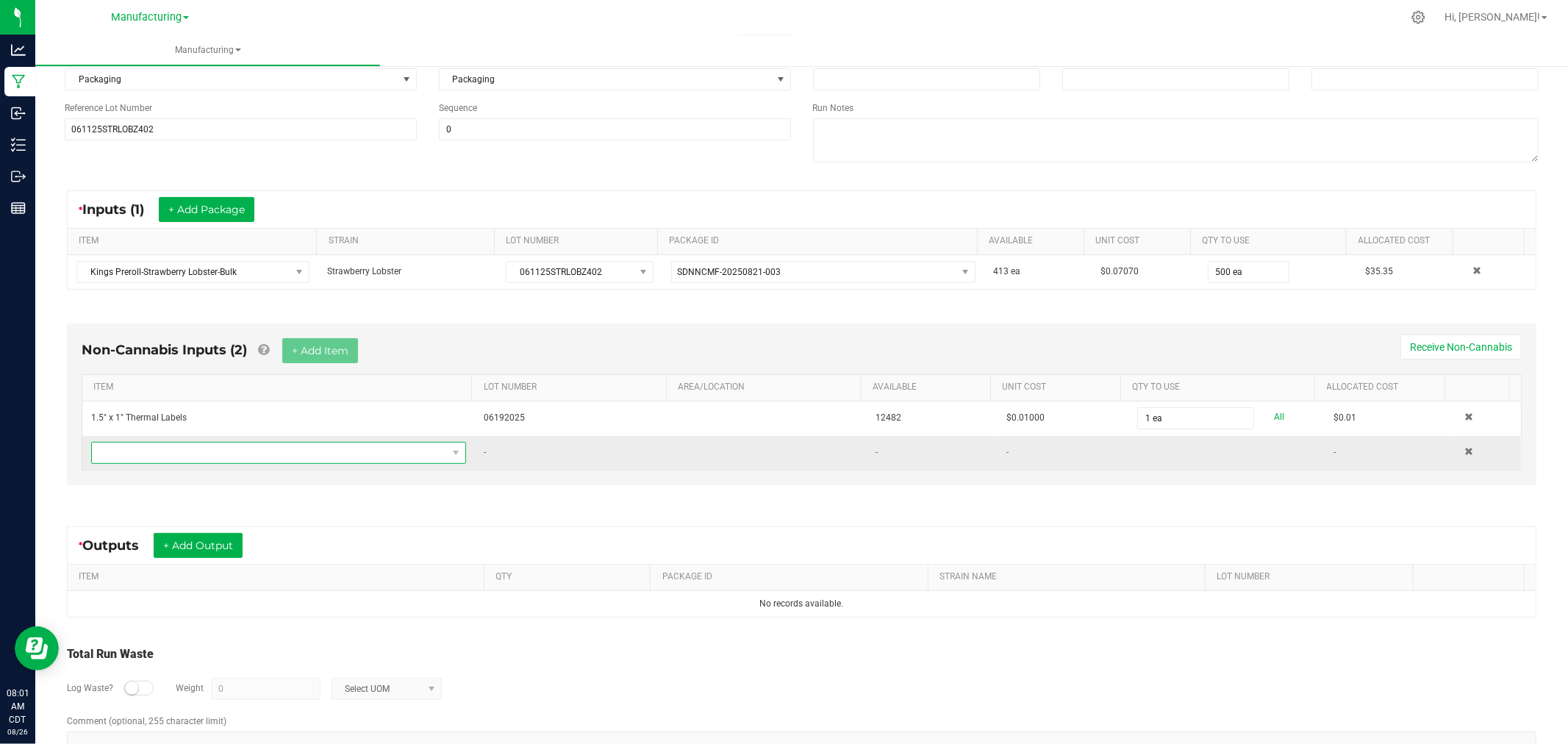
click at [333, 448] on span "NO DATA FOUND" at bounding box center [269, 453] width 355 height 21
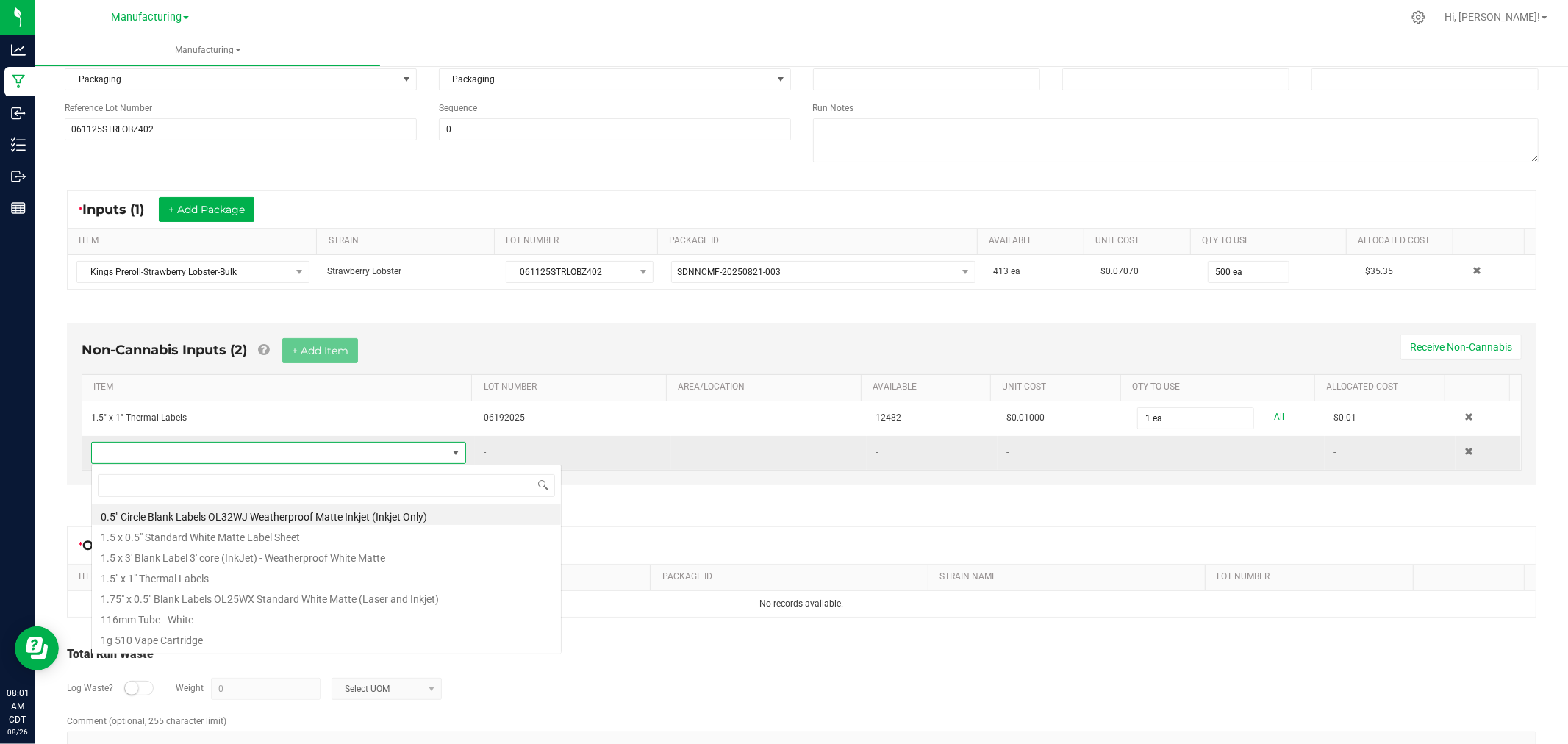
scroll to position [22, 364]
click at [286, 618] on li "116mm Tube - White" at bounding box center [326, 617] width 469 height 21
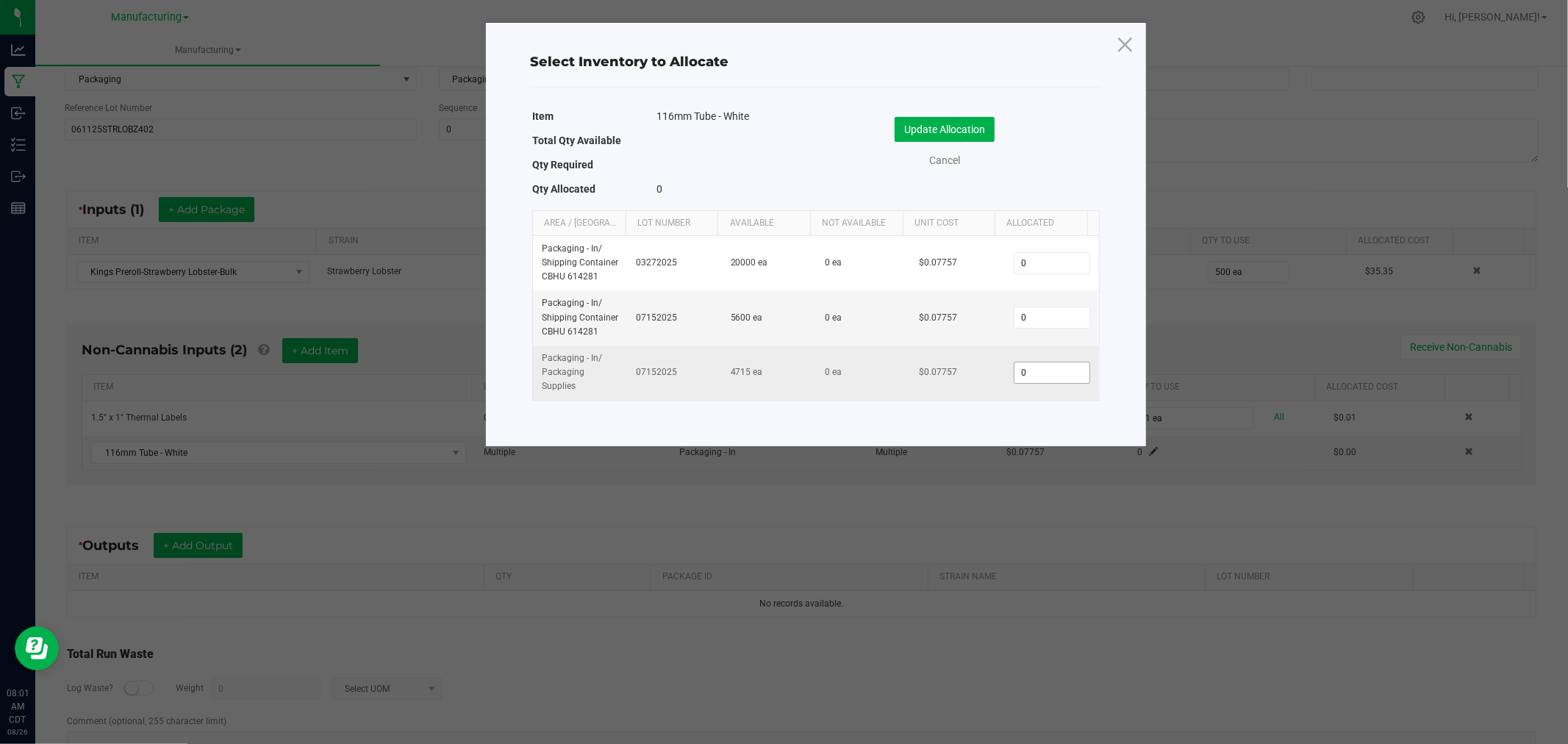
click at [1045, 369] on input "0" at bounding box center [1052, 373] width 75 height 21
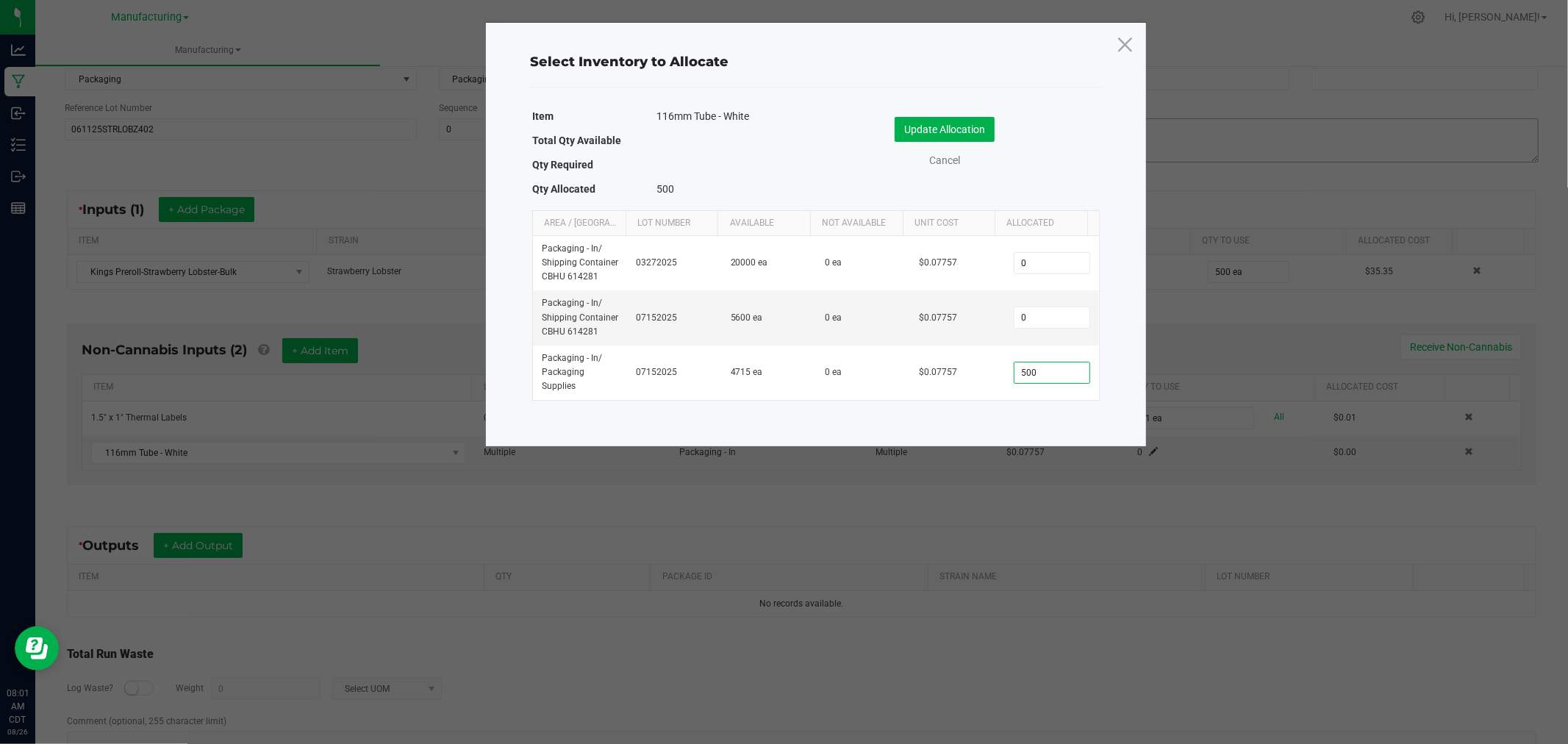
type input "500"
click at [928, 129] on button "Update Allocation" at bounding box center [943, 129] width 100 height 25
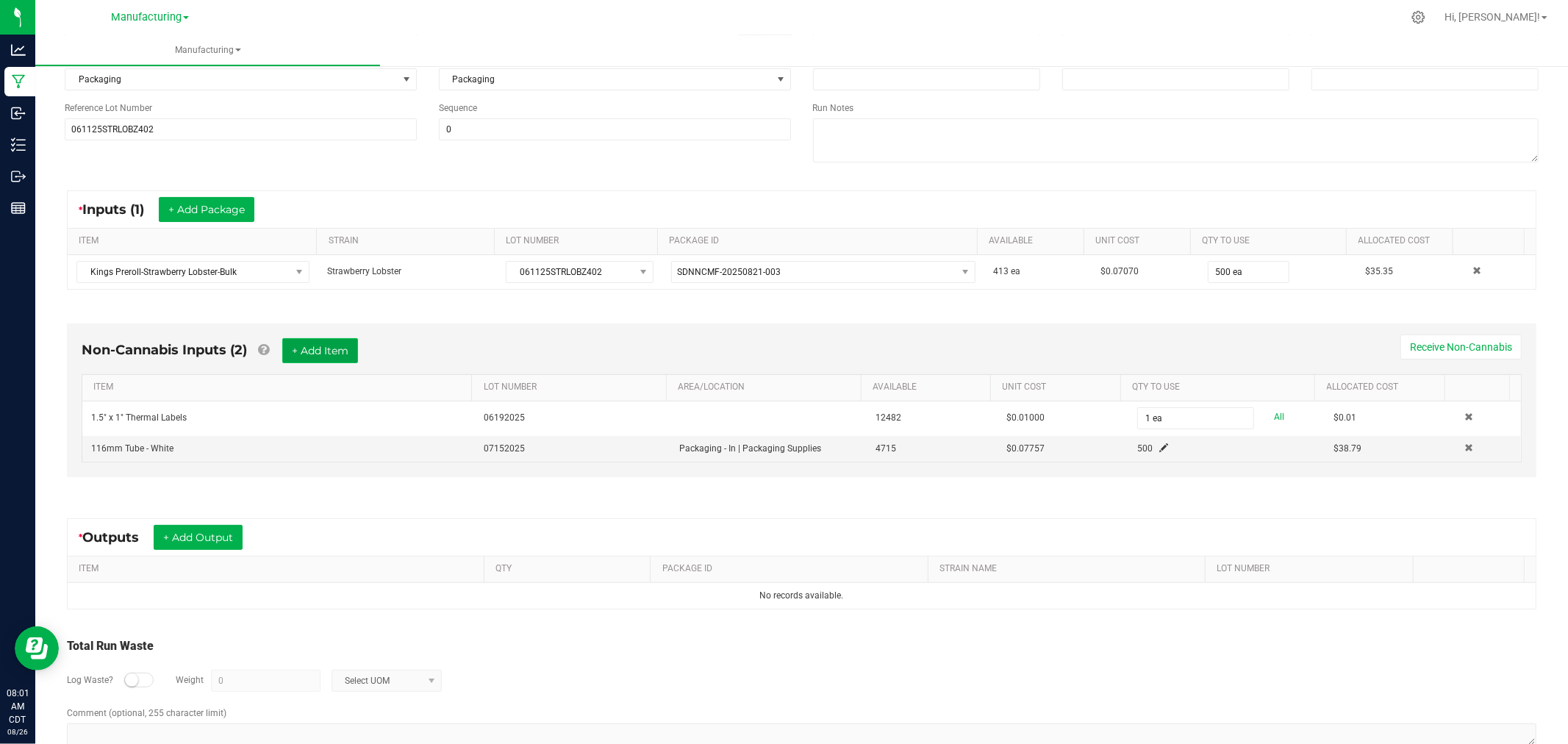
click at [320, 351] on button "+ Add Item" at bounding box center [320, 351] width 76 height 25
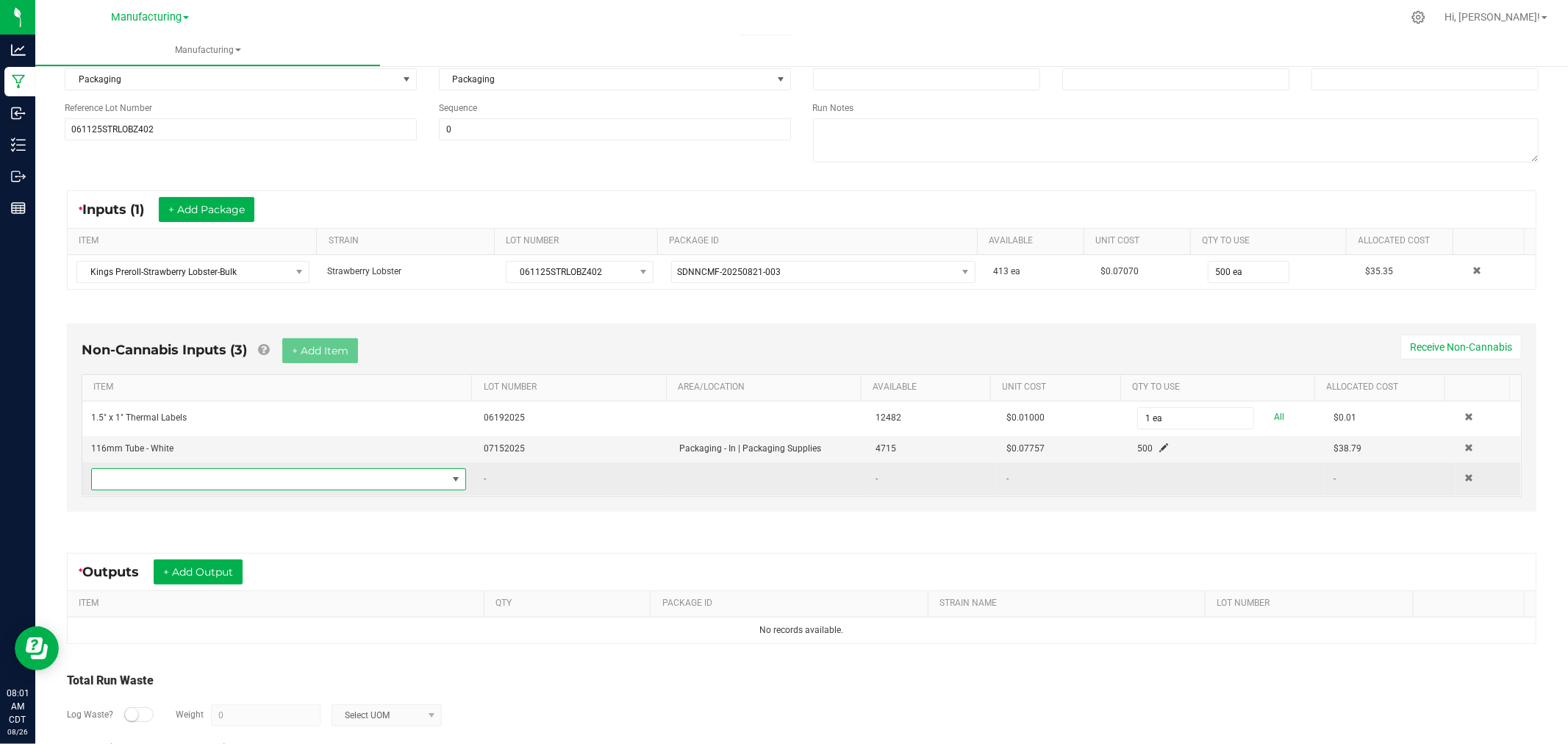
click at [305, 488] on span "NO DATA FOUND" at bounding box center [269, 479] width 355 height 21
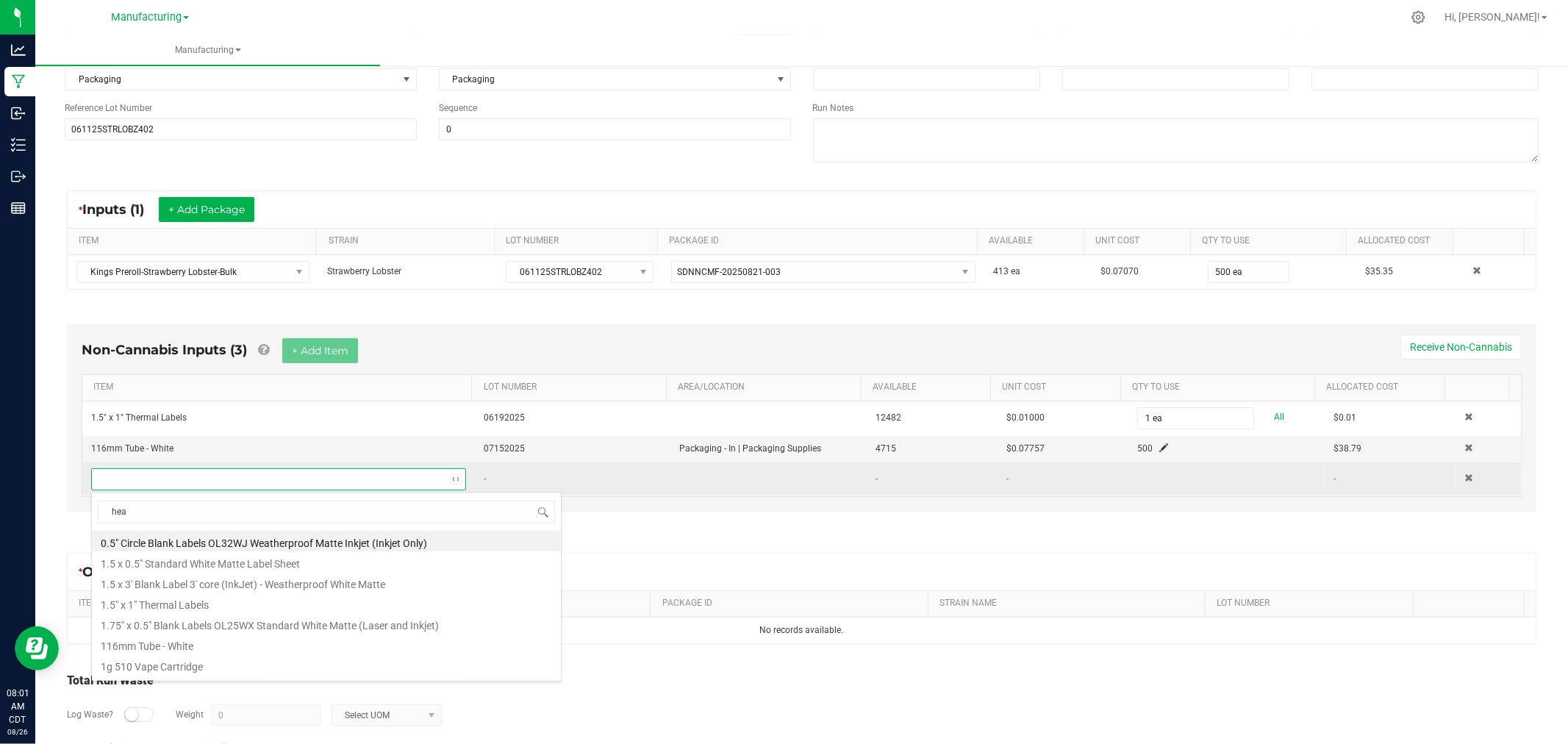
type input "heat"
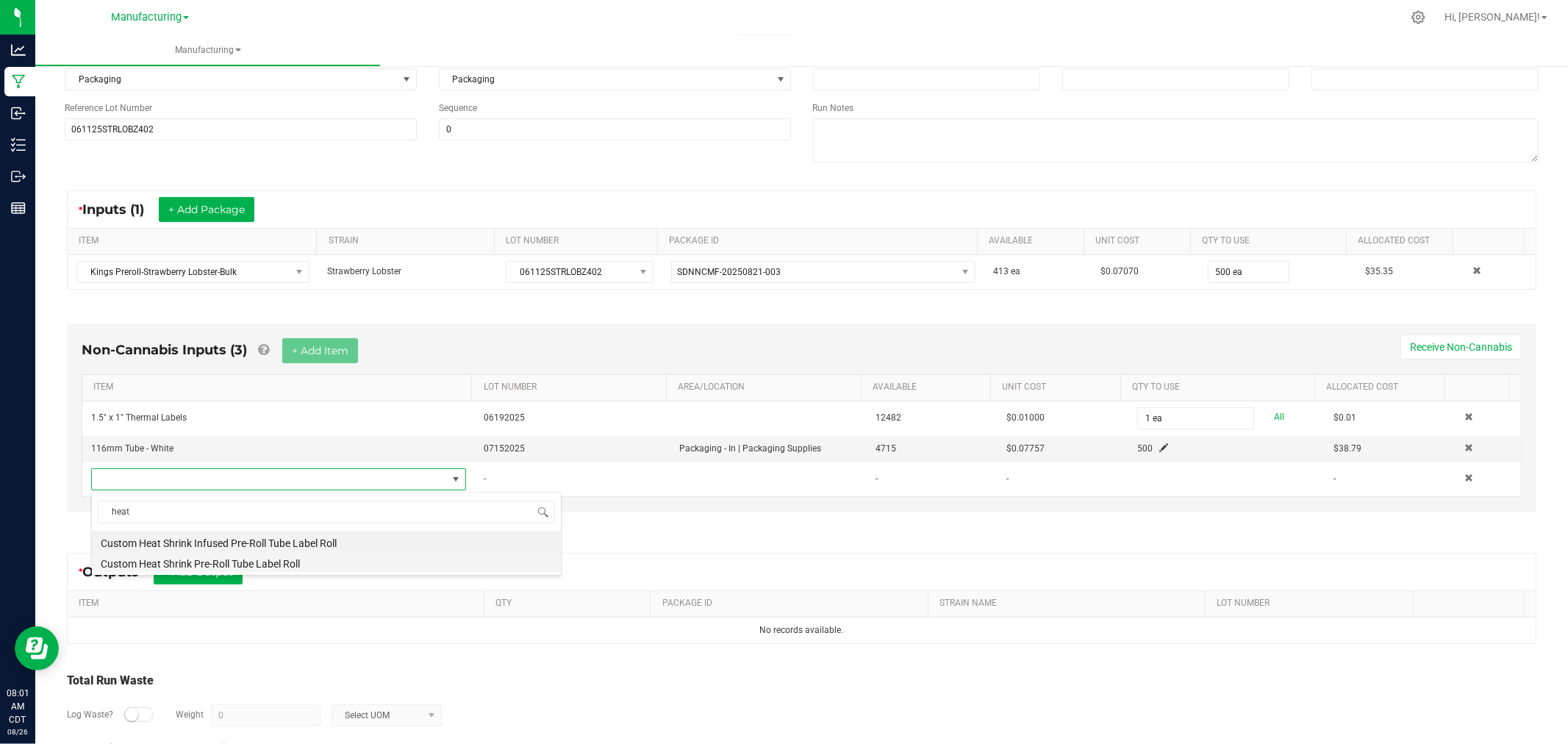
click at [282, 564] on li "Custom Heat Shrink Pre-Roll Tube Label Roll" at bounding box center [326, 561] width 469 height 21
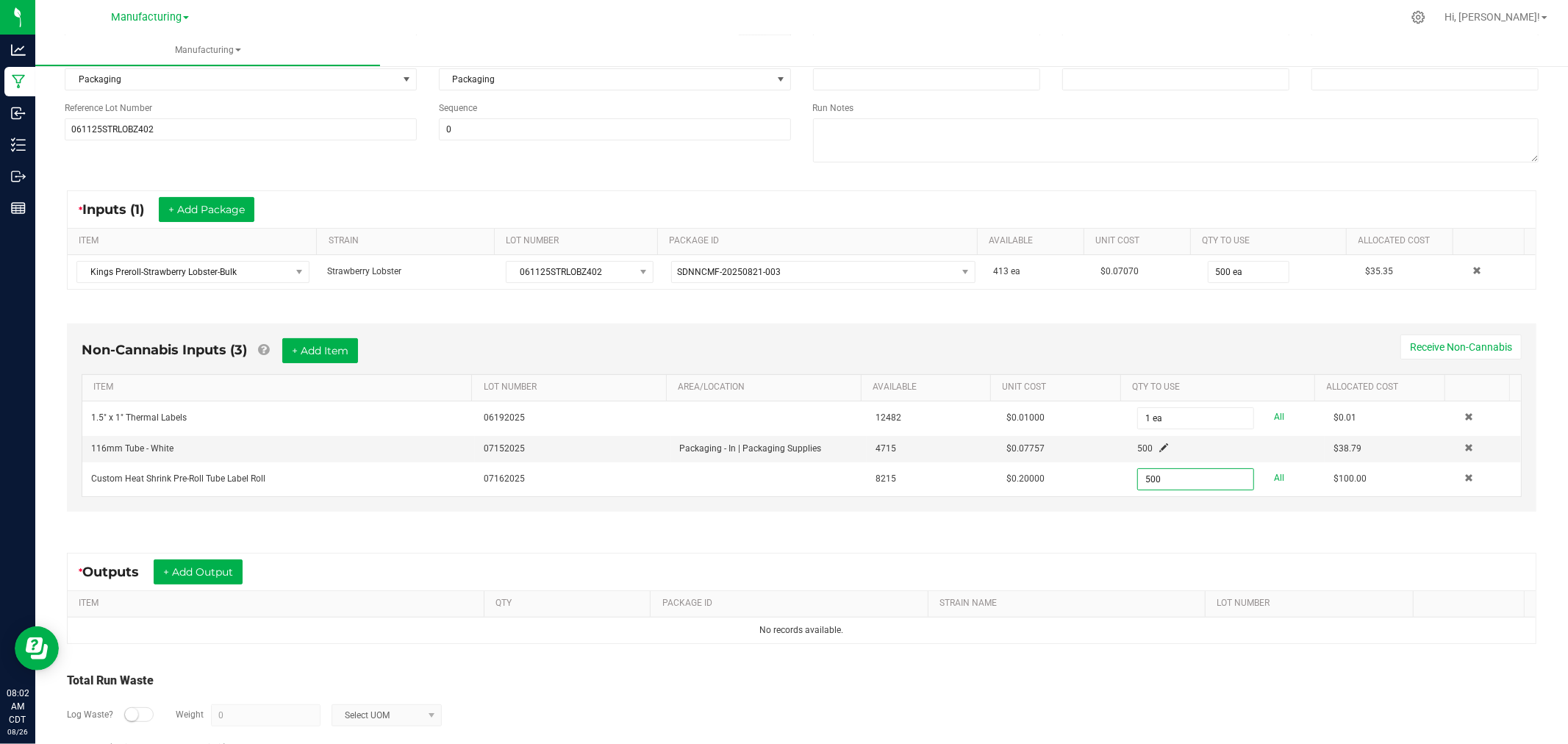
type input "500 ea"
click at [1147, 546] on div "* Outputs + Add Output ITEM QTY PACKAGE ID STRAIN NAME LOT NUMBER No records av…" at bounding box center [802, 599] width 1495 height 117
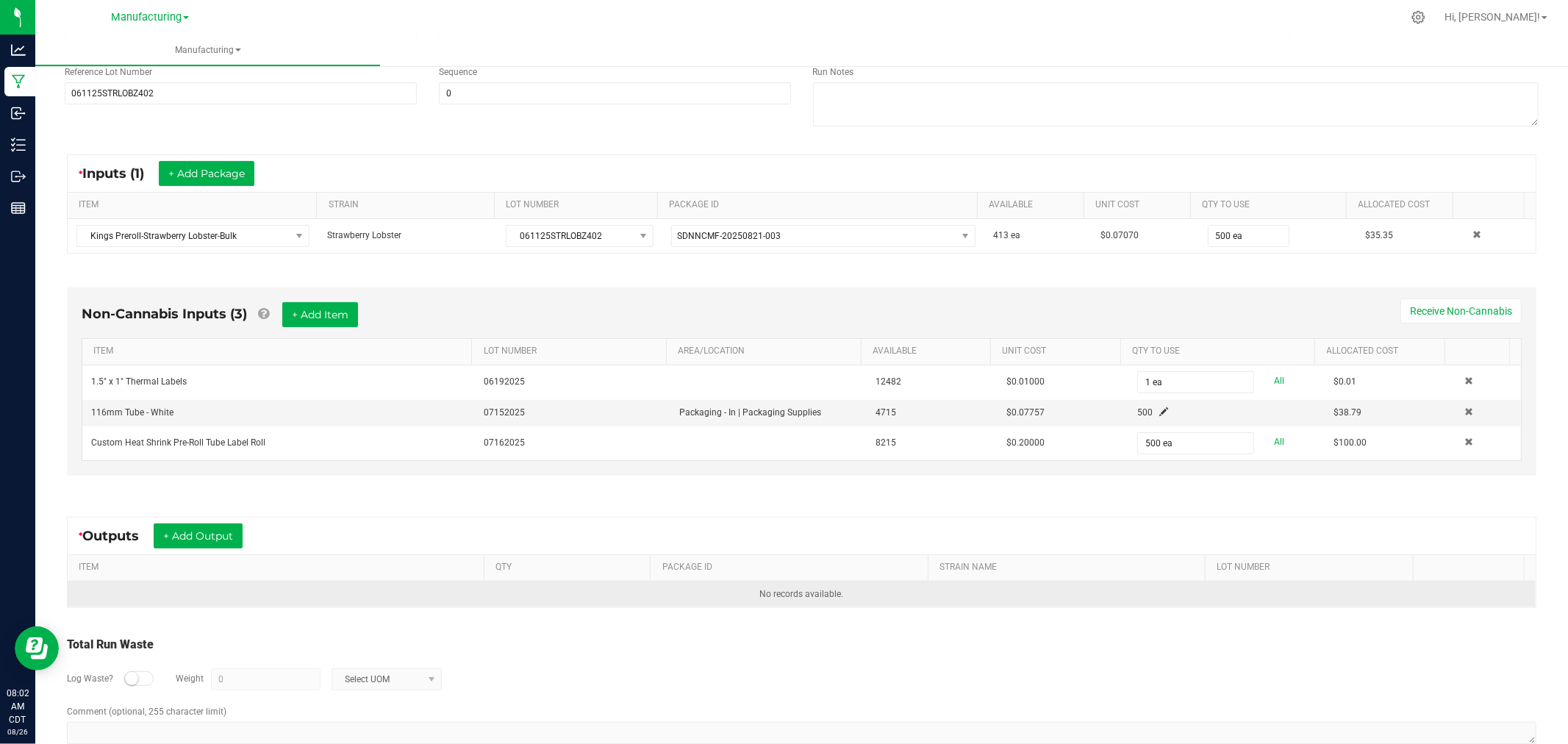
scroll to position [223, 0]
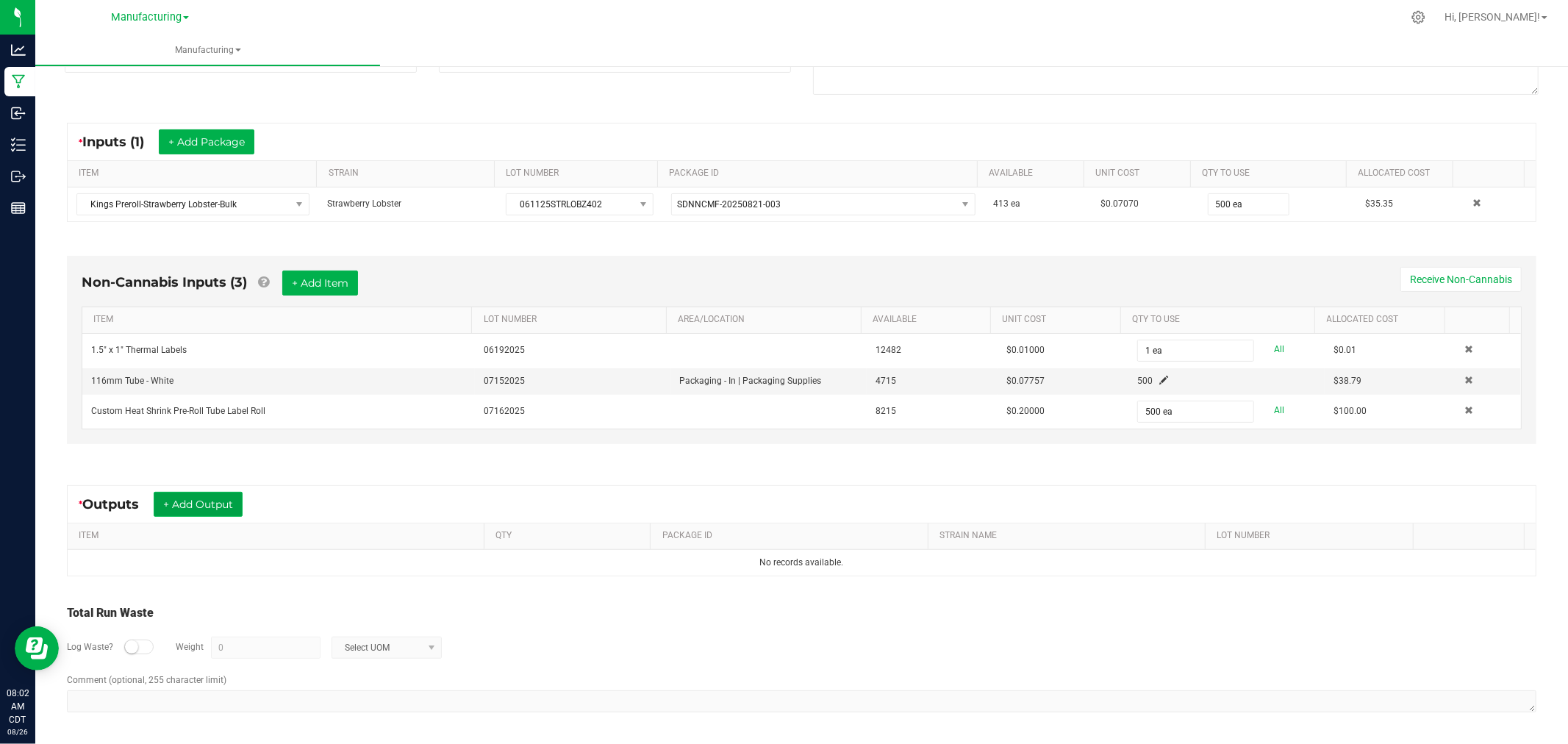
click at [226, 503] on button "+ Add Output" at bounding box center [198, 503] width 89 height 25
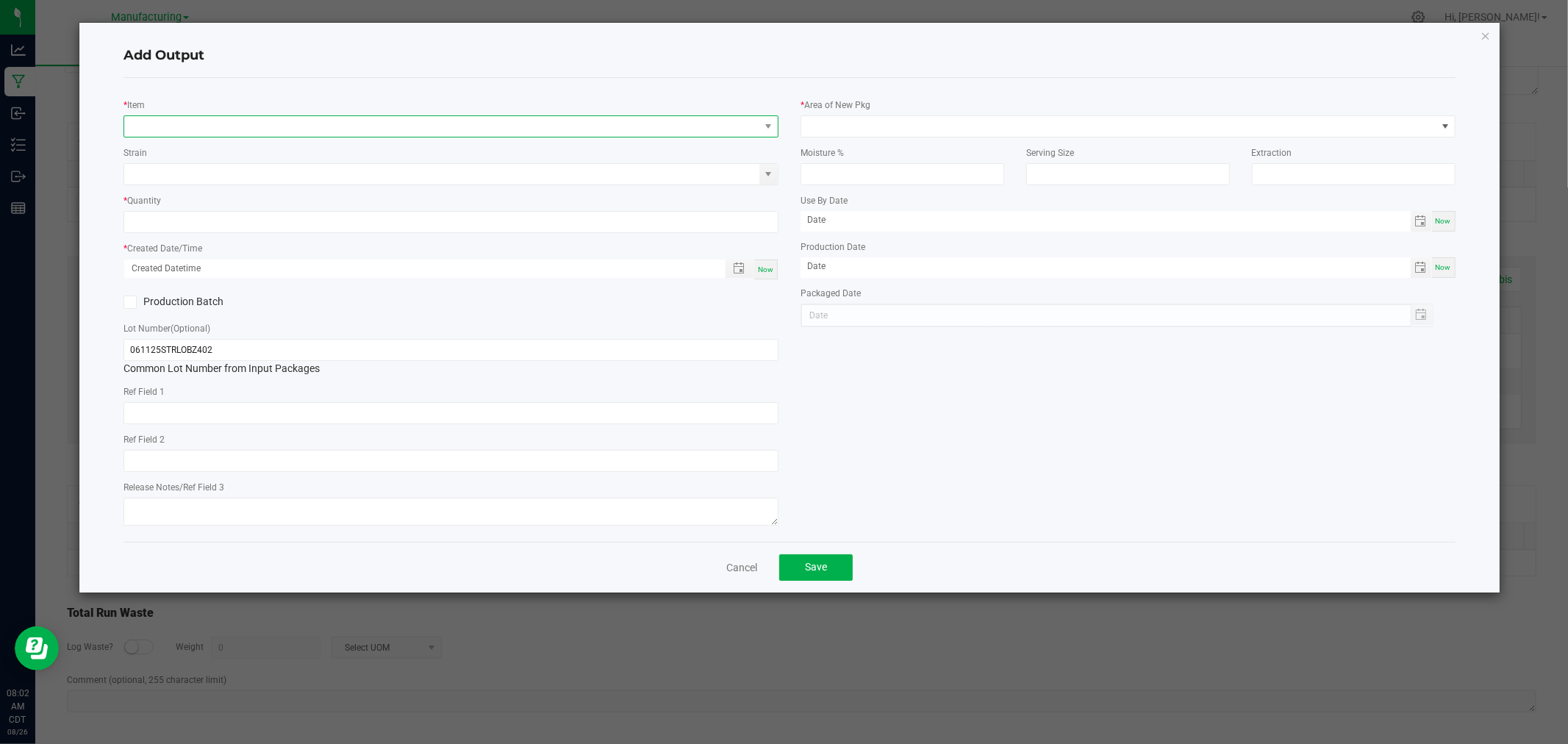
click at [262, 133] on span "NO DATA FOUND" at bounding box center [441, 127] width 635 height 21
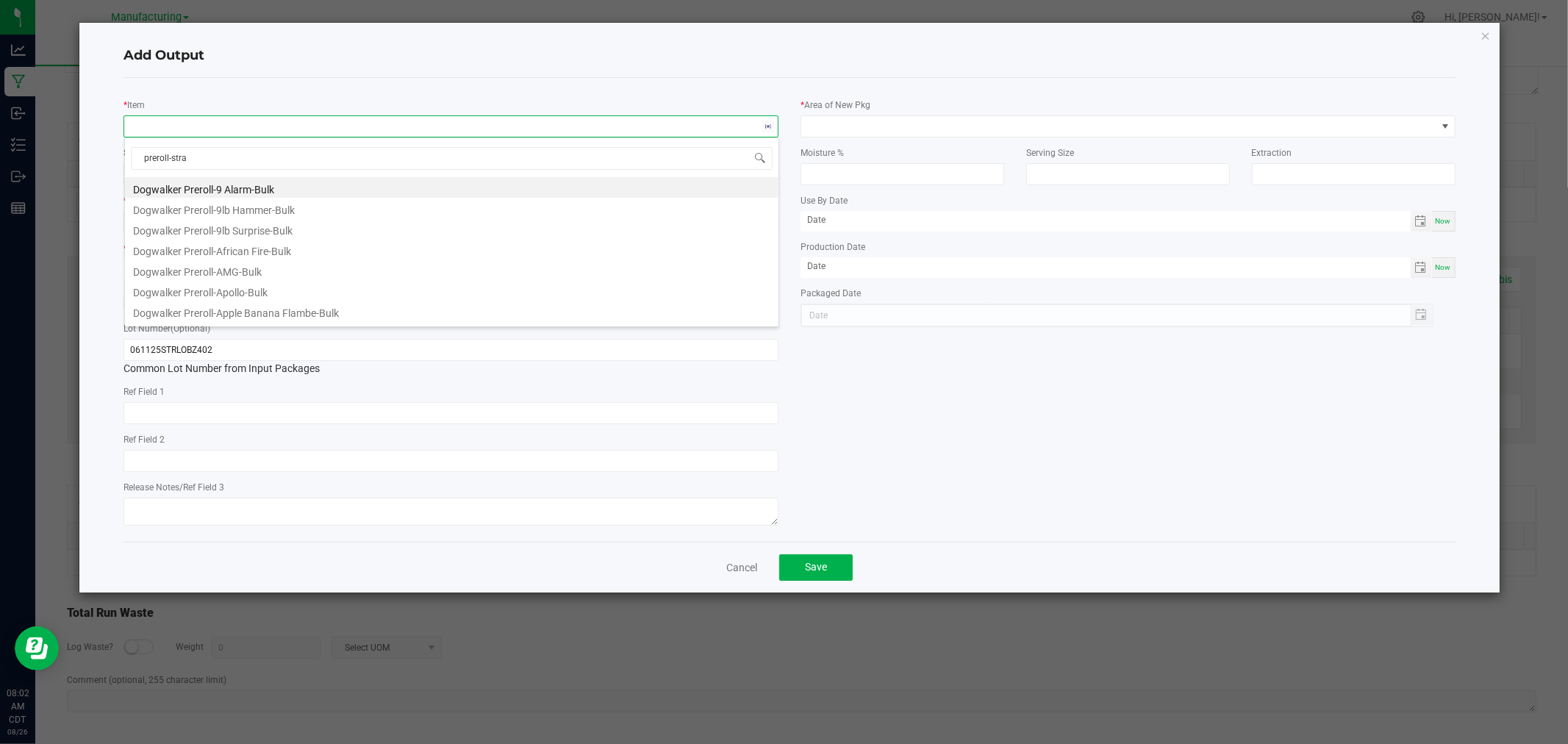
type input "preroll-straw"
click at [260, 296] on li "Preroll-Strawberry Lobster-1g" at bounding box center [451, 294] width 653 height 21
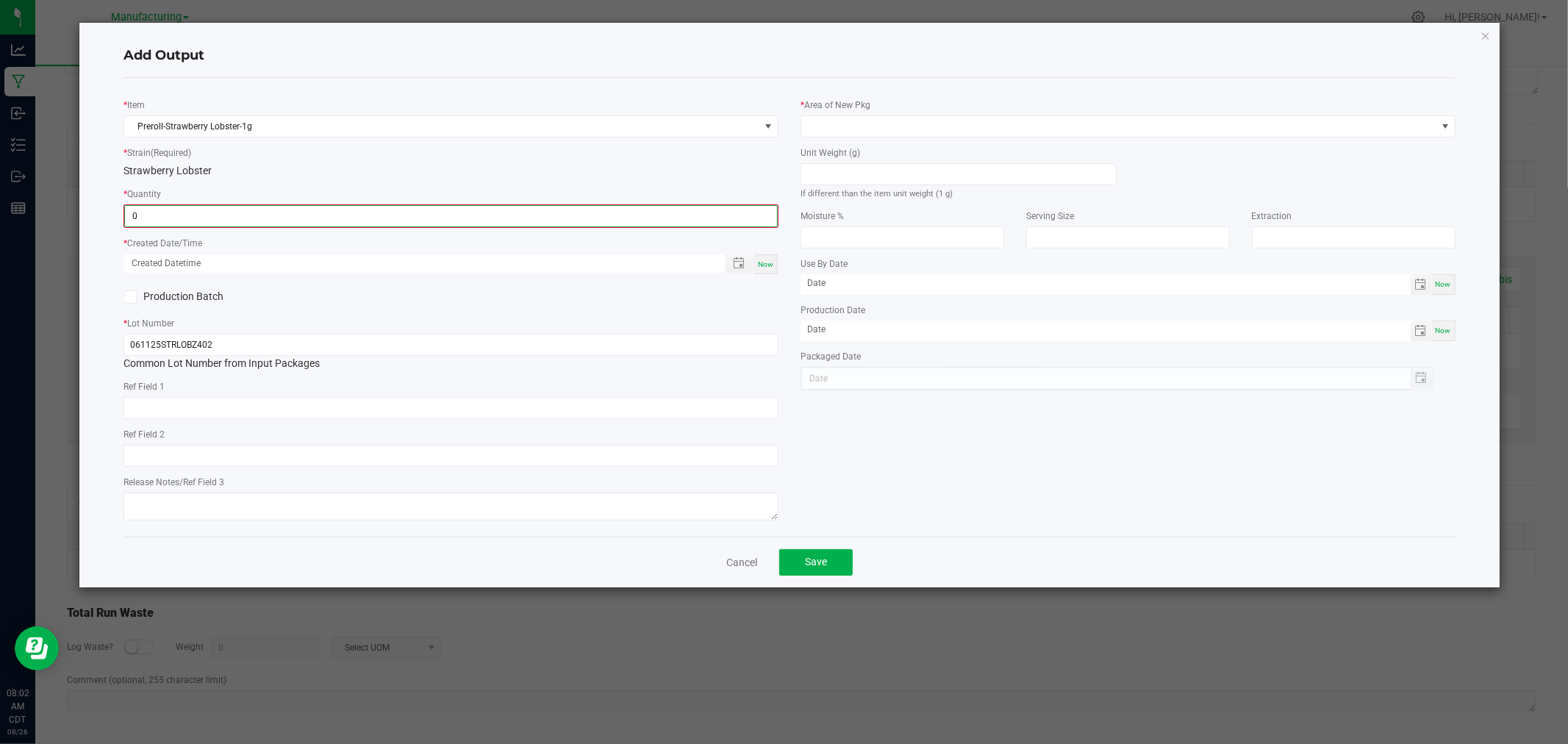
click at [213, 218] on input "0" at bounding box center [450, 216] width 652 height 21
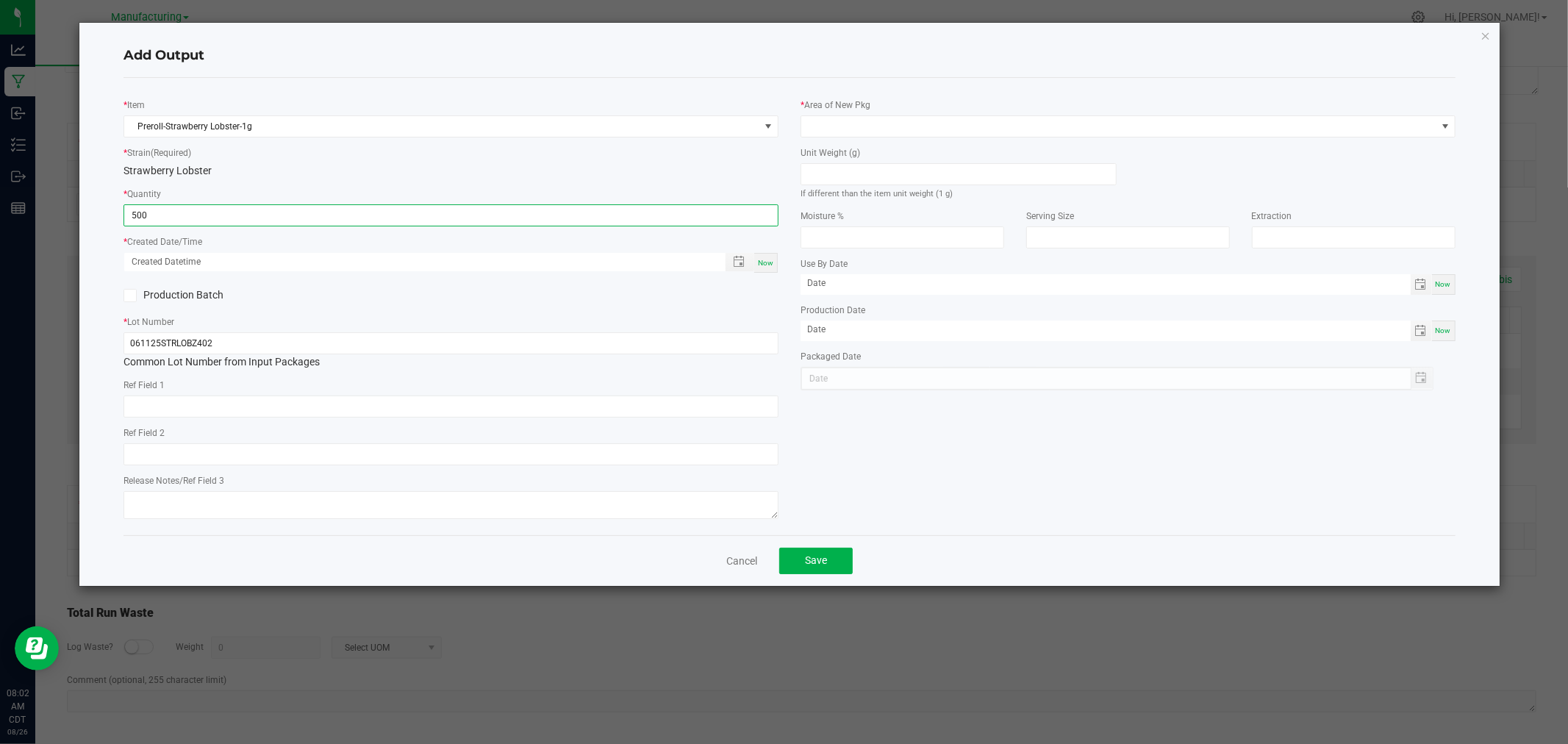
type input "500 ea"
click at [765, 269] on div "Now" at bounding box center [765, 262] width 23 height 20
type input "[DATE] 8:02 AM"
type input "[DATE]"
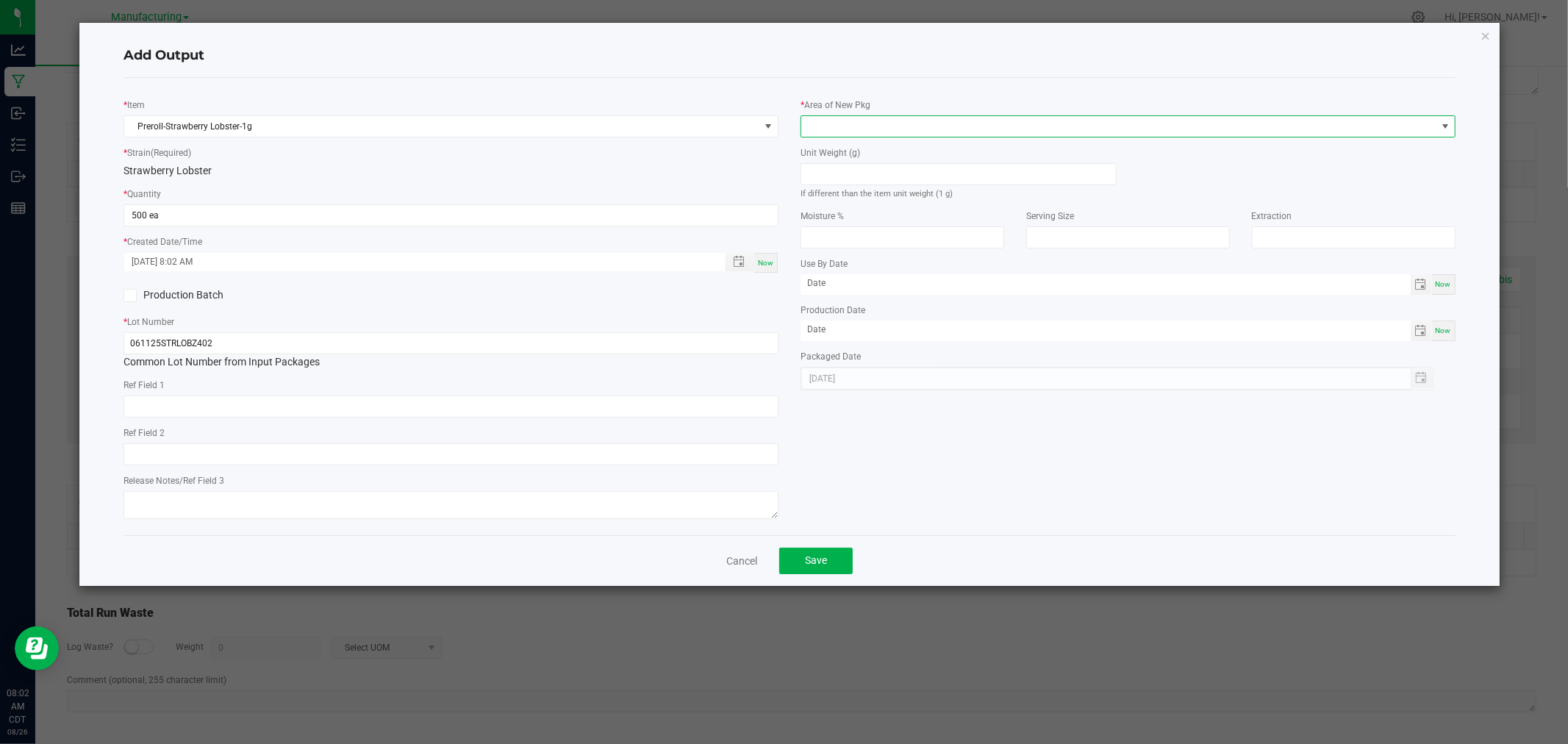
click at [861, 119] on span at bounding box center [1118, 127] width 635 height 21
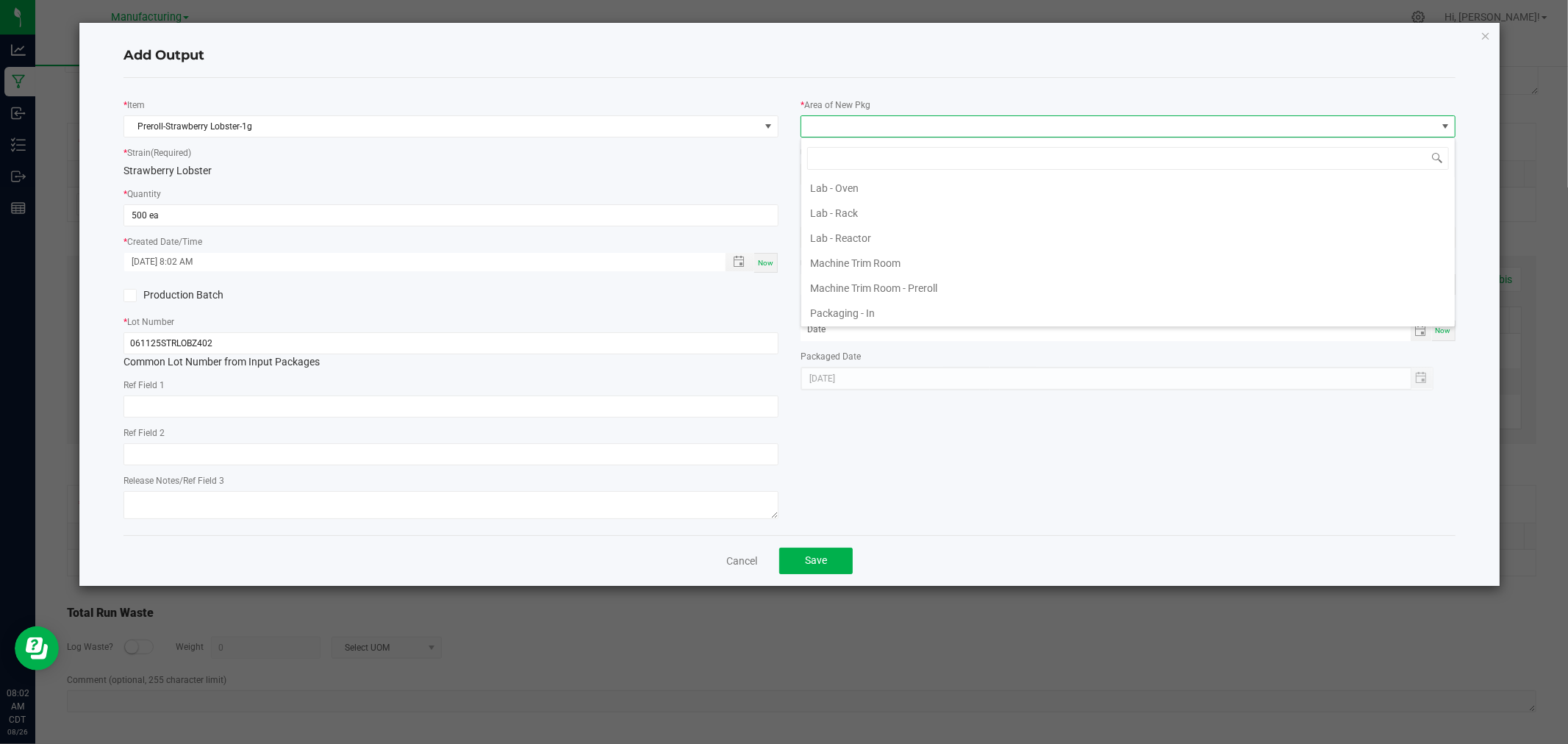
scroll to position [408, 0]
click at [904, 281] on li "Packaging - Processing" at bounding box center [1127, 282] width 653 height 25
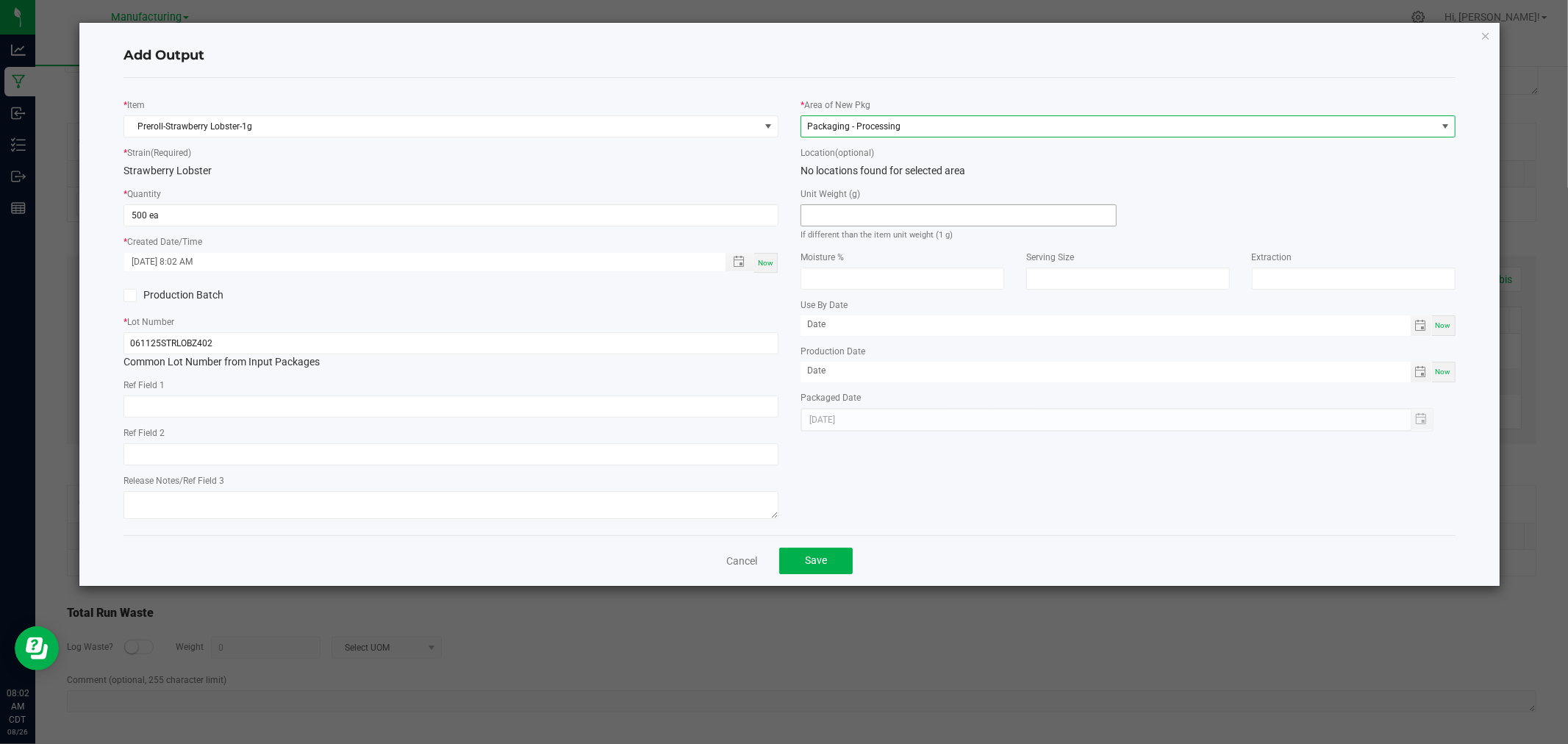
click at [902, 217] on input at bounding box center [957, 215] width 314 height 21
type input "1"
drag, startPoint x: 835, startPoint y: 564, endPoint x: 833, endPoint y: 572, distance: 8.2
click at [833, 572] on button "Save" at bounding box center [816, 560] width 74 height 26
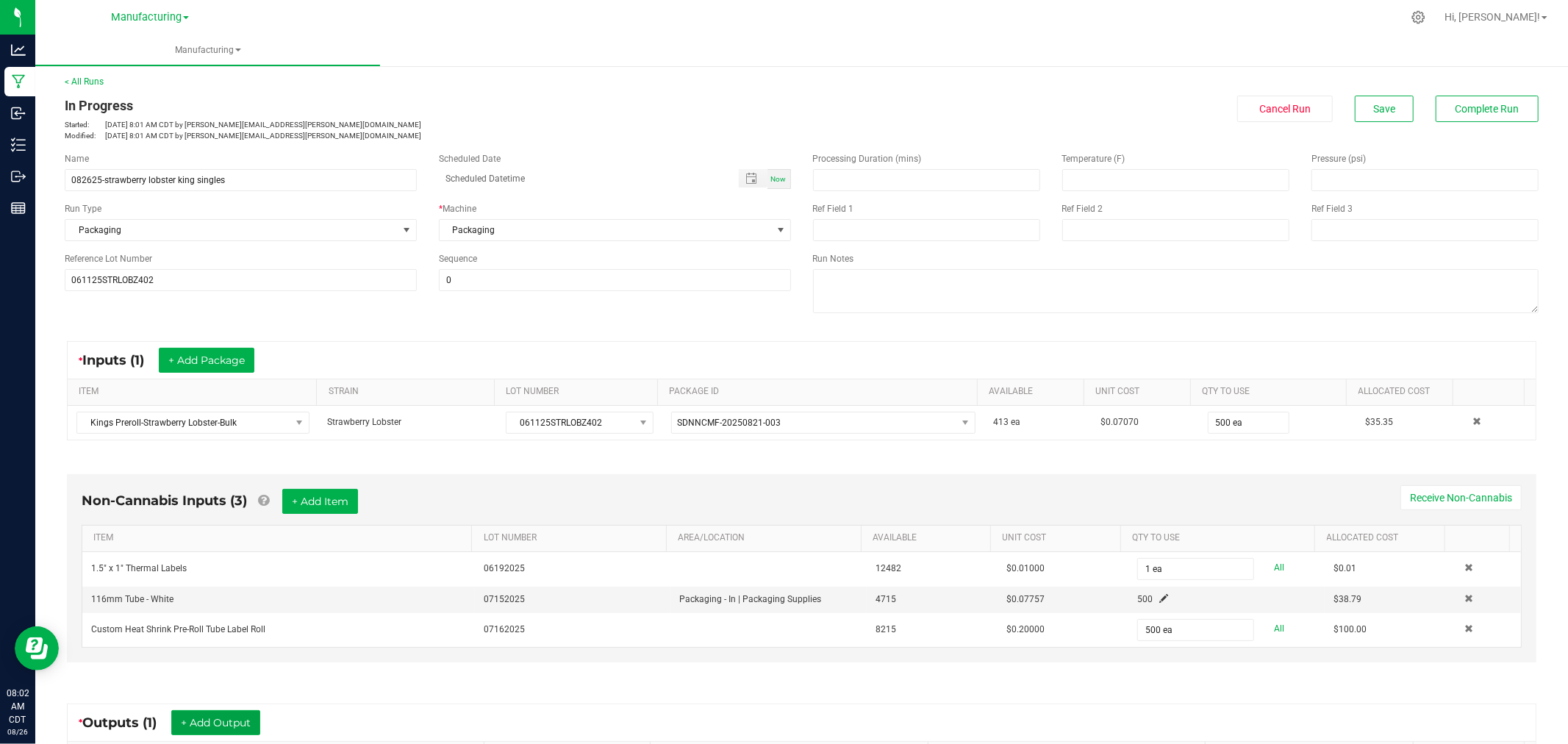
scroll to position [0, 0]
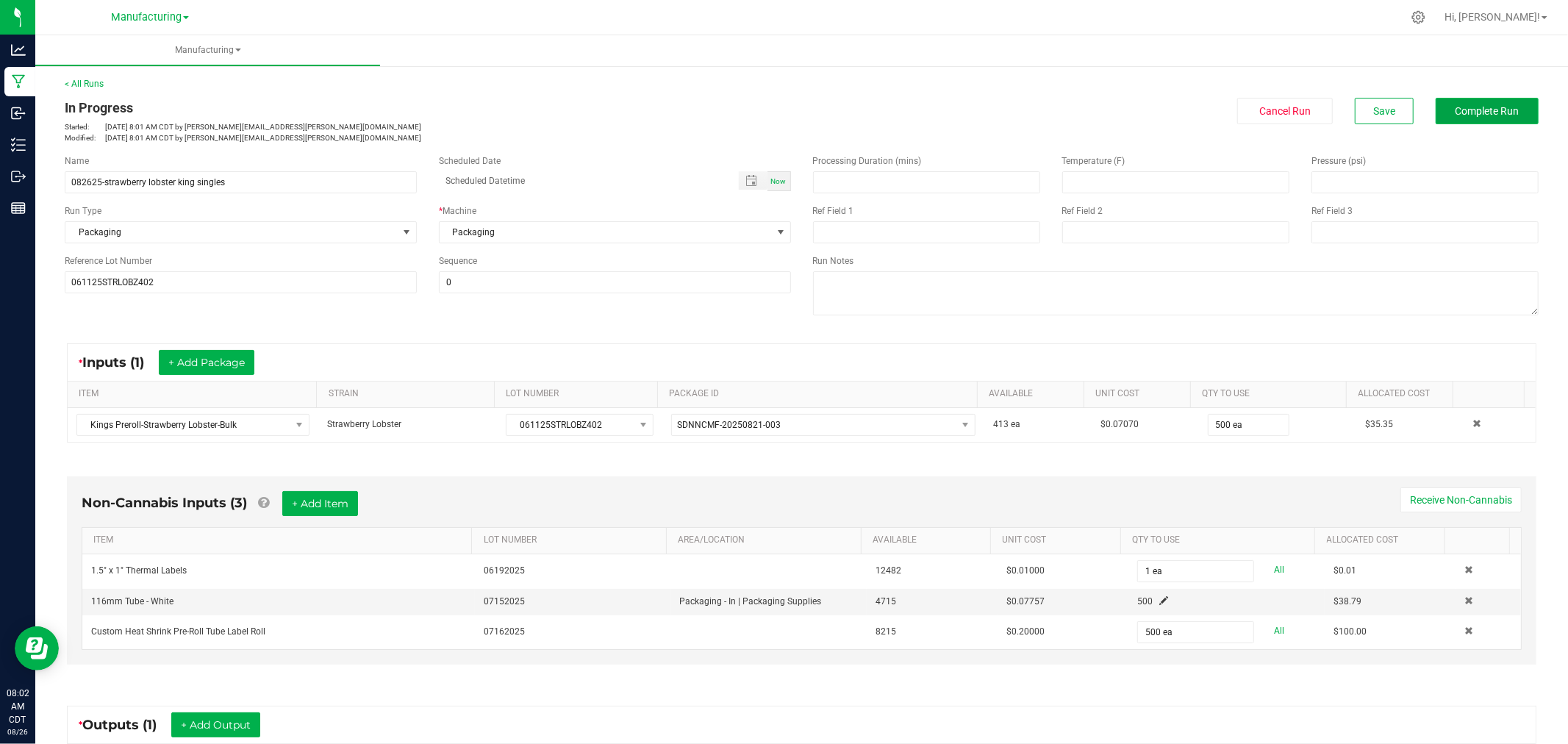
click at [1441, 116] on button "Complete Run" at bounding box center [1487, 111] width 103 height 26
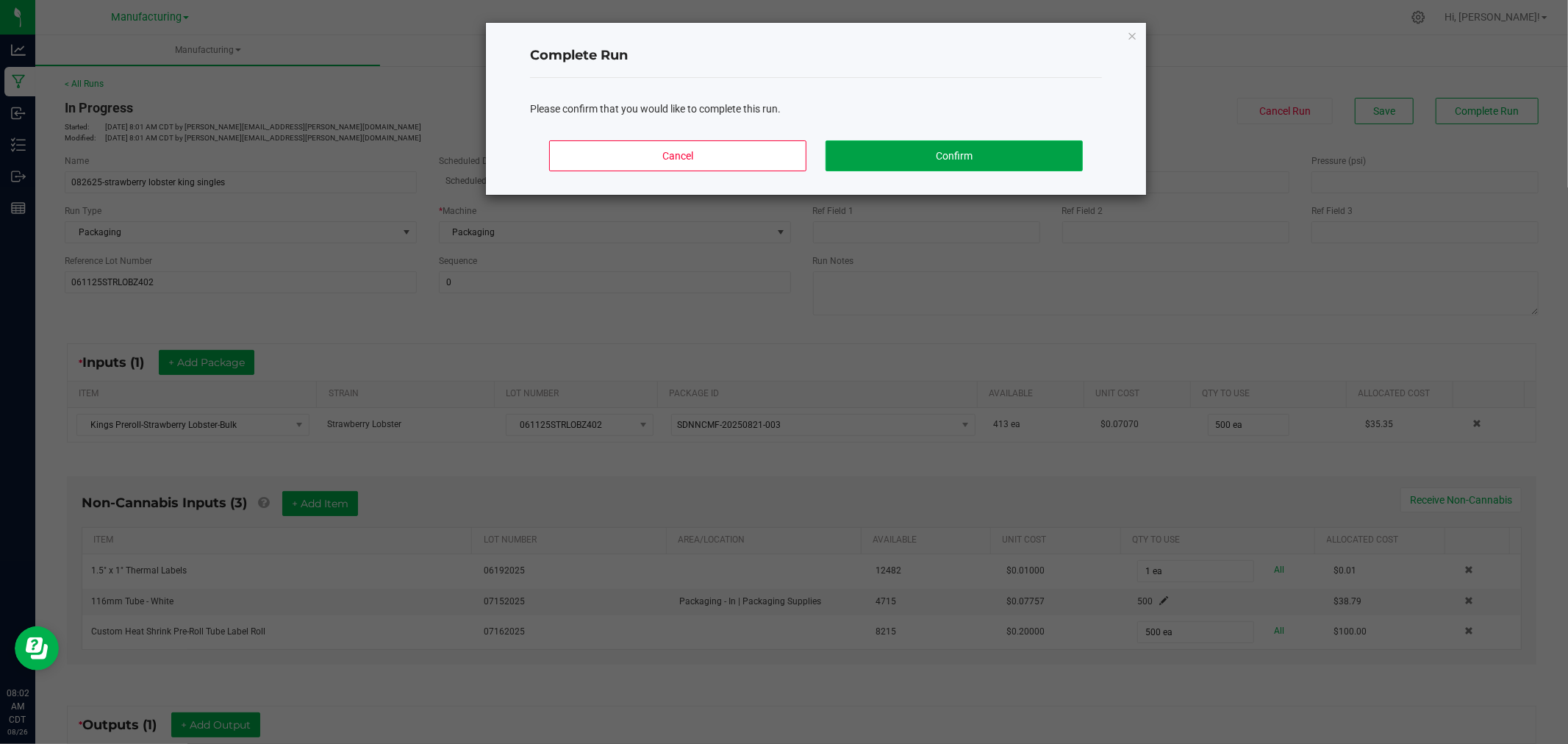
click at [976, 155] on button "Confirm" at bounding box center [954, 156] width 257 height 31
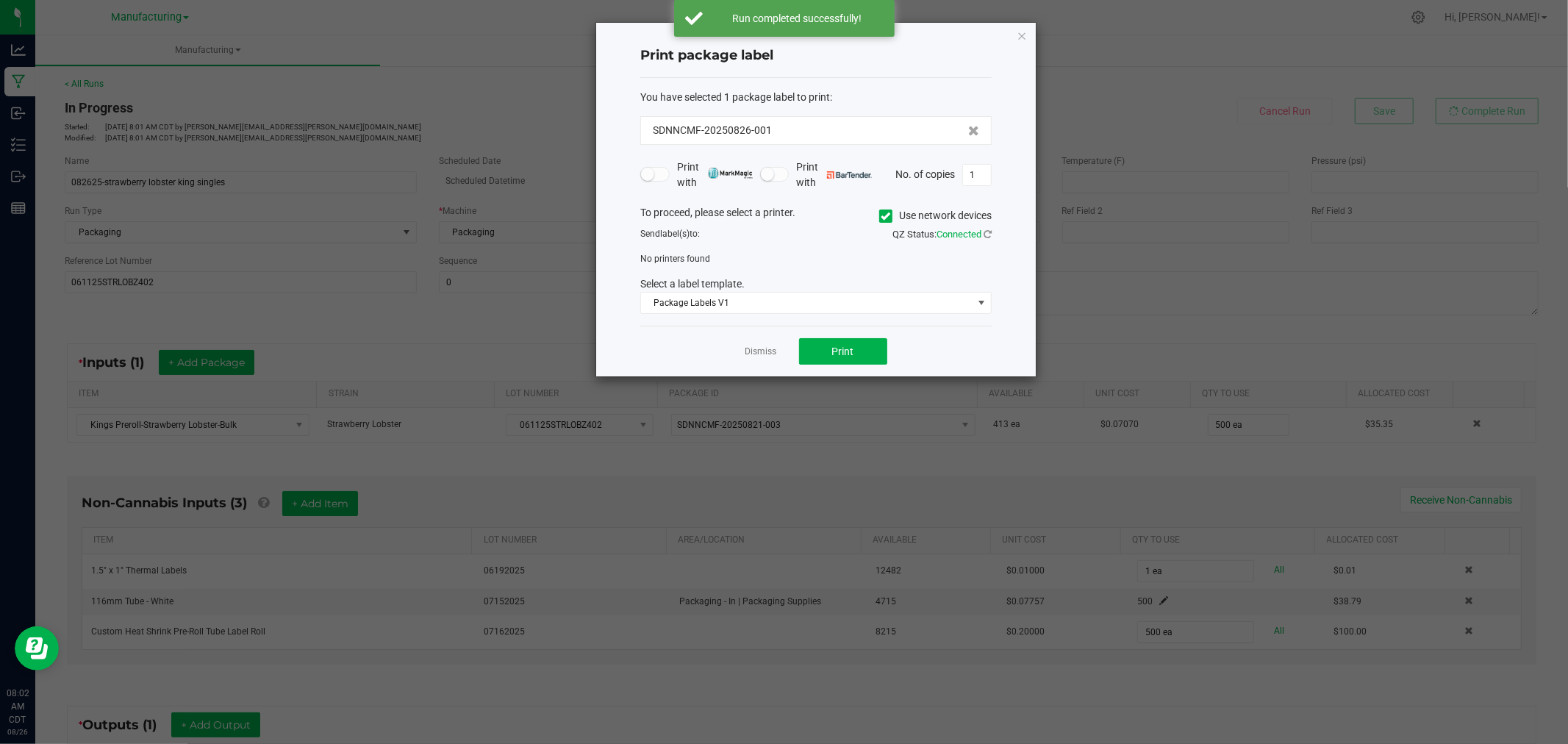
click at [883, 221] on span at bounding box center [886, 216] width 13 height 13
click at [882, 216] on icon at bounding box center [886, 216] width 9 height 0
click at [0, 0] on input "Use network devices" at bounding box center [0, 0] width 0 height 0
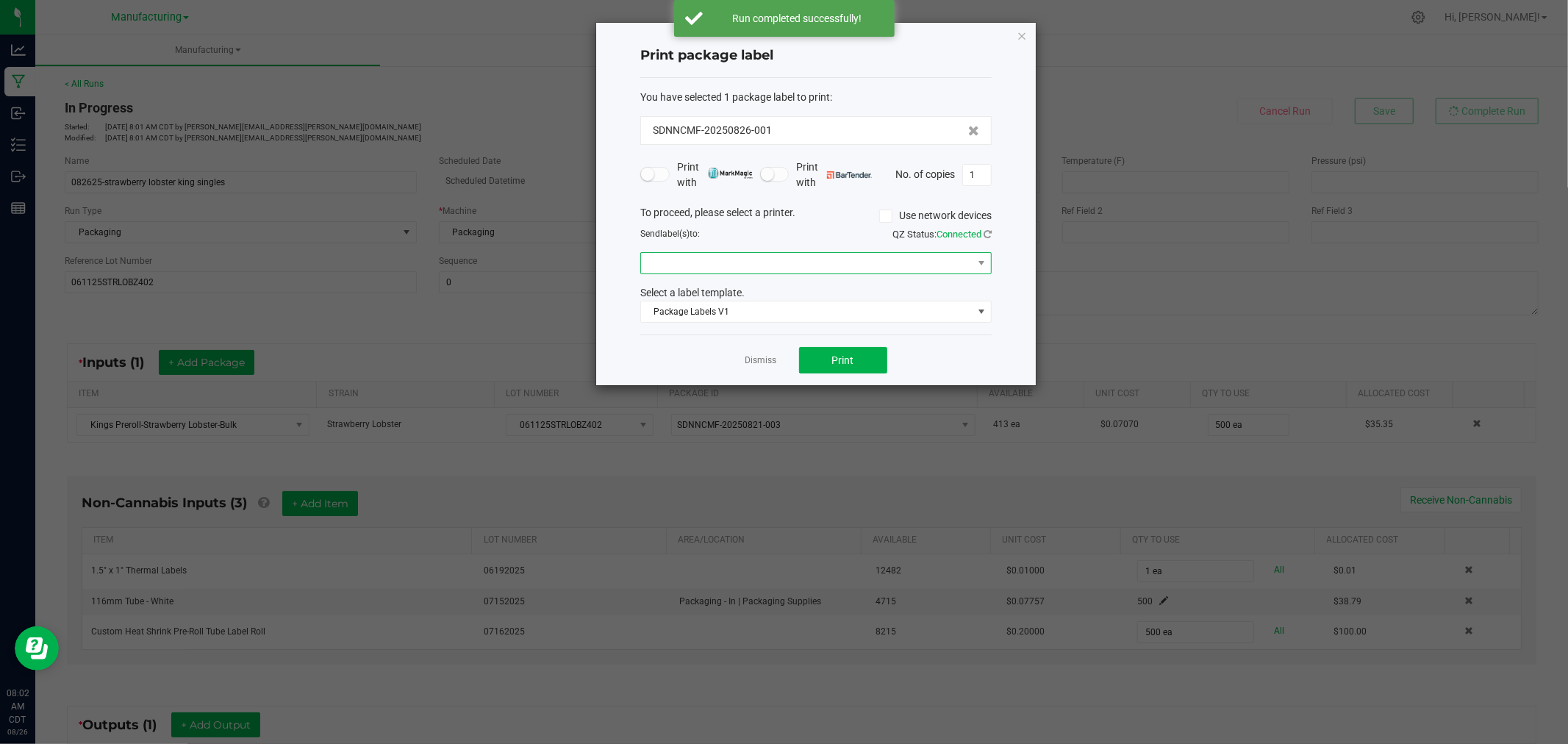
click at [878, 259] on span at bounding box center [806, 263] width 332 height 21
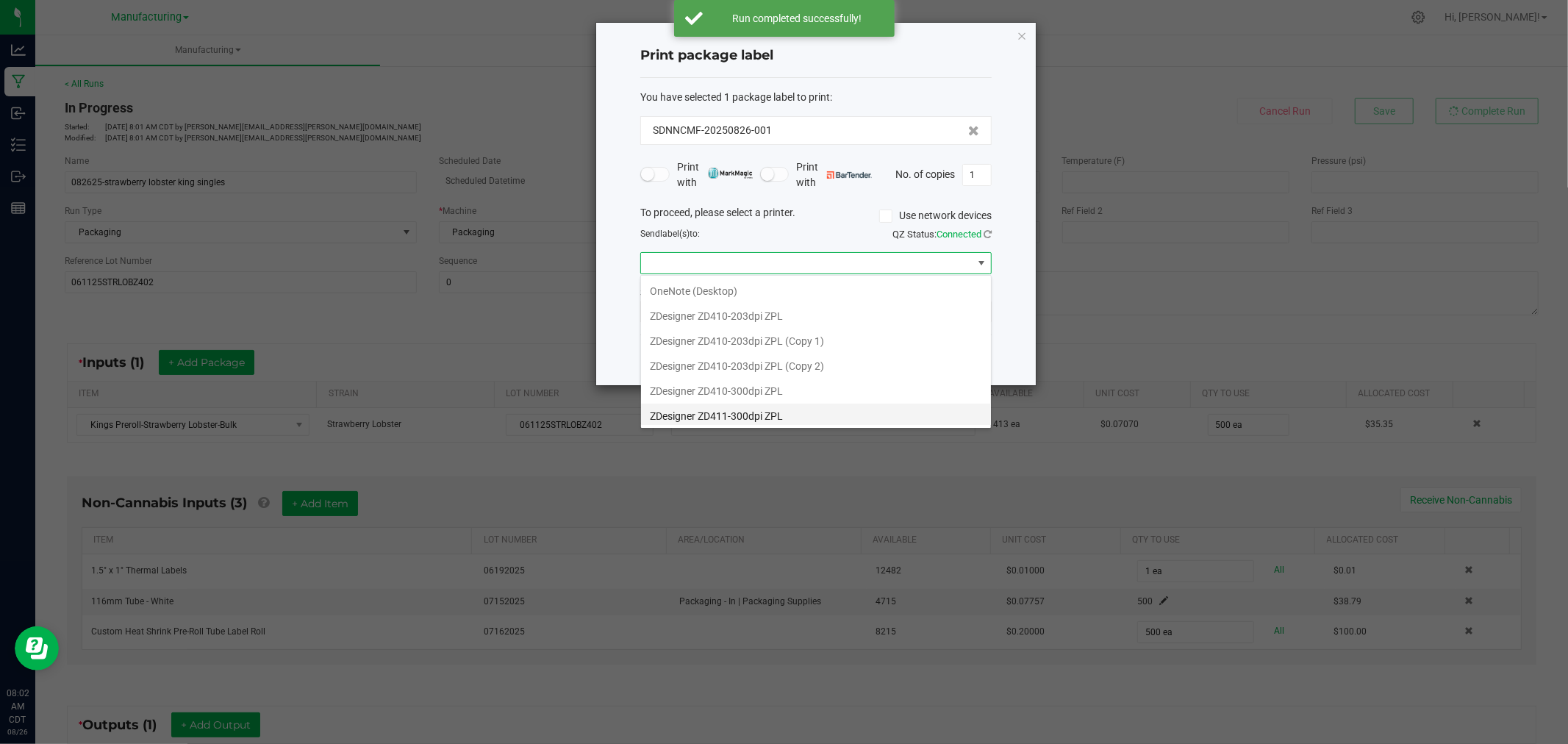
scroll to position [179, 0]
click at [788, 420] on ZPL "ZDesigner ZD411-300dpi ZPL" at bounding box center [815, 412] width 350 height 25
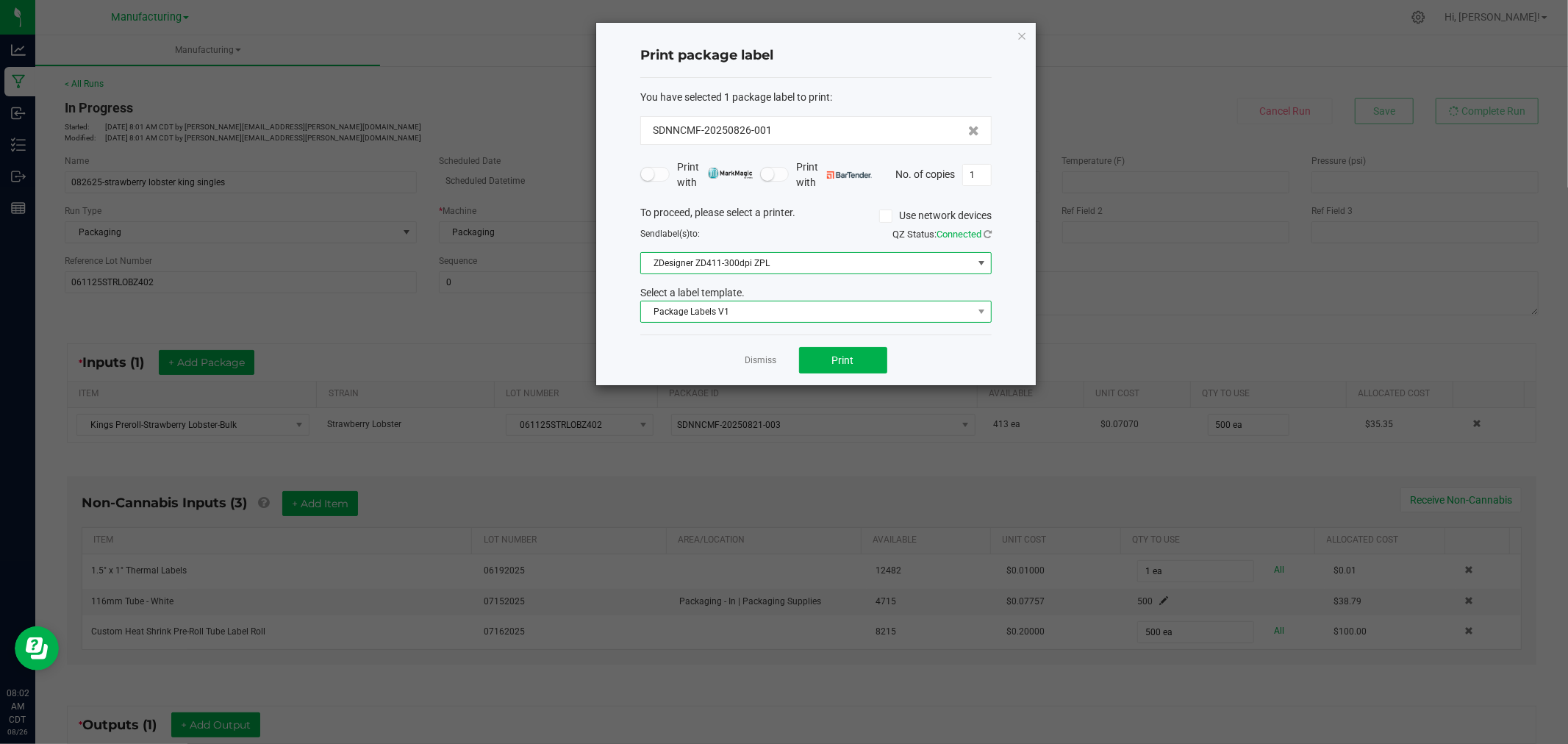
click at [782, 309] on span "Package Labels V1" at bounding box center [806, 311] width 332 height 21
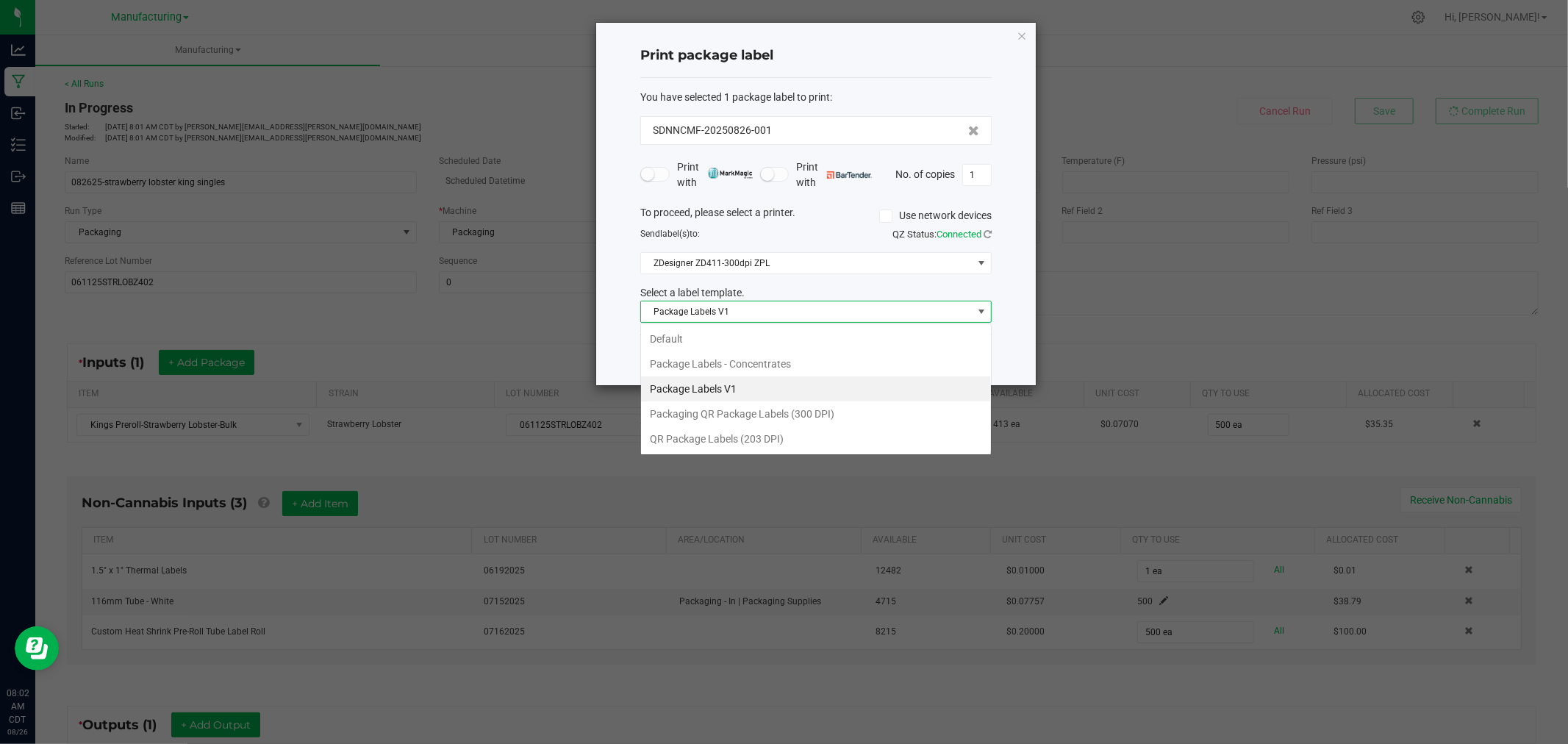
scroll to position [22, 351]
click at [783, 417] on li "Packaging QR Package Labels (300 DPI)" at bounding box center [815, 413] width 350 height 25
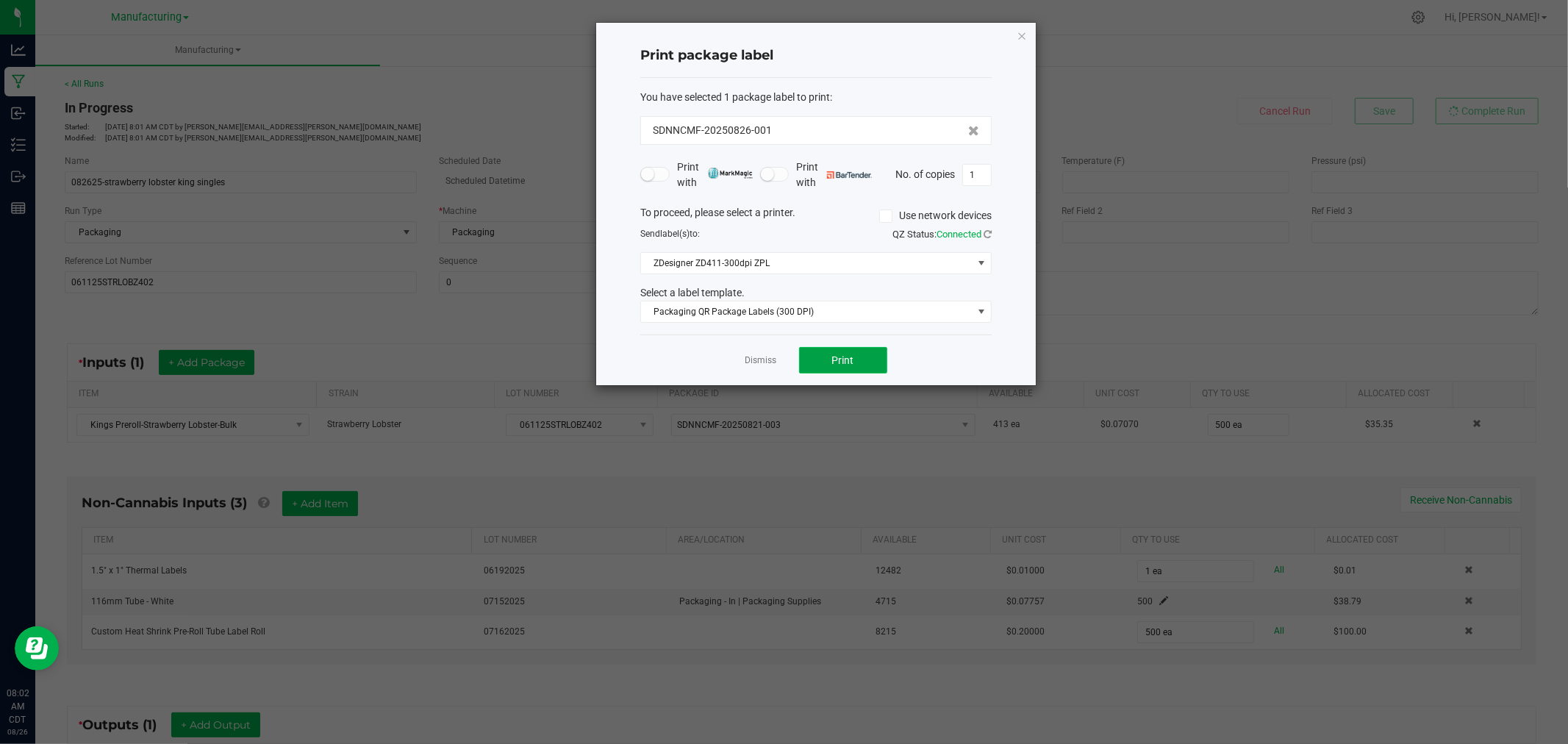
click at [861, 368] on button "Print" at bounding box center [843, 360] width 89 height 26
click at [770, 363] on link "Dismiss" at bounding box center [761, 360] width 32 height 12
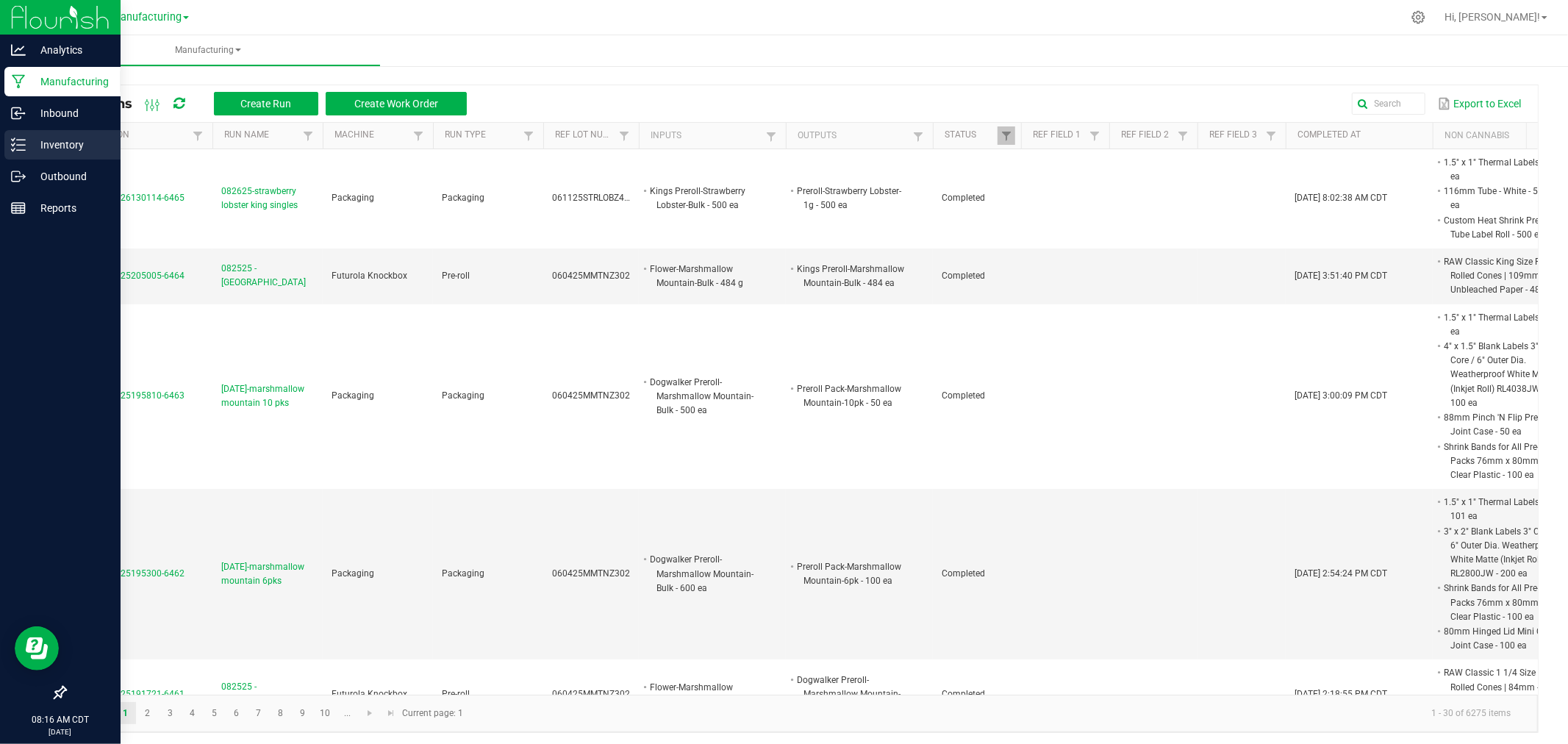
click at [10, 132] on div "Inventory" at bounding box center [62, 145] width 117 height 30
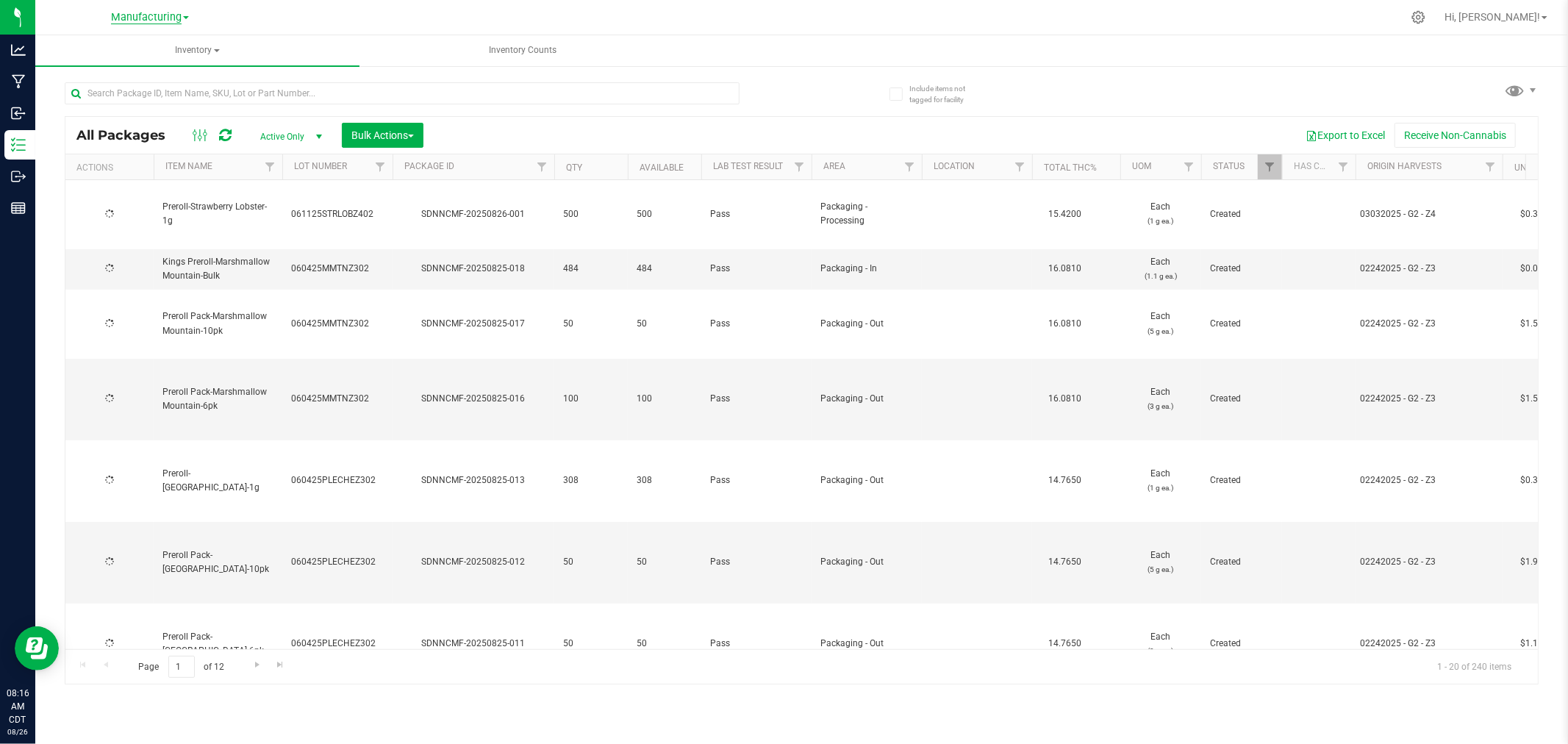
type input "[DATE]"
click at [147, 18] on span "Manufacturing" at bounding box center [146, 18] width 71 height 13
click at [138, 90] on link "Retail" at bounding box center [150, 90] width 214 height 20
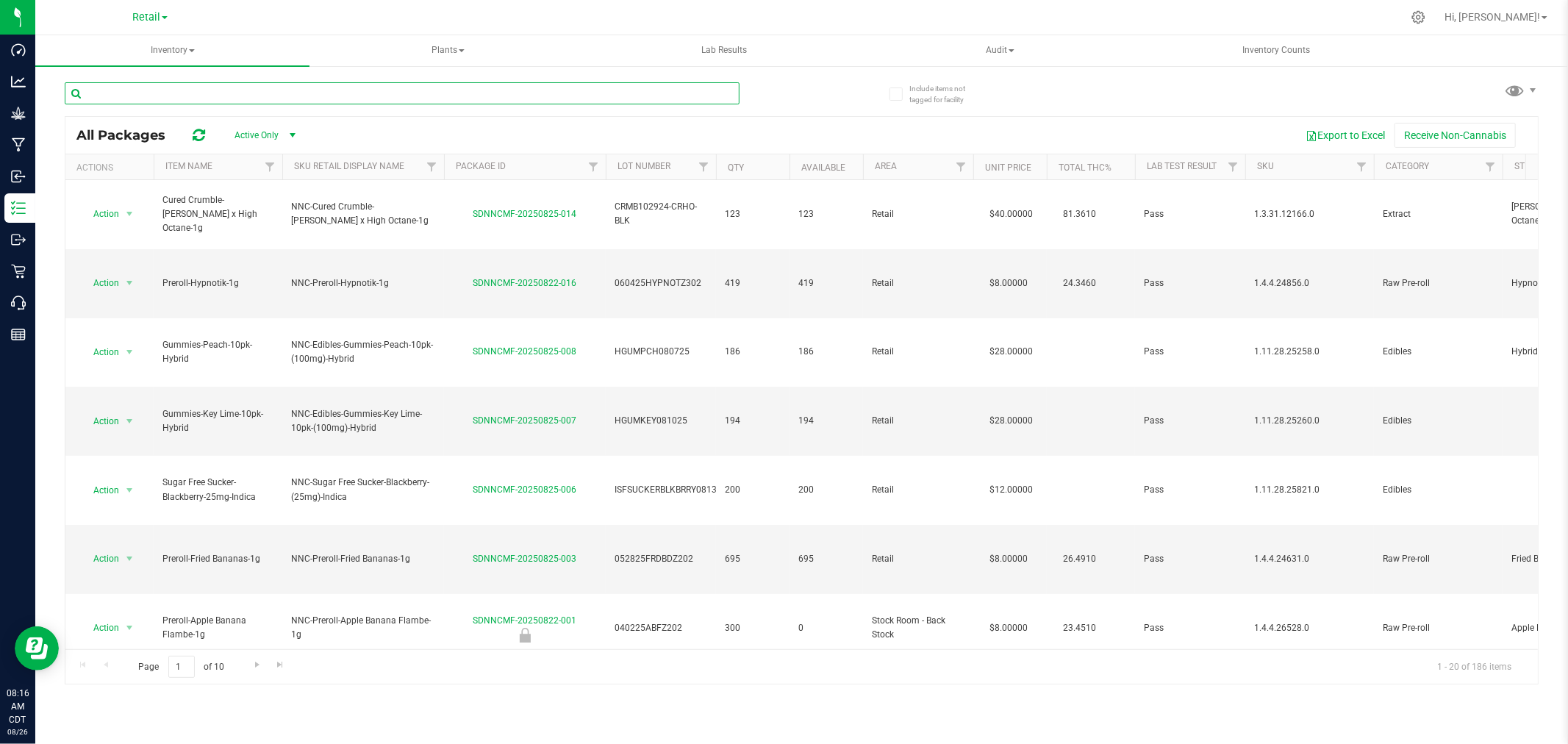
click at [141, 93] on input "text" at bounding box center [402, 93] width 675 height 22
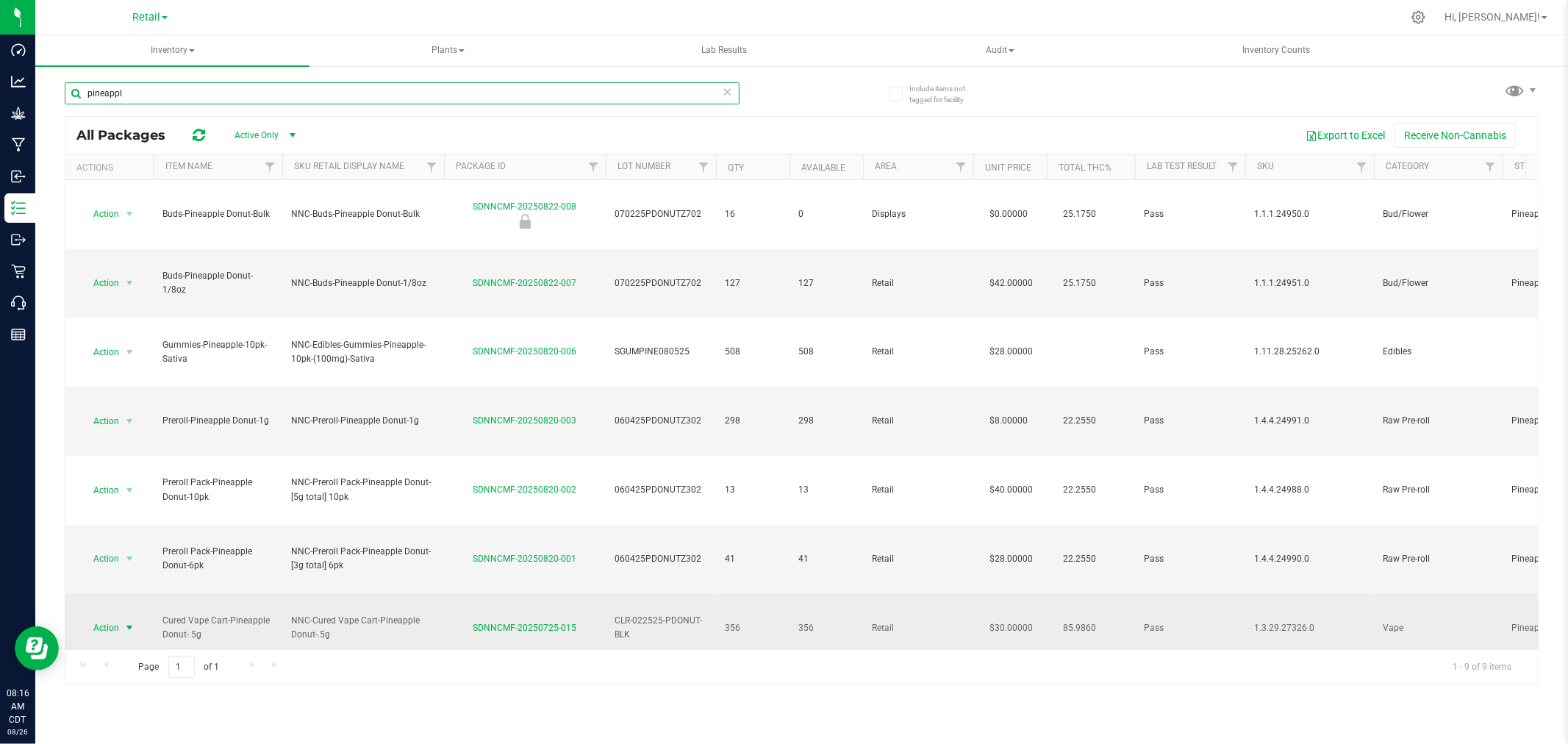
type input "pineappl"
click at [131, 622] on span "select" at bounding box center [129, 627] width 12 height 12
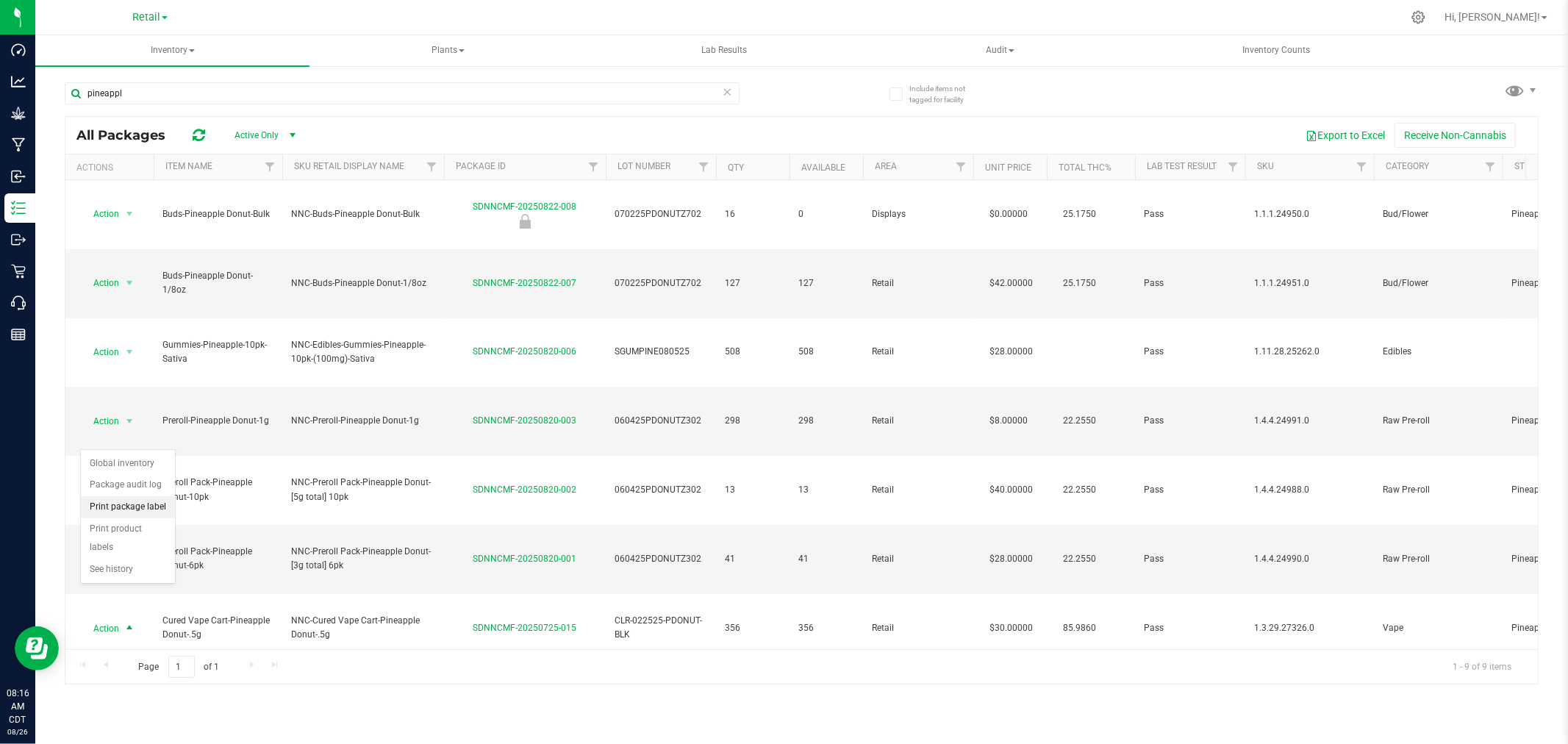
click at [147, 508] on li "Print package label" at bounding box center [128, 507] width 94 height 22
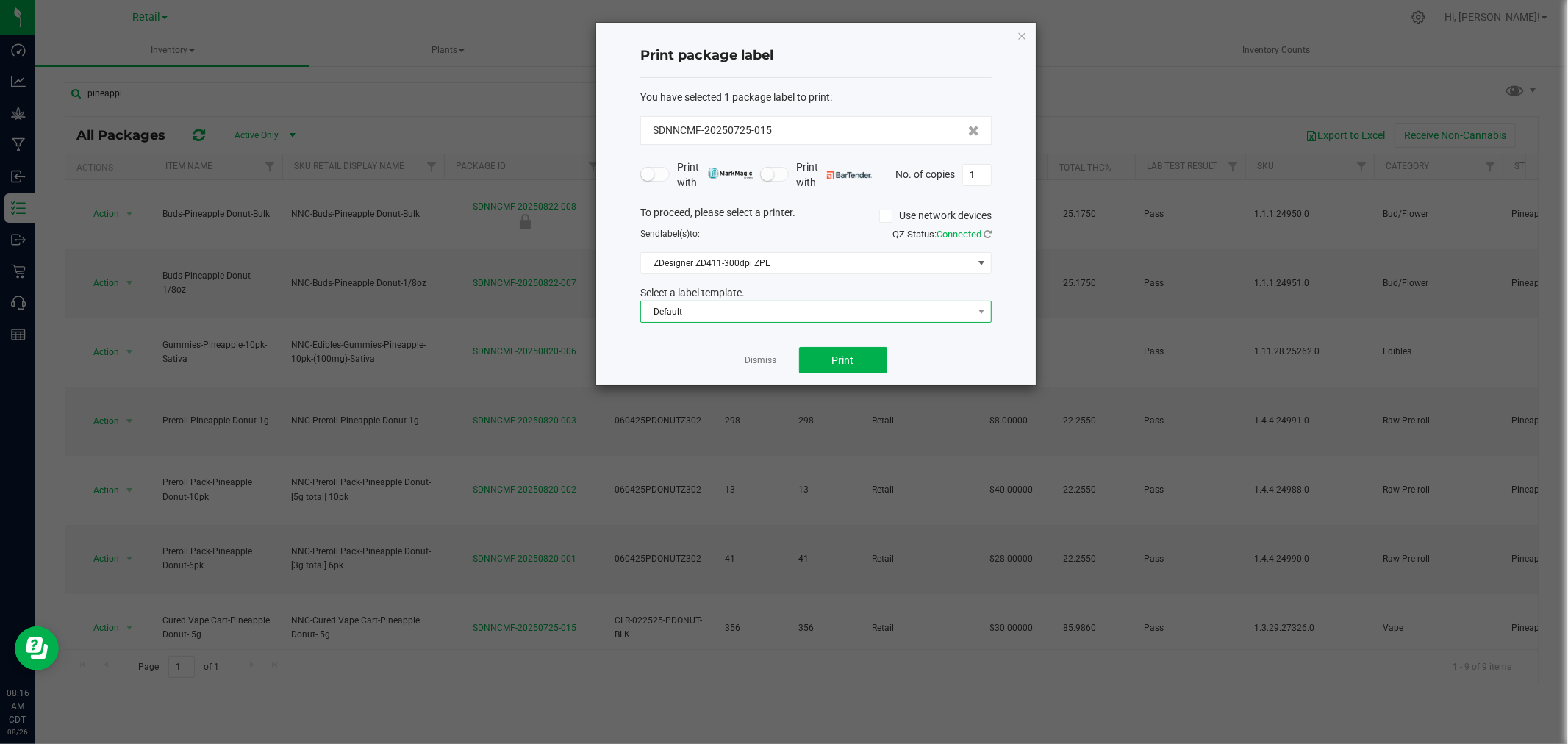
click at [654, 311] on span "Default" at bounding box center [806, 311] width 332 height 21
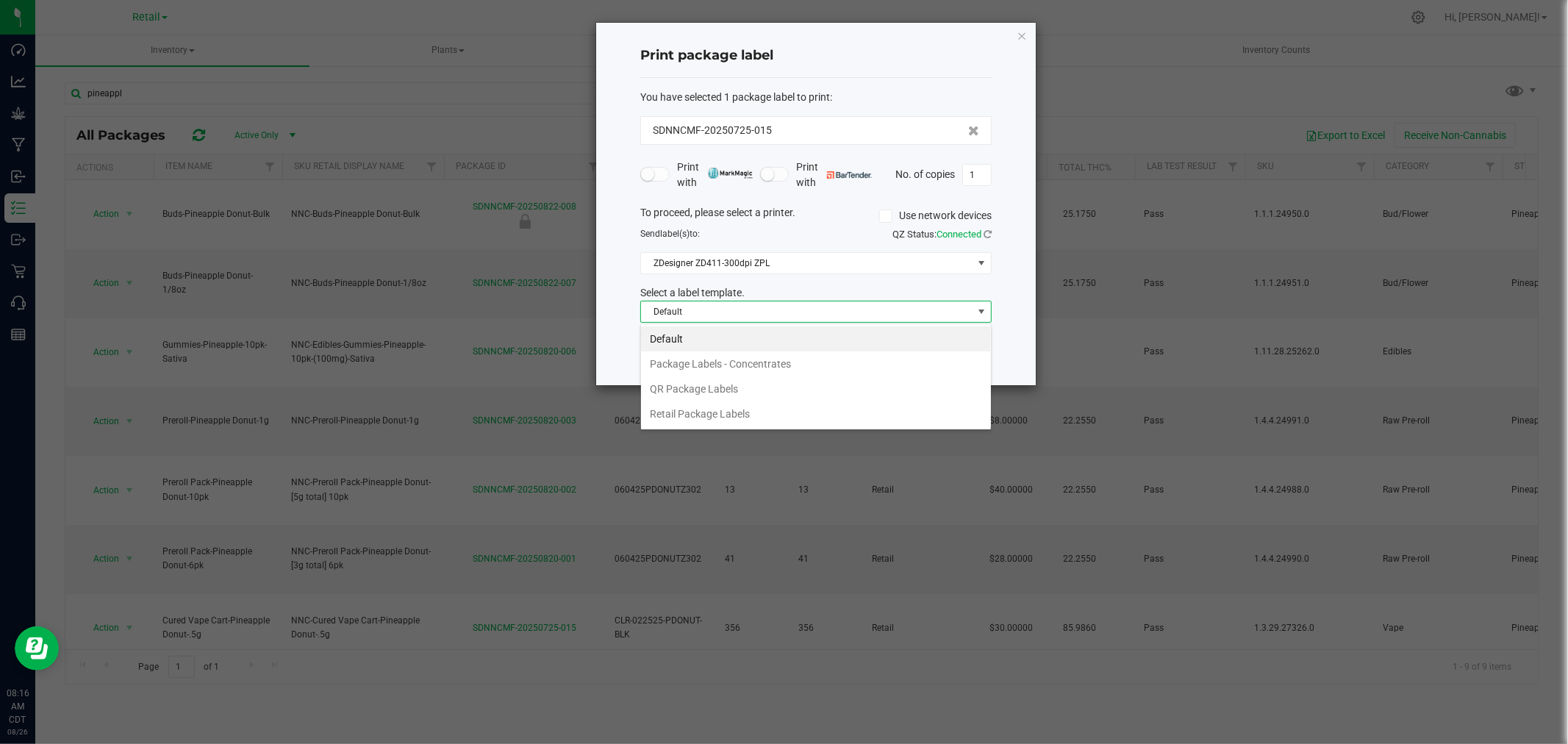
scroll to position [22, 351]
click at [689, 384] on li "QR Package Labels" at bounding box center [815, 389] width 350 height 25
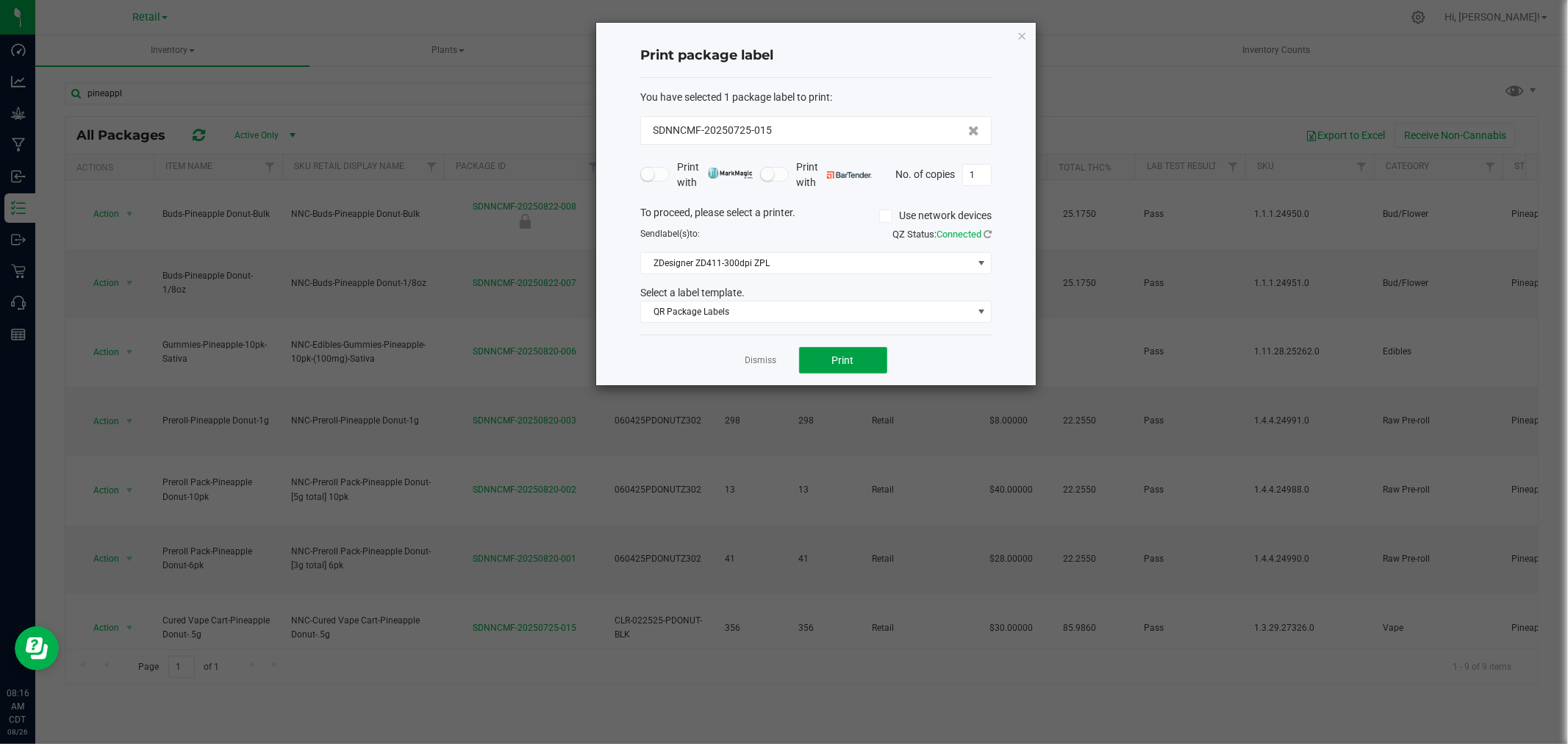
click at [832, 354] on span "Print" at bounding box center [843, 360] width 22 height 12
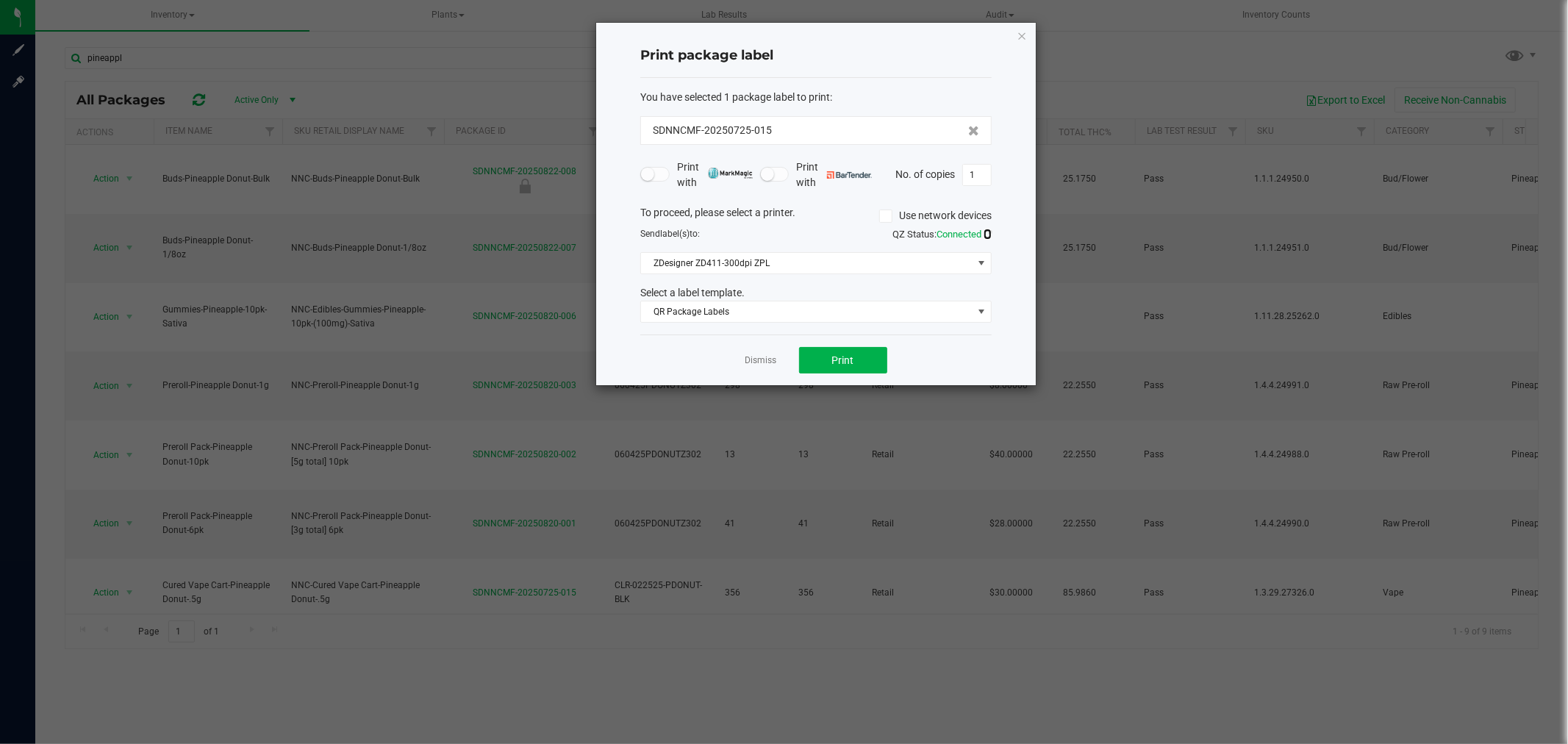
drag, startPoint x: 983, startPoint y: 230, endPoint x: 972, endPoint y: 241, distance: 15.6
click at [983, 230] on icon at bounding box center [987, 234] width 8 height 9
click at [777, 362] on link "Dismiss" at bounding box center [761, 360] width 32 height 12
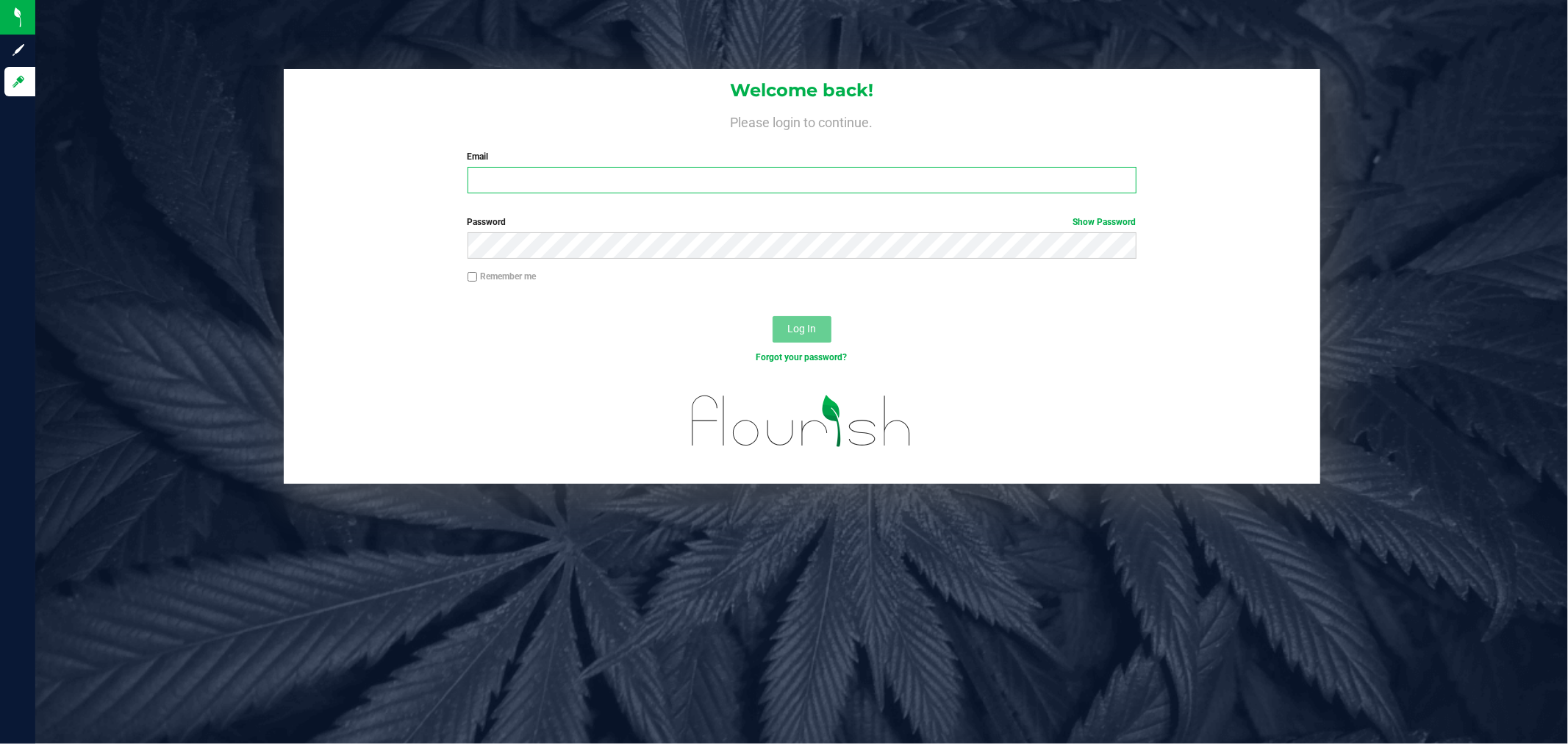
click at [505, 178] on input "Email" at bounding box center [801, 180] width 668 height 26
type input "[EMAIL_ADDRESS][PERSON_NAME][DOMAIN_NAME]"
click at [773, 316] on button "Log In" at bounding box center [802, 329] width 59 height 26
